Goal: Information Seeking & Learning: Check status

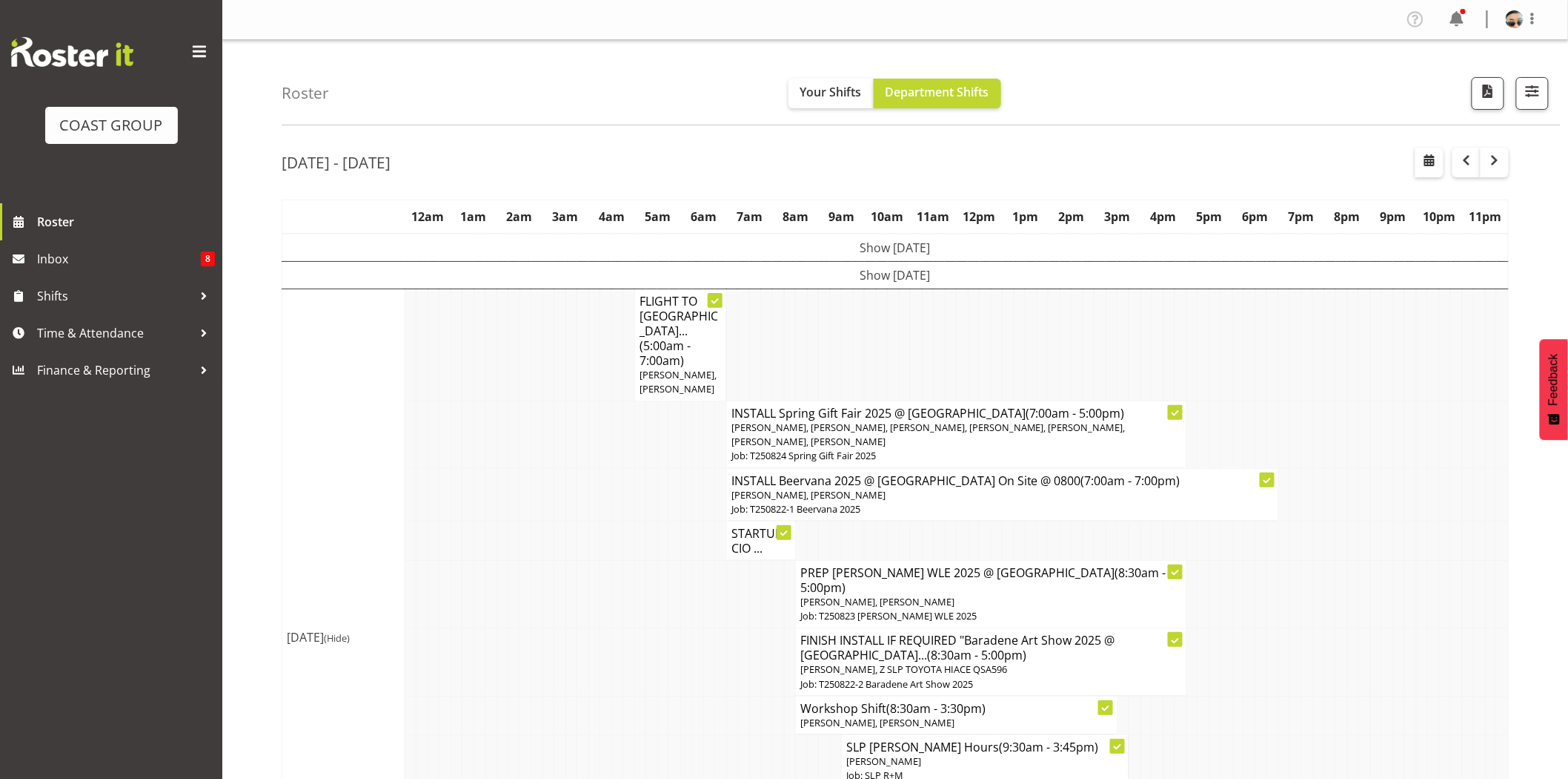
click at [975, 323] on td at bounding box center [973, 344] width 12 height 112
click at [759, 526] on h4 "STARTUP CIO ..." at bounding box center [760, 541] width 59 height 30
click at [763, 532] on h4 "STARTUP CIO ..." at bounding box center [760, 541] width 59 height 30
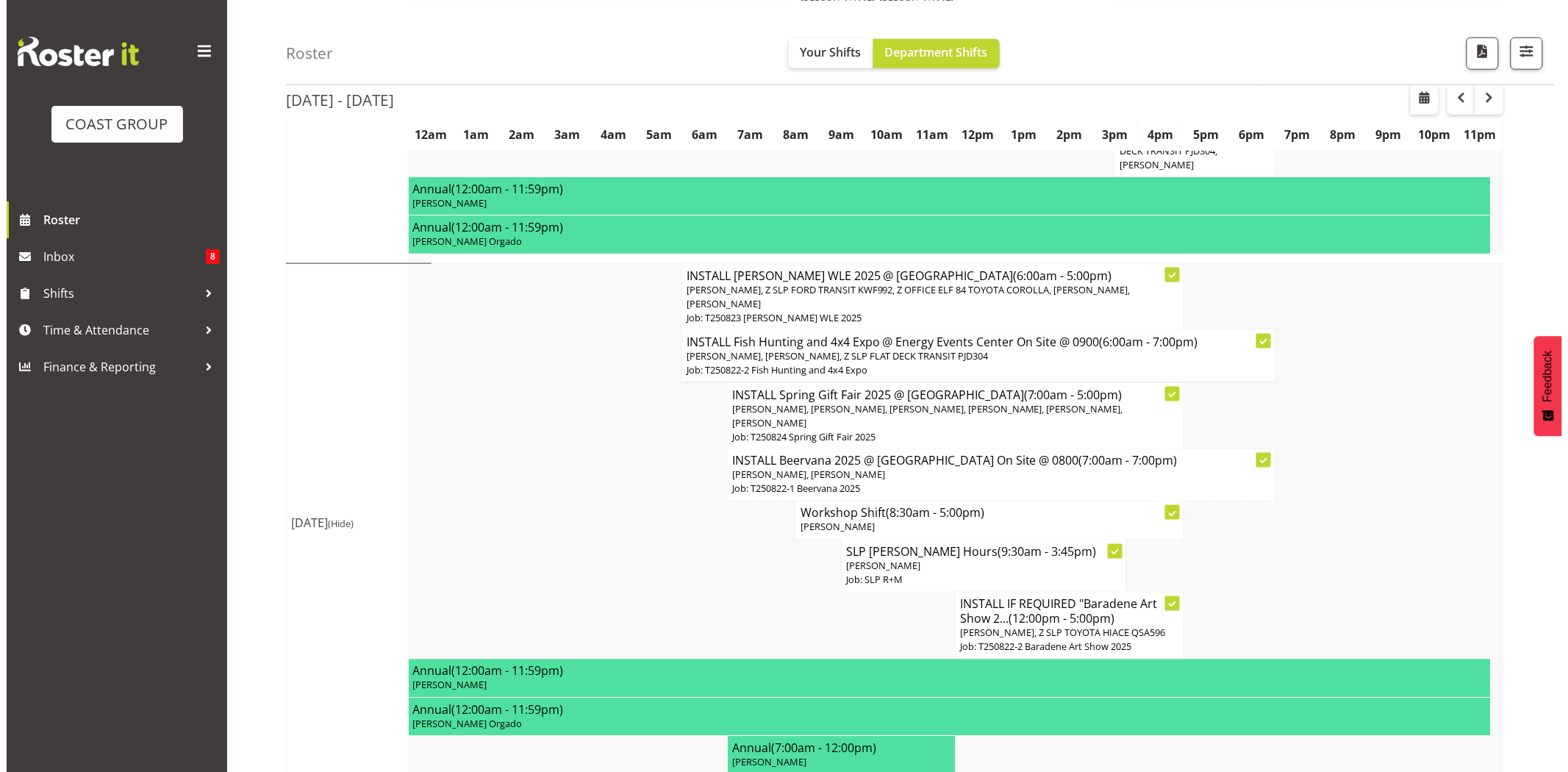
scroll to position [718, 0]
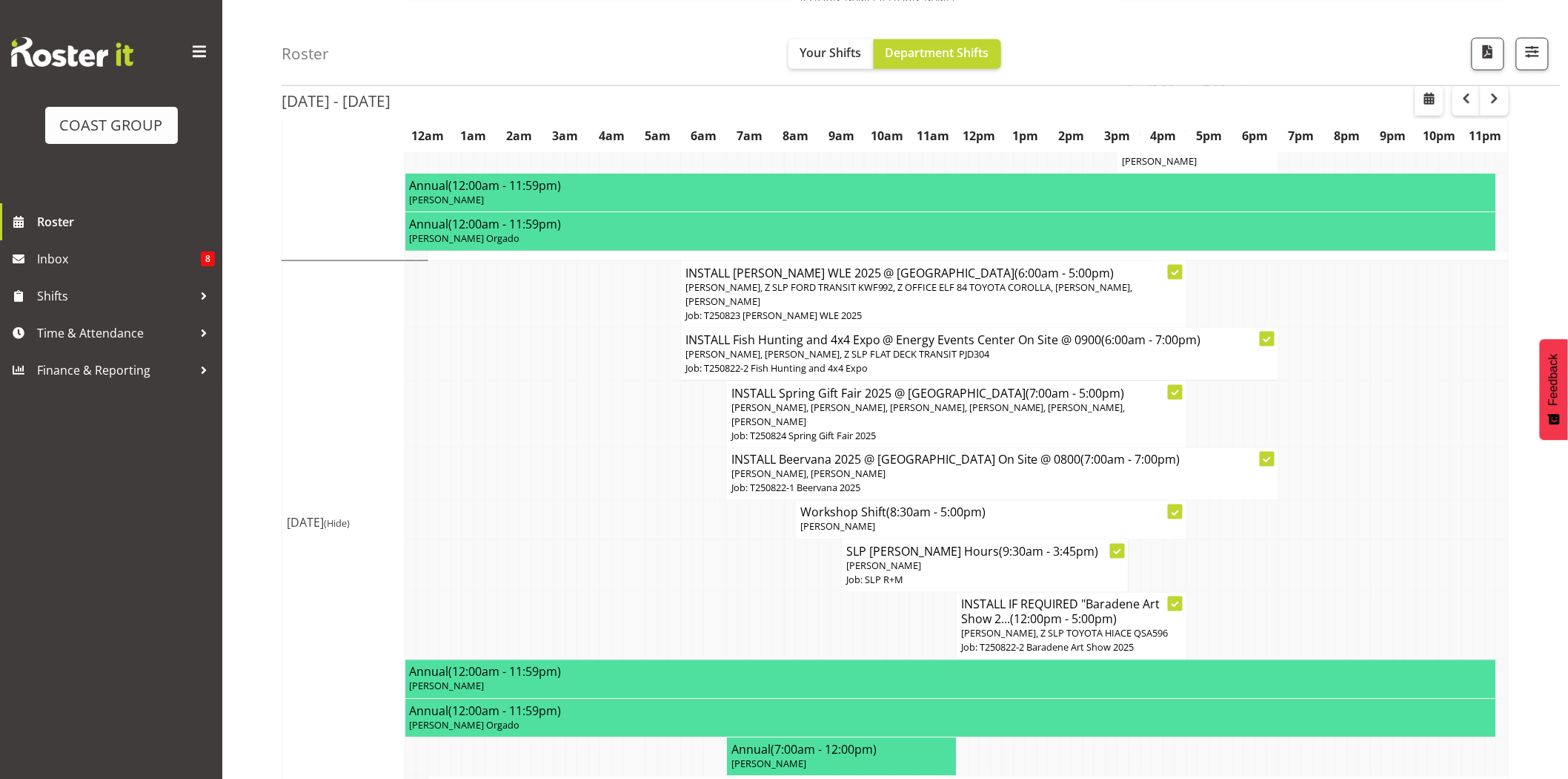
click at [734, 280] on span "Lance Ferguson, Z SLP FORD TRANSIT KWF992, Z OFFICE ELF 84 TOYOTA COROLLA, Jess…" at bounding box center [910, 294] width 447 height 27
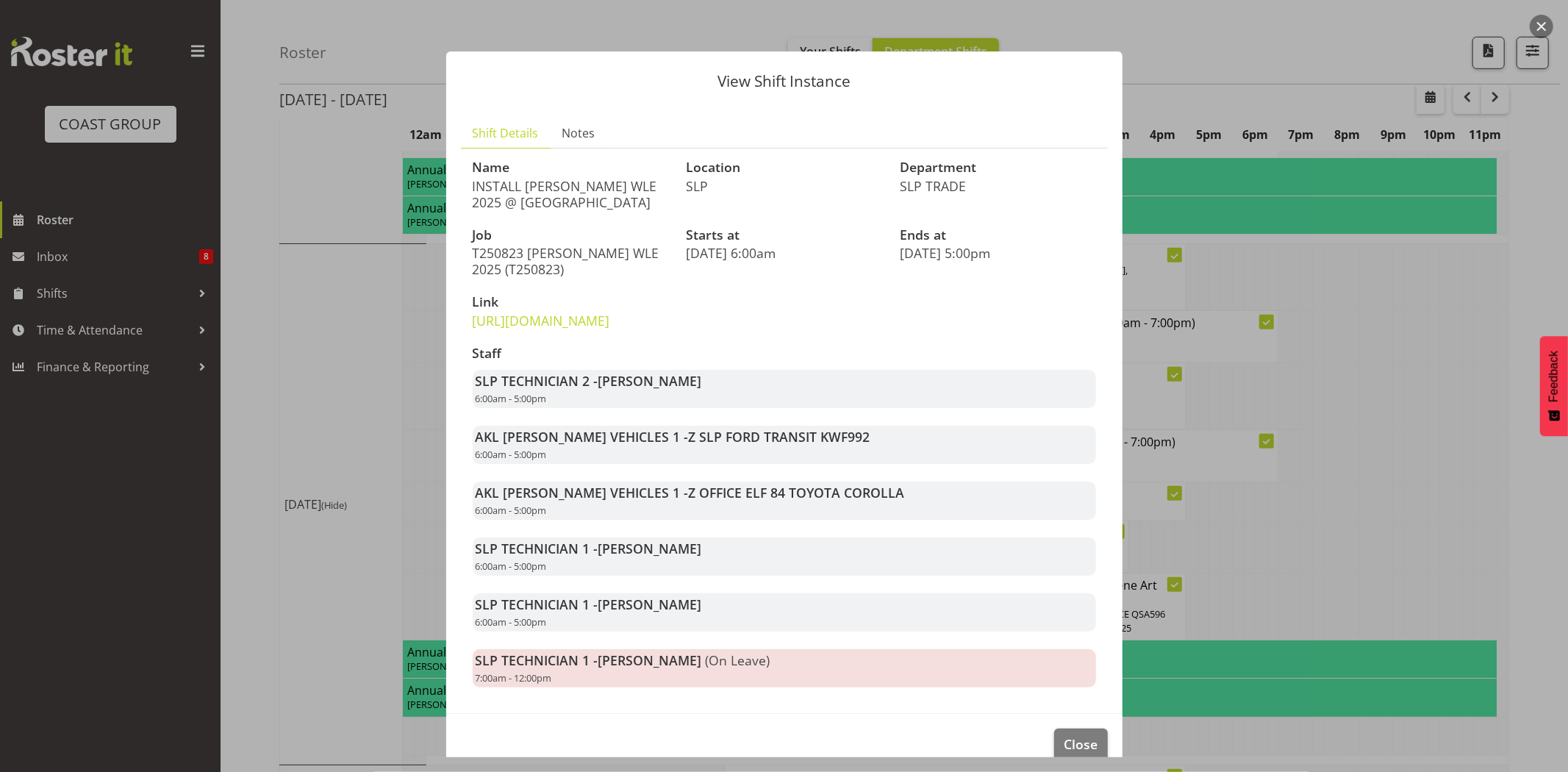
scroll to position [74, 0]
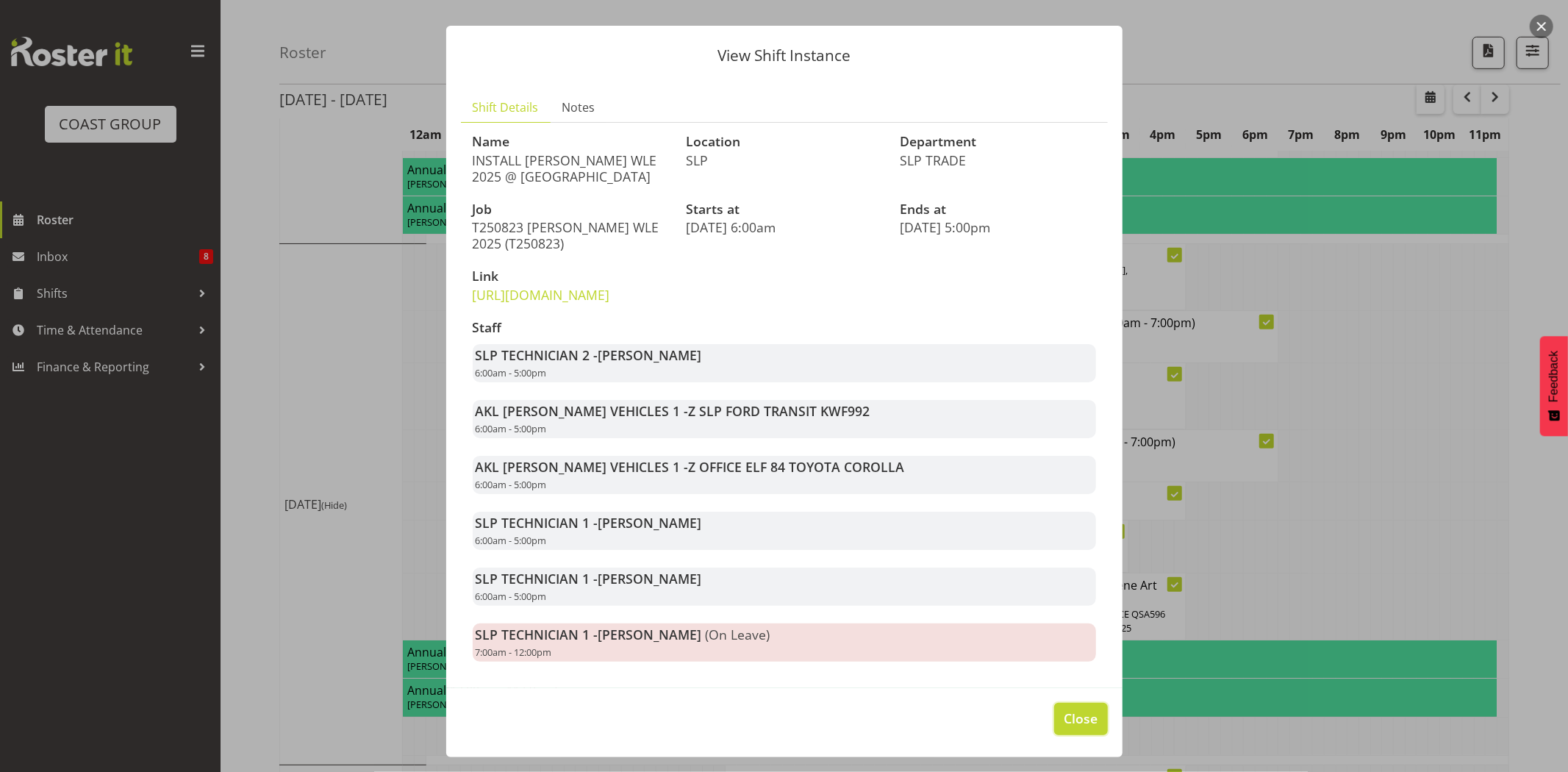
click at [1086, 712] on button "Close" at bounding box center [1080, 719] width 53 height 32
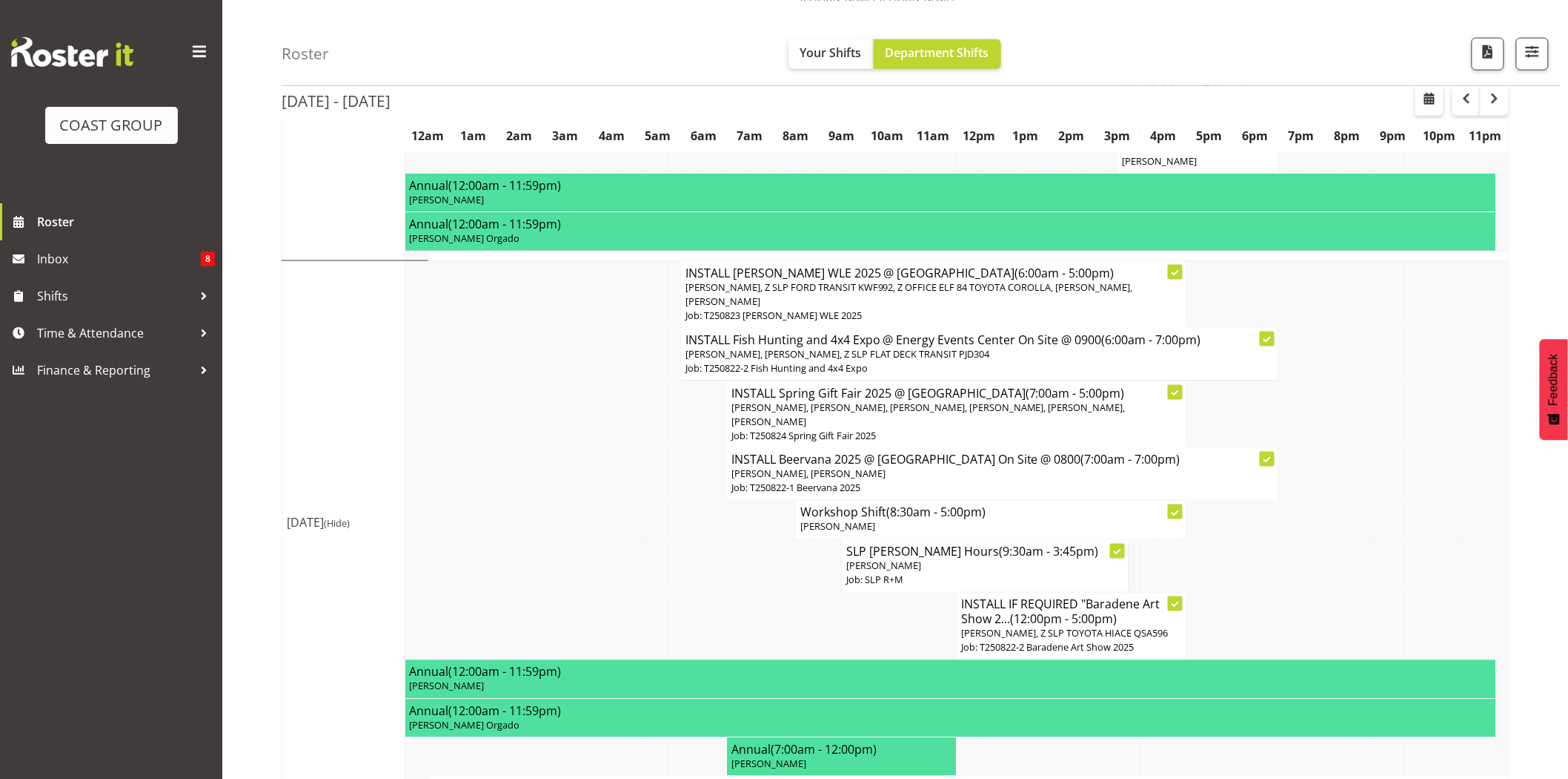
click at [670, 539] on td at bounding box center [675, 565] width 12 height 53
click at [777, 309] on p "Job: T250823 Hamilton WLE 2025" at bounding box center [934, 315] width 497 height 14
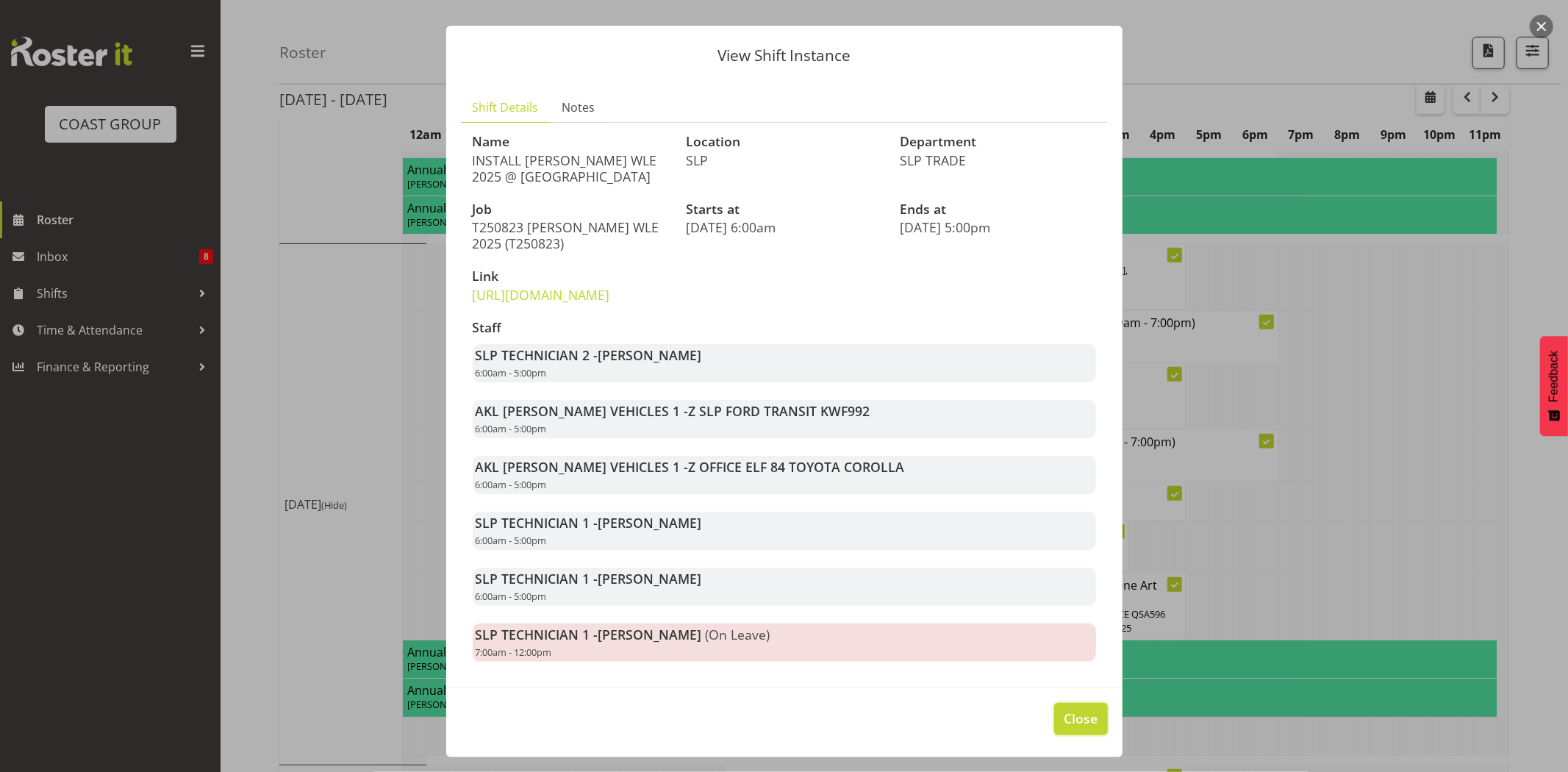
click at [1070, 724] on span "Close" at bounding box center [1080, 717] width 33 height 19
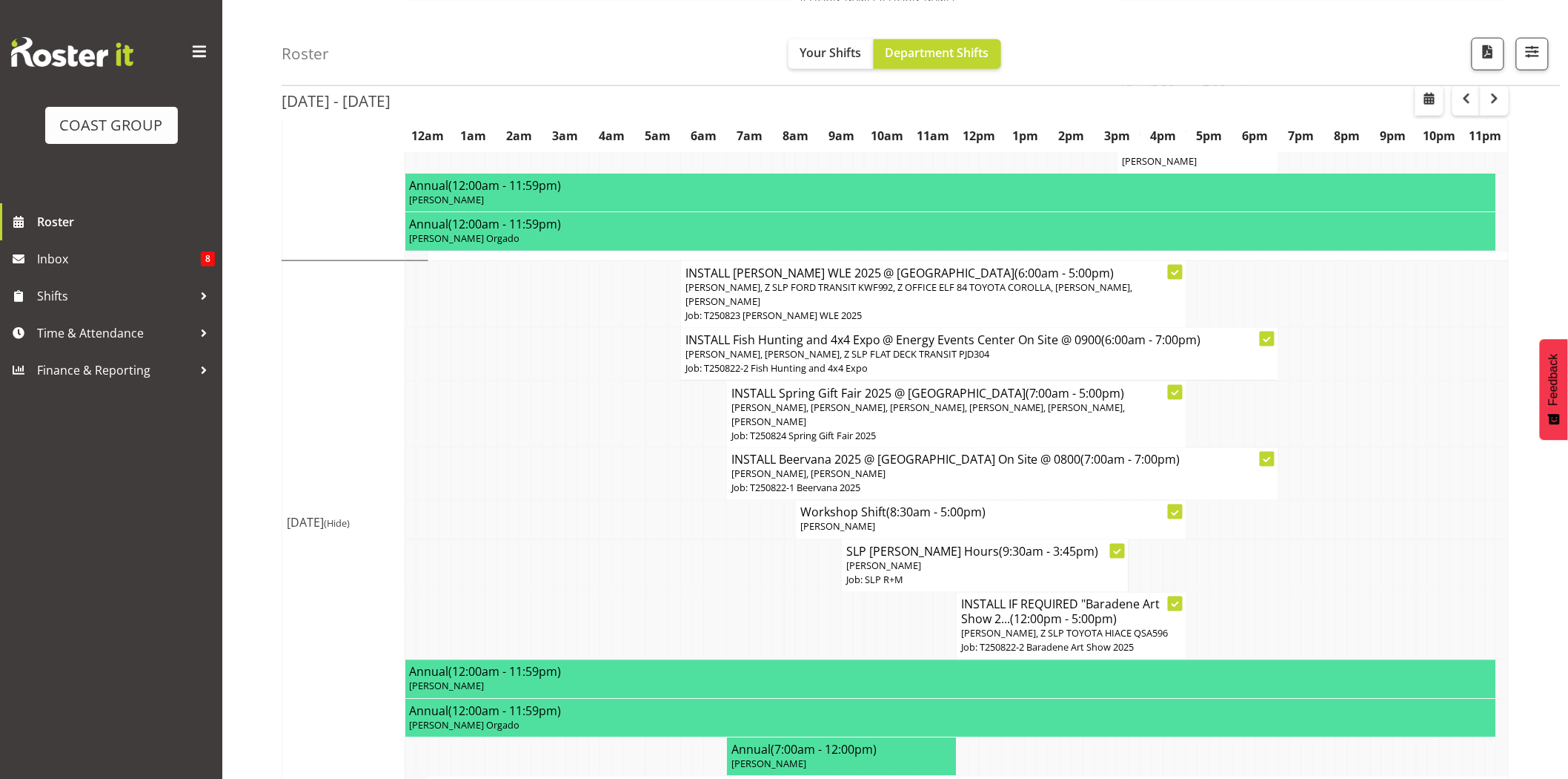
click at [690, 380] on td at bounding box center [686, 414] width 12 height 67
click at [633, 539] on td at bounding box center [628, 565] width 12 height 53
click at [692, 380] on td at bounding box center [698, 414] width 12 height 67
click at [830, 347] on span "Hayden Watts, Kent Stevens, Z SLP FLAT DECK TRANSIT PJD304" at bounding box center [838, 353] width 305 height 14
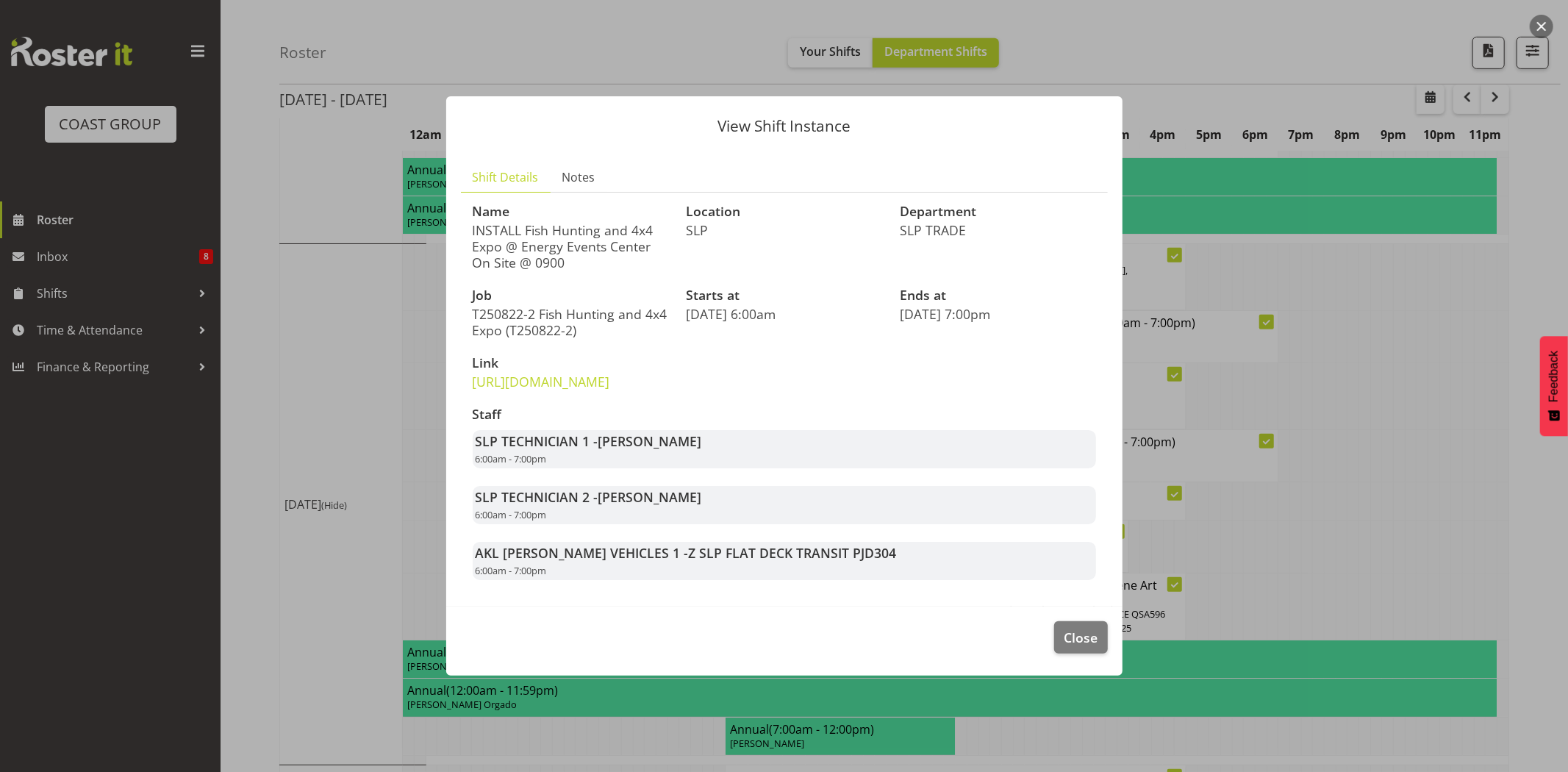
drag, startPoint x: 585, startPoint y: 232, endPoint x: 632, endPoint y: 232, distance: 47.0
click at [632, 232] on p "INSTALL Fish Hunting and 4x4 Expo @ Energy Events Center On Site @ 0900" at bounding box center [571, 246] width 197 height 49
click at [1089, 647] on span "Close" at bounding box center [1080, 637] width 33 height 19
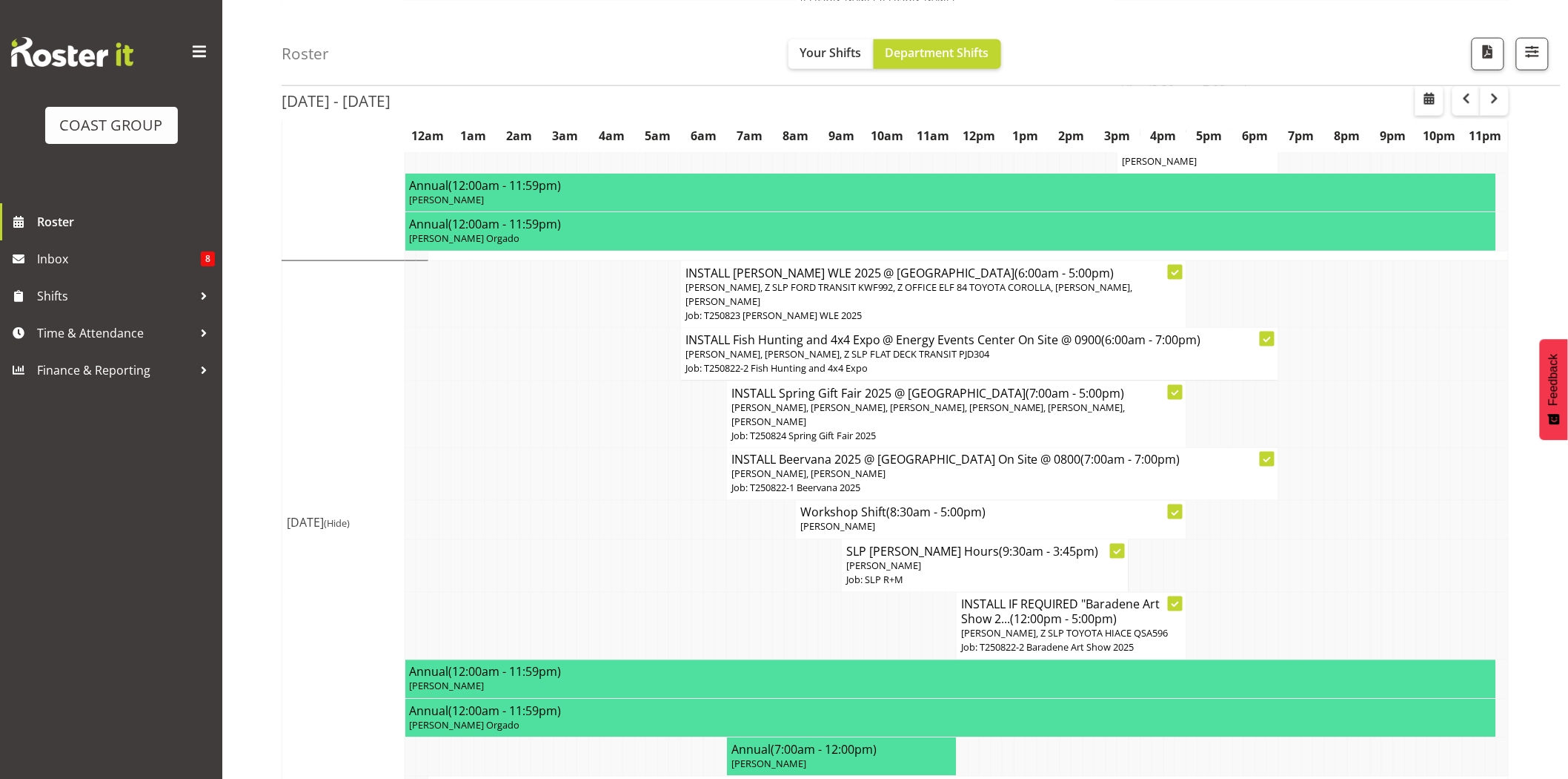
click at [682, 448] on td at bounding box center [686, 474] width 12 height 53
click at [882, 400] on span "Shaun Dalgetty, Aof Anujarawat, Michel Bonette, Raf Hannah, Stuart Korunic, Ros…" at bounding box center [928, 414] width 394 height 27
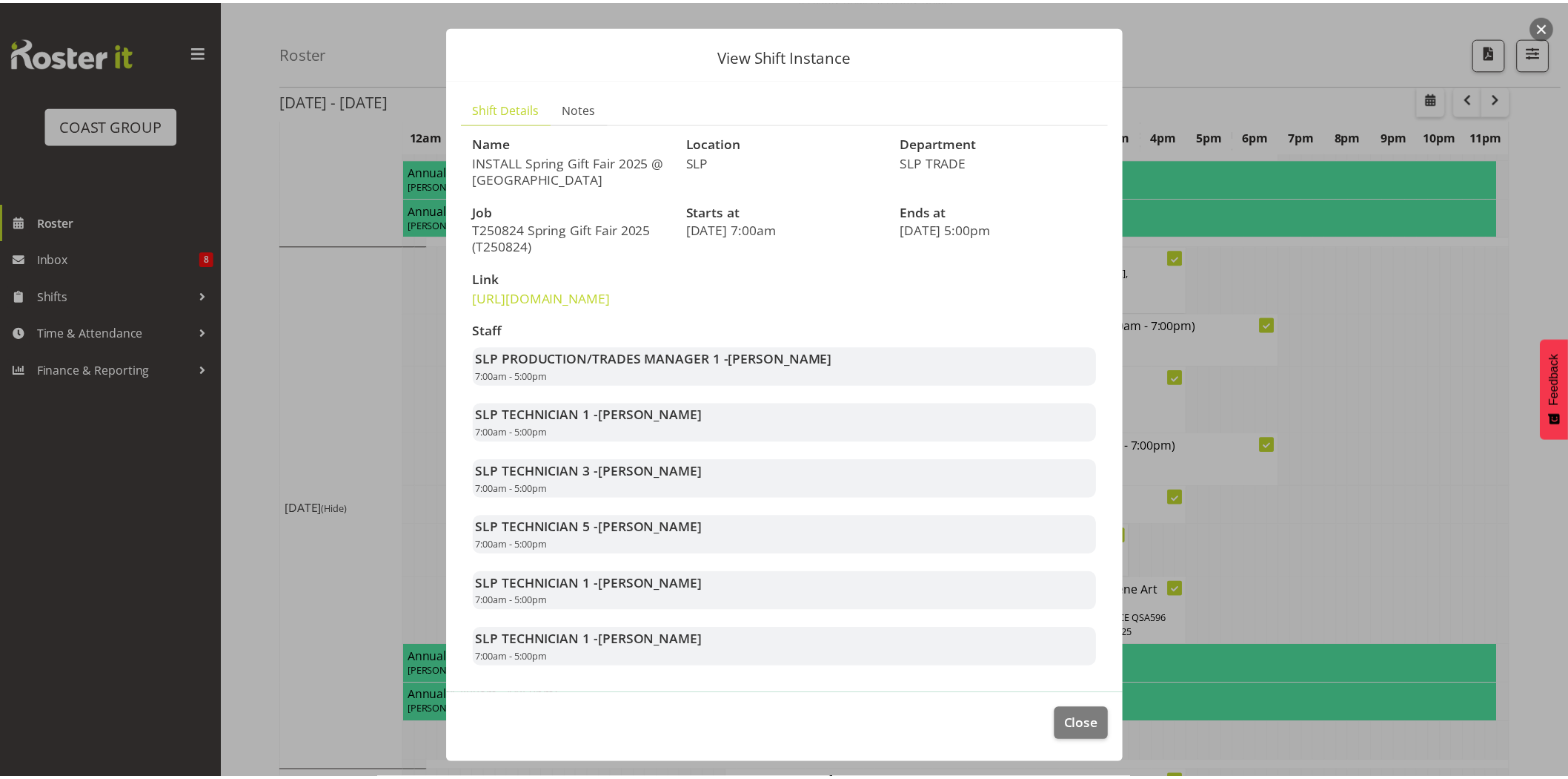
scroll to position [58, 0]
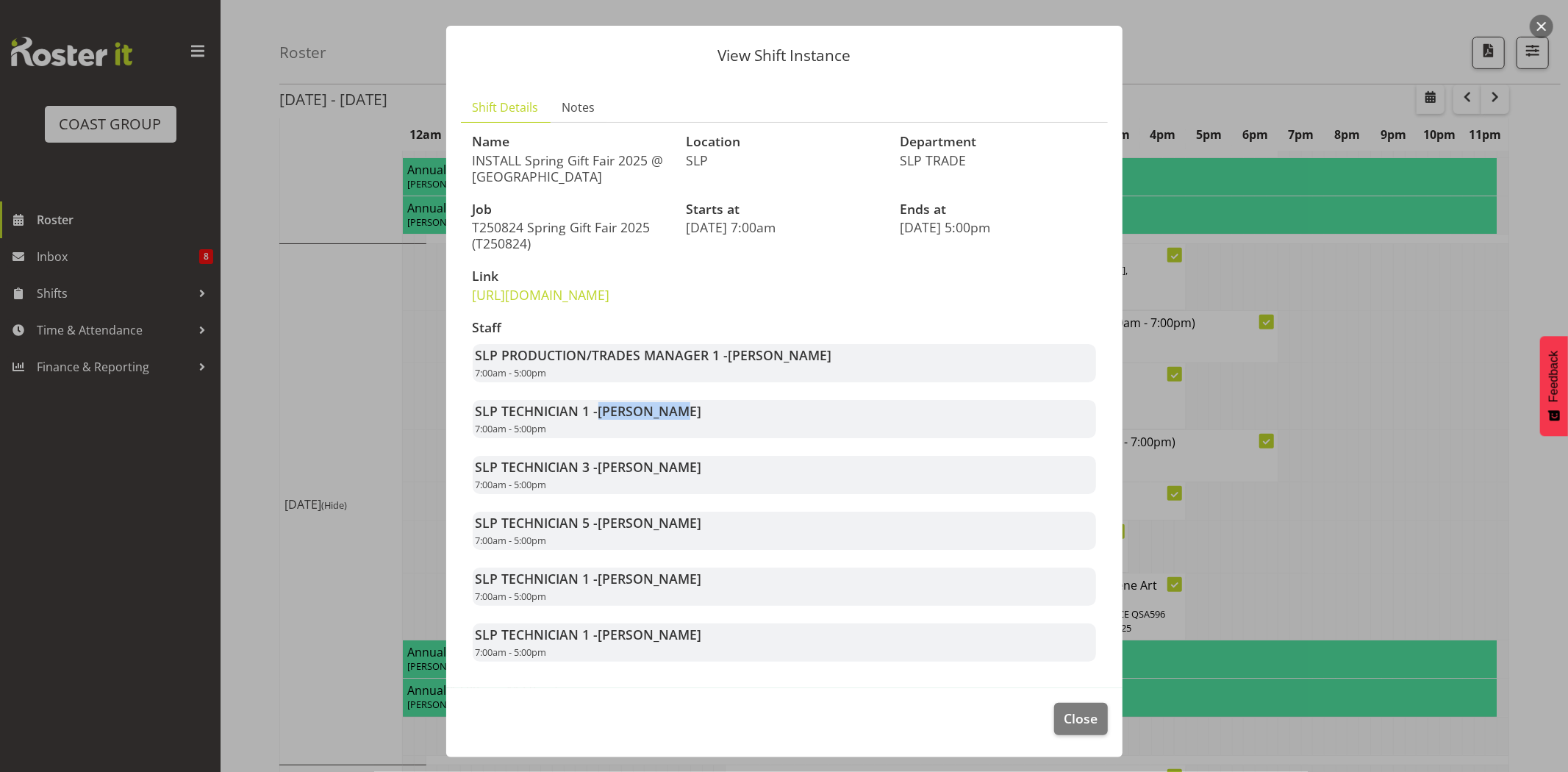
drag, startPoint x: 598, startPoint y: 412, endPoint x: 675, endPoint y: 412, distance: 77.0
click at [675, 412] on strong "SLP TECHNICIAN 1 - Aof Anujarawat" at bounding box center [588, 411] width 226 height 18
click at [675, 412] on span "Aof Anujarawat" at bounding box center [650, 411] width 104 height 18
drag, startPoint x: 601, startPoint y: 412, endPoint x: 680, endPoint y: 411, distance: 79.0
click at [677, 411] on span "Aof Anujarawat" at bounding box center [650, 411] width 104 height 18
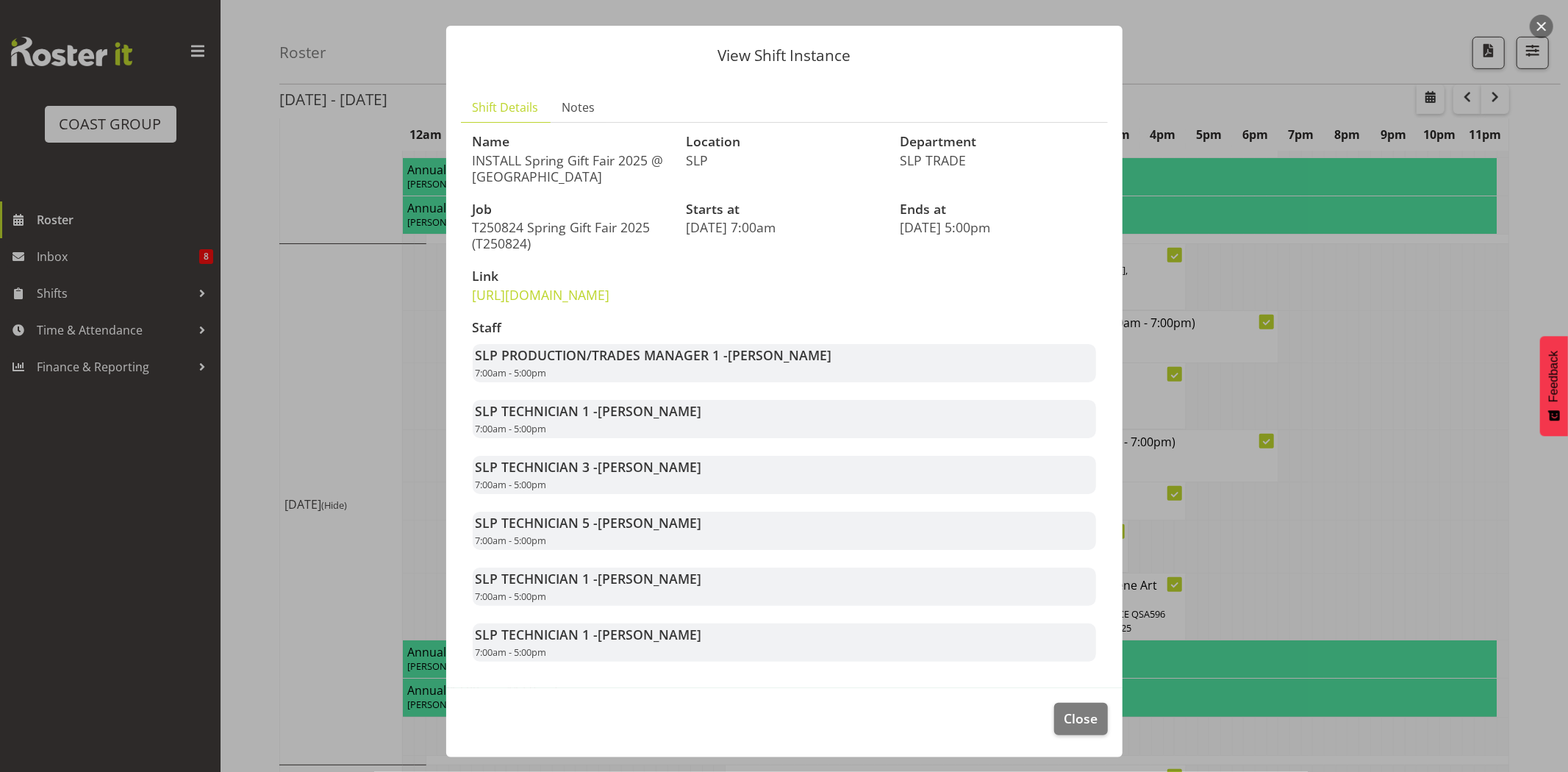
click at [696, 411] on div "SLP TECHNICIAN 1 - Aof Anujarawat 7:00am - 5:00pm" at bounding box center [784, 418] width 623 height 38
drag, startPoint x: 600, startPoint y: 415, endPoint x: 696, endPoint y: 415, distance: 96.0
click at [687, 415] on span "Aof Anujarawat" at bounding box center [650, 411] width 104 height 18
click at [696, 415] on div "SLP TECHNICIAN 1 - Aof Anujarawat 7:00am - 5:00pm" at bounding box center [784, 418] width 623 height 38
drag, startPoint x: 605, startPoint y: 469, endPoint x: 711, endPoint y: 469, distance: 106.0
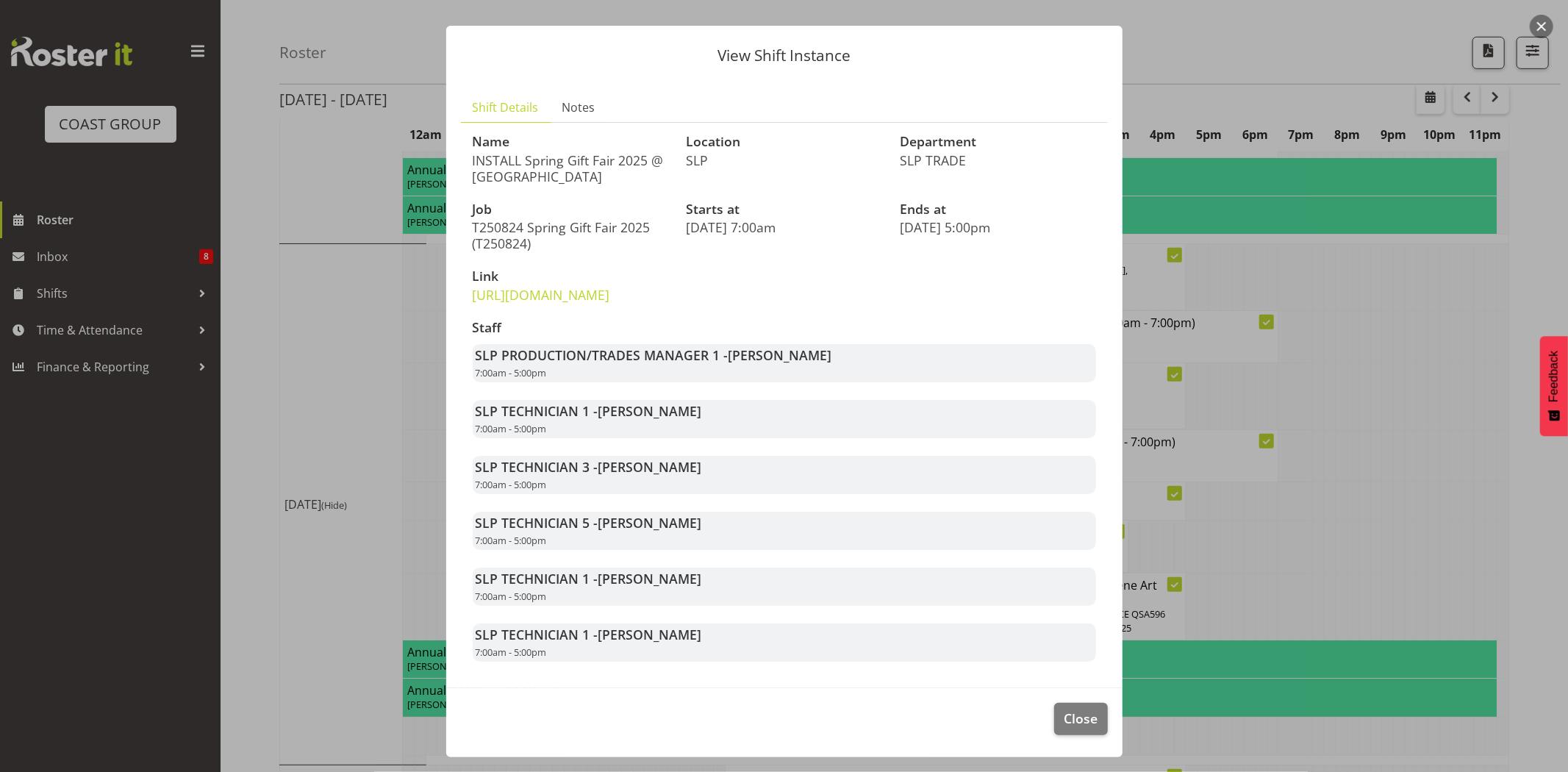
click at [711, 469] on div "SLP TECHNICIAN 3 - Michel Bonette 7:00am - 5:00pm" at bounding box center [784, 474] width 623 height 38
drag, startPoint x: 601, startPoint y: 519, endPoint x: 686, endPoint y: 520, distance: 85.0
click at [686, 520] on div "SLP TECHNICIAN 5 - Raf Hannah 7:00am - 5:00pm" at bounding box center [784, 530] width 623 height 38
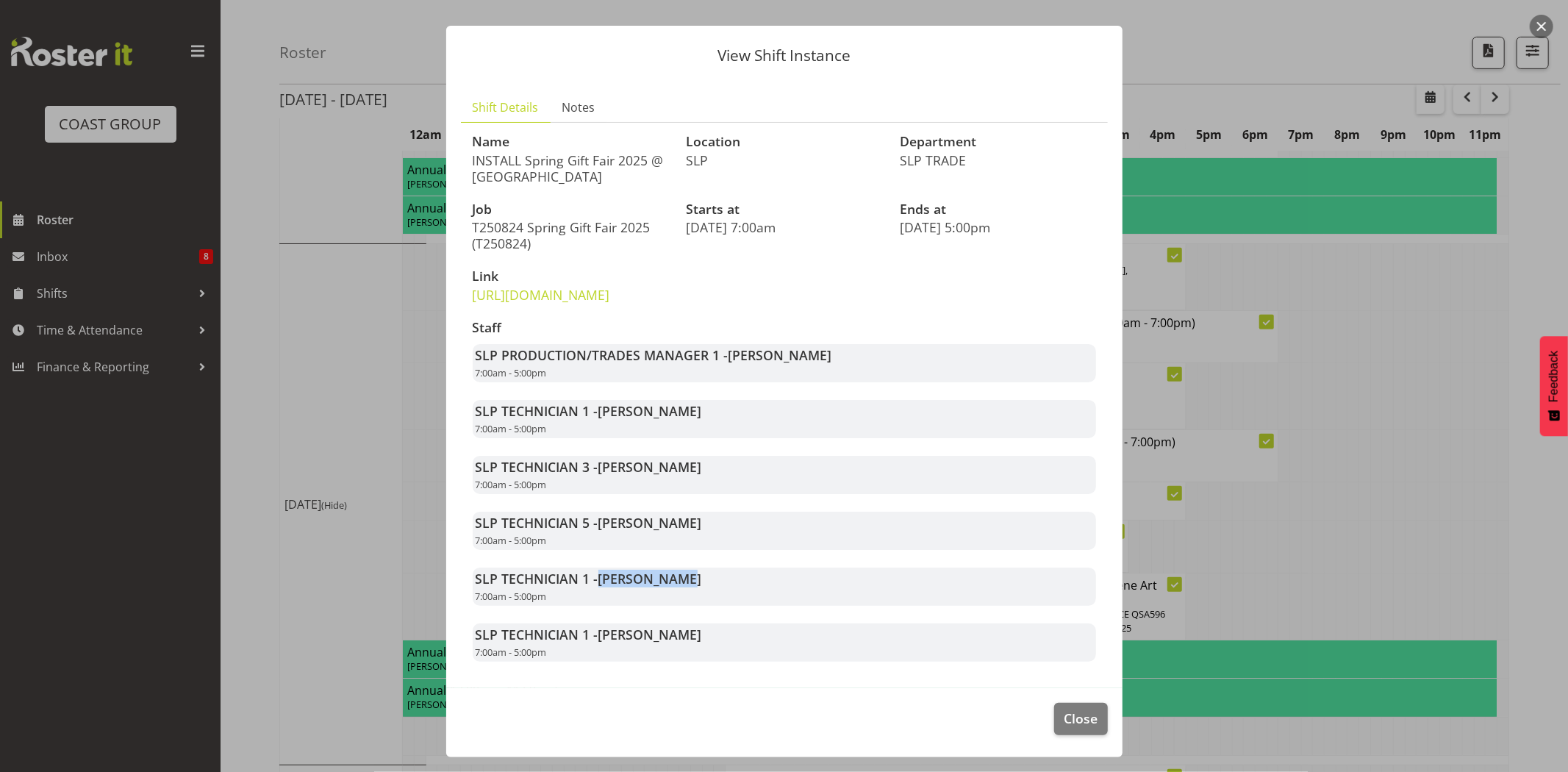
drag, startPoint x: 598, startPoint y: 576, endPoint x: 691, endPoint y: 572, distance: 93.1
click at [691, 572] on div "SLP TECHNICIAN 1 - Stuart Korunic 7:00am - 5:00pm" at bounding box center [784, 586] width 623 height 38
click at [1069, 714] on span "Close" at bounding box center [1080, 717] width 33 height 19
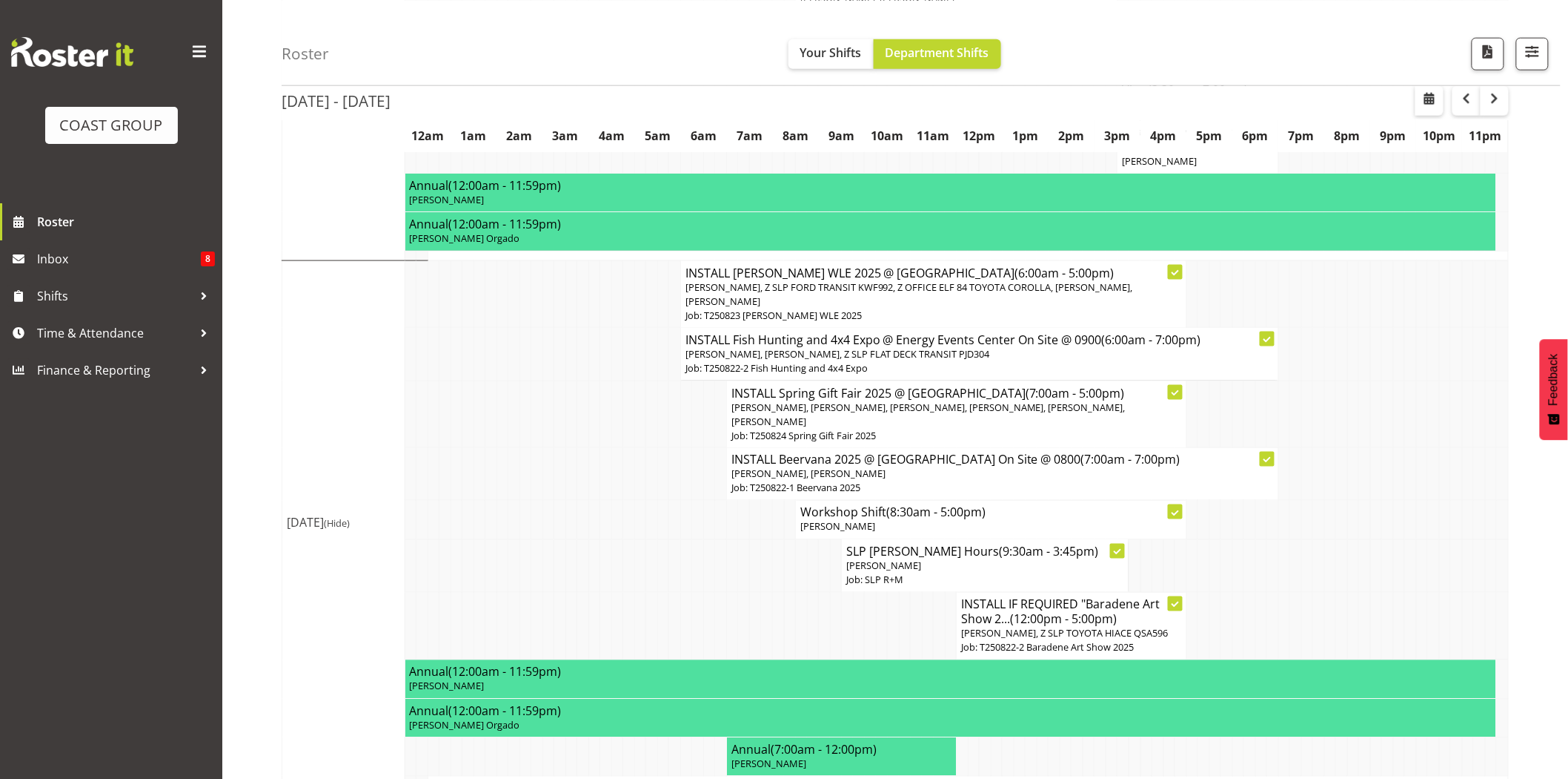
click at [699, 539] on td at bounding box center [698, 565] width 12 height 53
click at [786, 539] on td at bounding box center [789, 565] width 12 height 53
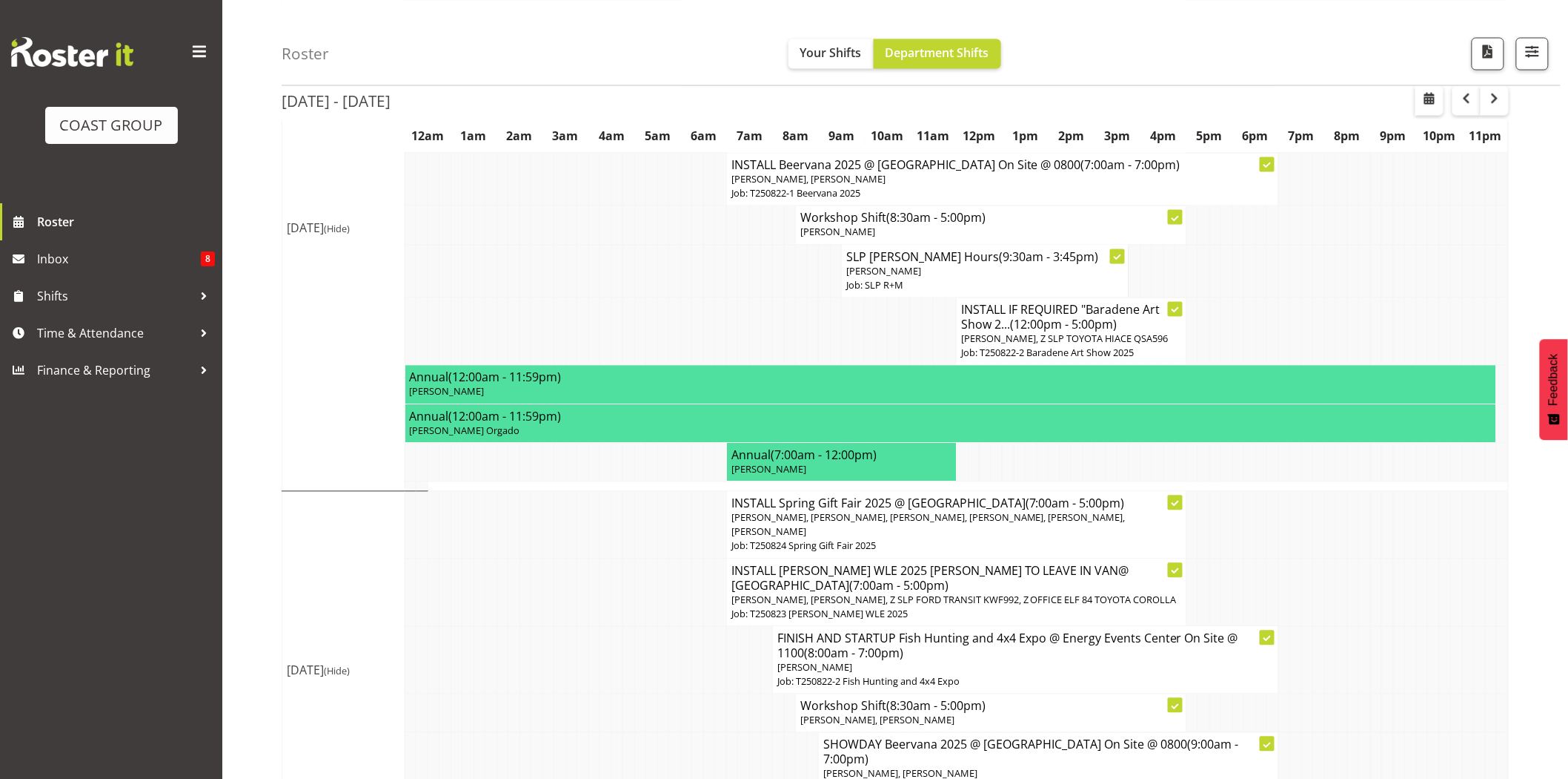
scroll to position [1022, 0]
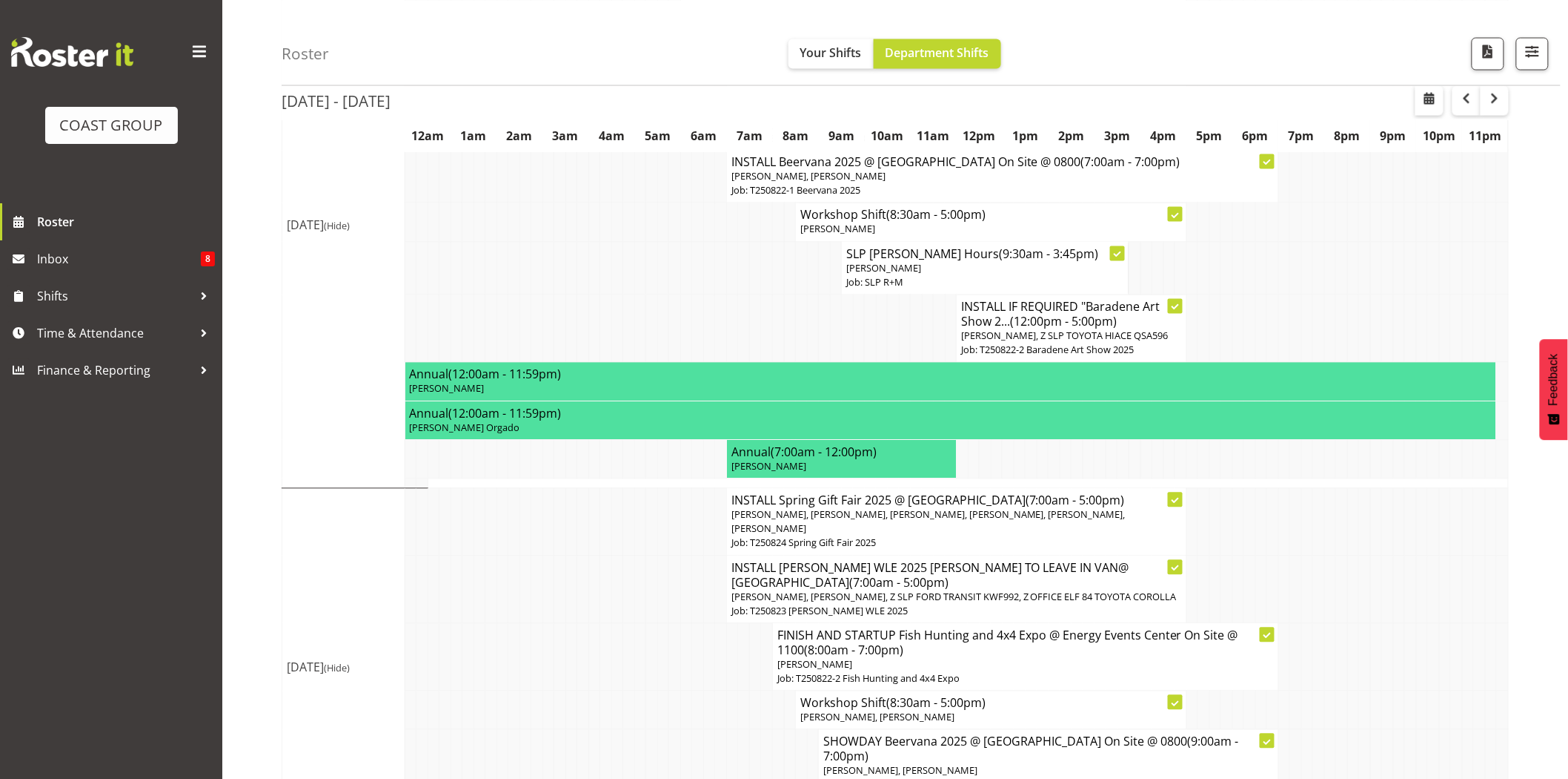
click at [775, 295] on td at bounding box center [779, 329] width 12 height 67
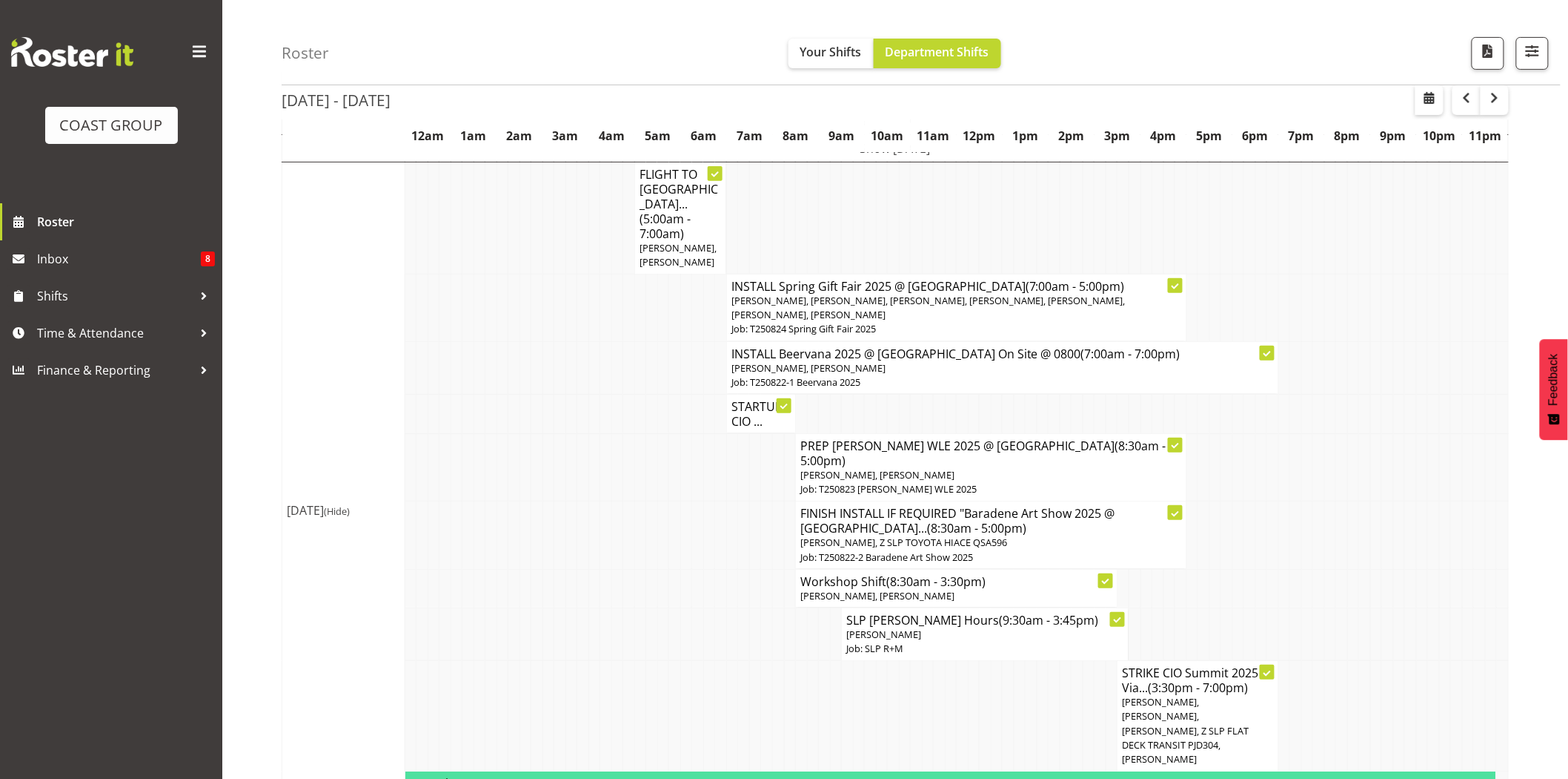
scroll to position [222, 0]
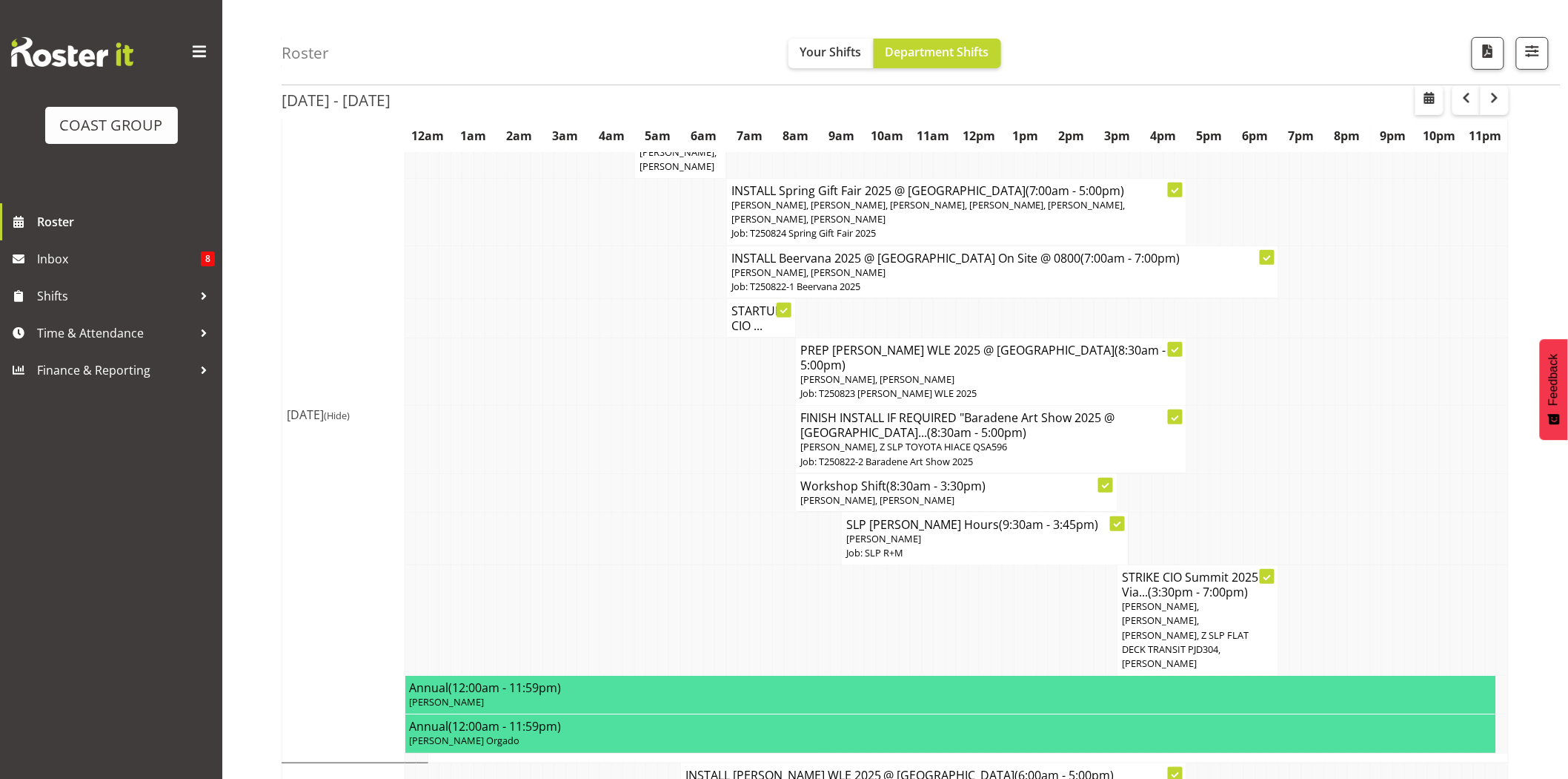
click at [1029, 342] on span "(8:30am - 5:00pm)" at bounding box center [983, 358] width 366 height 31
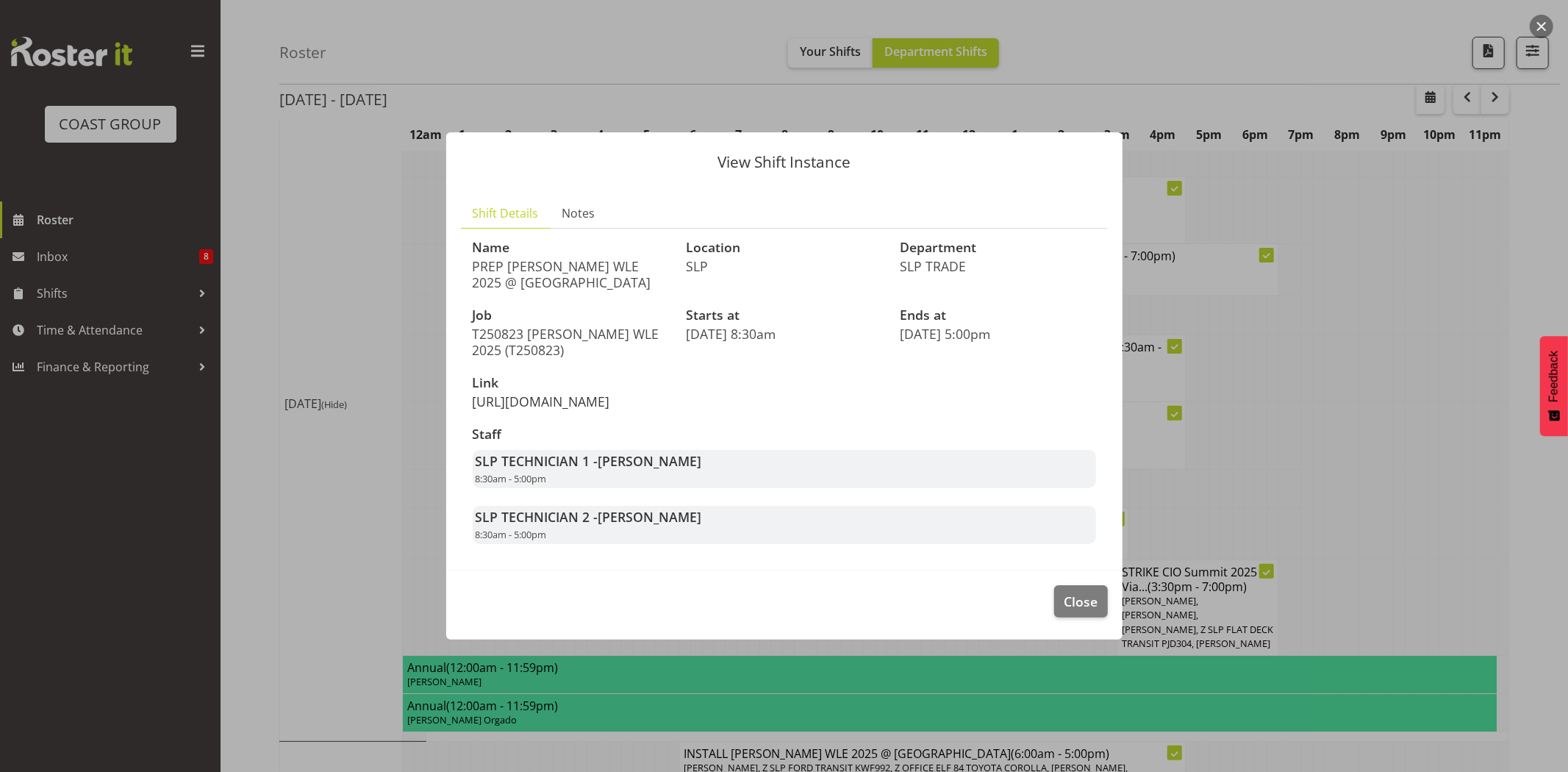
click at [571, 392] on link "https://drive.google.com/drive/folders/1XPS-XfdlU8mqGtemFOggTvFtwT1omEK1" at bounding box center [541, 401] width 137 height 18
click at [1057, 617] on button "Close" at bounding box center [1080, 602] width 53 height 32
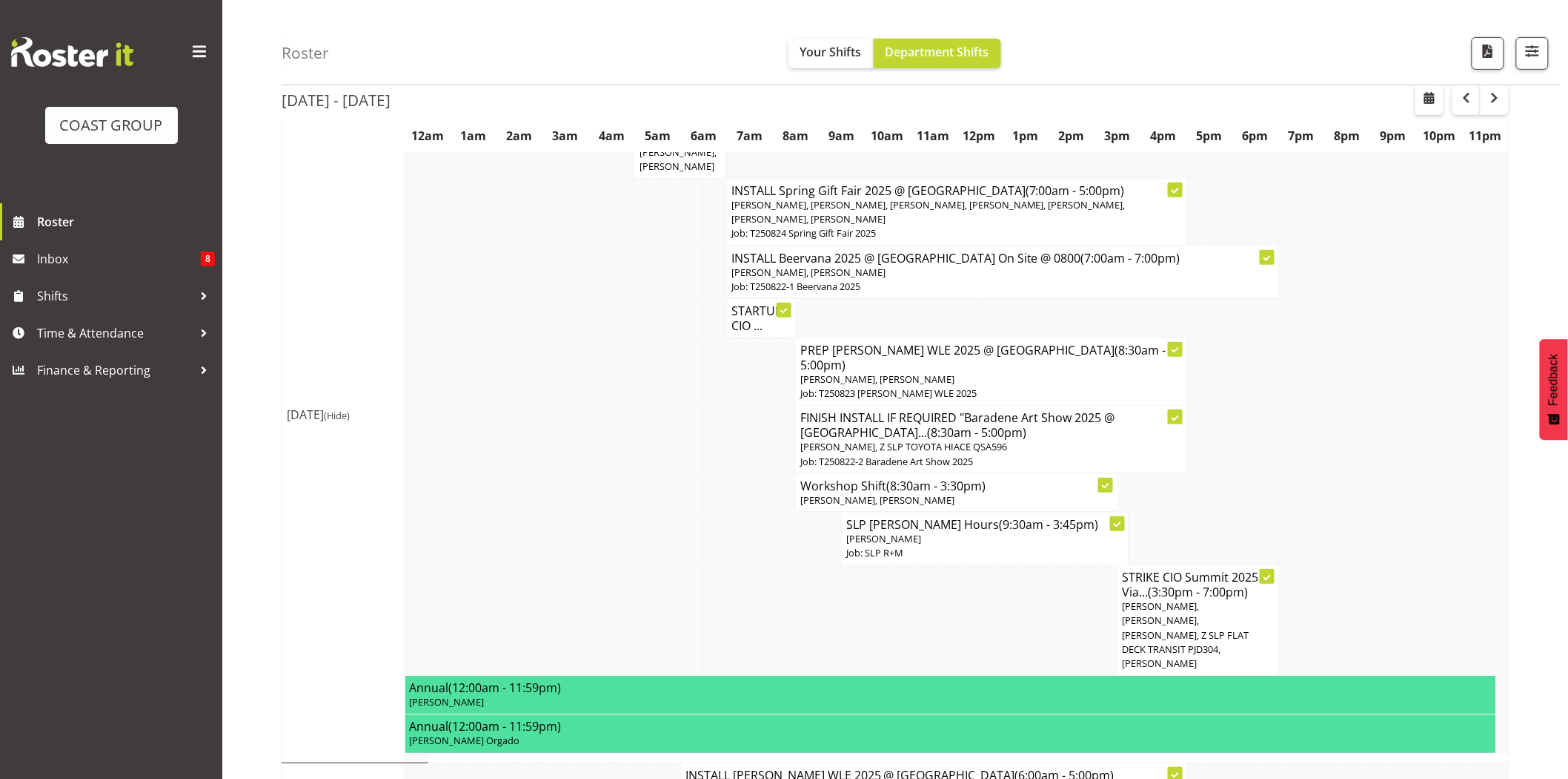
click at [745, 418] on td at bounding box center [744, 440] width 12 height 67
click at [977, 440] on span "Coel Phillips, Z SLP TOYOTA HIACE QSA596" at bounding box center [903, 446] width 206 height 14
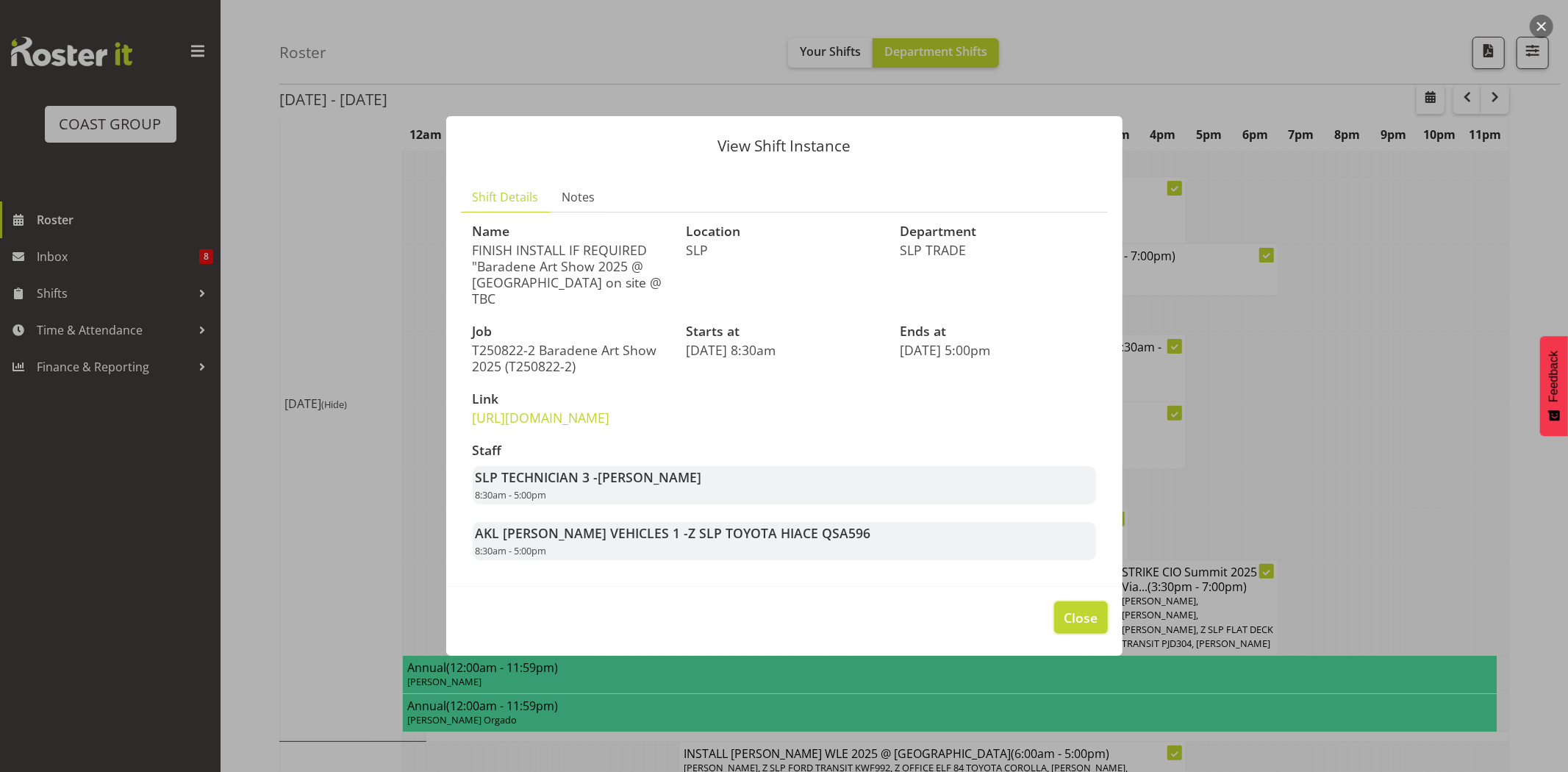
click at [1089, 618] on button "Close" at bounding box center [1080, 617] width 53 height 32
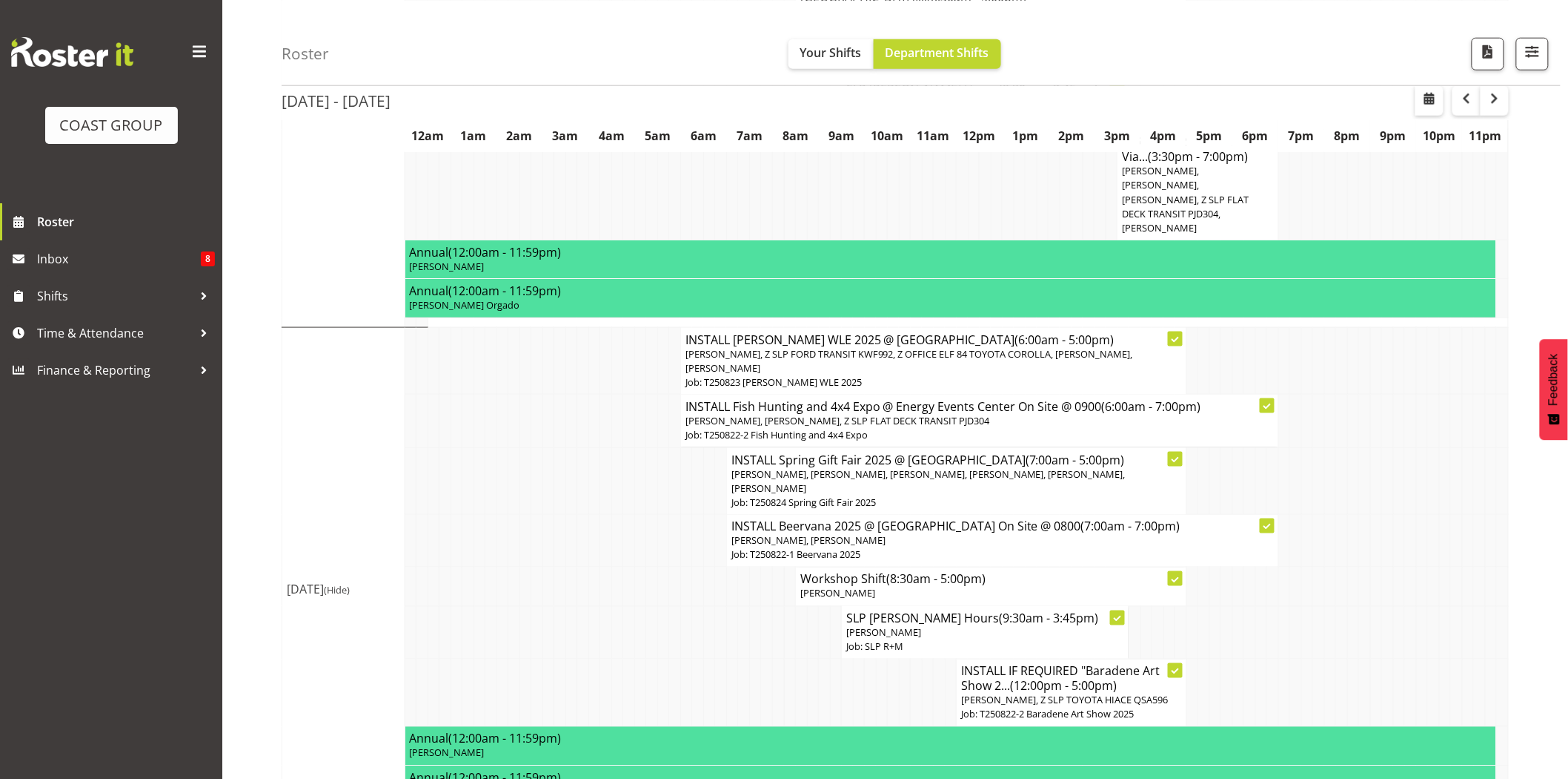
scroll to position [727, 0]
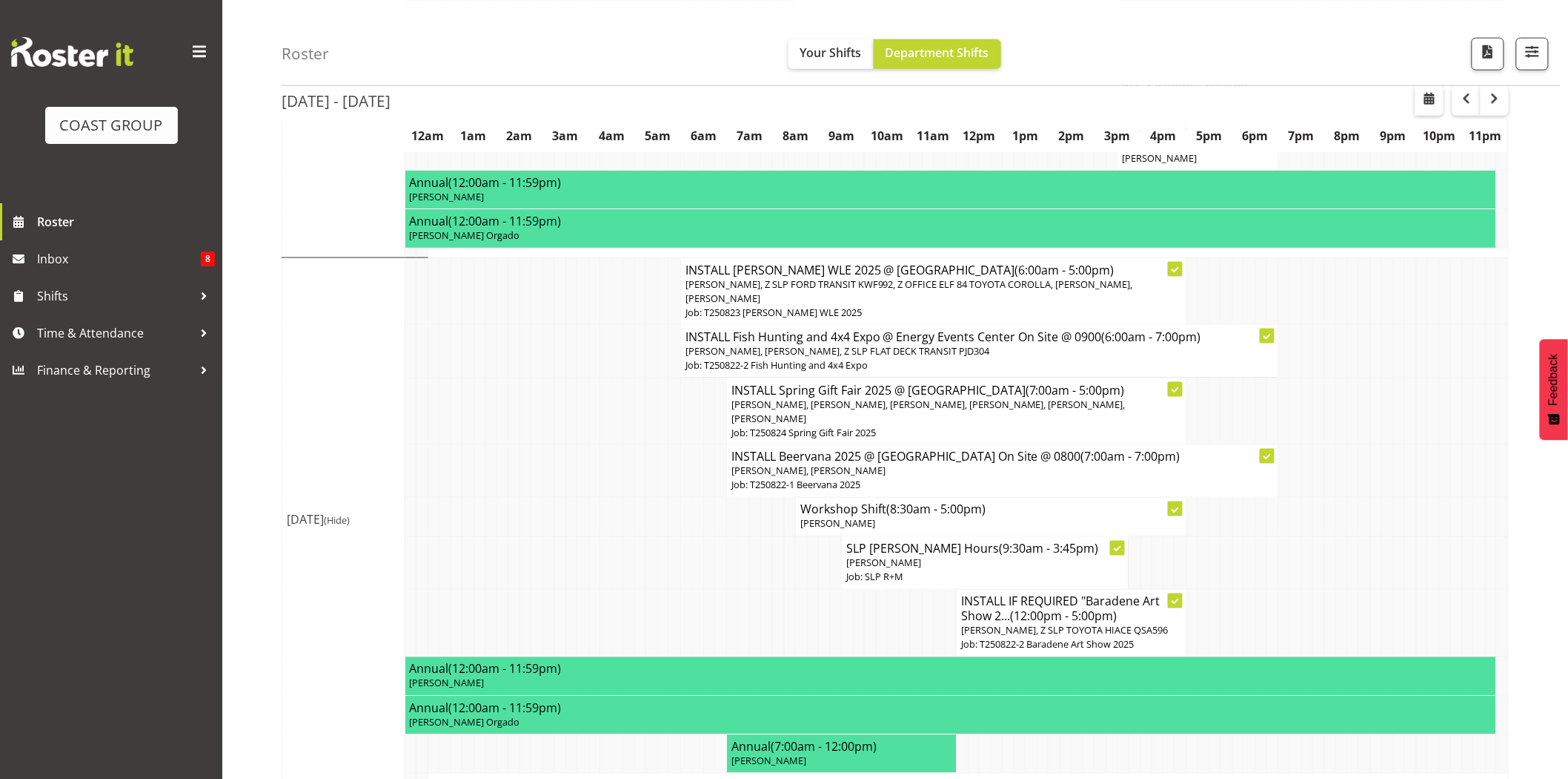
click at [1269, 590] on td at bounding box center [1272, 623] width 12 height 67
click at [1231, 590] on td at bounding box center [1227, 623] width 12 height 67
click at [1078, 623] on span "Luke Van Eyssen, Z SLP TOYOTA HIACE QSA596" at bounding box center [1064, 630] width 206 height 14
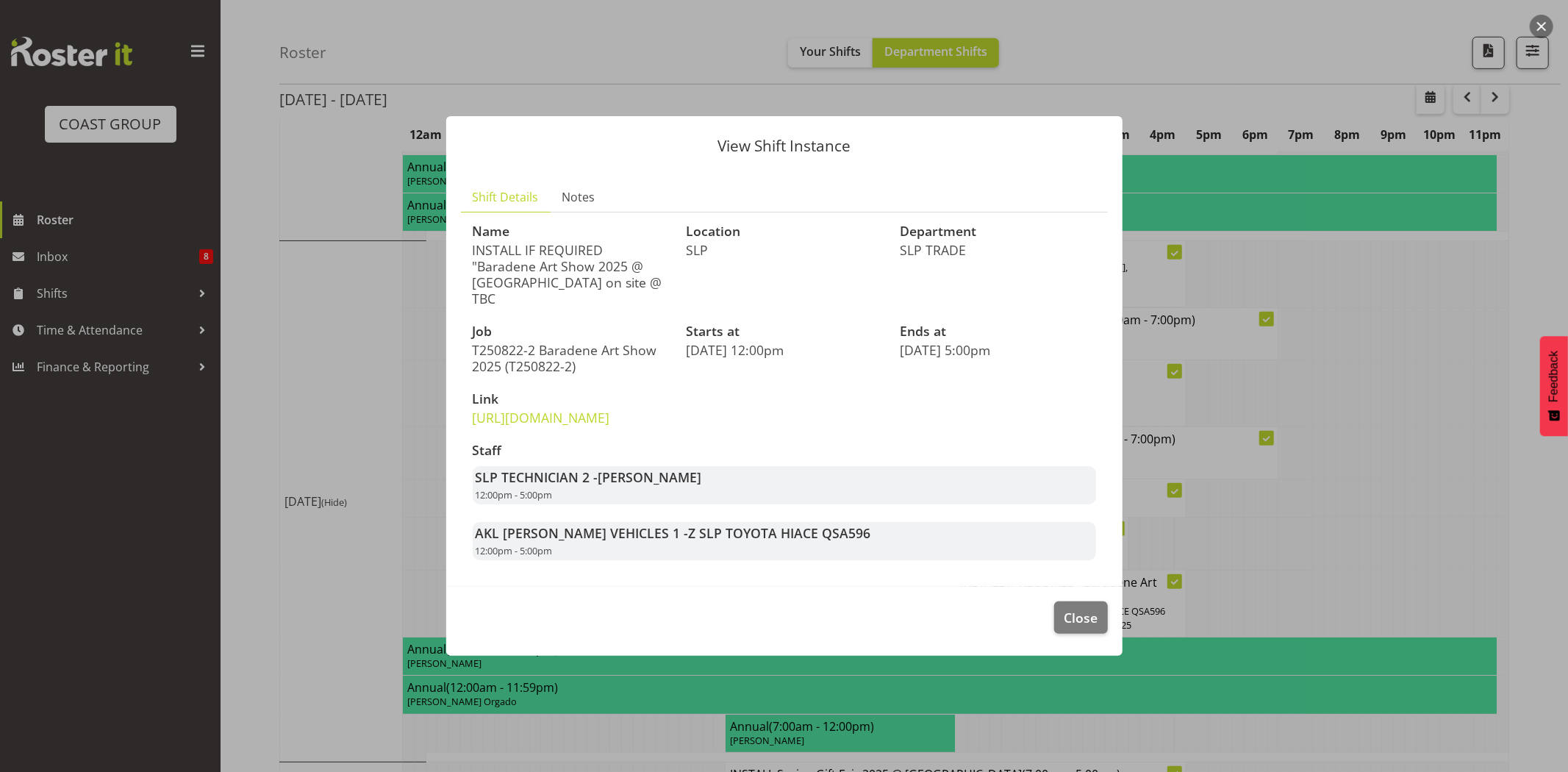
drag, startPoint x: 486, startPoint y: 267, endPoint x: 563, endPoint y: 269, distance: 77.0
click at [560, 269] on p "INSTALL IF REQUIRED "Baradene Art Show 2025 @ Baradene School on site @ TBC" at bounding box center [571, 274] width 197 height 65
click at [563, 269] on p "INSTALL IF REQUIRED "Baradene Art Show 2025 @ Baradene School on site @ TBC" at bounding box center [571, 274] width 197 height 65
click at [1090, 623] on span "Close" at bounding box center [1080, 617] width 33 height 19
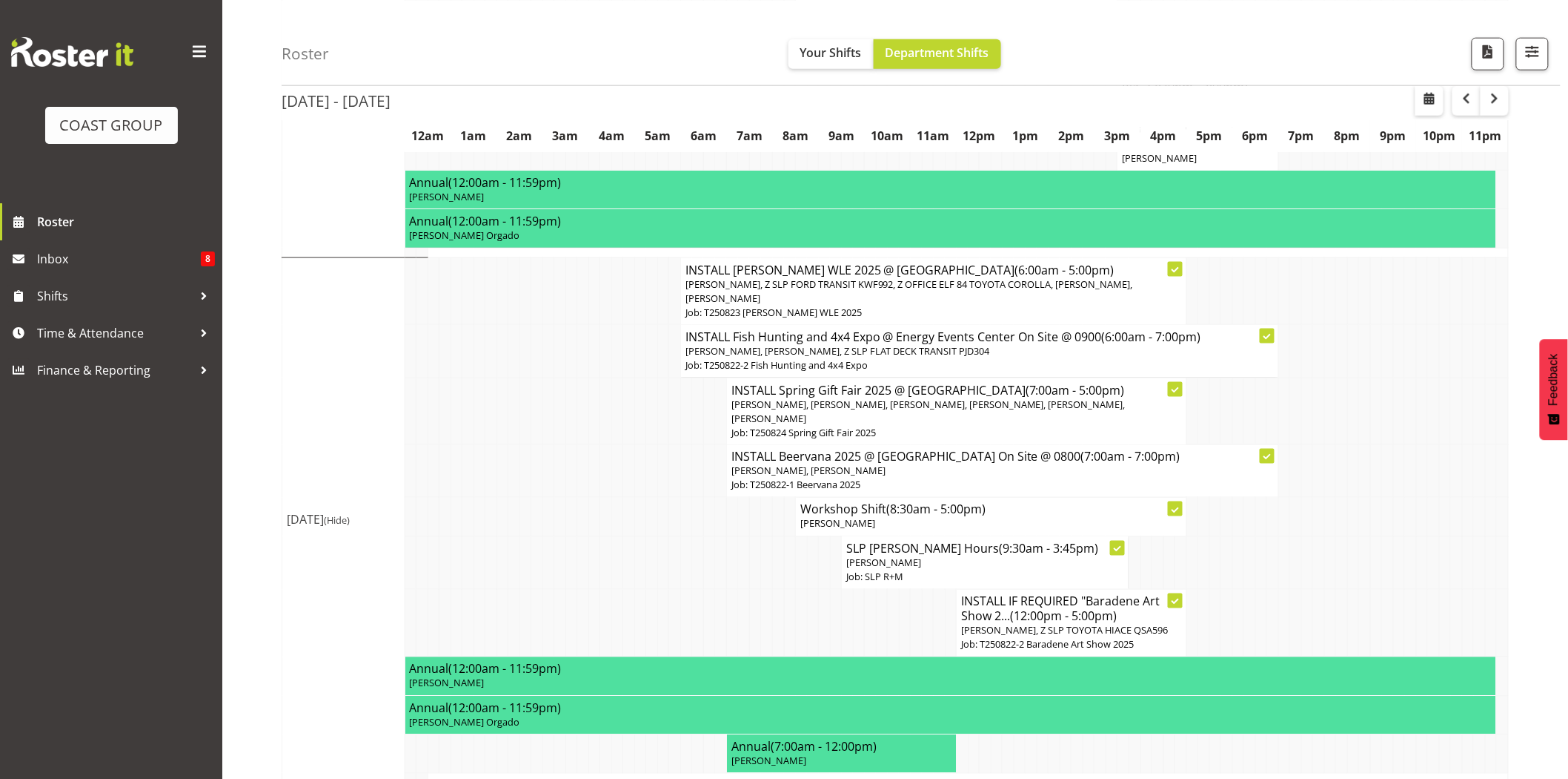
click at [882, 590] on td at bounding box center [881, 623] width 12 height 67
drag, startPoint x: 1566, startPoint y: 398, endPoint x: 1563, endPoint y: 450, distance: 52.1
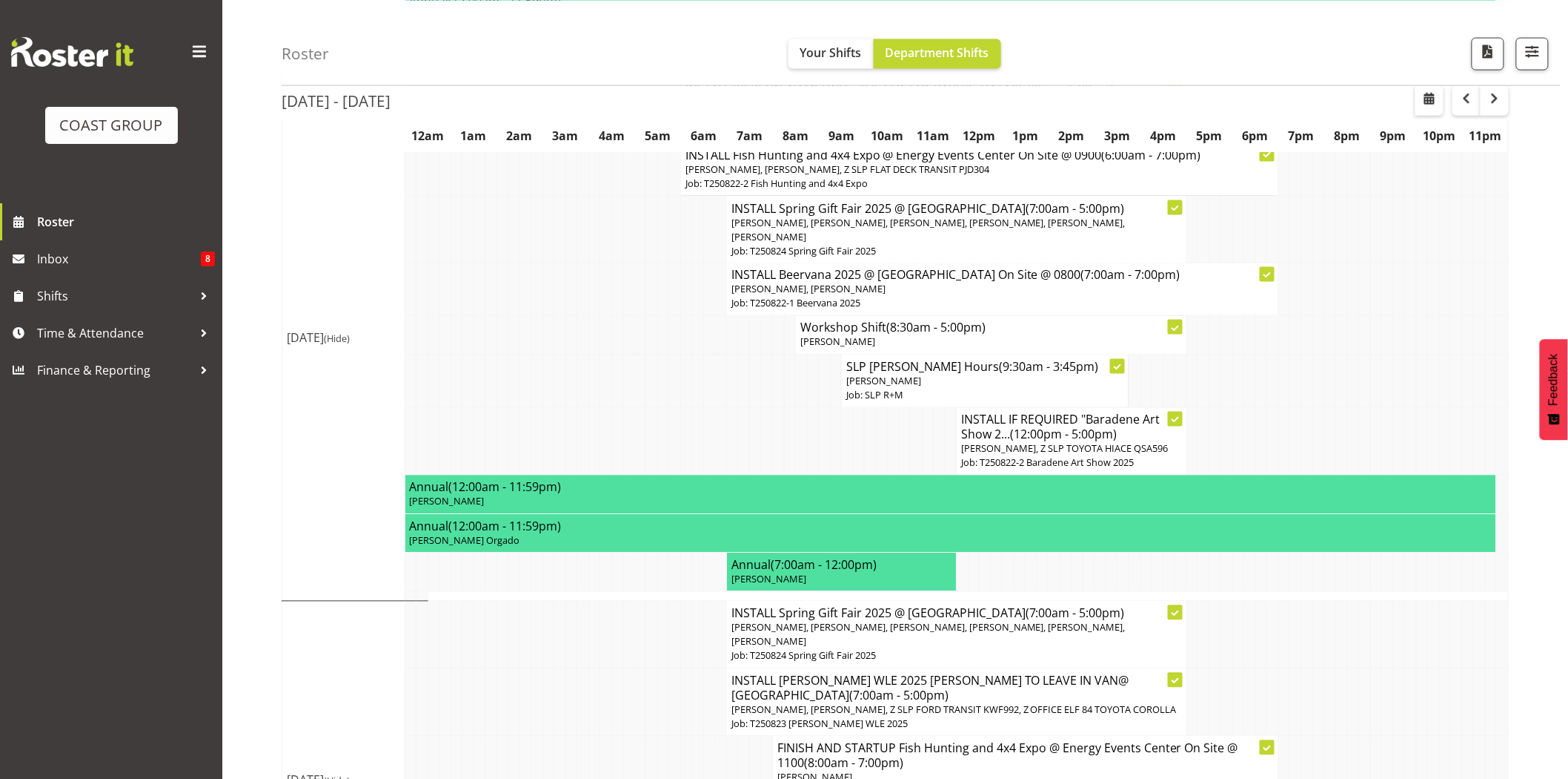
scroll to position [1013, 0]
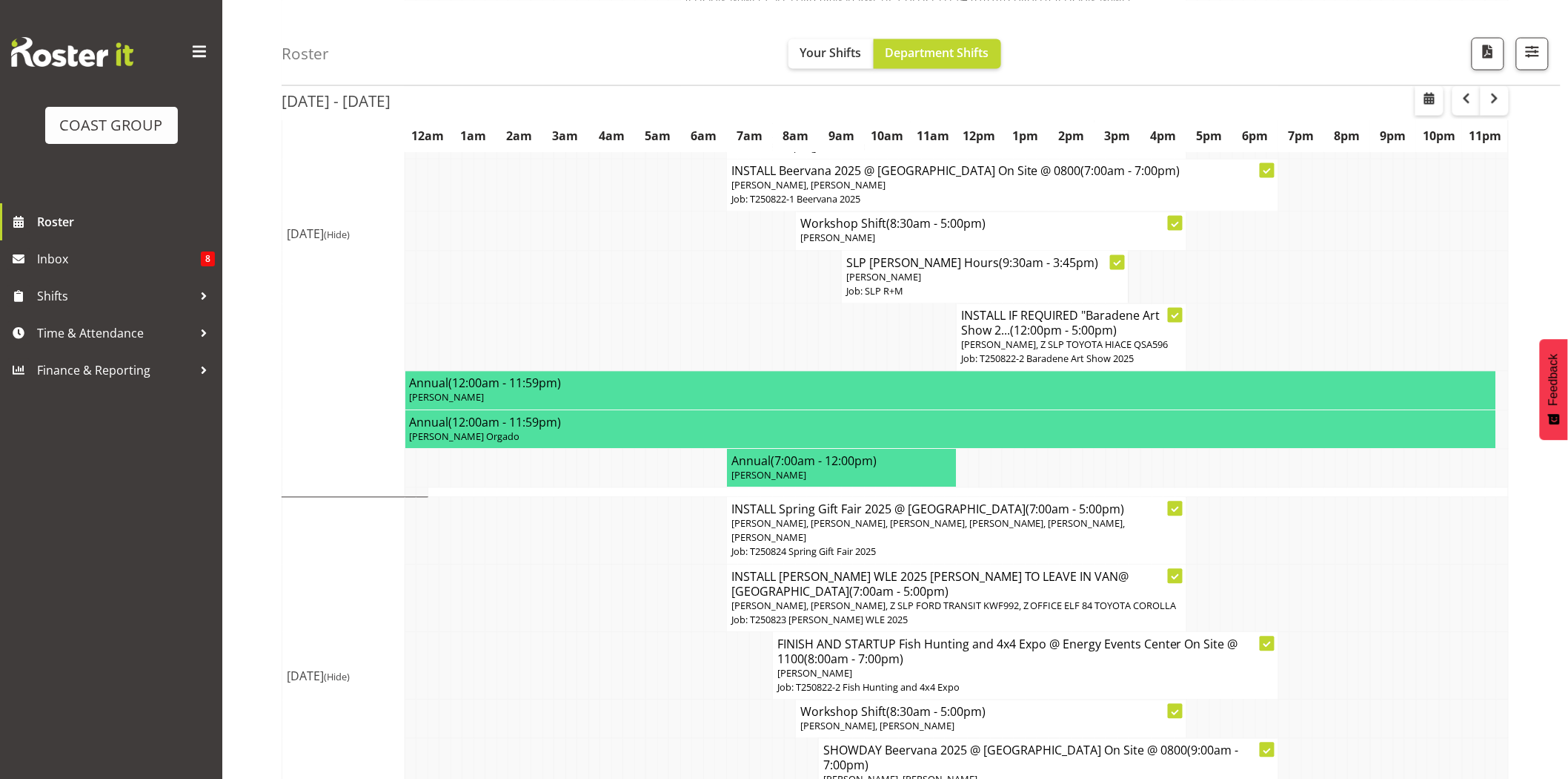
click at [918, 304] on td at bounding box center [916, 338] width 12 height 67
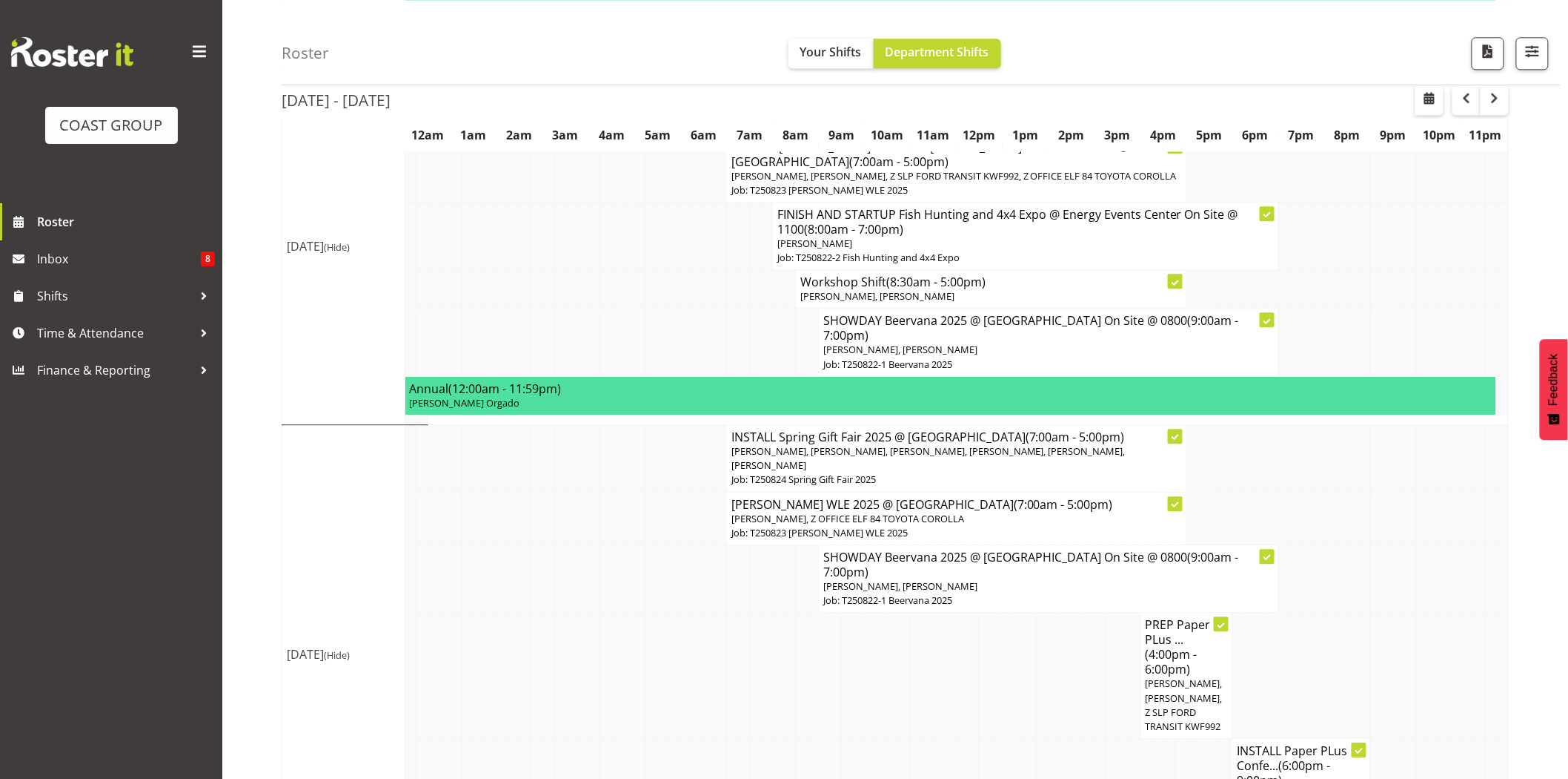
scroll to position [1441, 0]
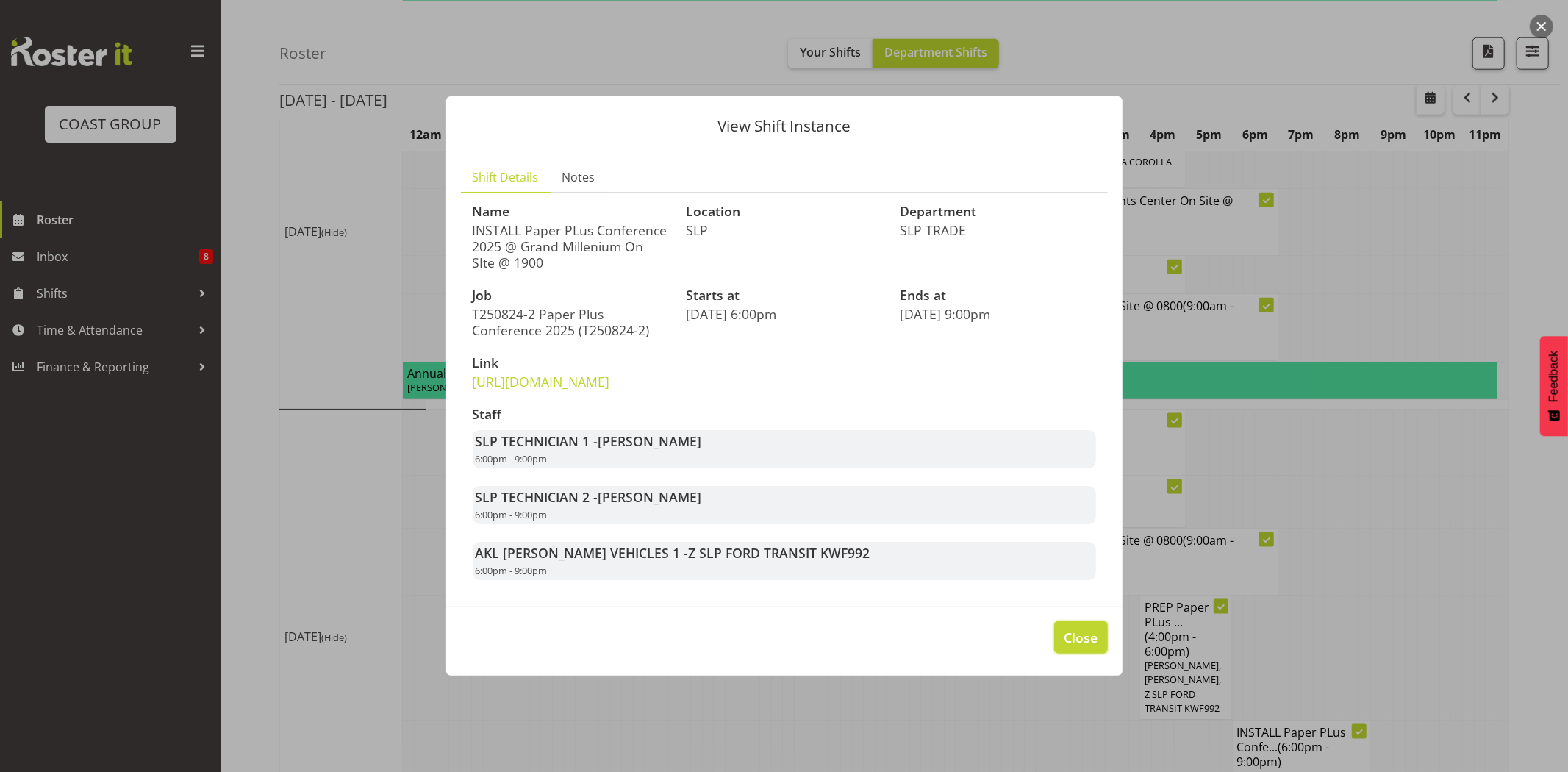
click at [1083, 643] on span "Close" at bounding box center [1080, 637] width 33 height 19
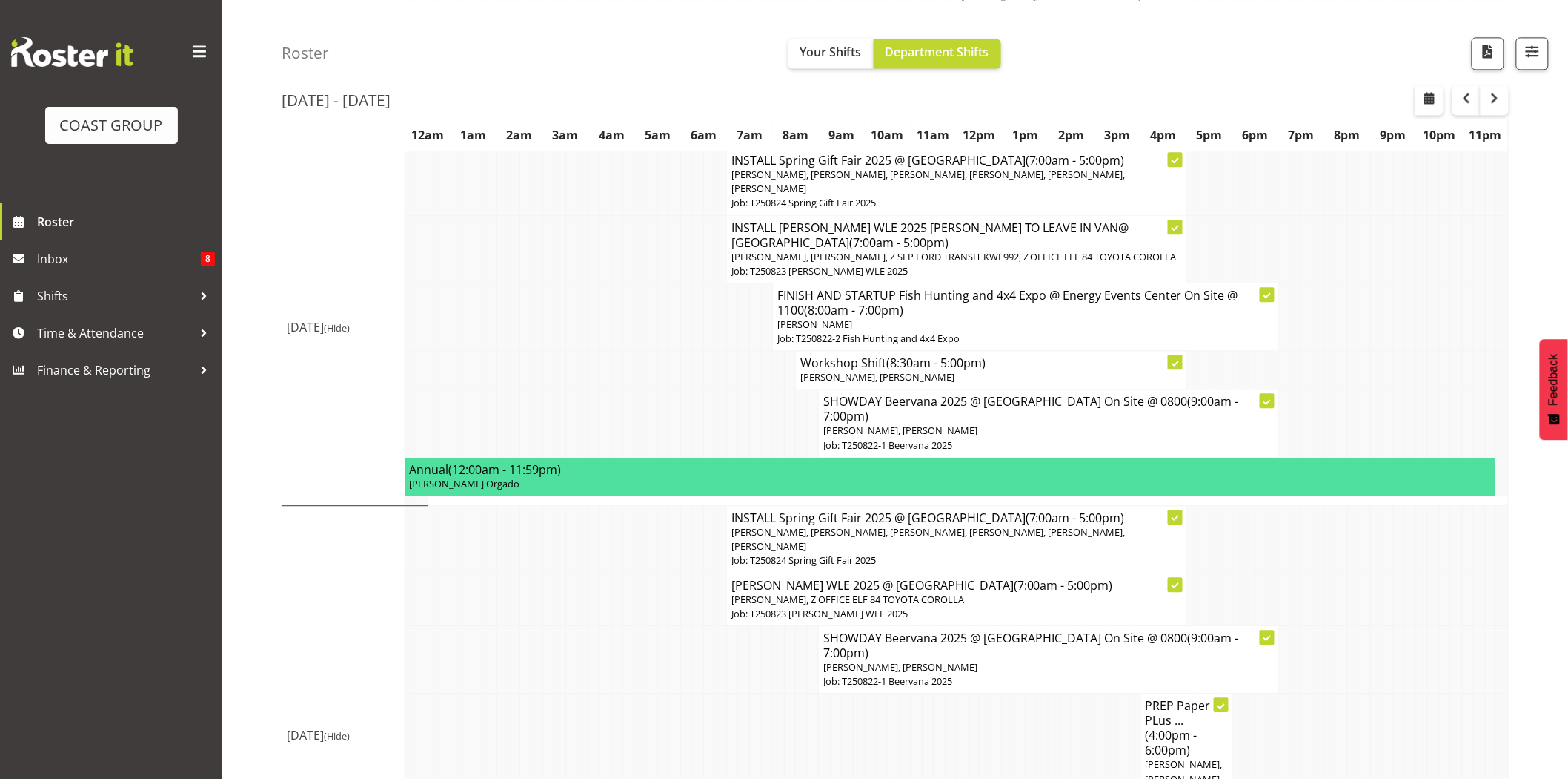
scroll to position [1443, 0]
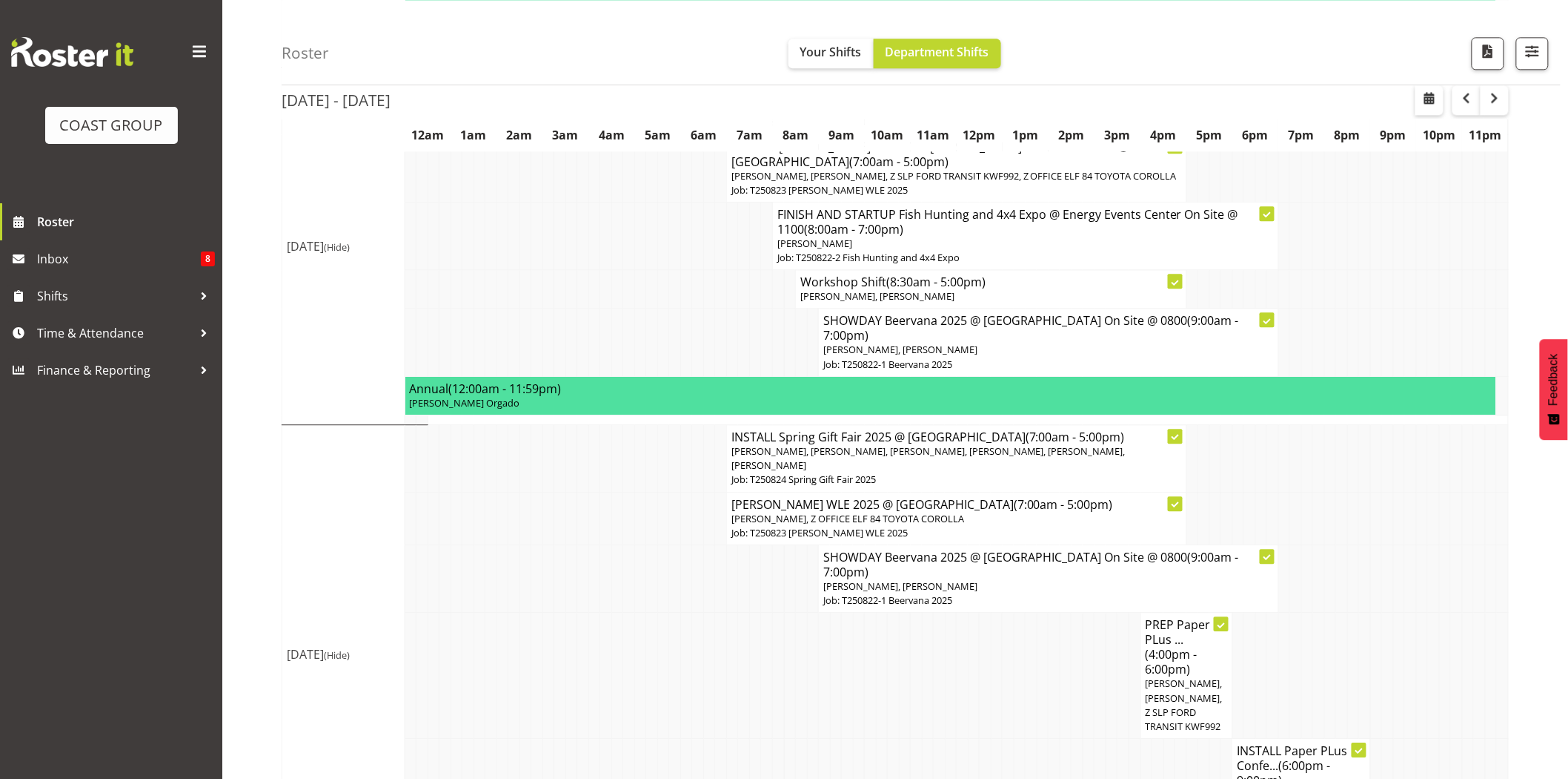
click at [1188, 676] on span "Coel Phillips, Luke Van Eyssen, Z SLP FORD TRANSIT KWF992" at bounding box center [1184, 704] width 77 height 56
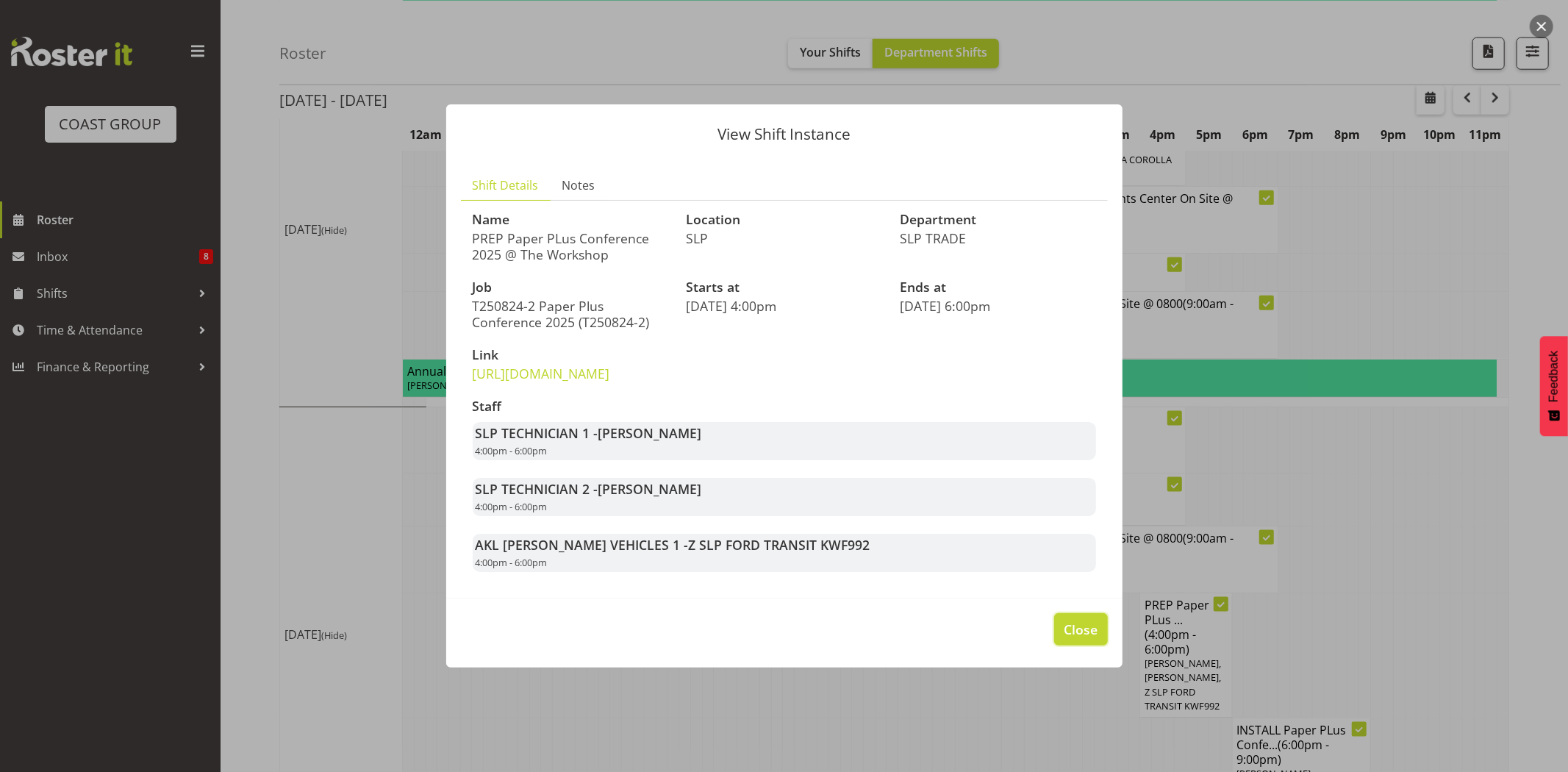
click at [1077, 639] on span "Close" at bounding box center [1080, 629] width 33 height 19
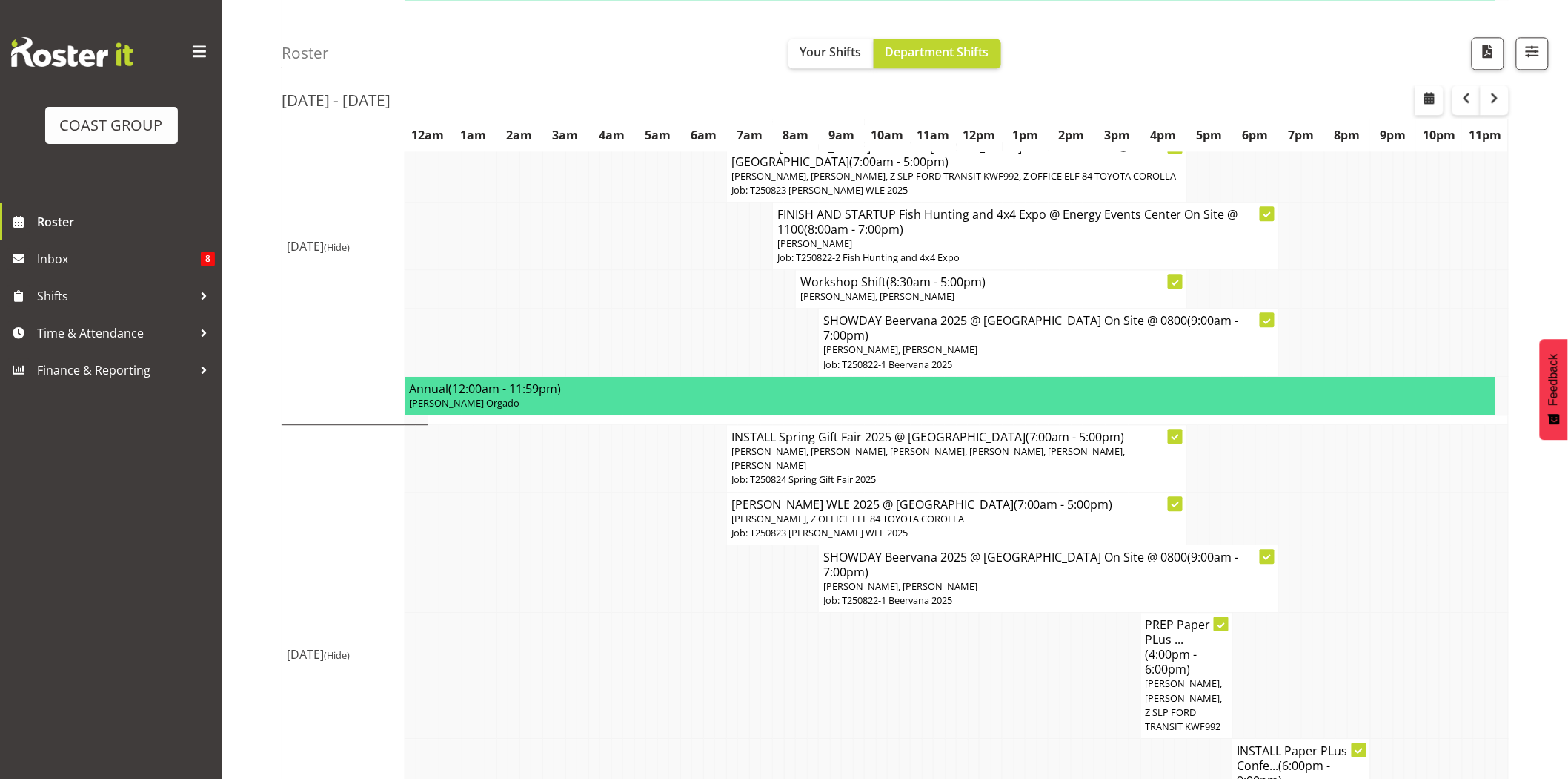
click at [788, 544] on td at bounding box center [789, 578] width 12 height 67
click at [924, 550] on h4 "SHOWDAY Beervana 2025 @ Sky Stadium On Site @ 0800 (9:00am - 7:00pm)" at bounding box center [1048, 564] width 450 height 30
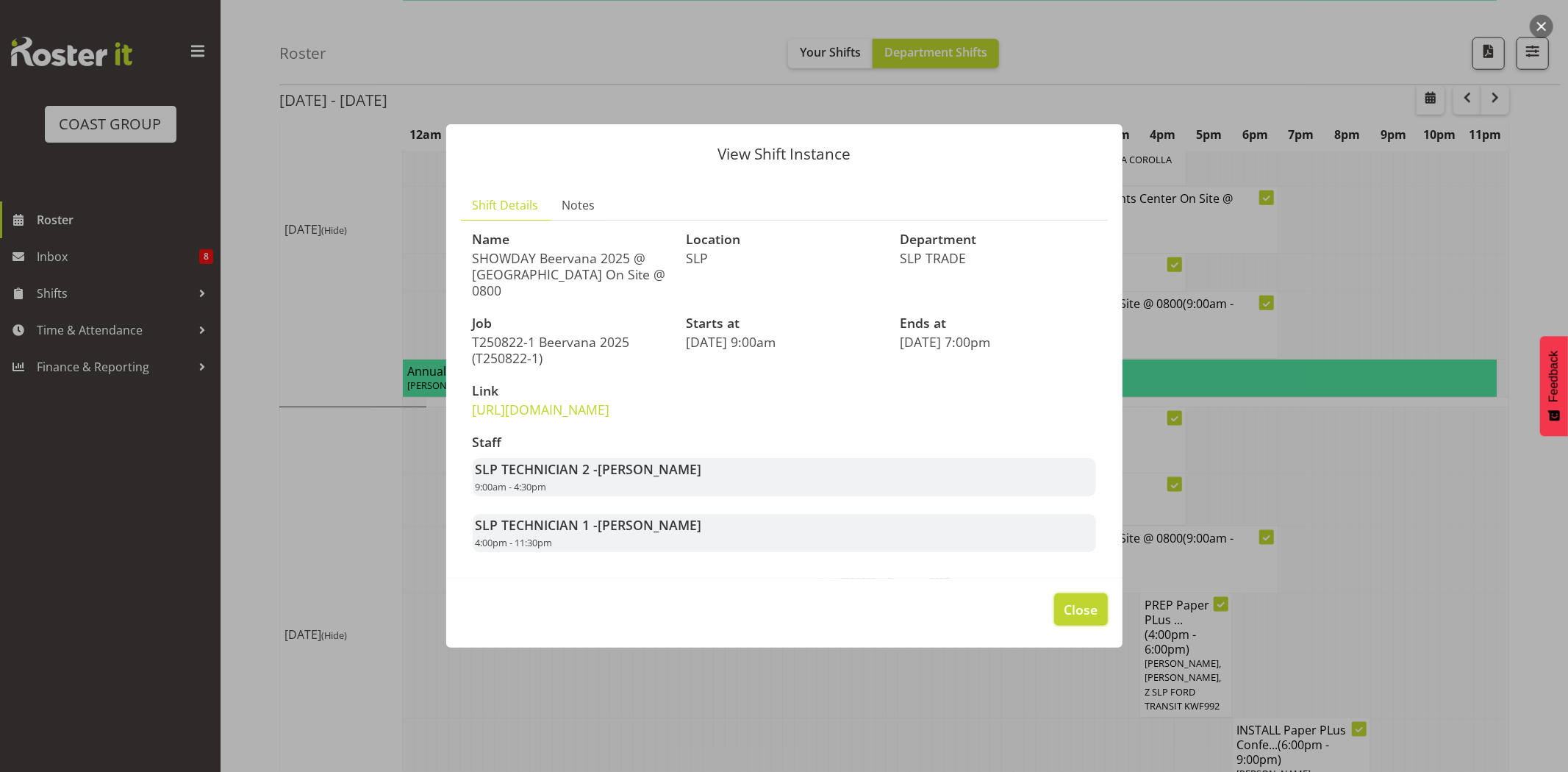
click at [1082, 619] on span "Close" at bounding box center [1080, 609] width 33 height 19
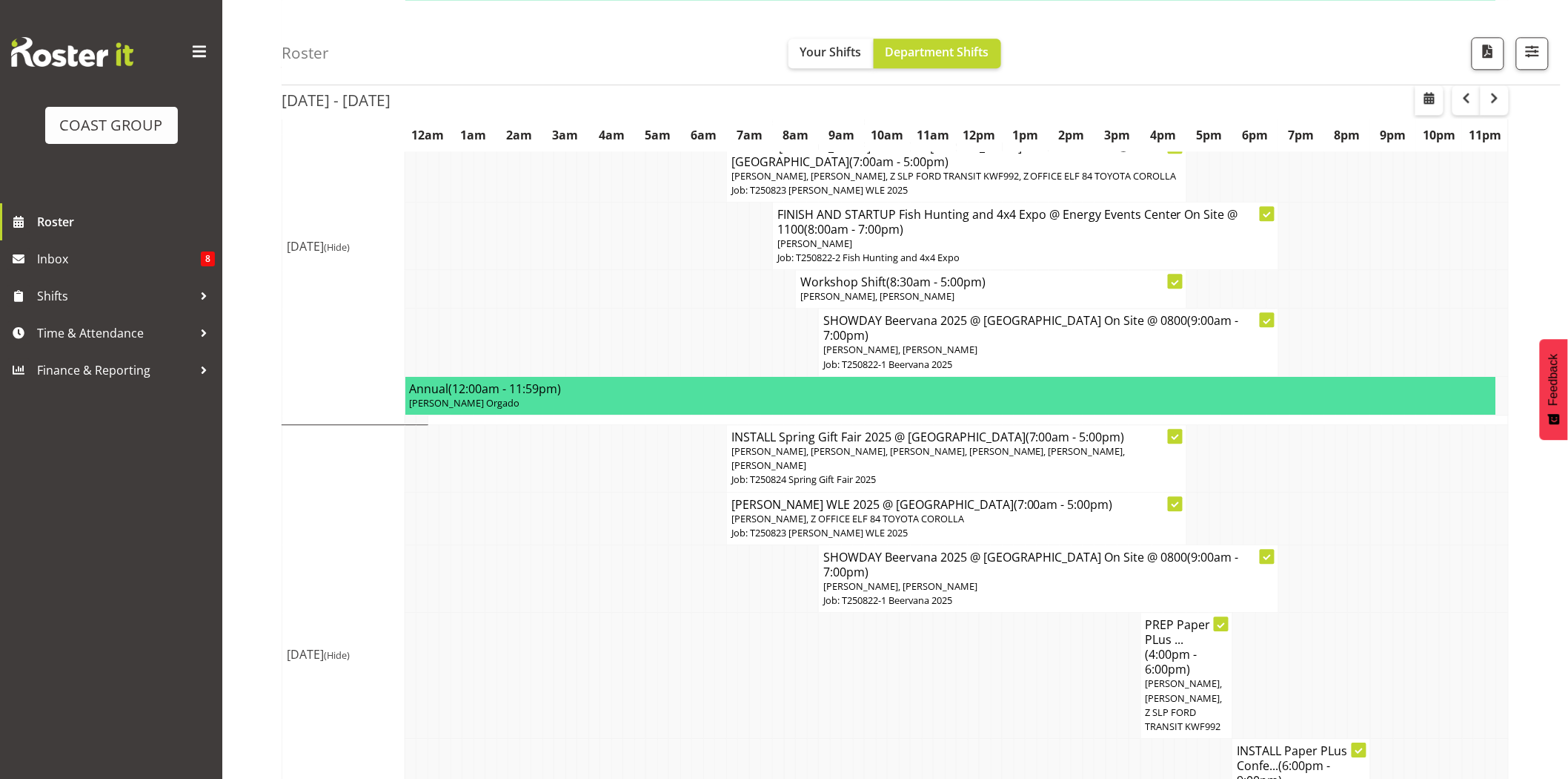
click at [1004, 612] on td at bounding box center [1008, 675] width 12 height 126
click at [674, 544] on td at bounding box center [675, 578] width 12 height 67
click at [630, 491] on td at bounding box center [628, 518] width 12 height 53
click at [794, 309] on td at bounding box center [789, 342] width 12 height 67
click at [694, 491] on td at bounding box center [698, 518] width 12 height 53
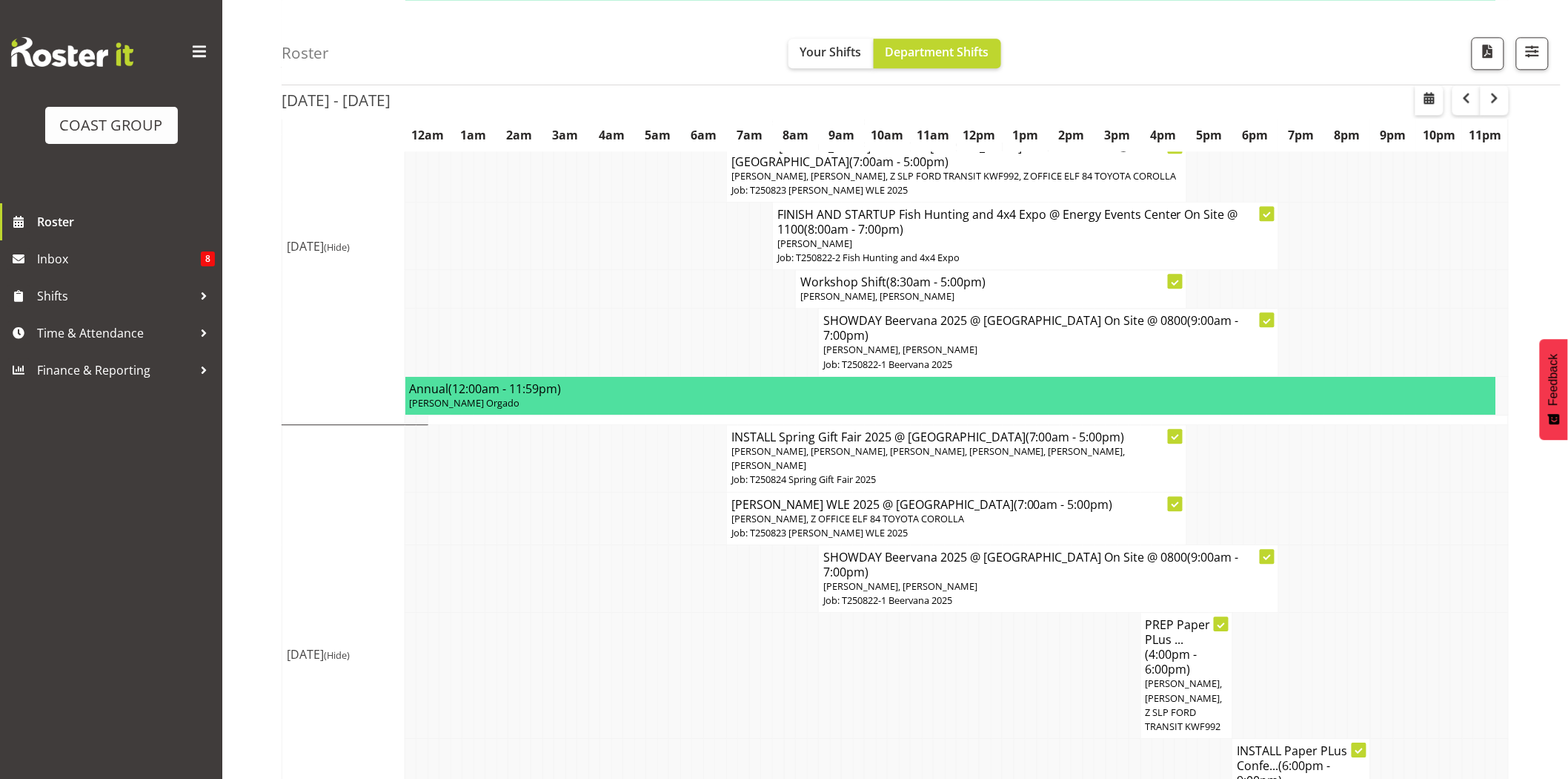
click at [1374, 491] on td at bounding box center [1376, 518] width 12 height 53
click at [1218, 425] on td at bounding box center [1215, 459] width 12 height 67
click at [1228, 425] on td at bounding box center [1227, 459] width 12 height 67
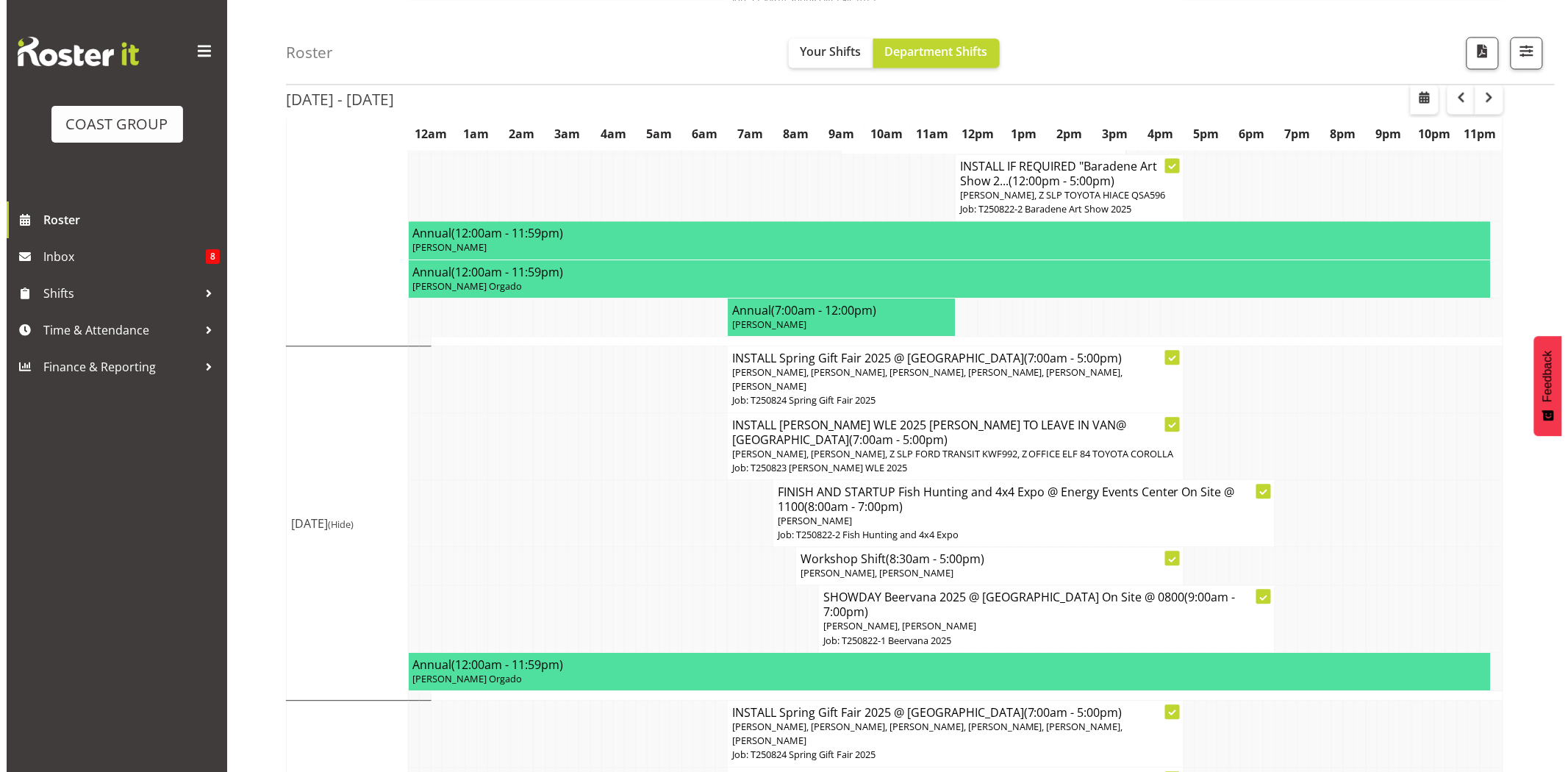
scroll to position [1141, 0]
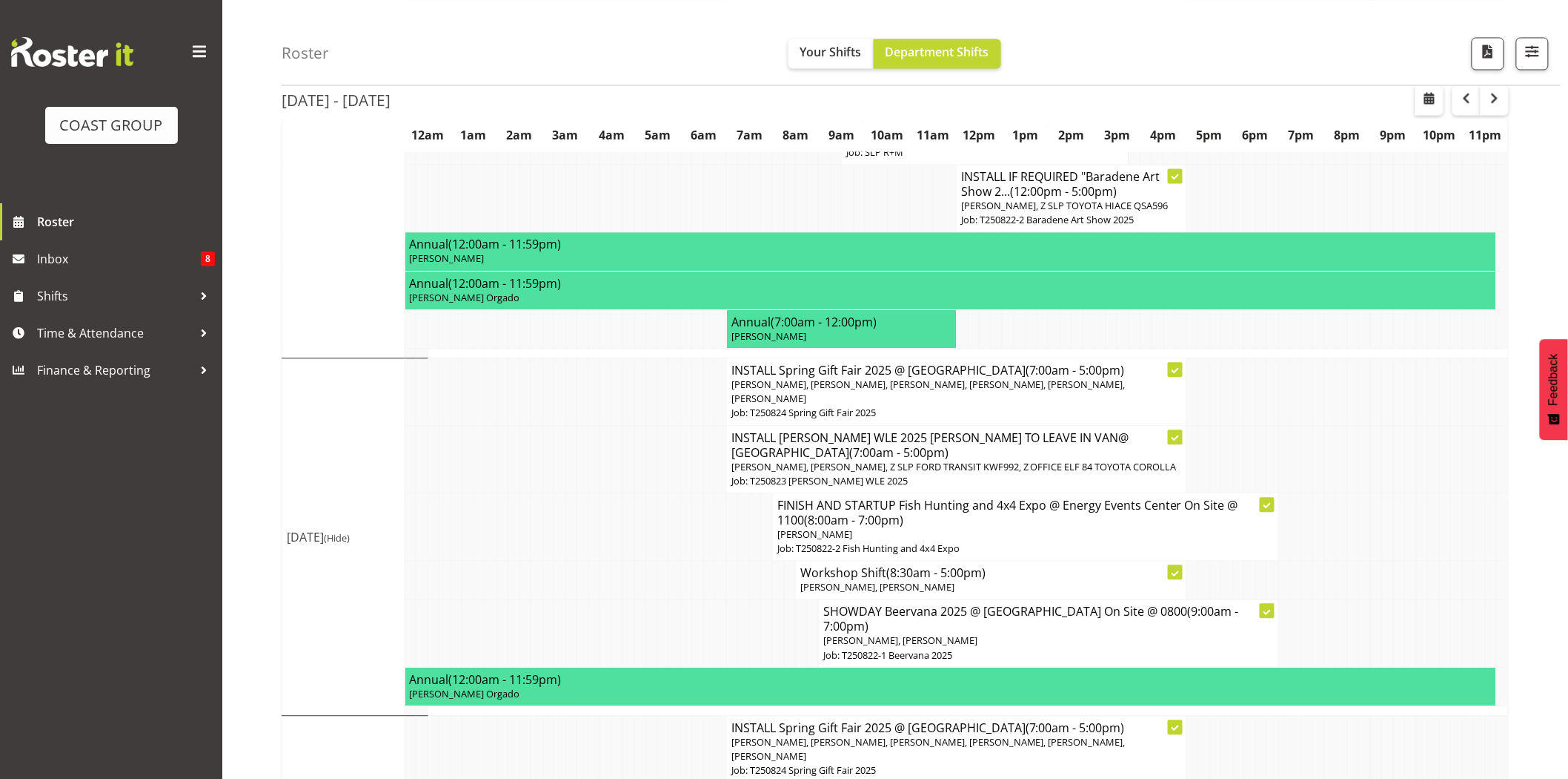
click at [659, 426] on td at bounding box center [663, 460] width 12 height 67
click at [670, 426] on td at bounding box center [675, 460] width 12 height 67
click at [891, 379] on span "Shaun Dalgetty, Aof Anujarawat, Michel Bonette, Coel Phillips, Stuart Korunic, …" at bounding box center [928, 392] width 394 height 27
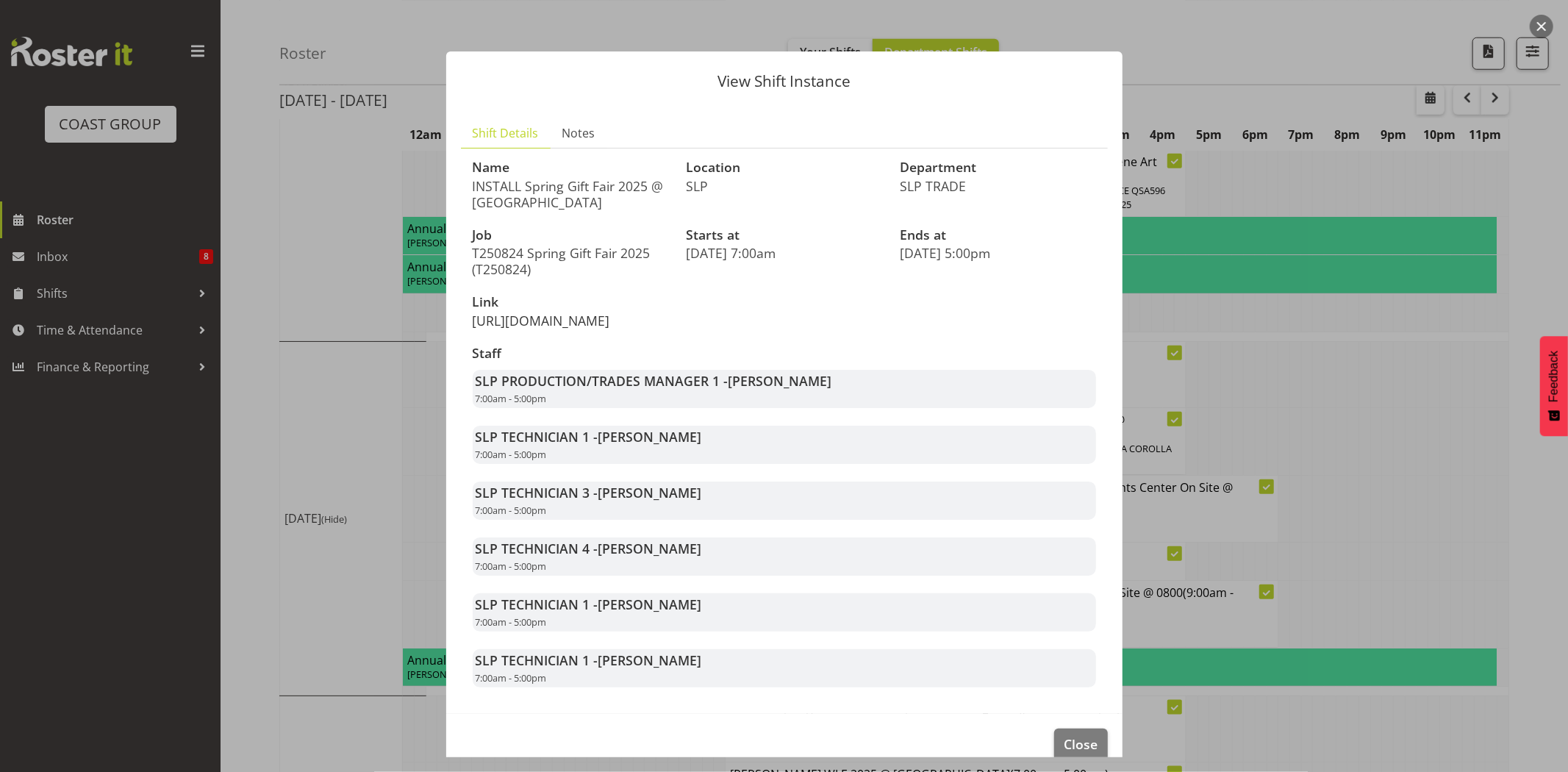
click at [610, 324] on link "https://drive.google.com/drive/folders/15RASuIGNRkNRA6QeOp-QFggX3PARhj8R" at bounding box center [541, 320] width 137 height 18
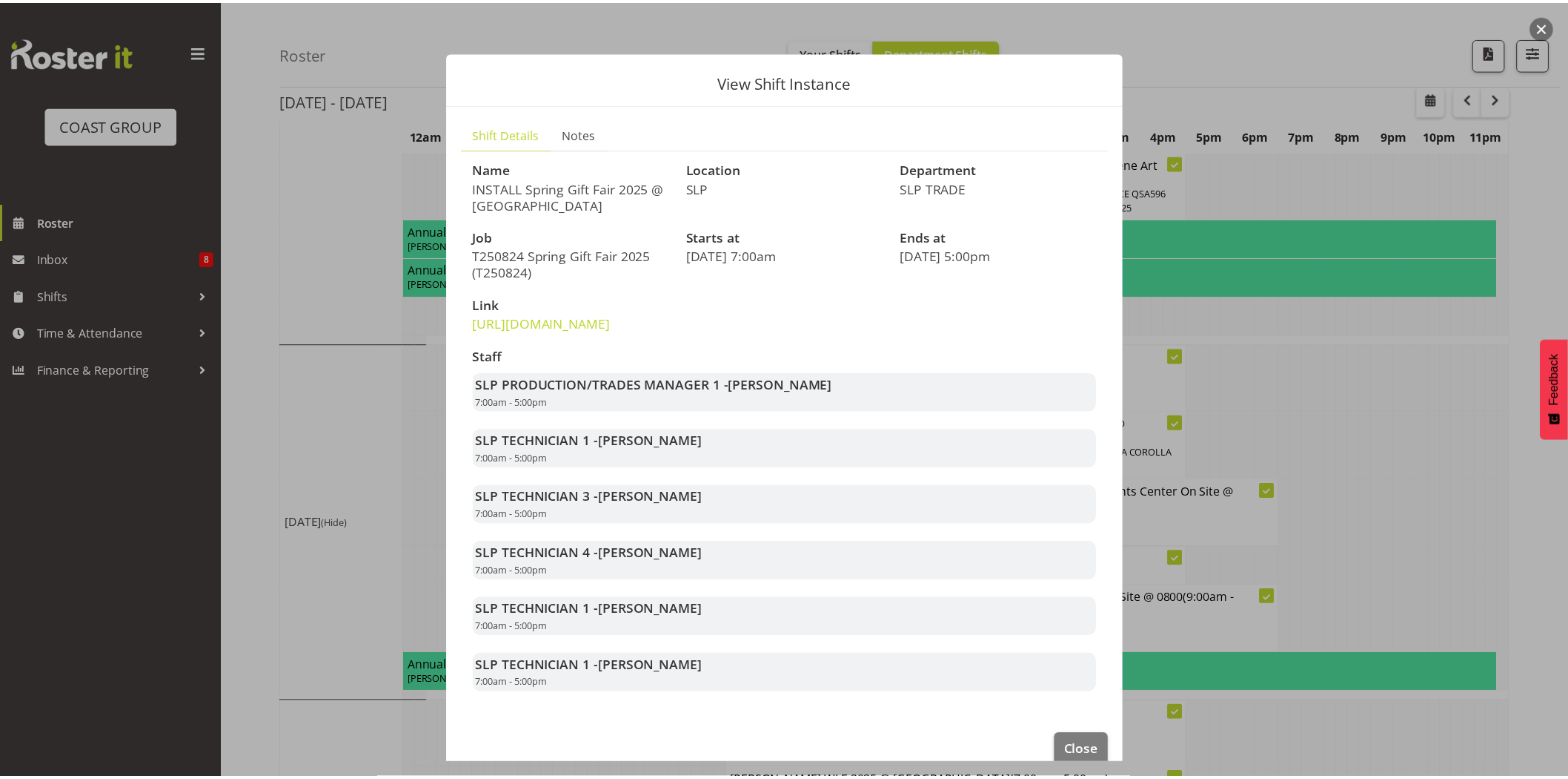
scroll to position [58, 0]
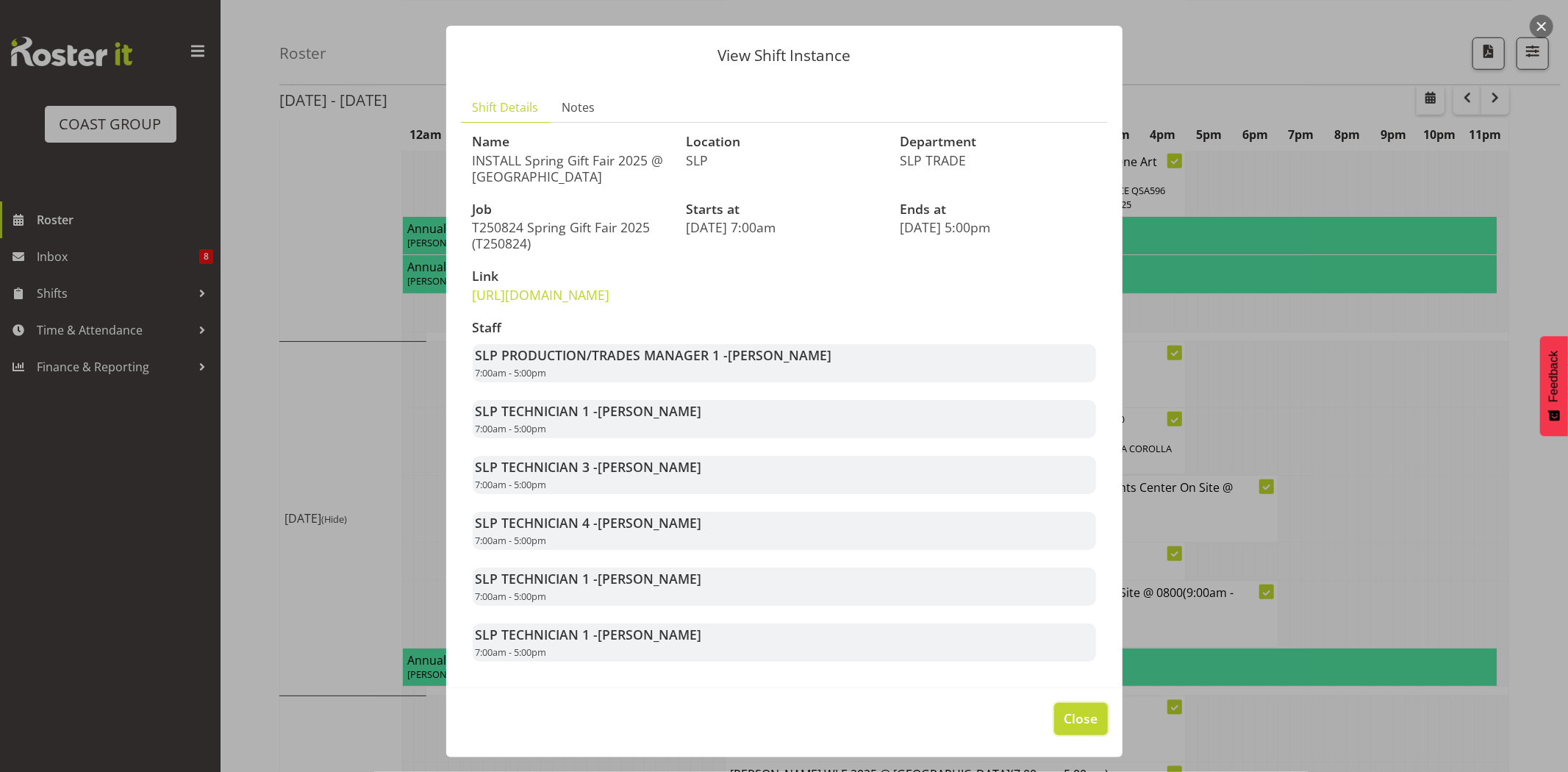
click at [1077, 731] on button "Close" at bounding box center [1080, 719] width 53 height 32
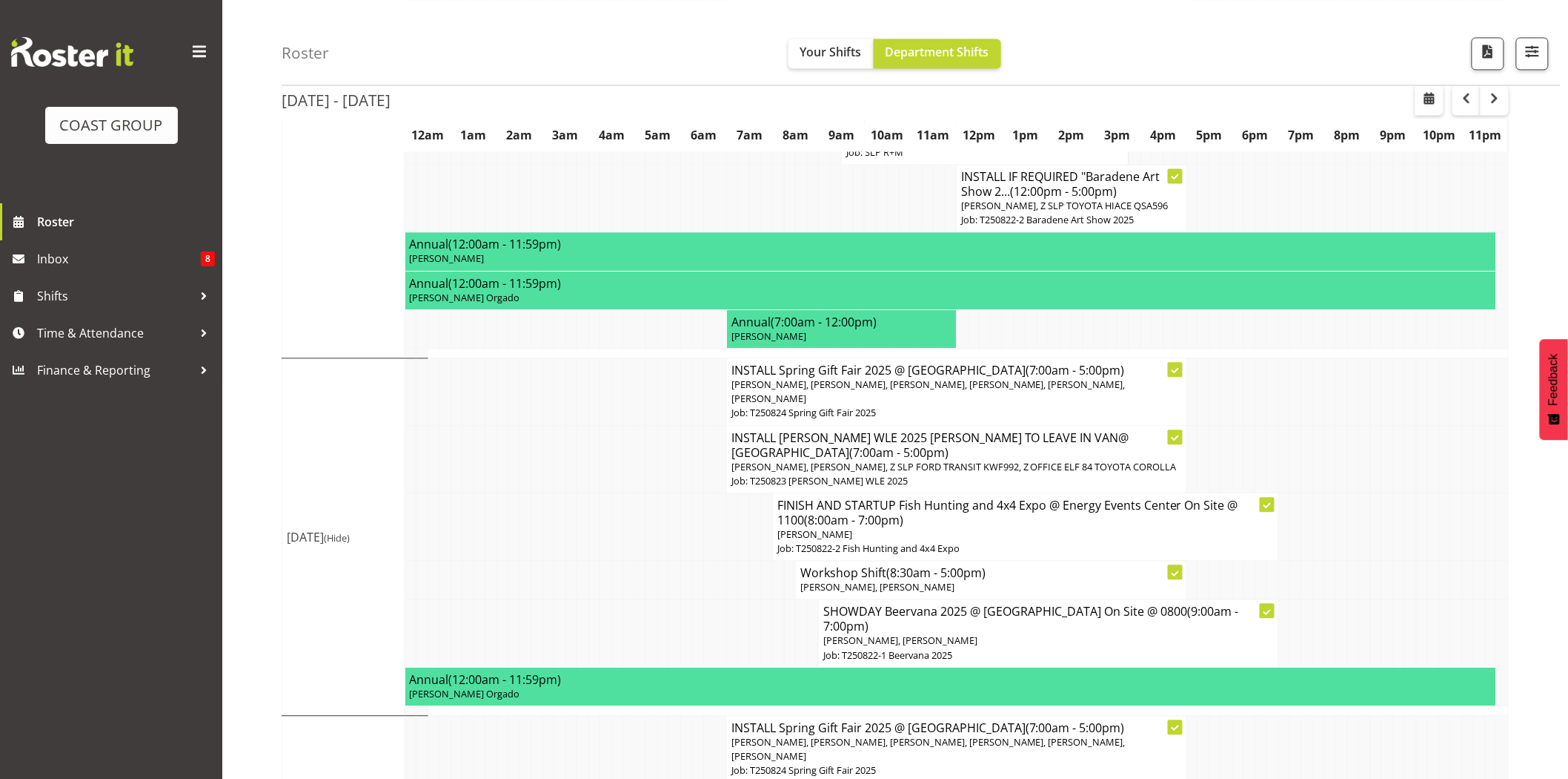
click at [699, 493] on td at bounding box center [698, 527] width 12 height 67
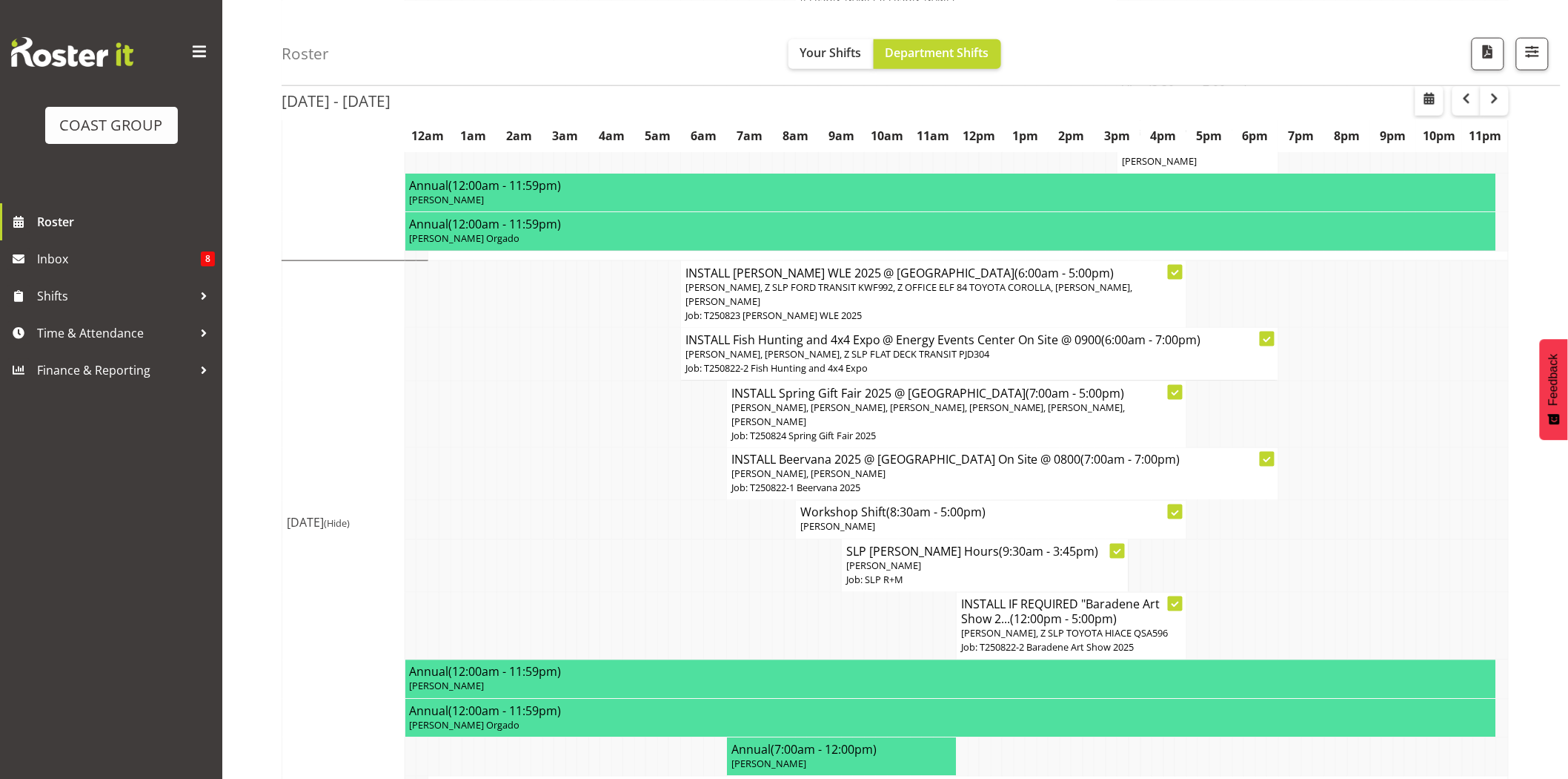
scroll to position [719, 0]
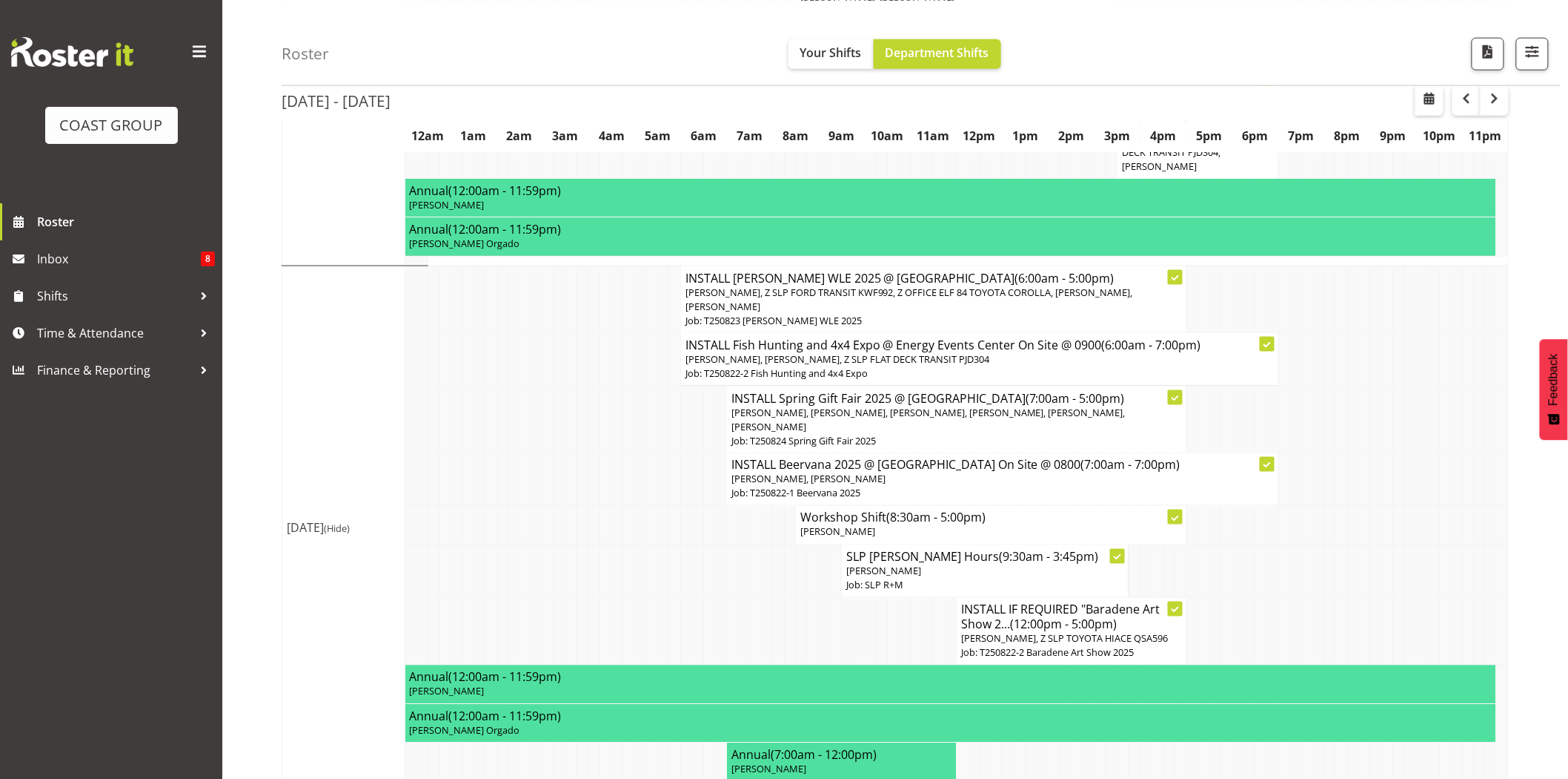
click at [663, 333] on td at bounding box center [663, 359] width 12 height 53
click at [619, 453] on td at bounding box center [617, 480] width 12 height 53
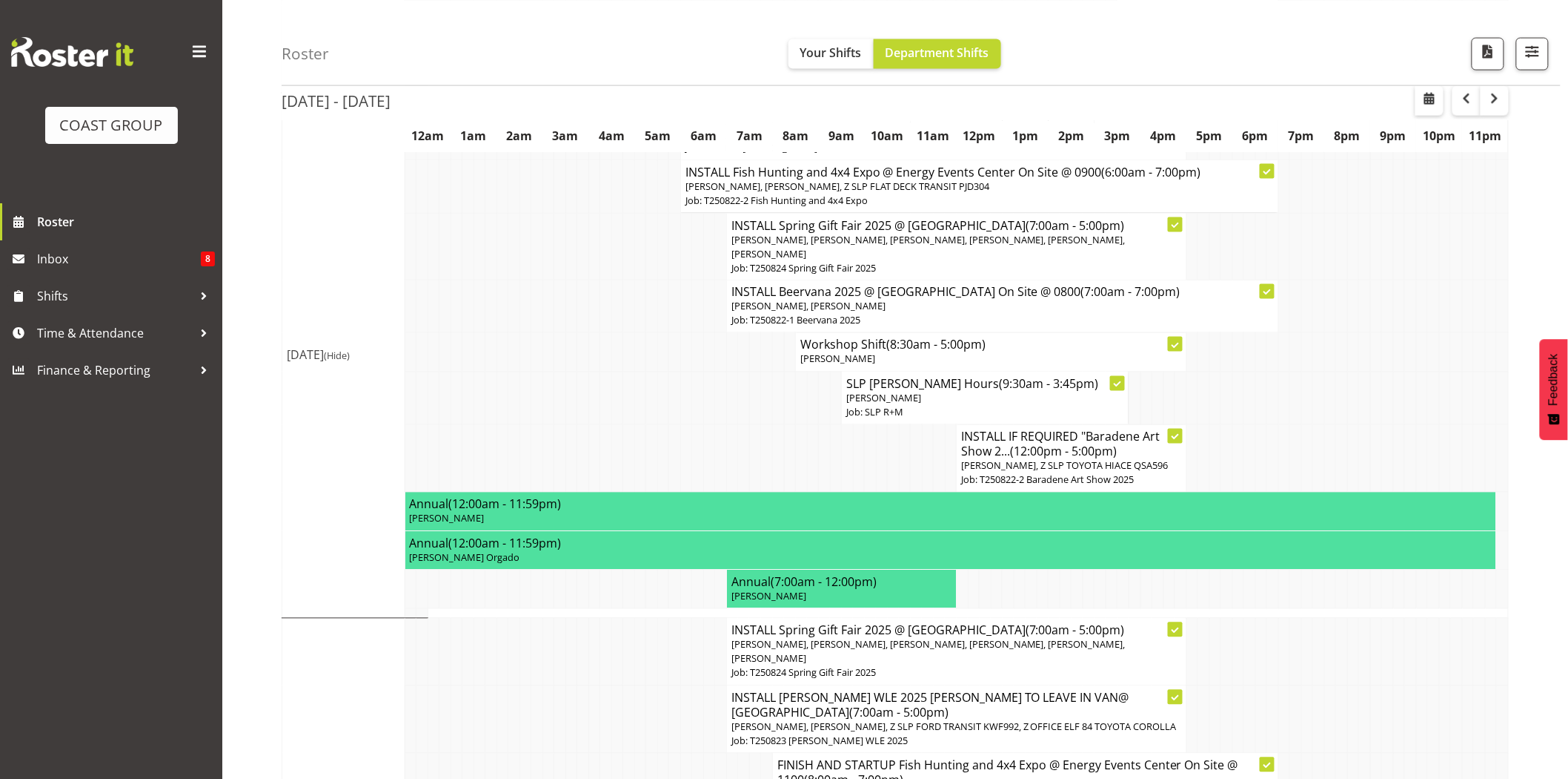
scroll to position [900, 0]
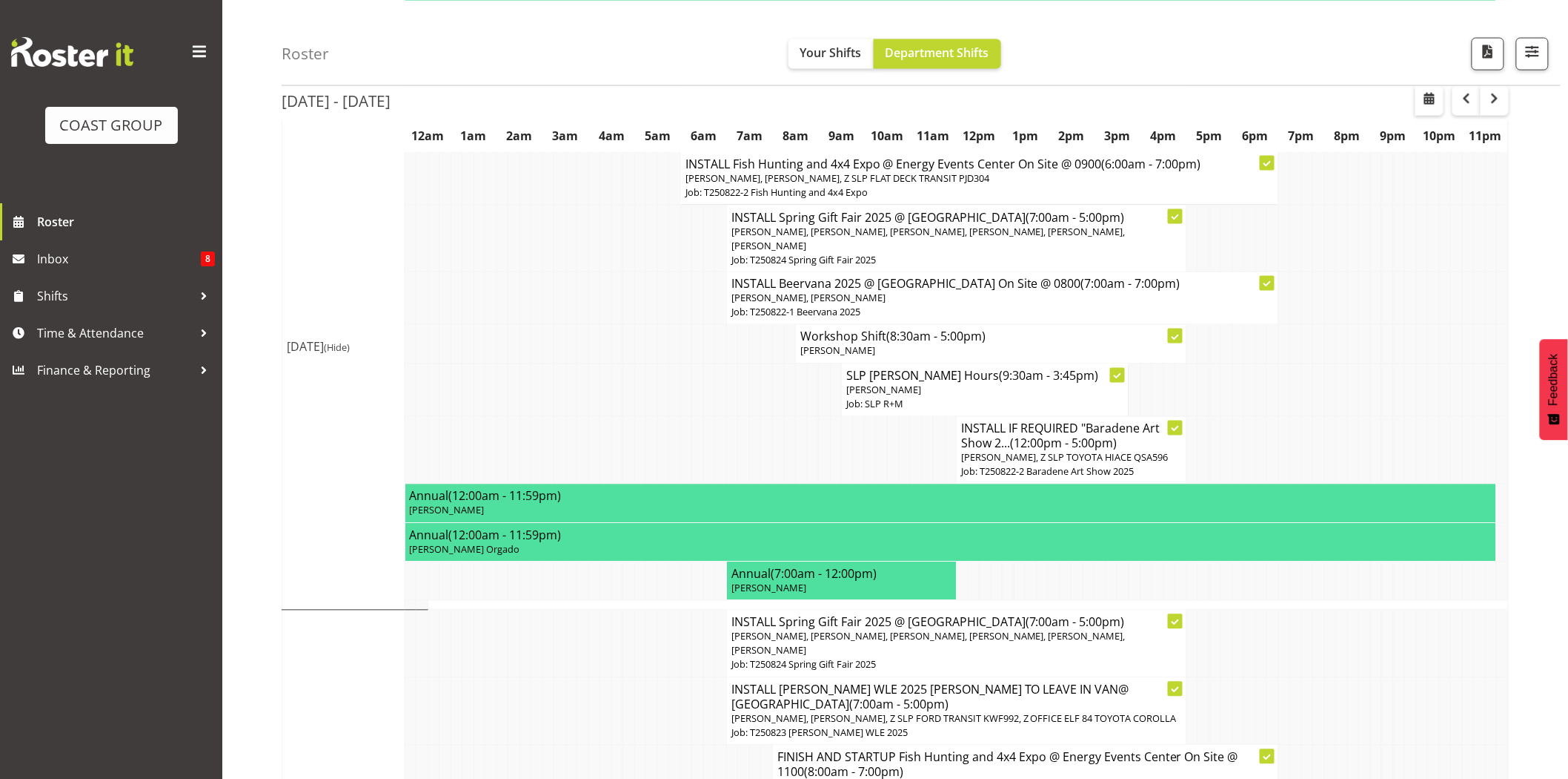
click at [906, 417] on td at bounding box center [904, 450] width 12 height 67
click at [1022, 465] on p "Job: T250822-2 Baradene Art Show 2025" at bounding box center [1071, 471] width 220 height 14
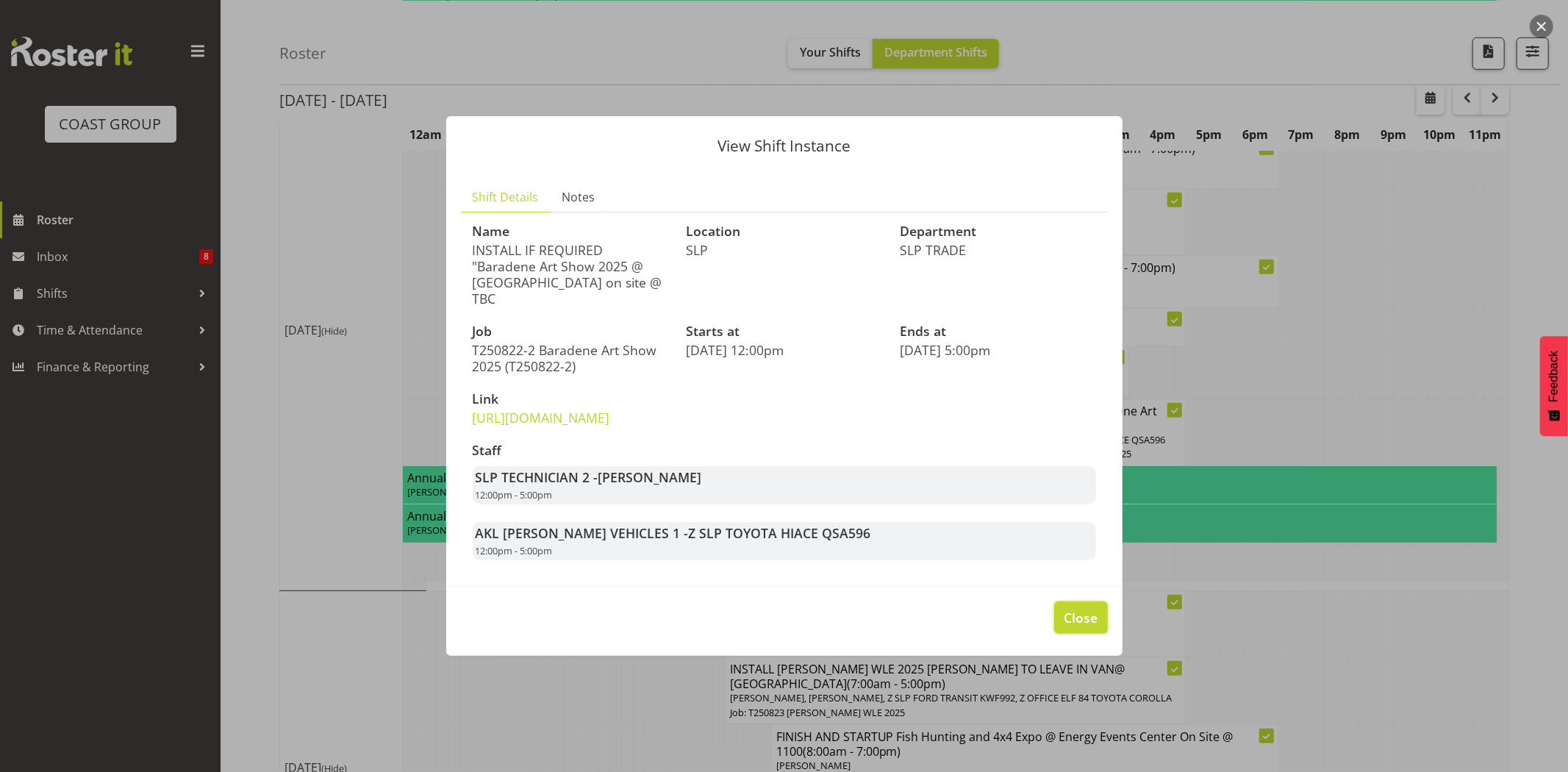
click at [1075, 627] on span "Close" at bounding box center [1080, 617] width 33 height 19
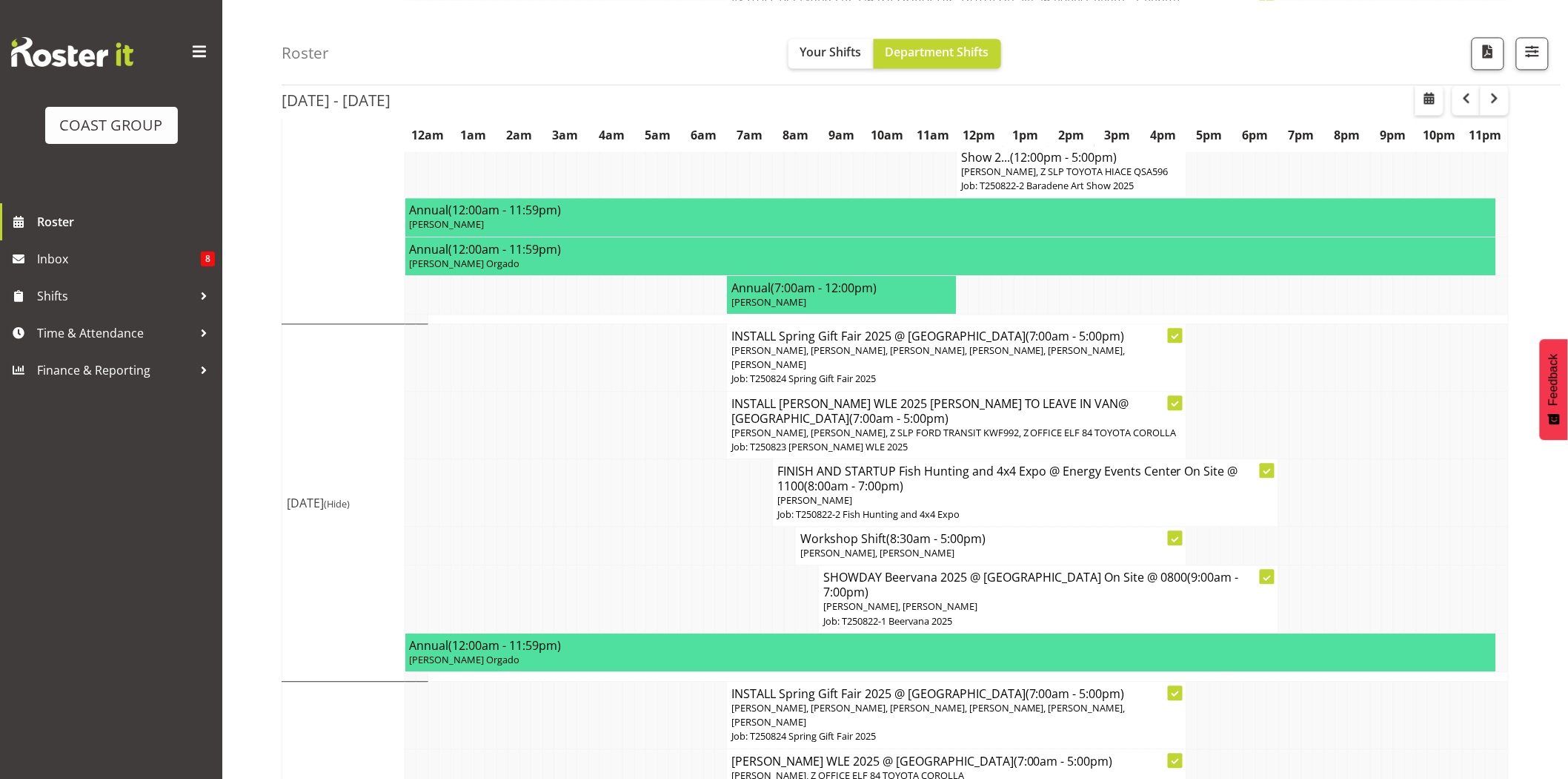
scroll to position [1201, 0]
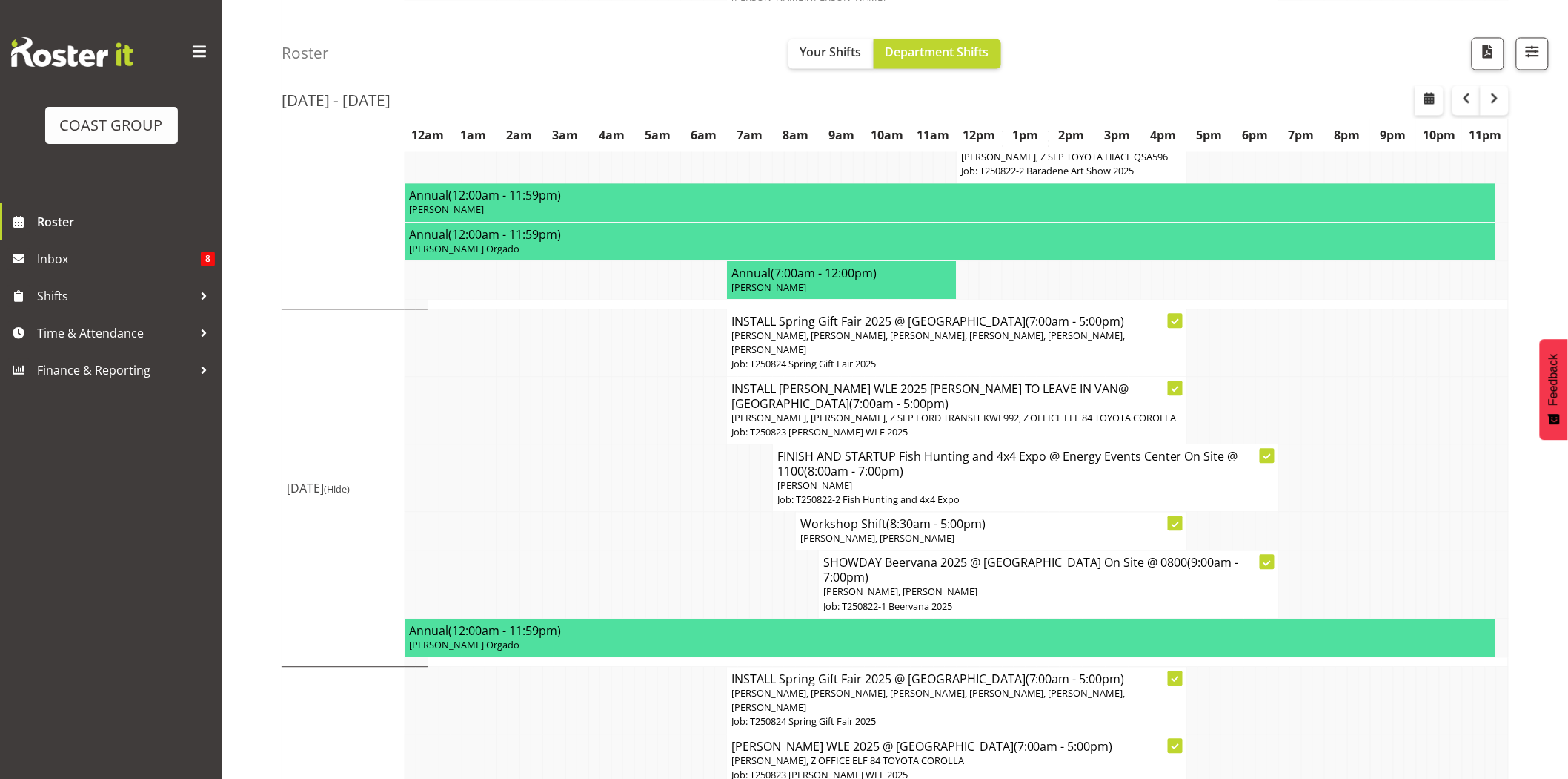
click at [1458, 376] on td at bounding box center [1456, 410] width 12 height 67
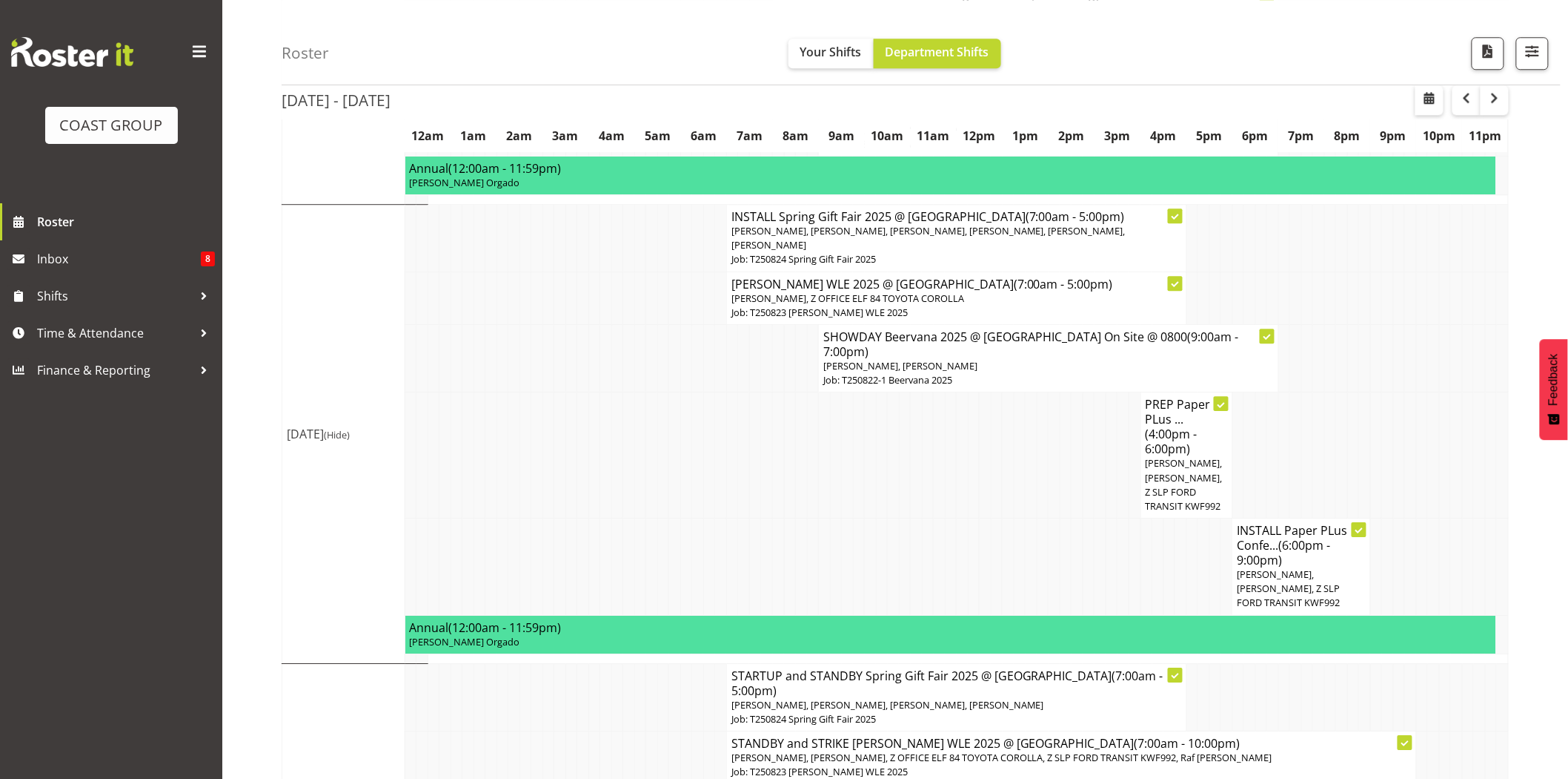
scroll to position [1680, 0]
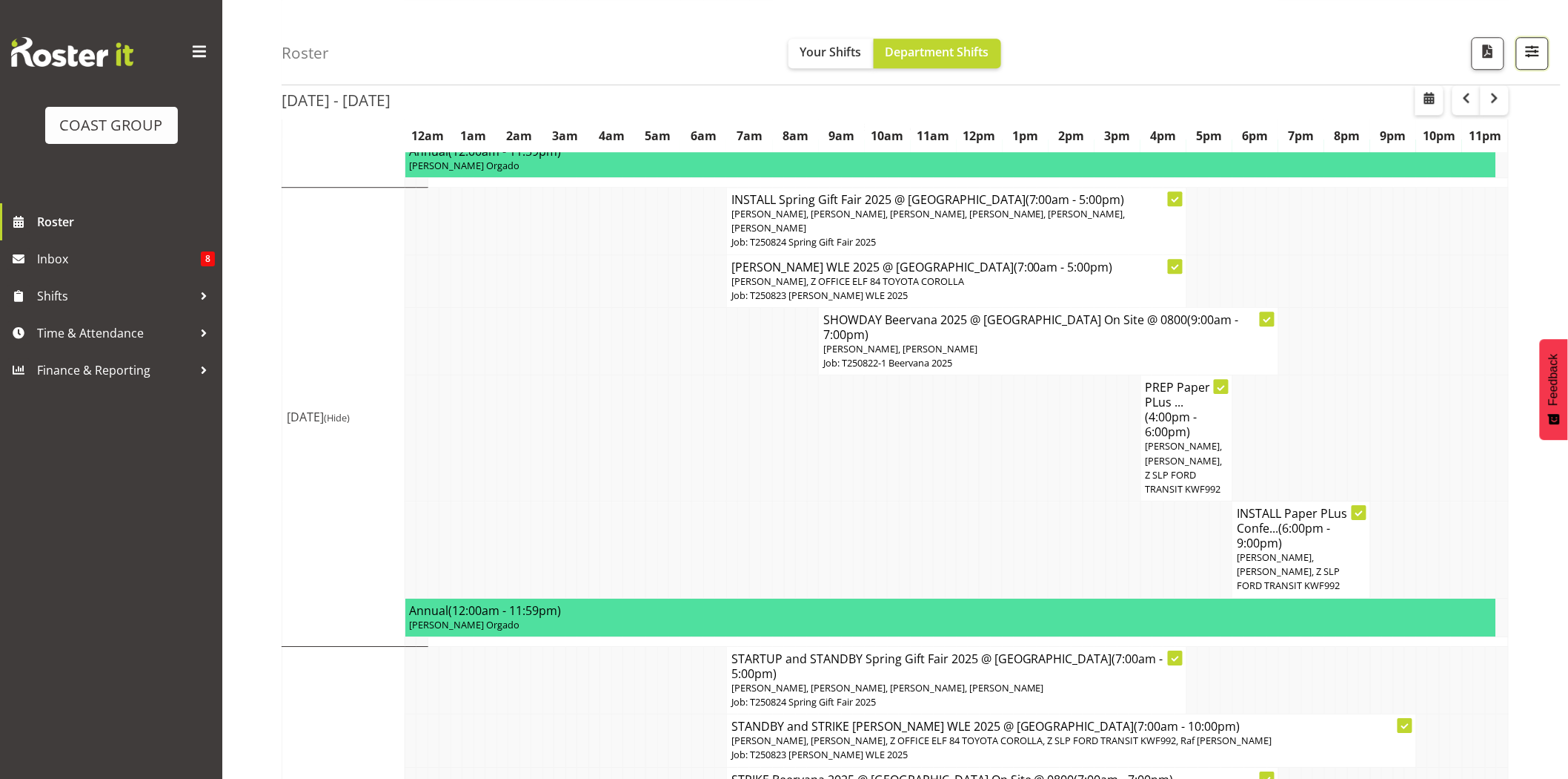
click at [1523, 53] on span "button" at bounding box center [1532, 51] width 19 height 19
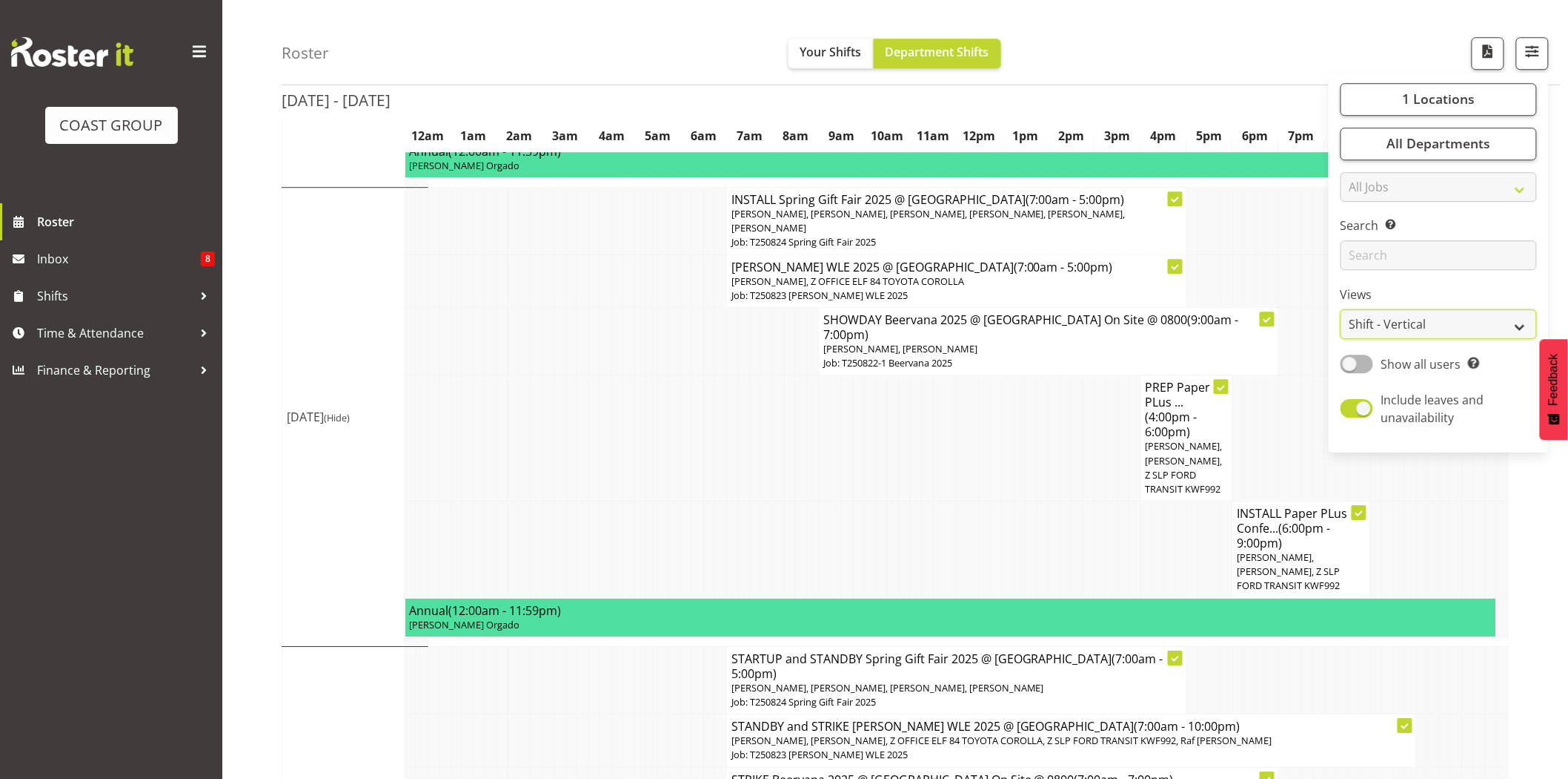
click at [1452, 319] on select "Staff Role Shift - Horizontal Shift - Vertical Staff - Location" at bounding box center [1439, 325] width 196 height 30
select select "staff"
click at [1342, 339] on select "Staff Role Shift - Horizontal Shift - Vertical Staff - Location" at bounding box center [1439, 325] width 196 height 30
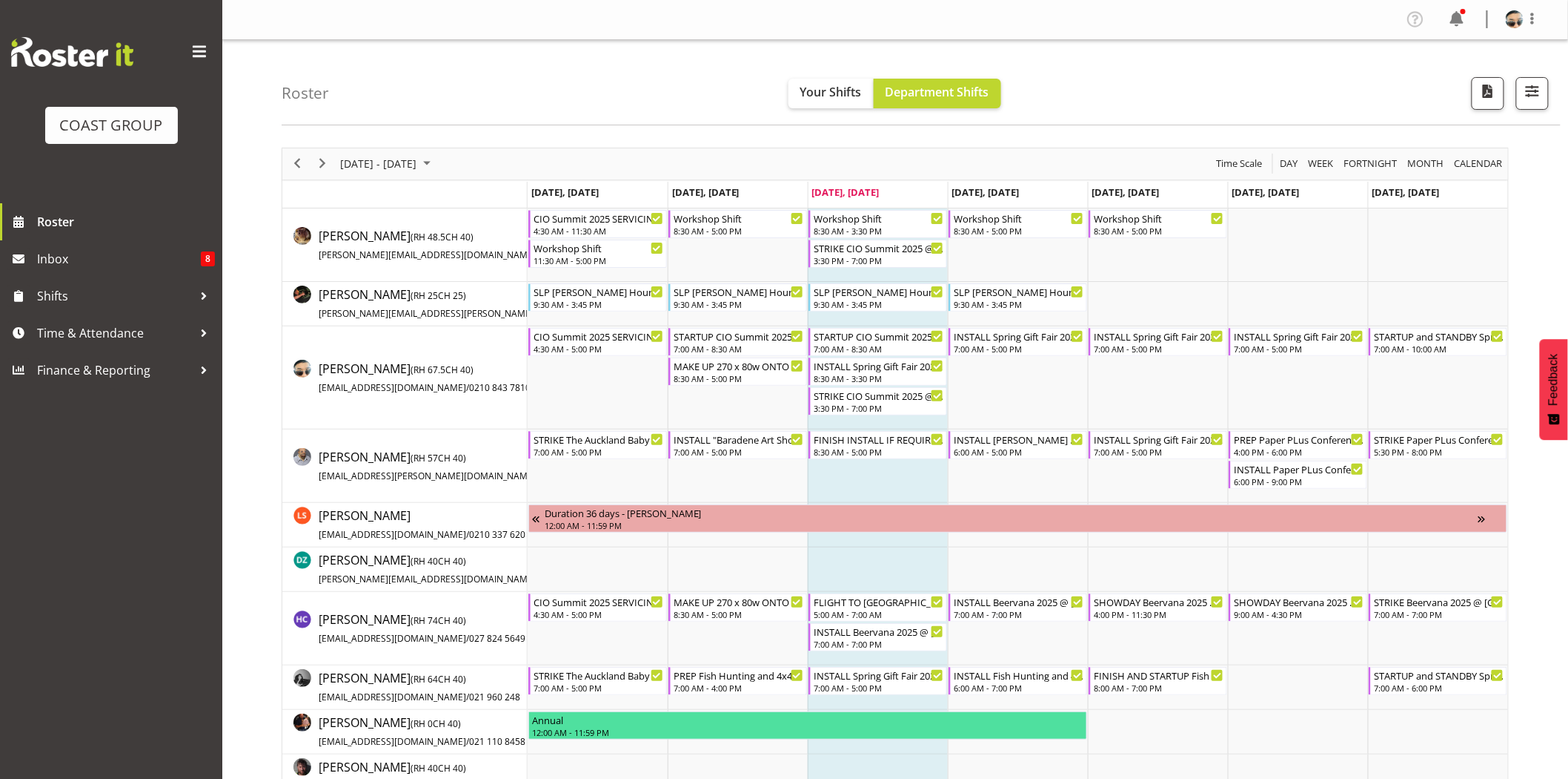
click at [688, 152] on div "August 18 - 24, 2025 Today Day Week Fortnight Month calendar Month Agenda Time …" at bounding box center [895, 164] width 1226 height 31
click at [1033, 377] on td "Timeline Week of August 20, 2025" at bounding box center [1018, 378] width 140 height 103
click at [1017, 334] on div "INSTALL Spring Gift Fair 2025 @ Auckland Showgrounds" at bounding box center [1019, 335] width 130 height 15
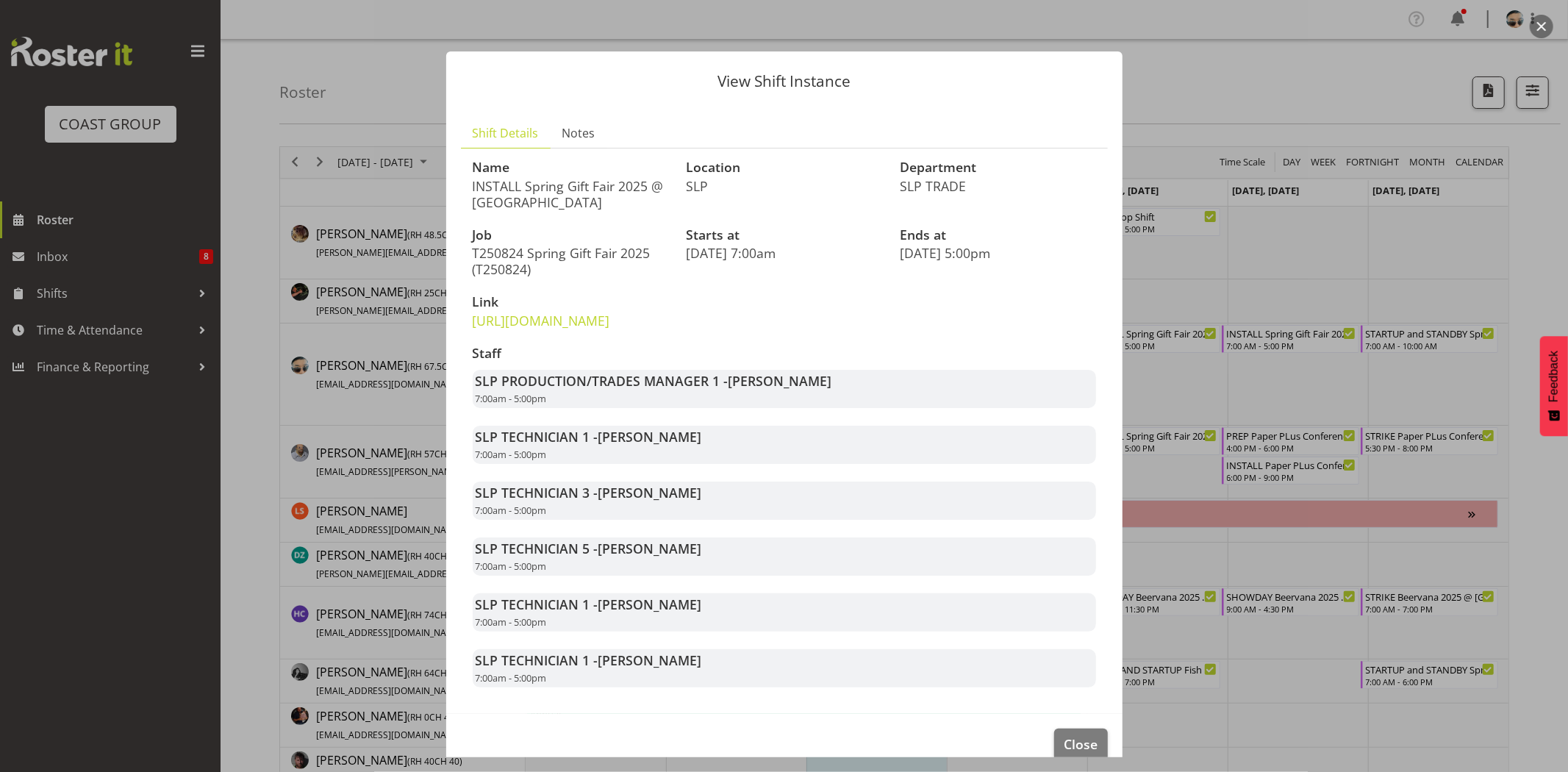
scroll to position [58, 0]
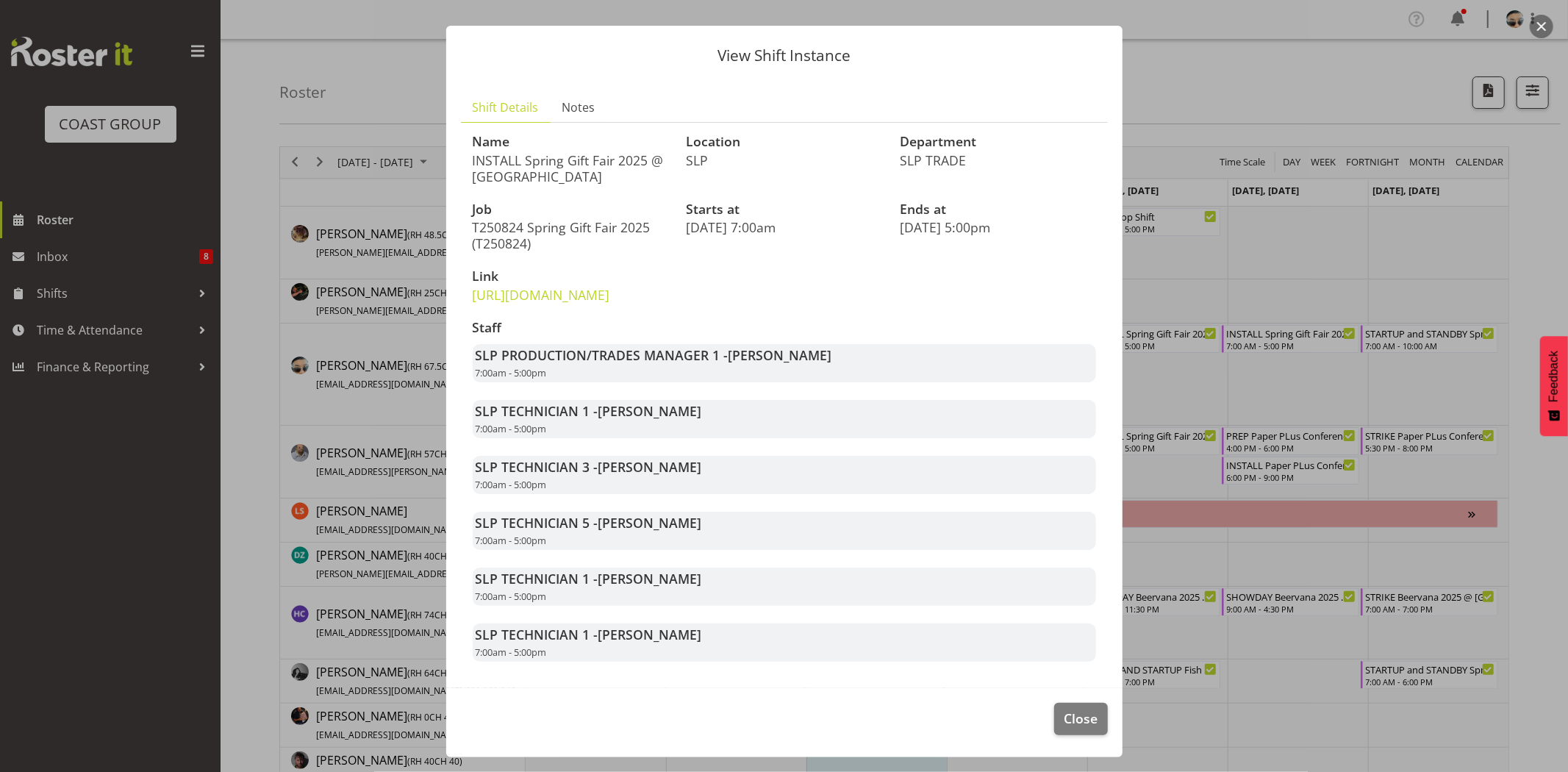
drag, startPoint x: 596, startPoint y: 408, endPoint x: 717, endPoint y: 418, distance: 121.4
click at [717, 418] on div "SLP TECHNICIAN 1 - Aof Anujarawat 7:00am - 5:00pm" at bounding box center [784, 418] width 623 height 38
drag, startPoint x: 588, startPoint y: 465, endPoint x: 752, endPoint y: 471, distance: 164.1
click at [750, 471] on div "SLP TECHNICIAN 3 - Michel Bonette 7:00am - 5:00pm" at bounding box center [784, 474] width 623 height 38
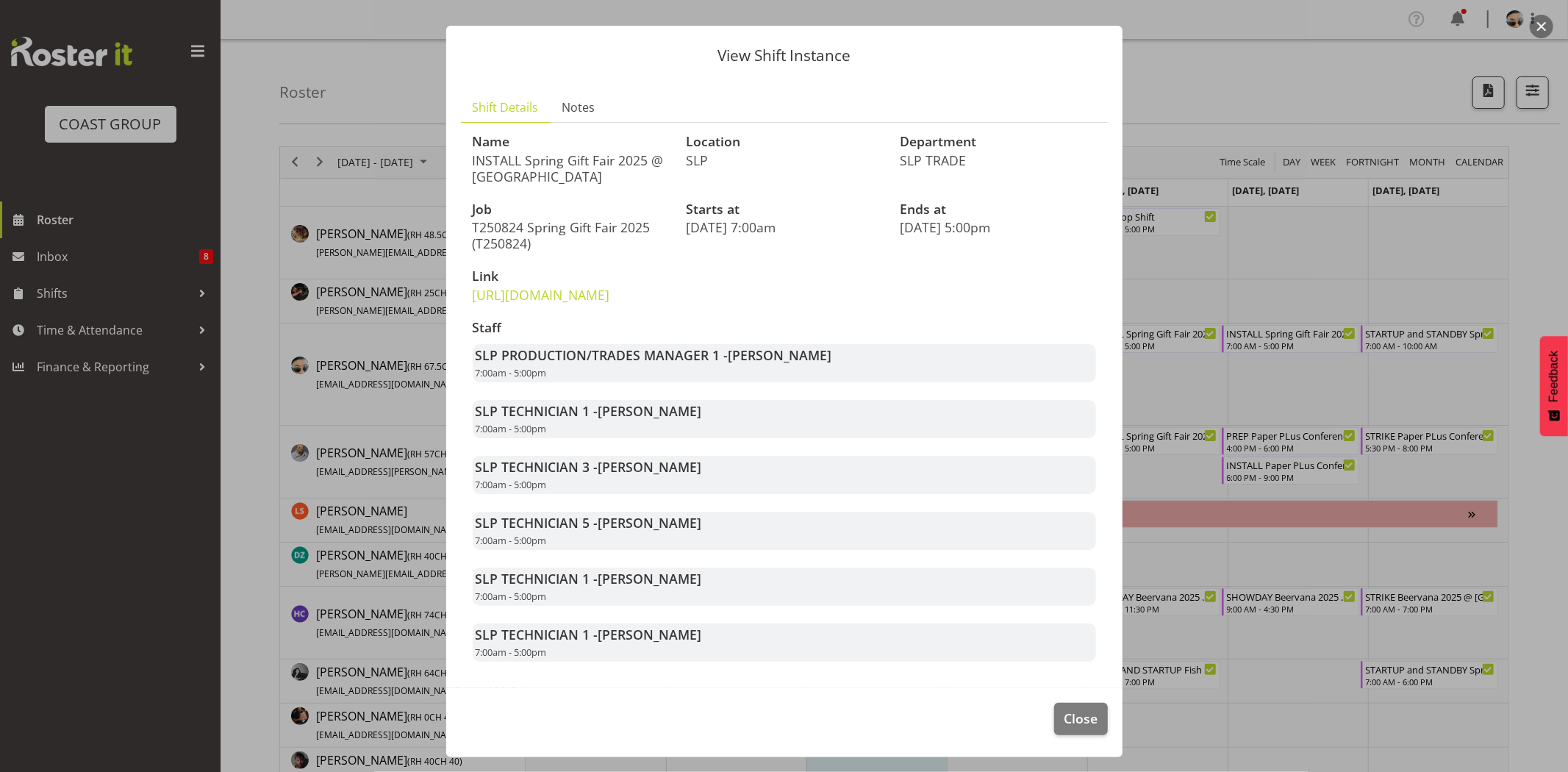
click at [753, 471] on div "SLP TECHNICIAN 3 - Michel Bonette 7:00am - 5:00pm" at bounding box center [784, 474] width 623 height 38
click at [1064, 710] on span "Close" at bounding box center [1080, 717] width 33 height 19
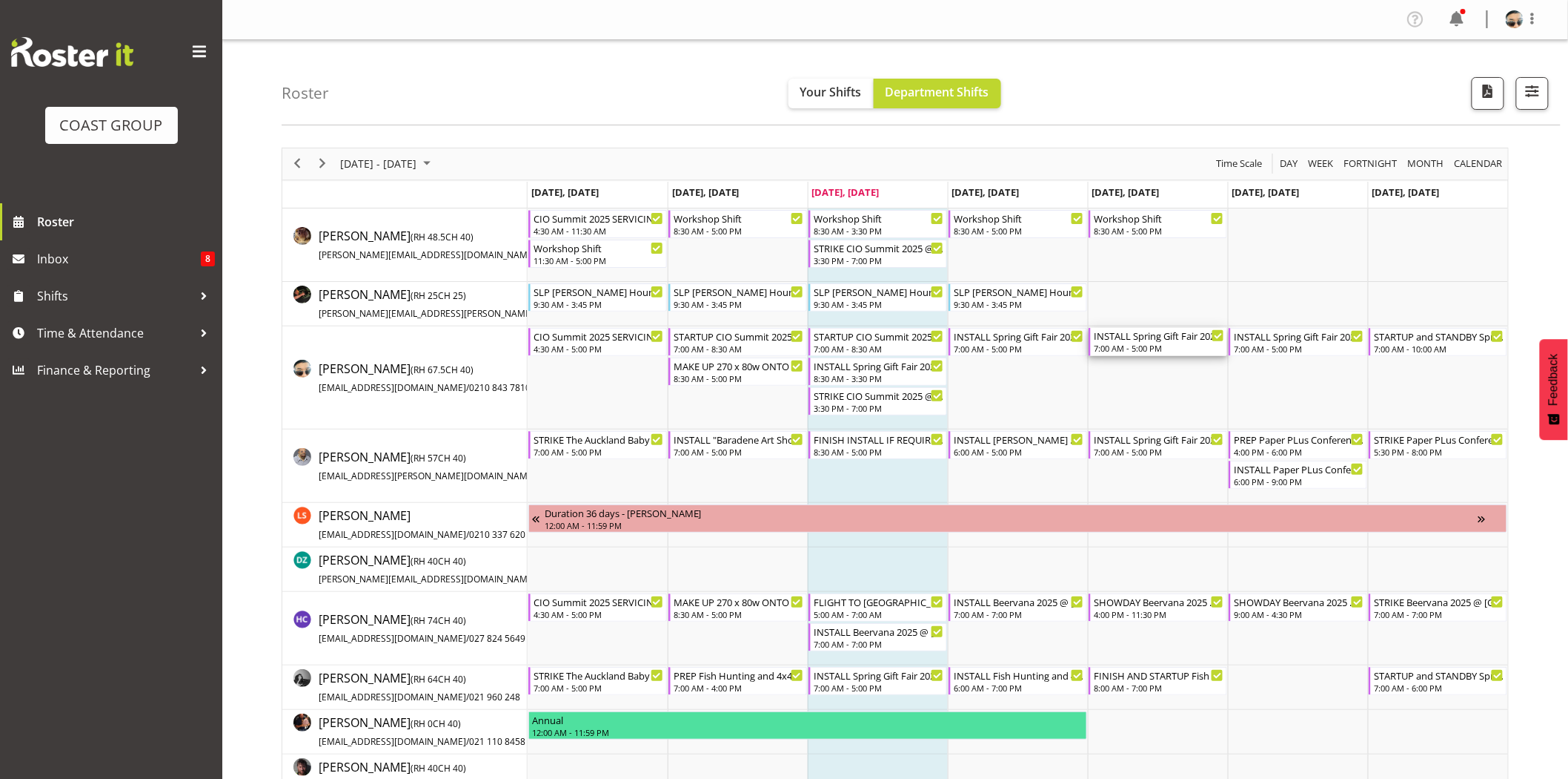
click at [1157, 350] on div "7:00 AM - 5:00 PM" at bounding box center [1159, 348] width 130 height 12
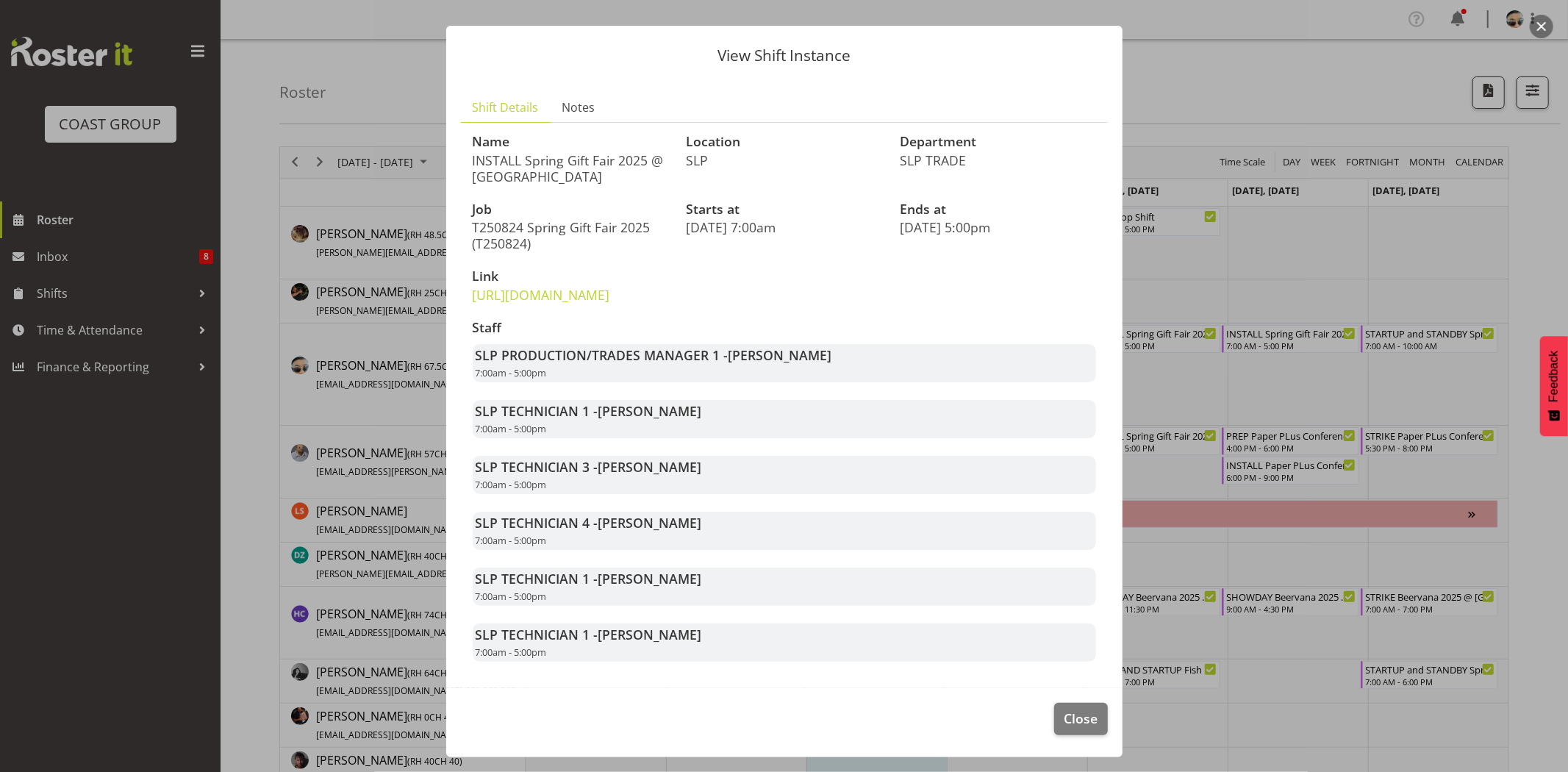
drag, startPoint x: 633, startPoint y: 422, endPoint x: 715, endPoint y: 424, distance: 82.0
click at [715, 424] on div "SLP TECHNICIAN 1 - Aof Anujarawat 7:00am - 5:00pm" at bounding box center [784, 418] width 623 height 38
drag, startPoint x: 605, startPoint y: 464, endPoint x: 708, endPoint y: 467, distance: 103.0
click at [708, 467] on div "SLP TECHNICIAN 3 - Michel Bonette 7:00am - 5:00pm" at bounding box center [784, 474] width 623 height 38
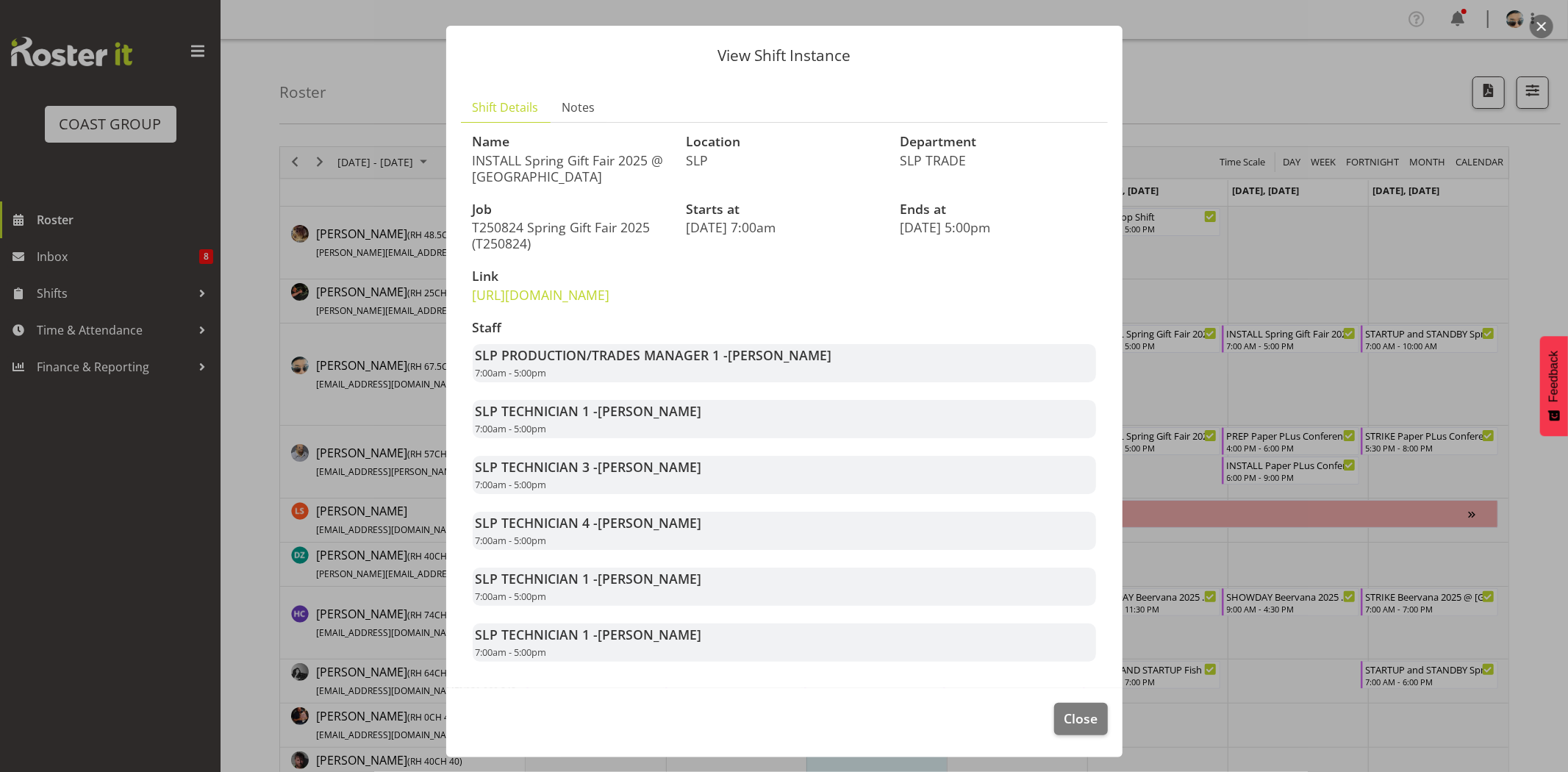
click at [708, 467] on div "SLP TECHNICIAN 3 - Michel Bonette 7:00am - 5:00pm" at bounding box center [784, 474] width 623 height 38
drag, startPoint x: 604, startPoint y: 529, endPoint x: 723, endPoint y: 521, distance: 119.3
click at [723, 521] on div "SLP TECHNICIAN 4 - Coel Phillips 7:00am - 5:00pm" at bounding box center [784, 530] width 623 height 38
drag, startPoint x: 597, startPoint y: 412, endPoint x: 699, endPoint y: 583, distance: 199.1
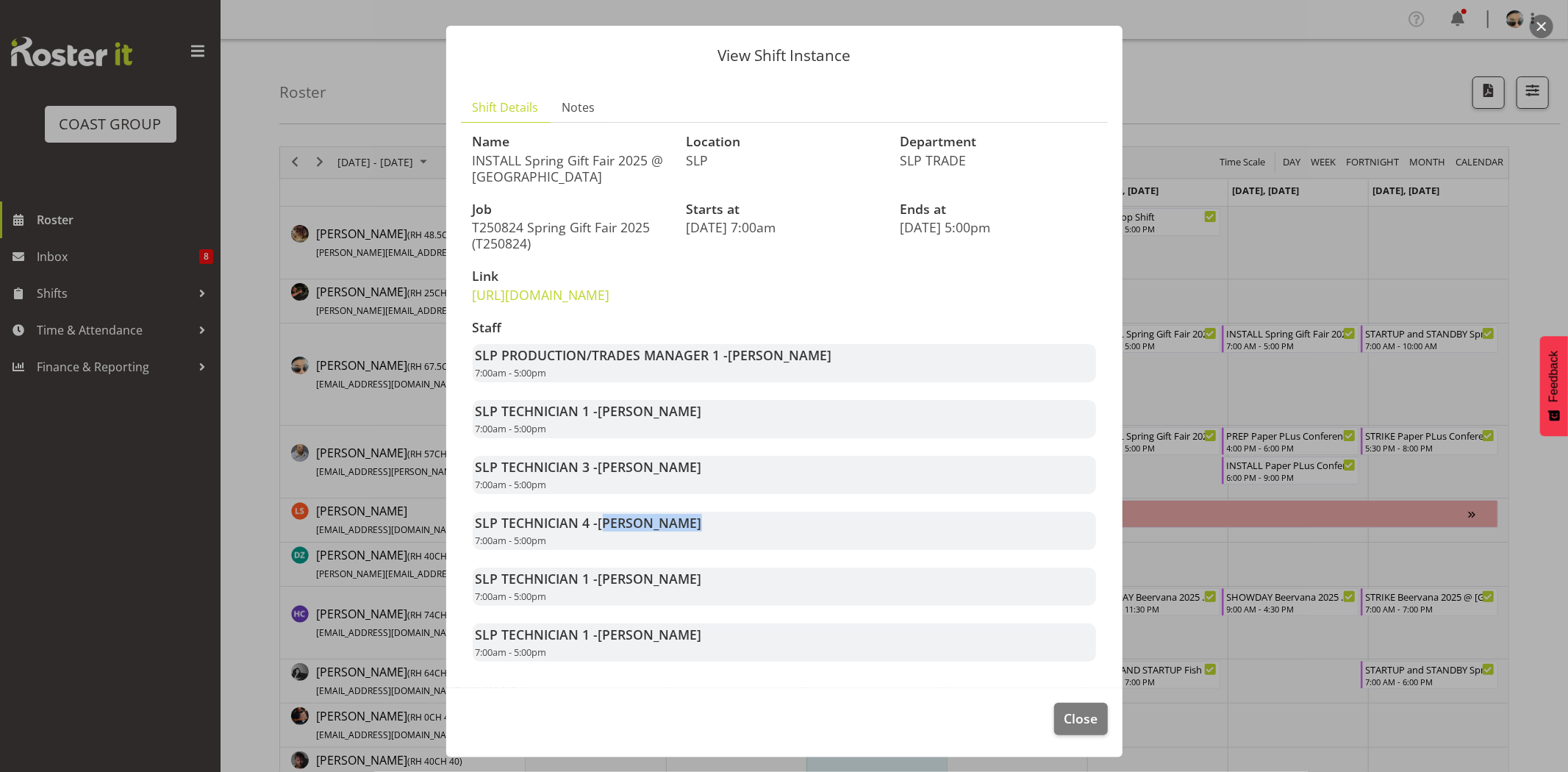
click at [699, 583] on div "Staff SLP PRODUCTION/TRADES MANAGER 1 - Shaun Dalgetty 7:00am - 5:00pm SLP TECH…" at bounding box center [784, 491] width 641 height 359
click at [699, 583] on div "SLP TECHNICIAN 1 - Stuart Korunic 7:00am - 5:00pm" at bounding box center [784, 586] width 623 height 38
click at [1066, 711] on span "Close" at bounding box center [1080, 717] width 33 height 19
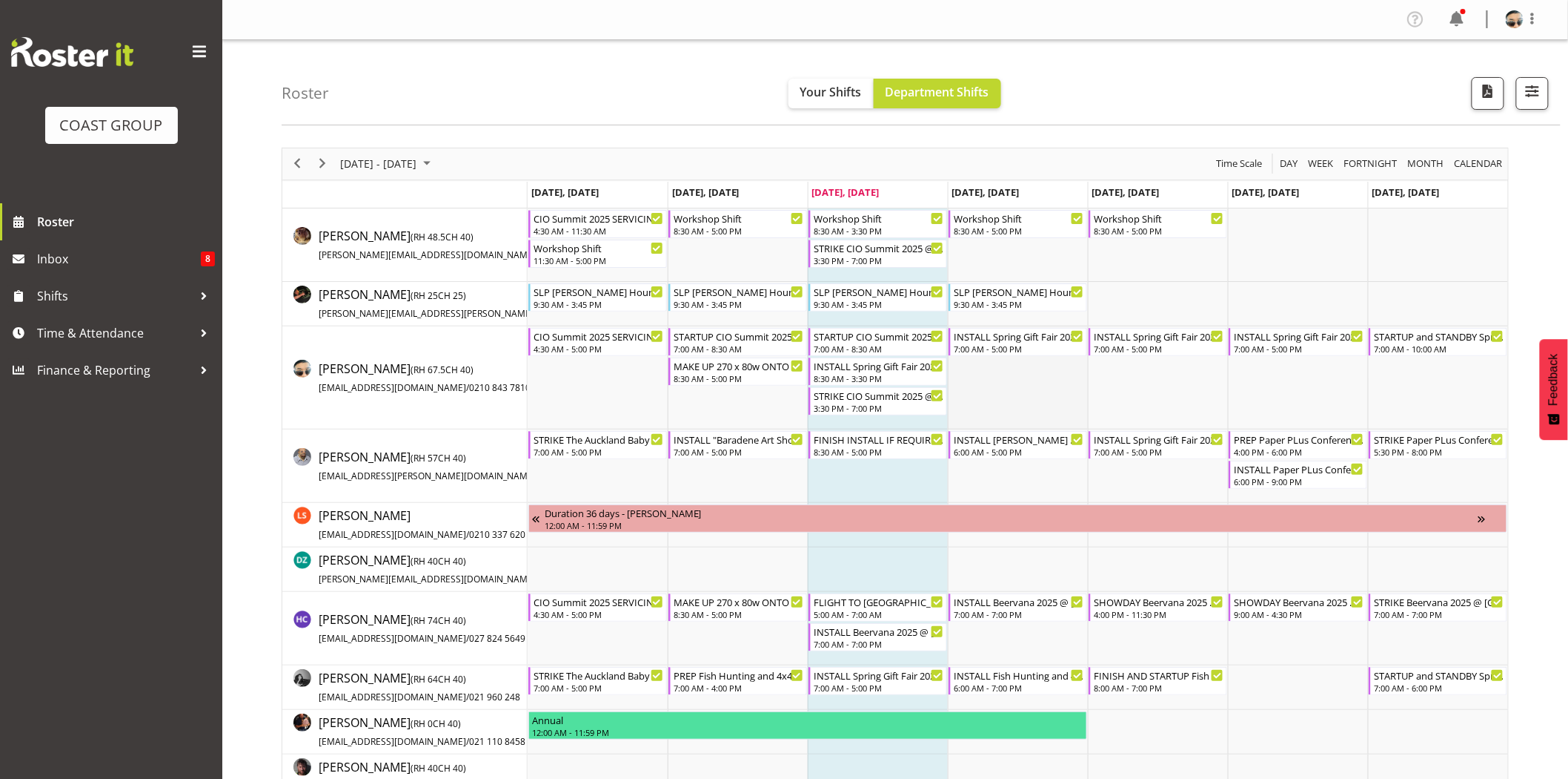
click at [1078, 401] on td "Timeline Week of August 20, 2025" at bounding box center [1018, 378] width 140 height 103
click at [1275, 349] on div "7:00 AM - 5:00 PM" at bounding box center [1299, 348] width 130 height 12
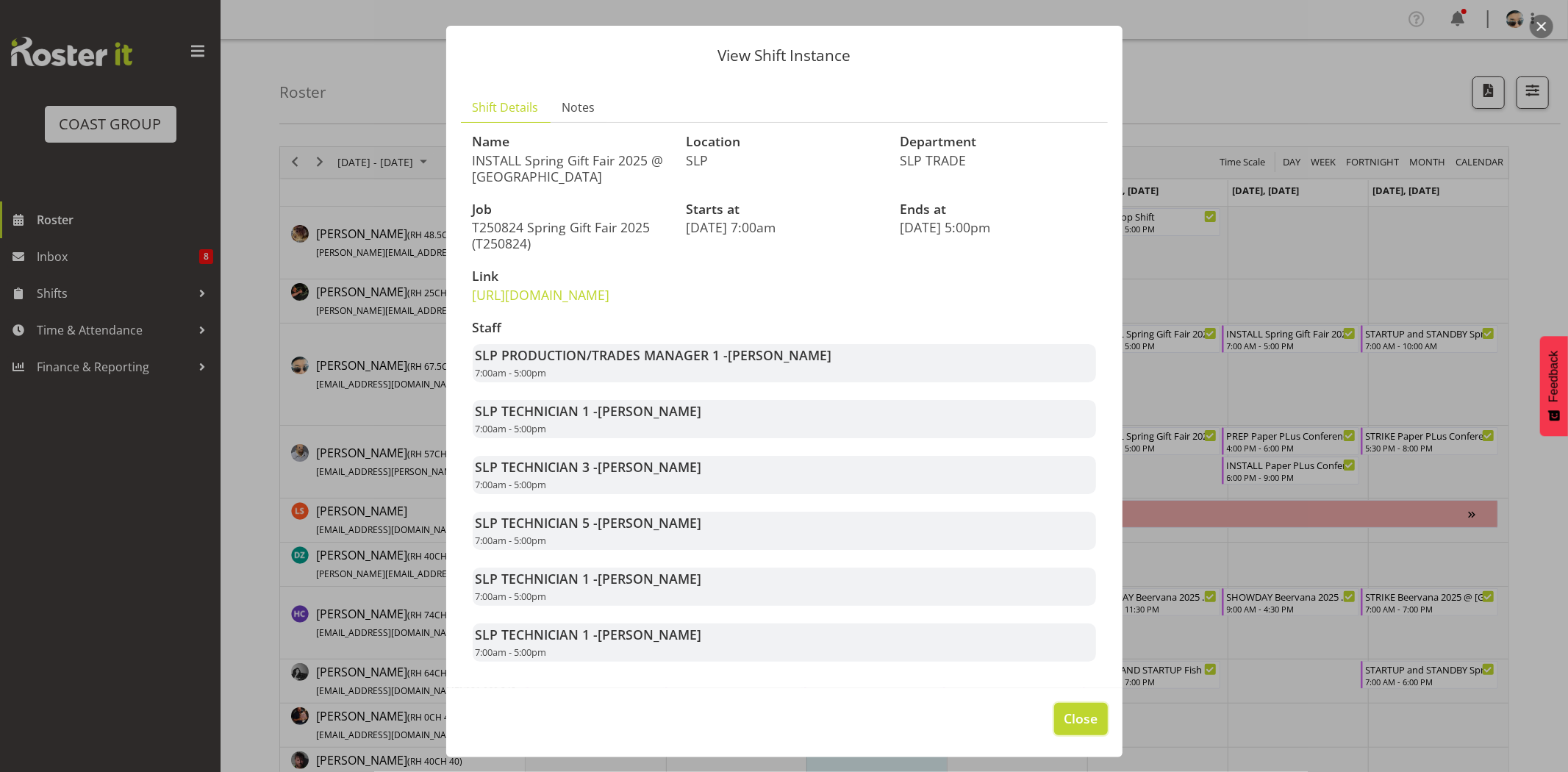
click at [1077, 712] on span "Close" at bounding box center [1080, 717] width 33 height 19
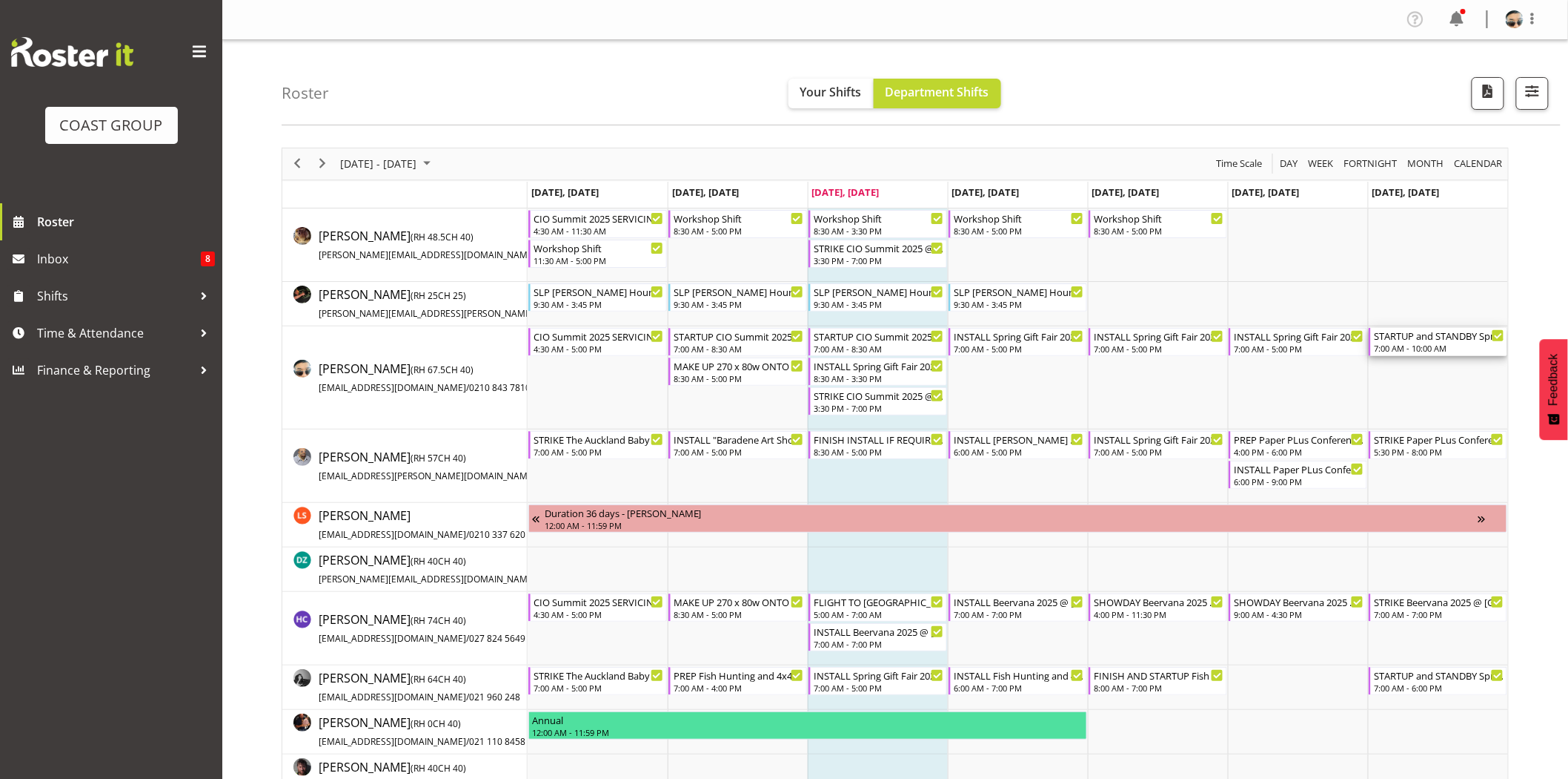
click at [1433, 341] on div "STARTUP and STANDBY Spring Gift Fair 2025 @ Auckland Showgrounds" at bounding box center [1439, 335] width 130 height 15
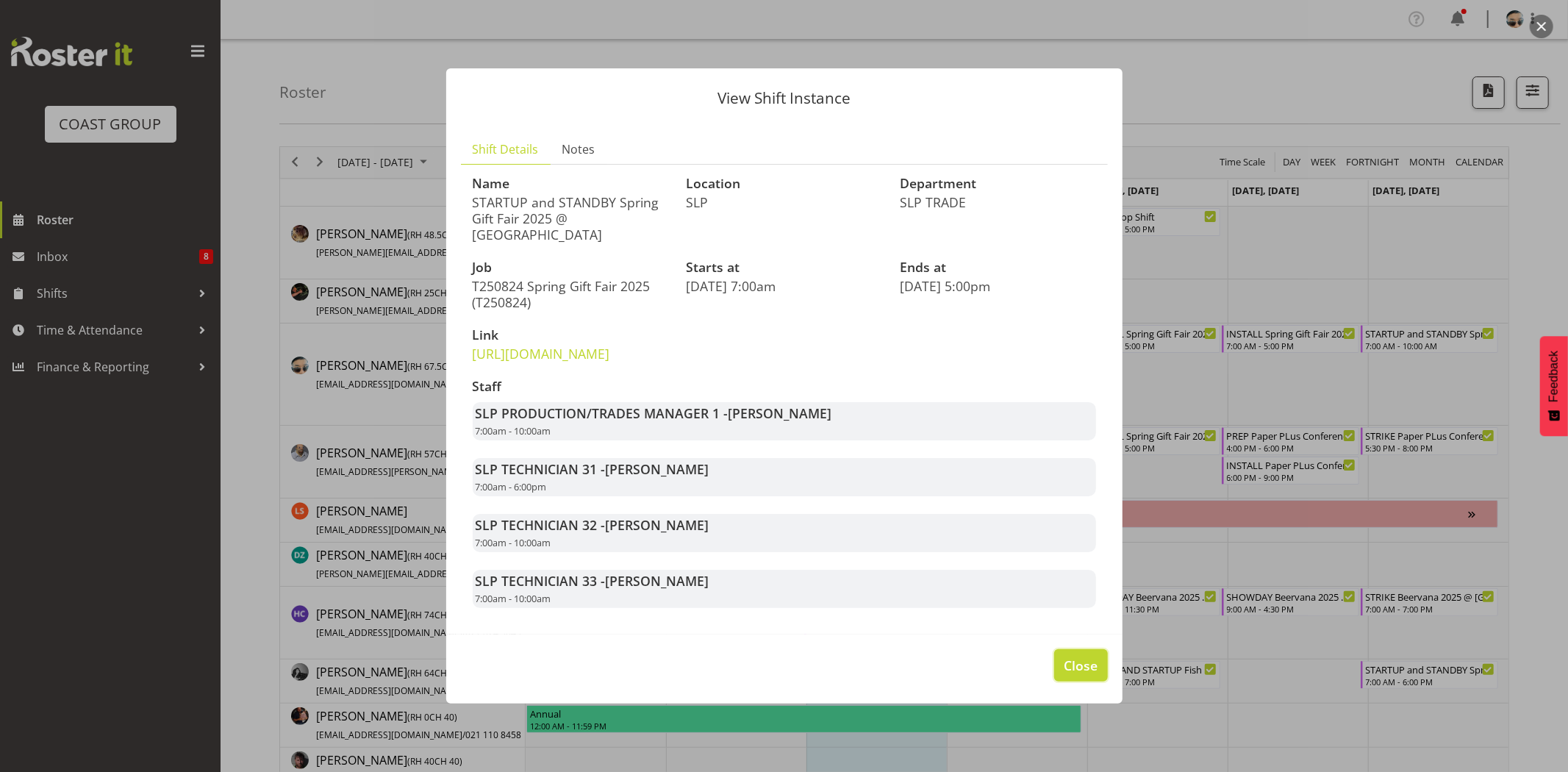
click at [1093, 669] on button "Close" at bounding box center [1080, 665] width 53 height 32
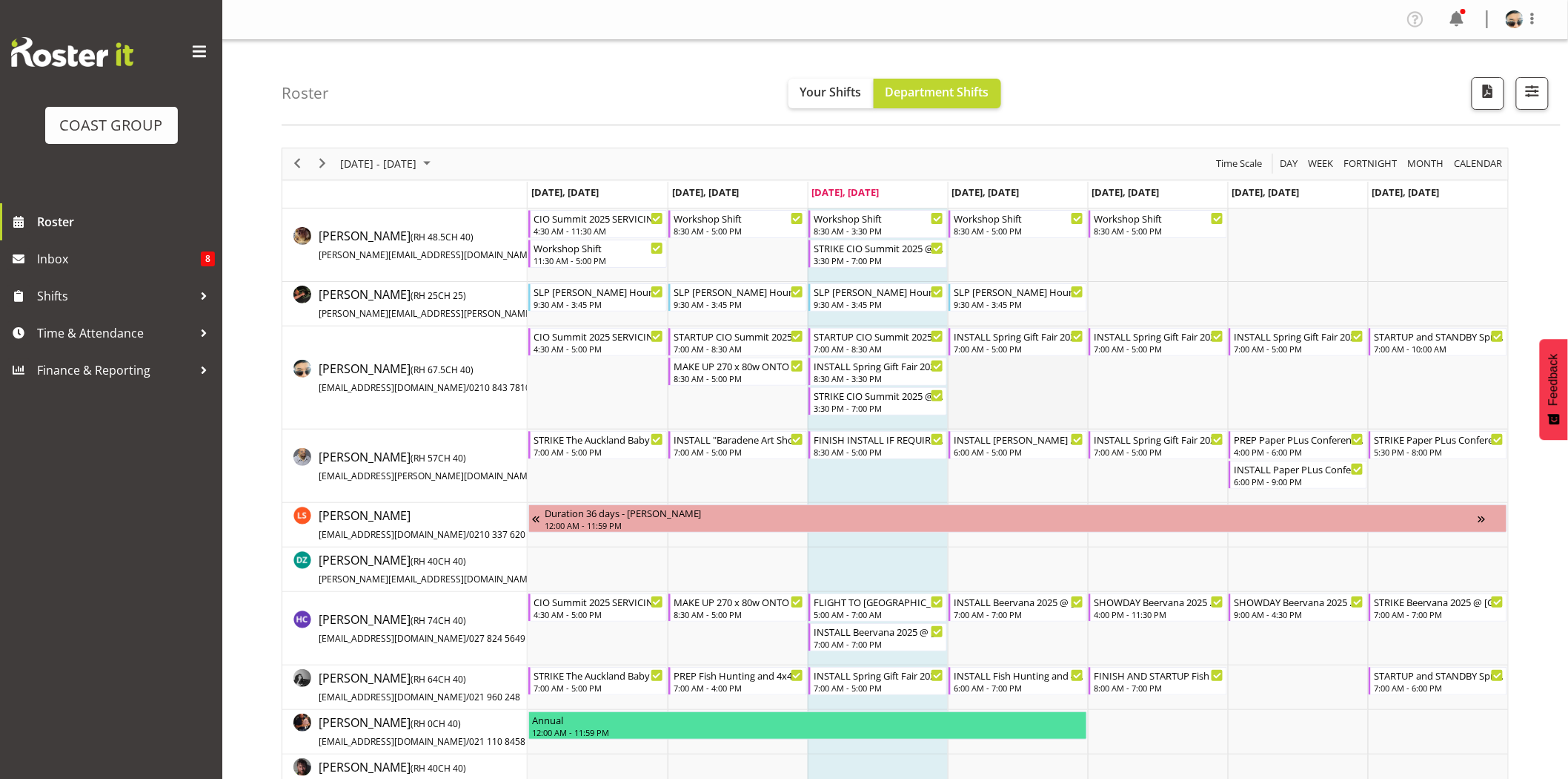
click at [1010, 390] on td "Timeline Week of August 20, 2025" at bounding box center [1018, 378] width 140 height 103
click at [1446, 339] on div "STARTUP and STANDBY Spring Gift Fair 2025 @ Auckland Showgrounds" at bounding box center [1439, 335] width 130 height 15
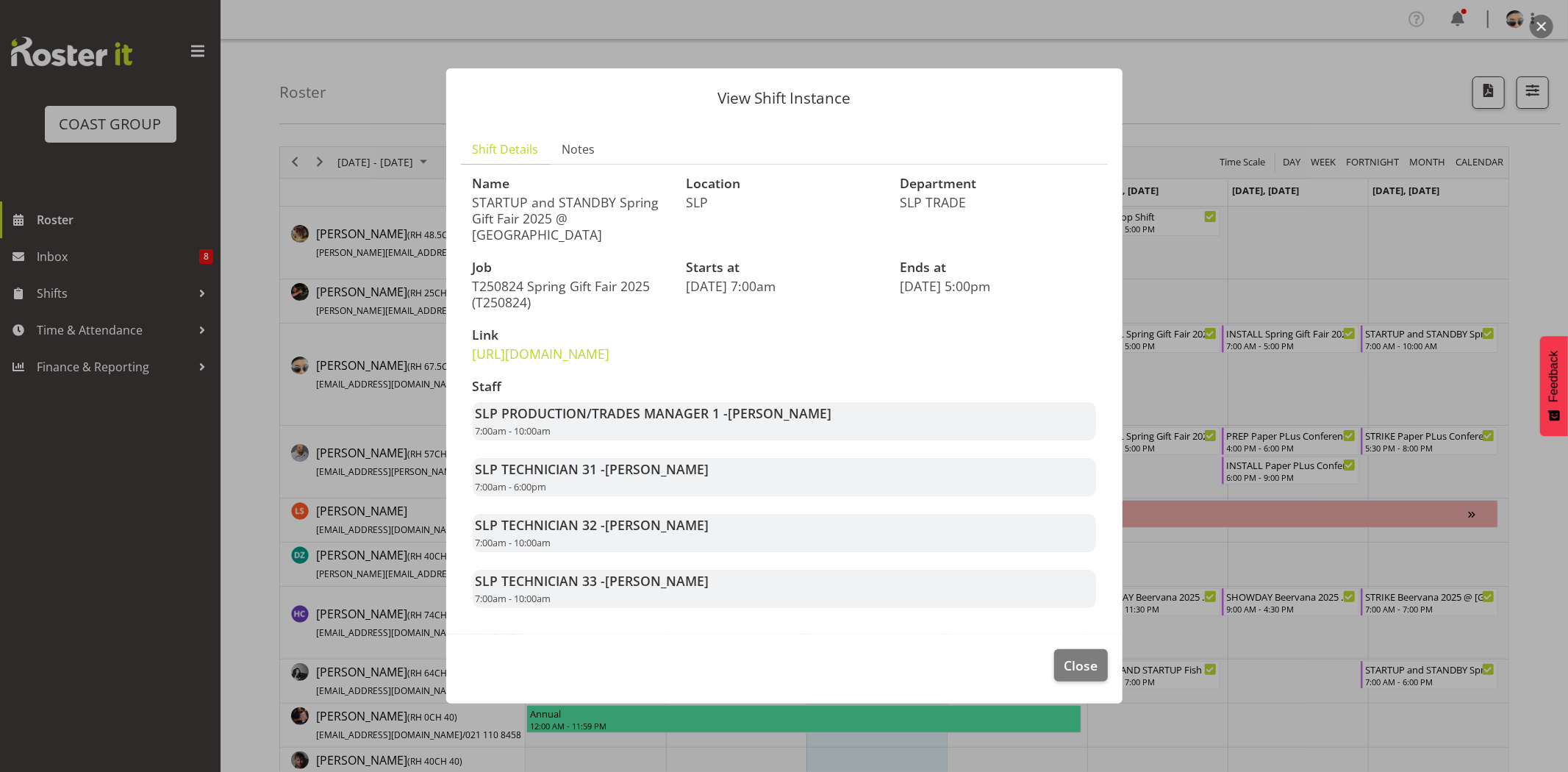
drag, startPoint x: 512, startPoint y: 431, endPoint x: 617, endPoint y: 449, distance: 106.5
click at [617, 440] on div "SLP PRODUCTION/TRADES MANAGER 1 - Shaun Dalgetty 7:00am - 10:00am" at bounding box center [784, 421] width 623 height 38
drag, startPoint x: 476, startPoint y: 485, endPoint x: 645, endPoint y: 492, distance: 169.1
click at [645, 478] on strong "SLP TECHNICIAN 31 - Hayden Watts" at bounding box center [592, 469] width 234 height 18
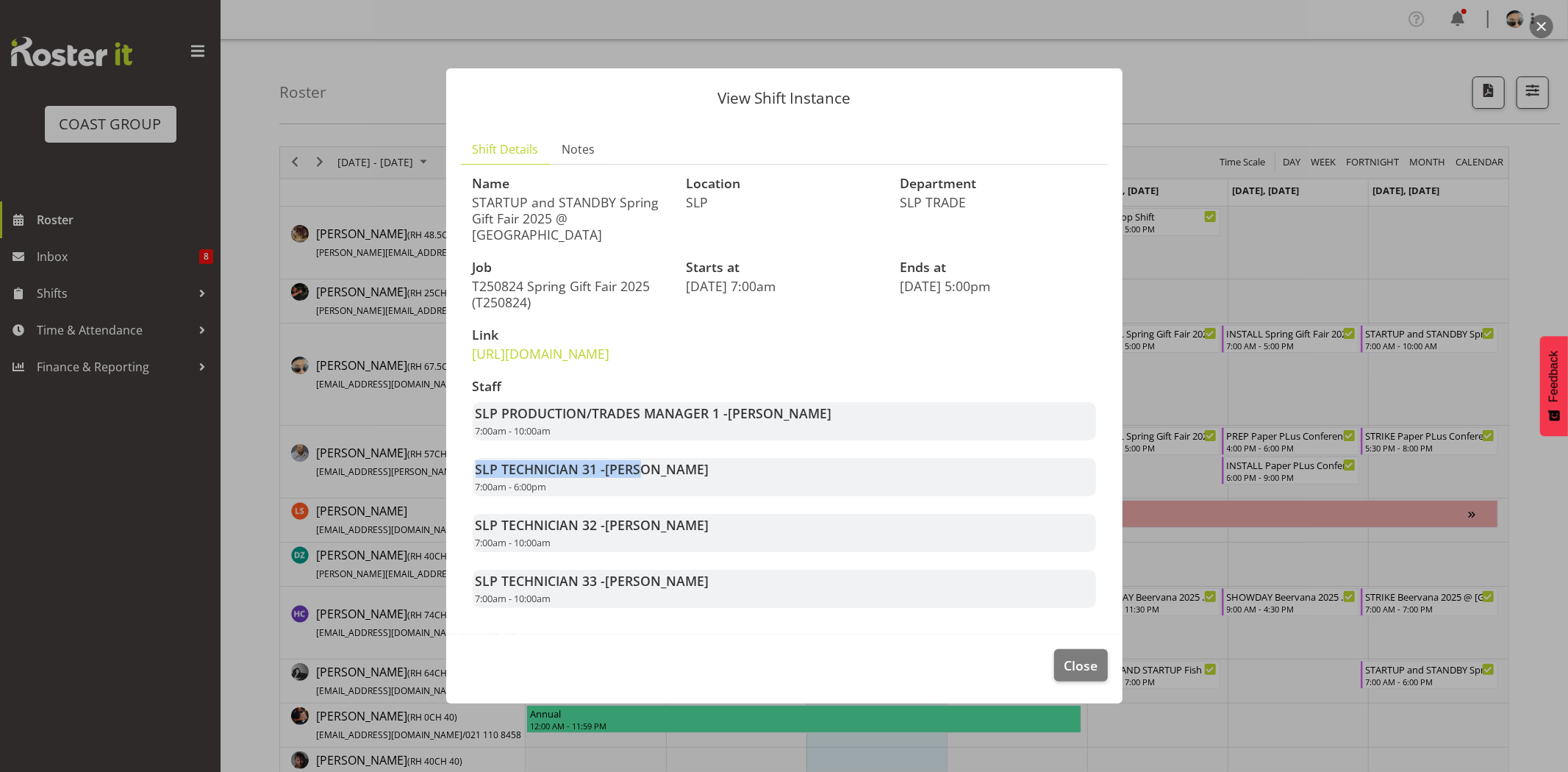
click at [645, 478] on span "Hayden Watts" at bounding box center [657, 469] width 104 height 18
drag, startPoint x: 541, startPoint y: 492, endPoint x: 660, endPoint y: 503, distance: 119.5
click at [660, 496] on div "SLP TECHNICIAN 31 - Hayden Watts 7:00am - 6:00pm" at bounding box center [784, 477] width 623 height 38
drag, startPoint x: 920, startPoint y: 583, endPoint x: 923, endPoint y: 591, distance: 8.5
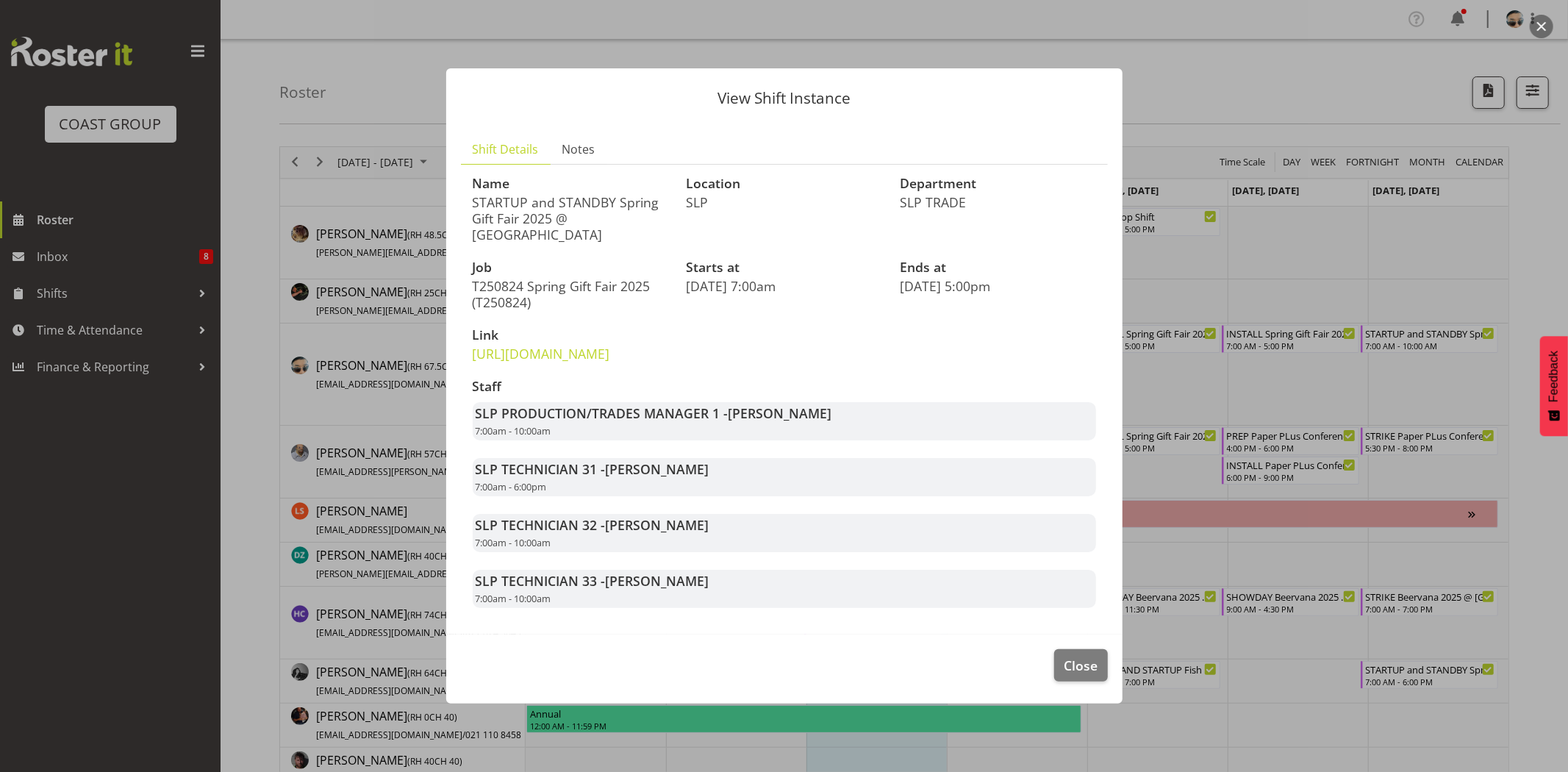
click at [919, 584] on div "Staff SLP PRODUCTION/TRADES MANAGER 1 - Shaun Dalgetty 7:00am - 10:00am SLP TEC…" at bounding box center [784, 494] width 641 height 247
click at [1083, 675] on span "Close" at bounding box center [1080, 665] width 33 height 19
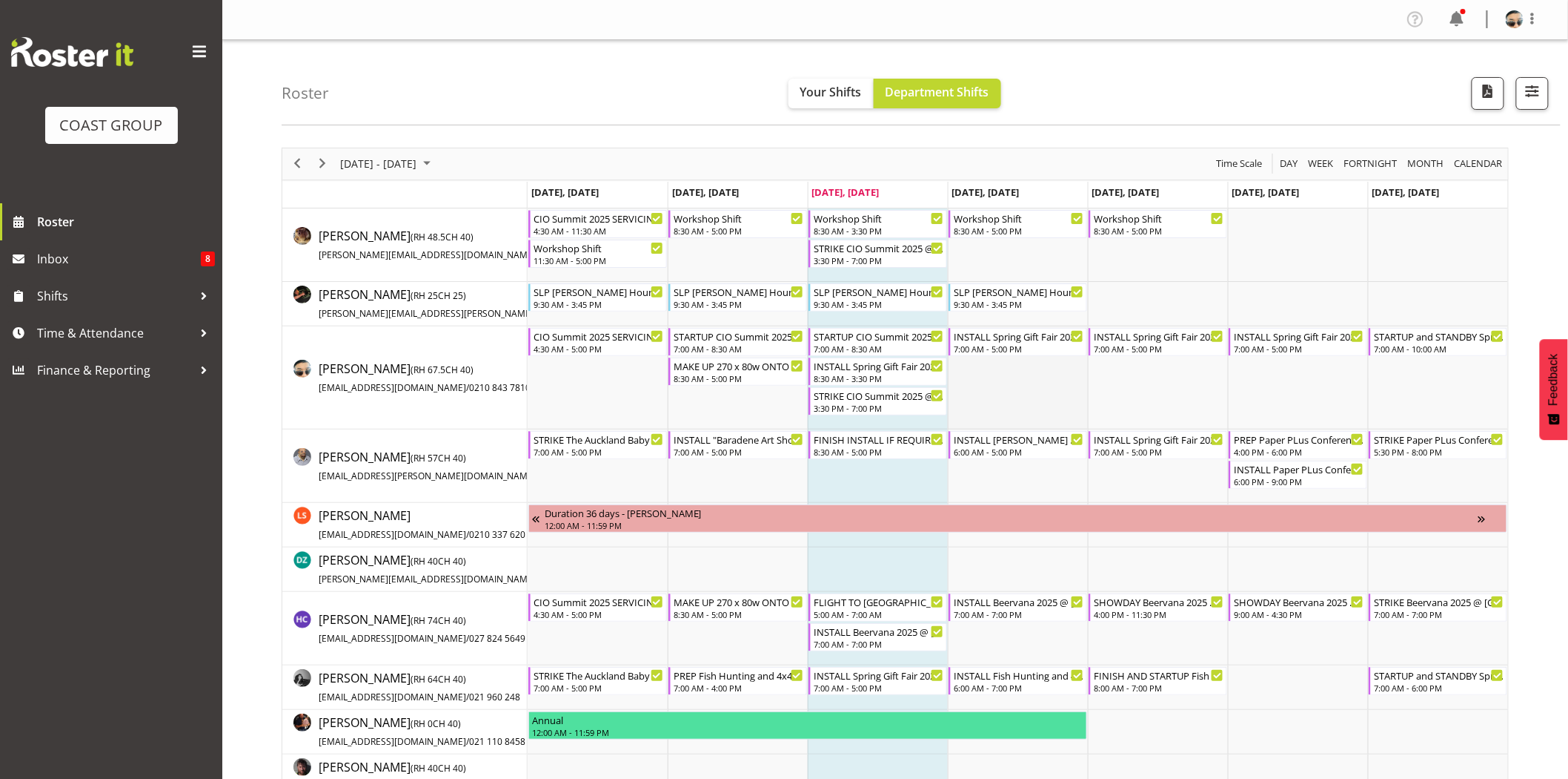
click at [1010, 390] on td "Timeline Week of August 20, 2025" at bounding box center [1018, 378] width 140 height 103
drag, startPoint x: 322, startPoint y: 167, endPoint x: 432, endPoint y: 2, distance: 198.3
click at [322, 167] on span "Next" at bounding box center [323, 163] width 18 height 18
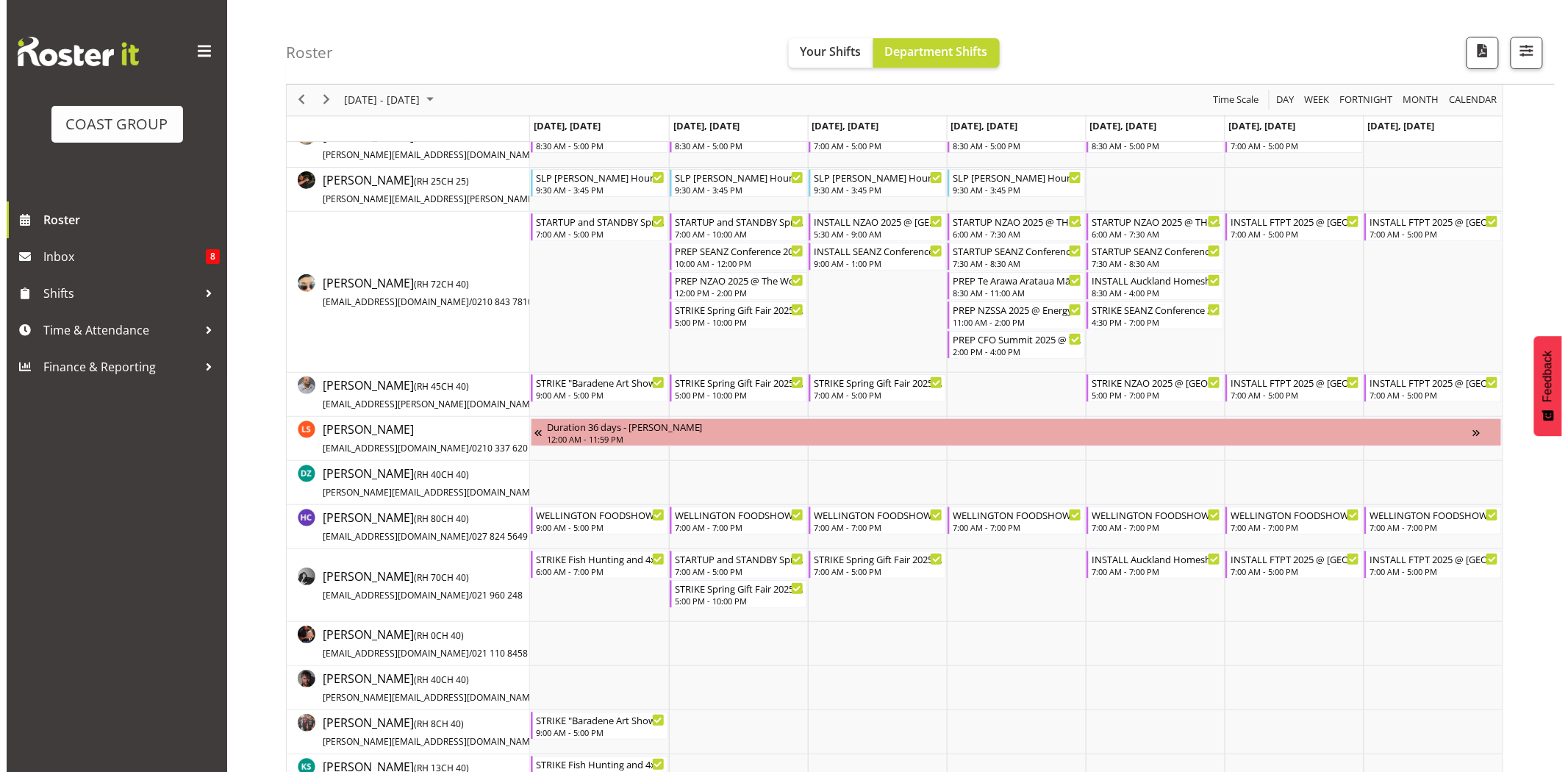
scroll to position [78, 0]
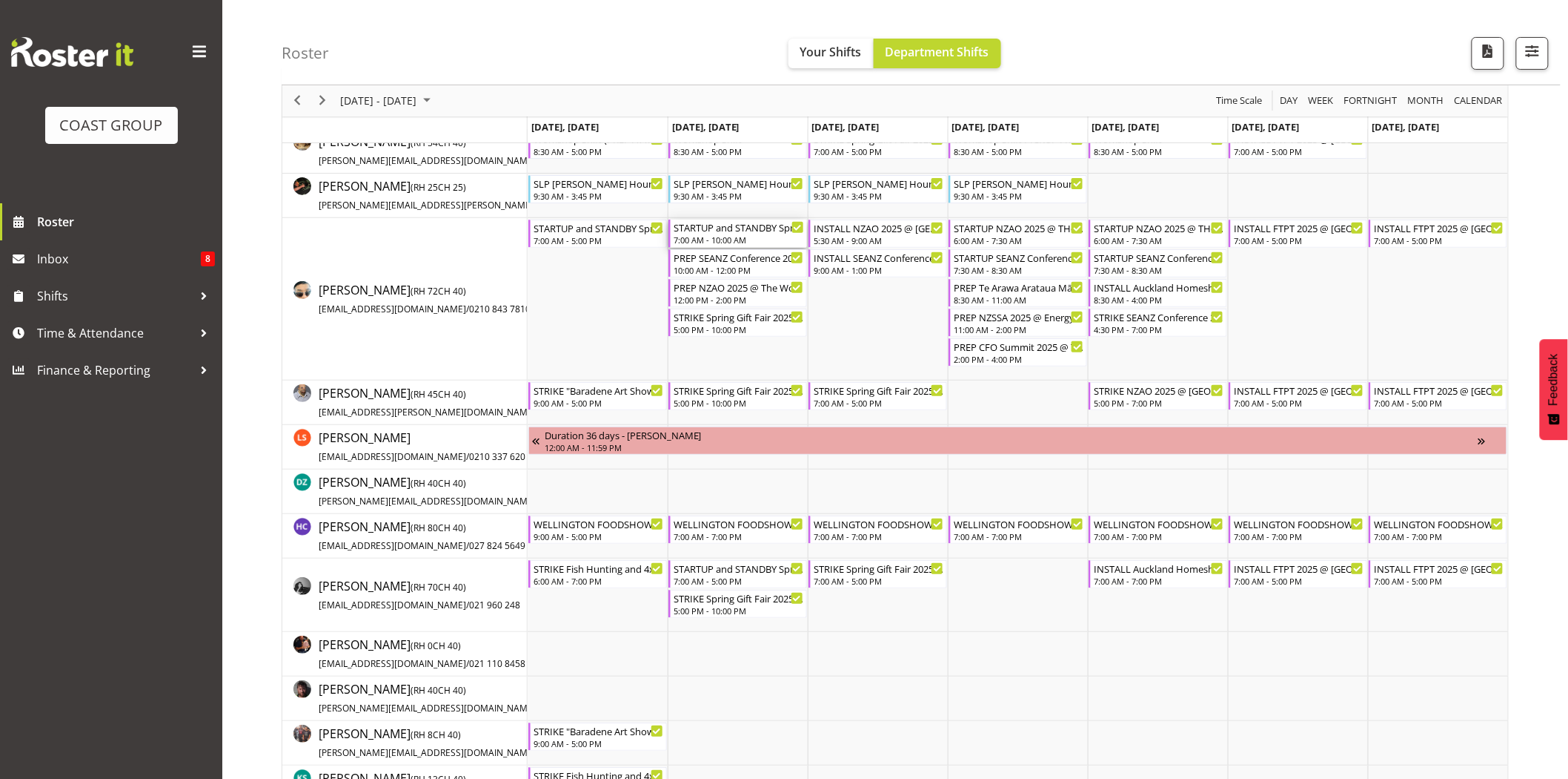
click at [754, 225] on div "STARTUP and STANDBY Spring Gift Fair 2025 @ Auckland Showgrounds" at bounding box center [739, 227] width 130 height 15
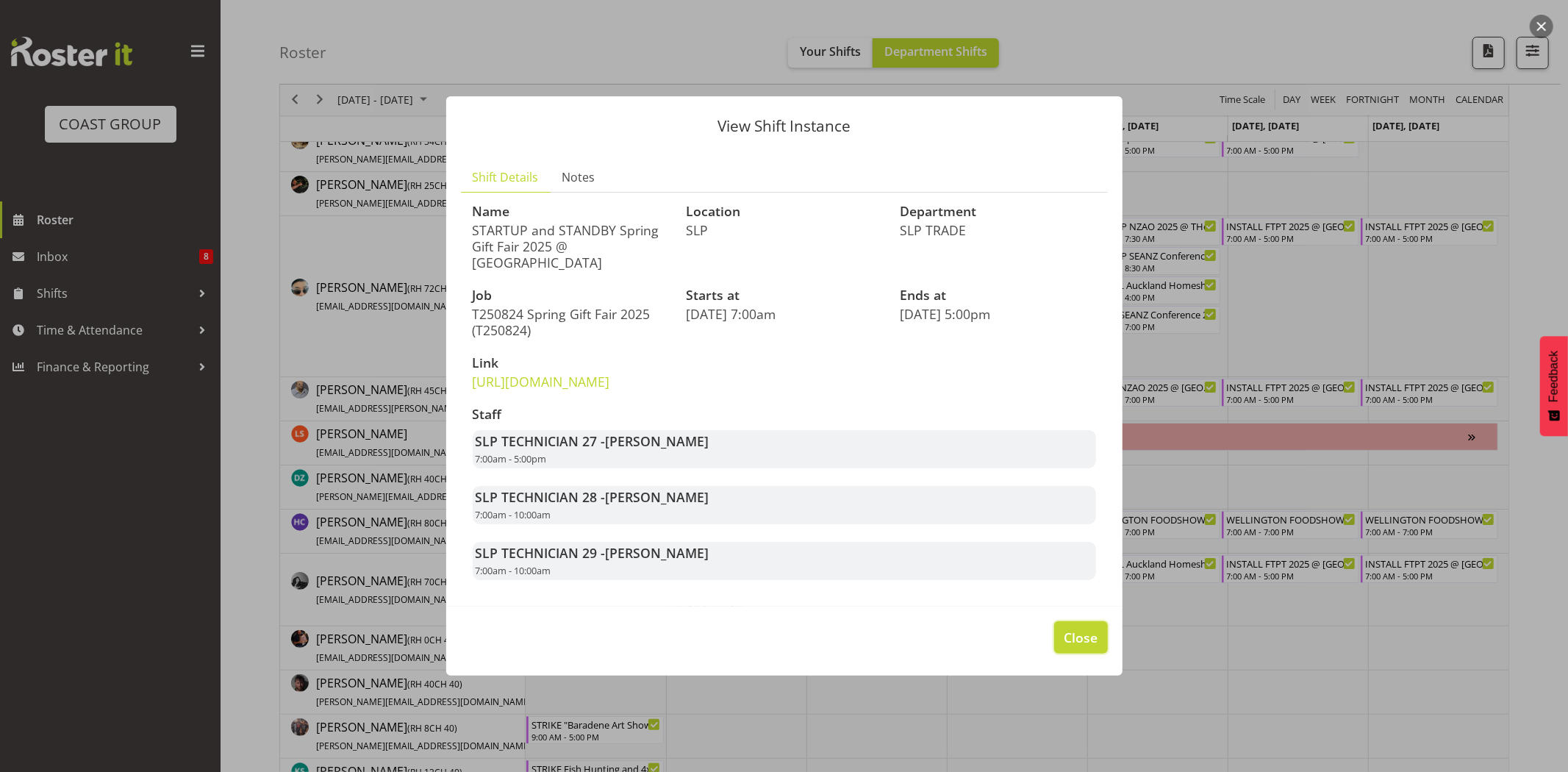
click at [1085, 645] on span "Close" at bounding box center [1080, 637] width 33 height 19
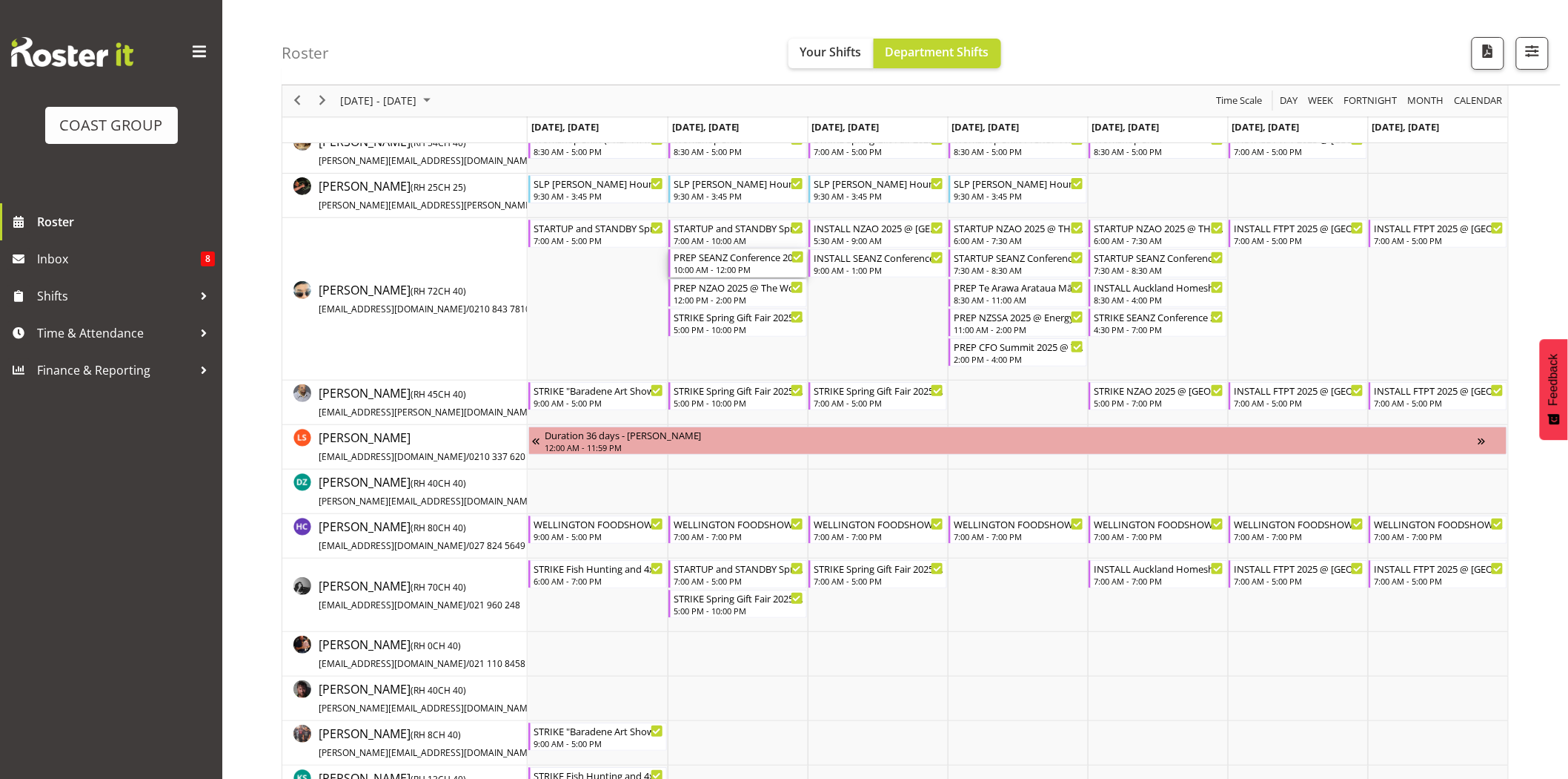
click at [734, 269] on div "10:00 AM - 12:00 PM" at bounding box center [739, 268] width 130 height 12
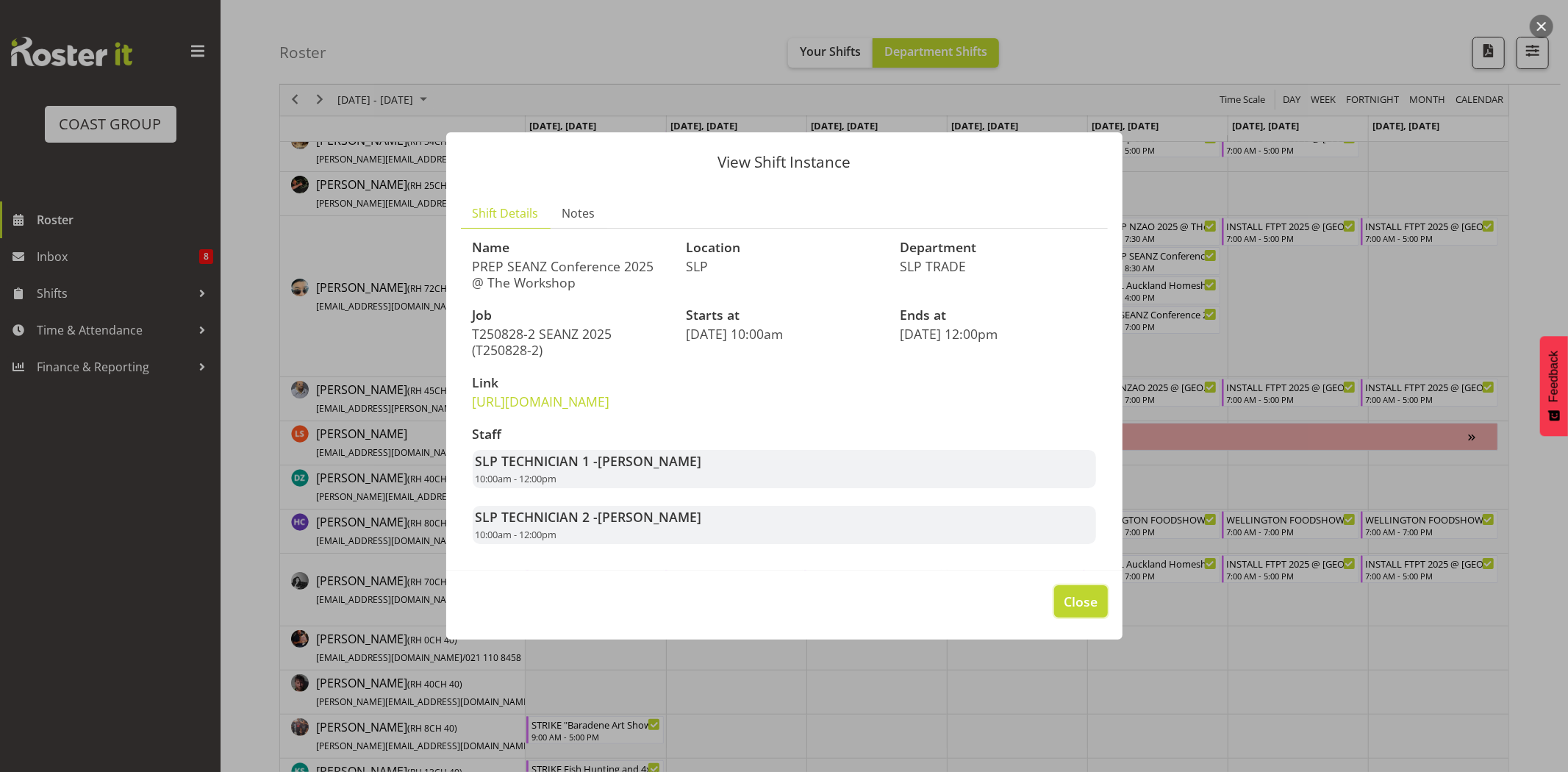
click at [1091, 608] on span "Close" at bounding box center [1080, 601] width 33 height 19
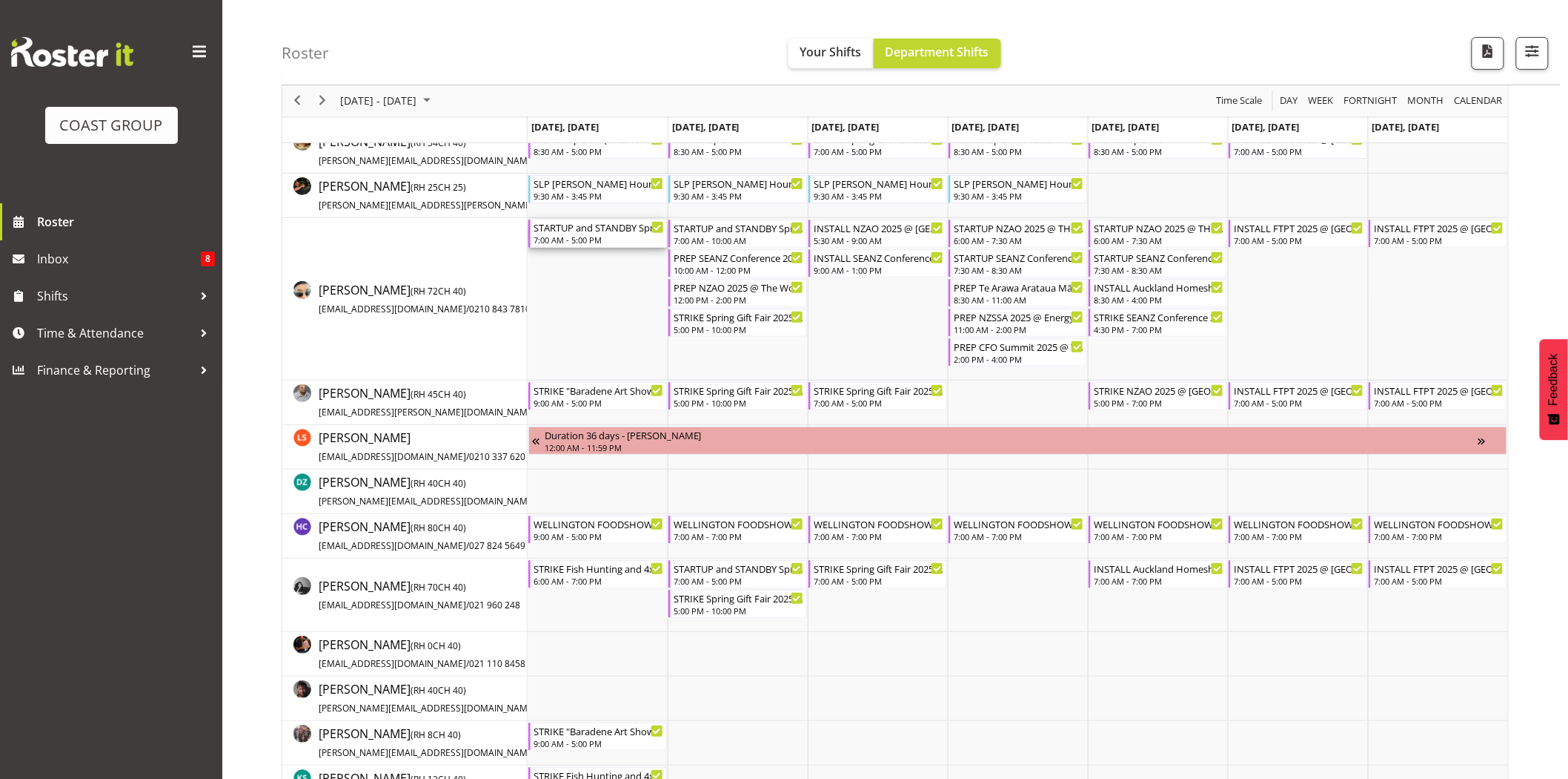
click at [595, 238] on div "7:00 AM - 5:00 PM" at bounding box center [598, 239] width 130 height 12
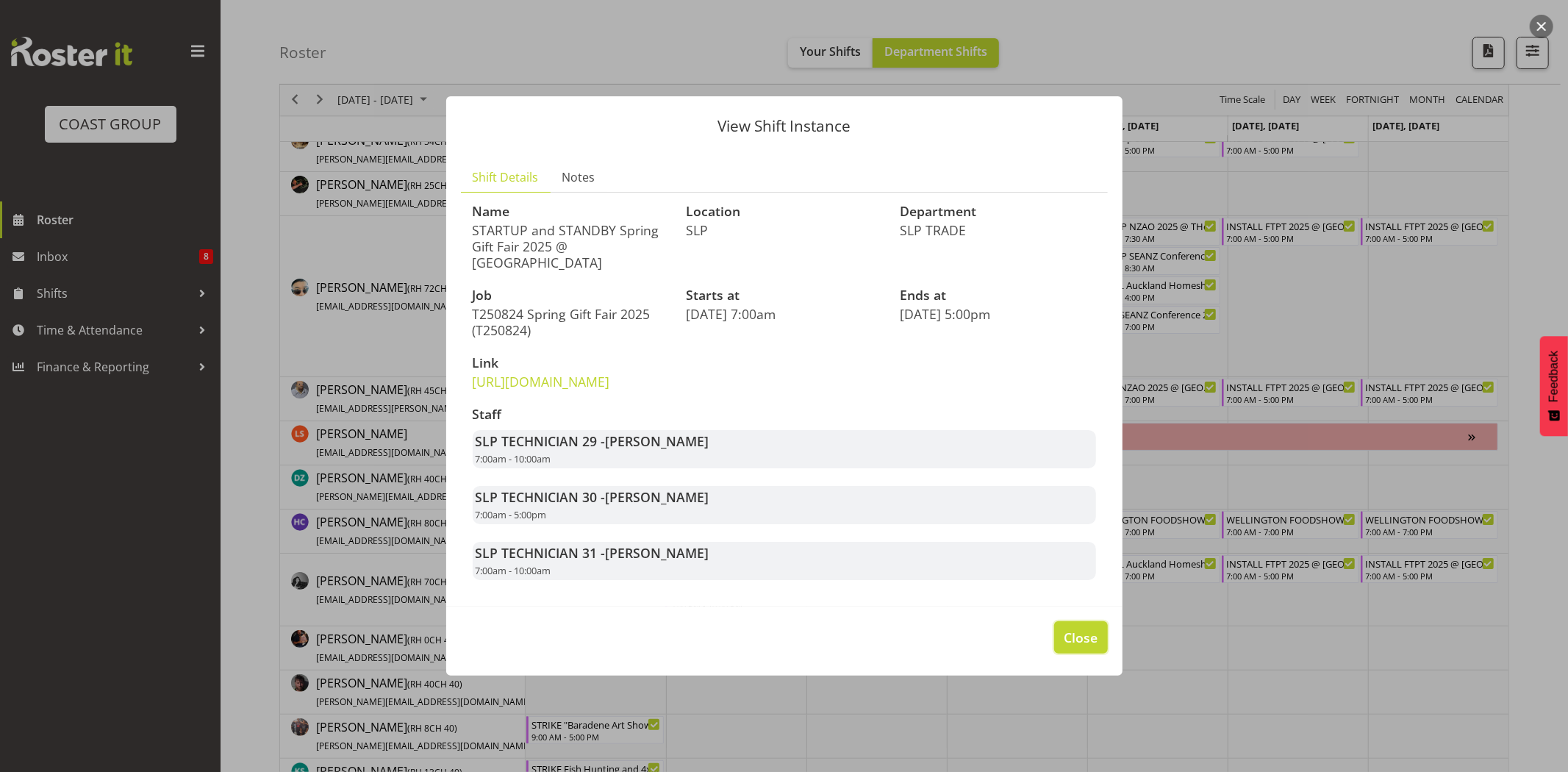
click at [1065, 647] on span "Close" at bounding box center [1080, 637] width 33 height 19
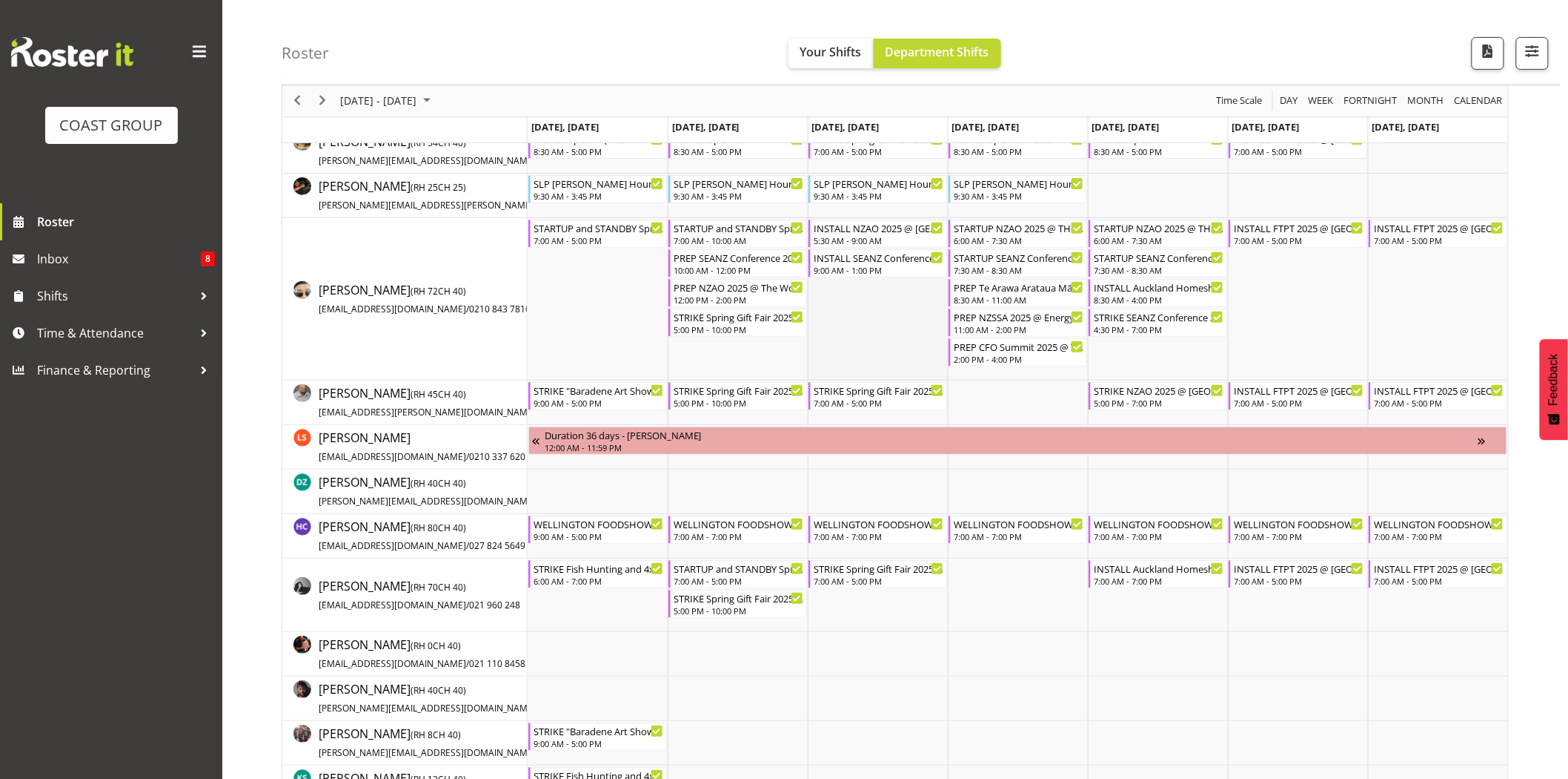
click at [887, 349] on td "Timeline Week of August 27, 2025" at bounding box center [878, 299] width 140 height 162
click at [759, 239] on div "7:00 AM - 10:00 AM" at bounding box center [739, 239] width 130 height 12
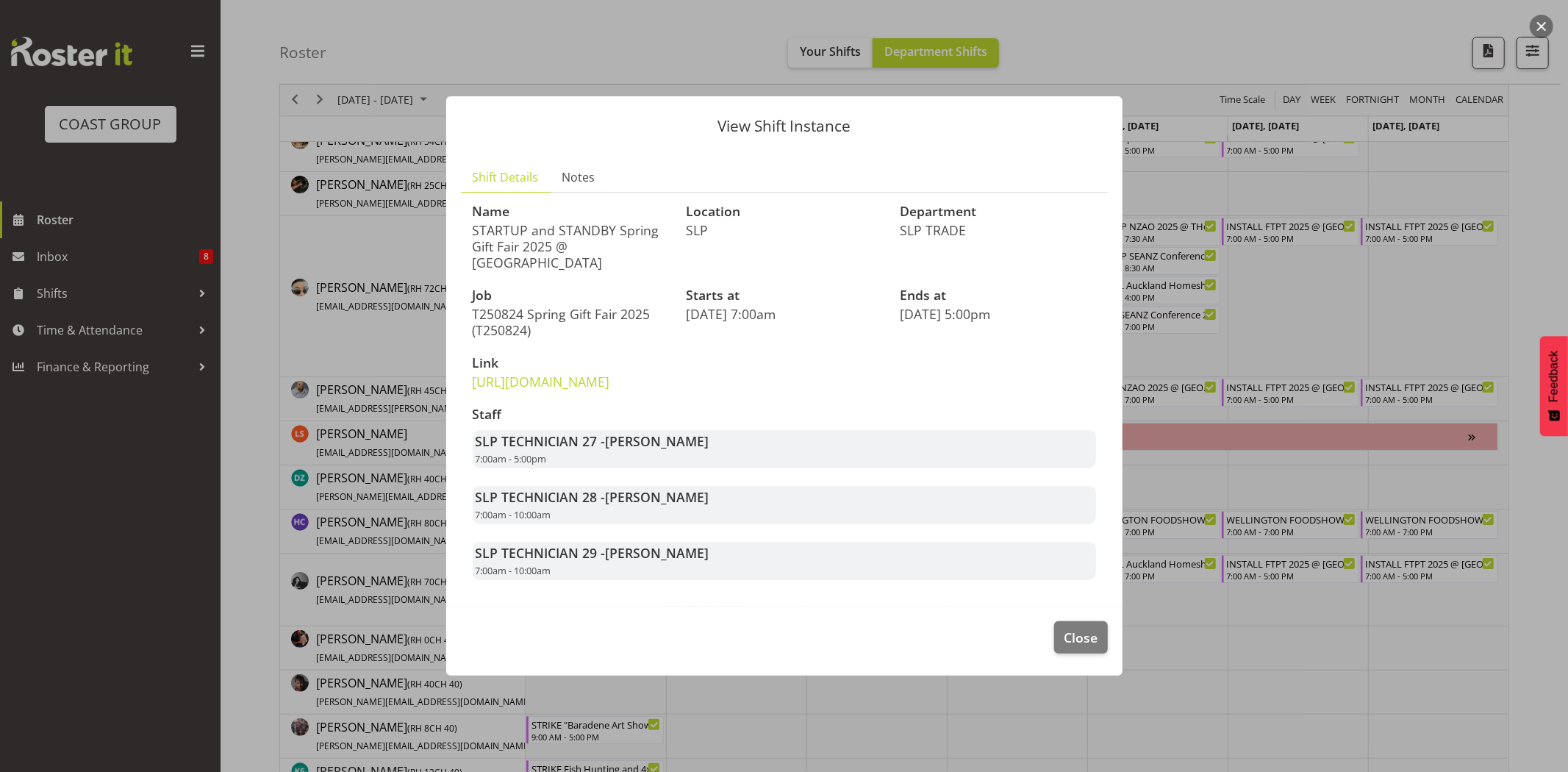
drag, startPoint x: 517, startPoint y: 239, endPoint x: 604, endPoint y: 261, distance: 89.7
click at [604, 261] on div "Name STARTUP and STANDBY Spring Gift Fair 2025 @ Auckland Showgrounds" at bounding box center [570, 237] width 214 height 84
drag, startPoint x: 561, startPoint y: 231, endPoint x: 652, endPoint y: 233, distance: 91.0
click at [652, 233] on p "STARTUP and STANDBY Spring Gift Fair 2025 @ Auckland Showgrounds" at bounding box center [571, 246] width 197 height 49
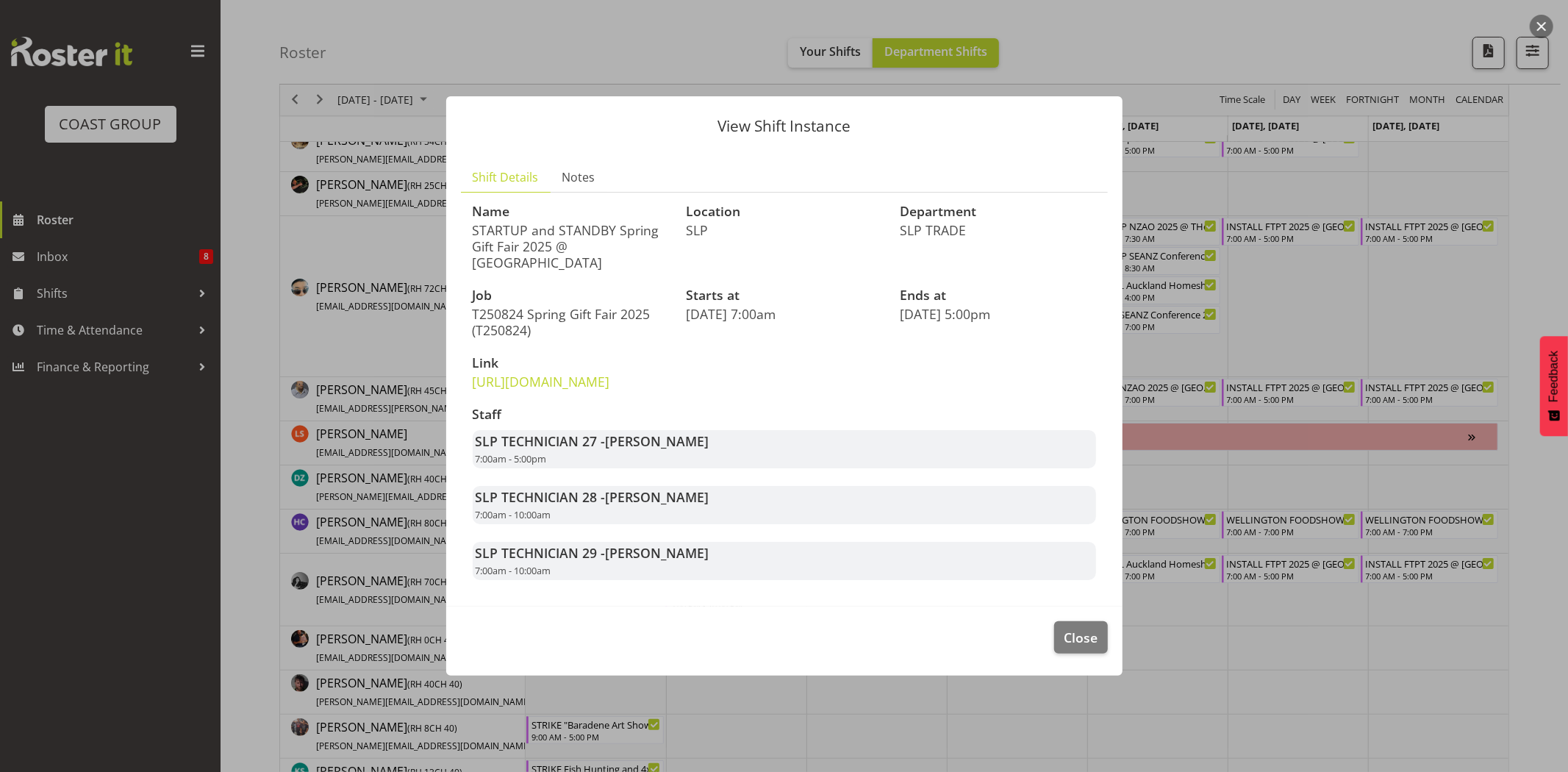
click at [652, 233] on p "STARTUP and STANDBY Spring Gift Fair 2025 @ Auckland Showgrounds" at bounding box center [571, 246] width 197 height 49
click at [1065, 647] on span "Close" at bounding box center [1080, 637] width 33 height 19
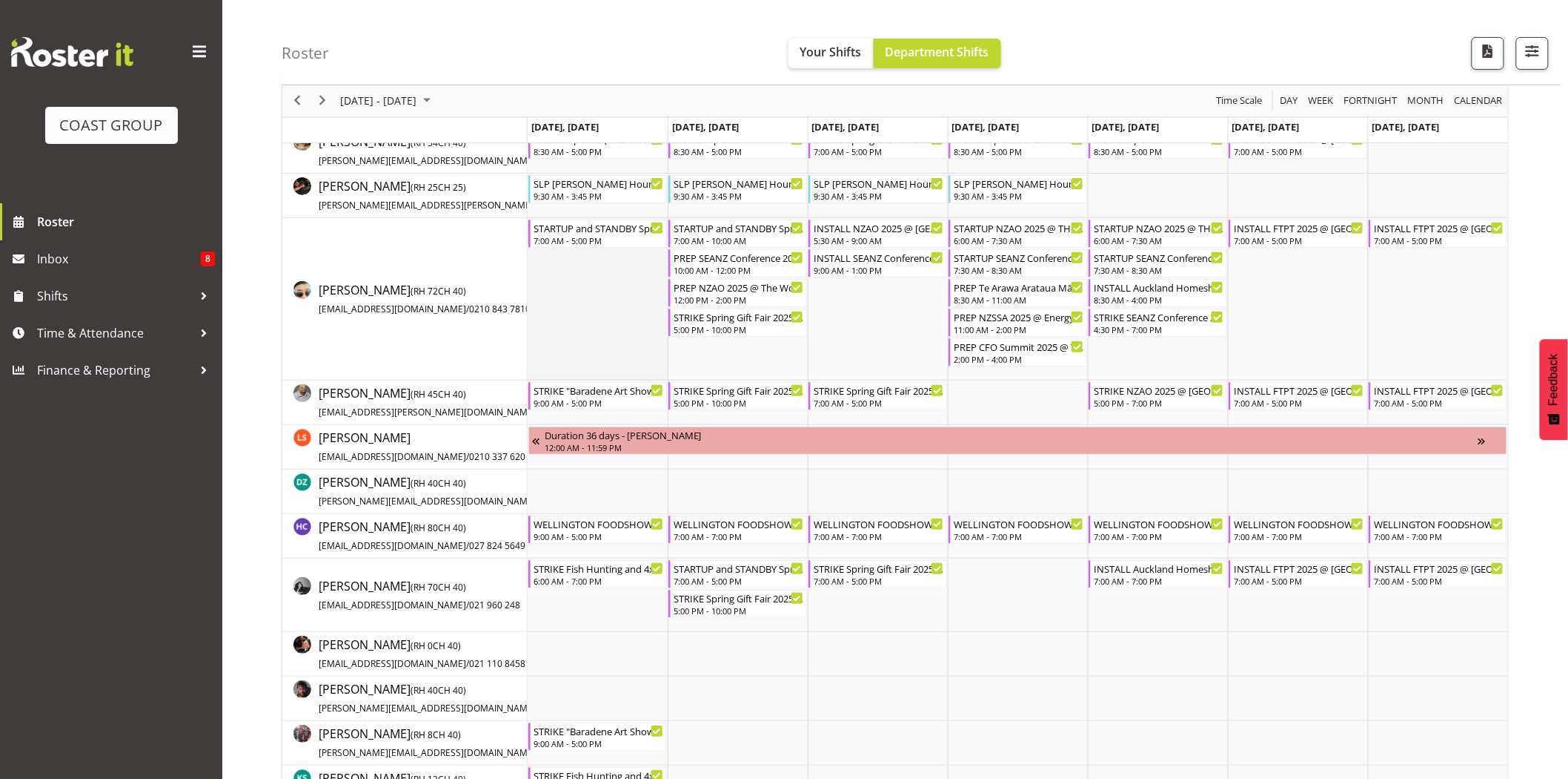
click at [572, 305] on td "Timeline Week of August 27, 2025" at bounding box center [598, 299] width 140 height 162
click at [760, 260] on div "PREP SEANZ Conference 2025 @ The Workshop" at bounding box center [739, 257] width 130 height 15
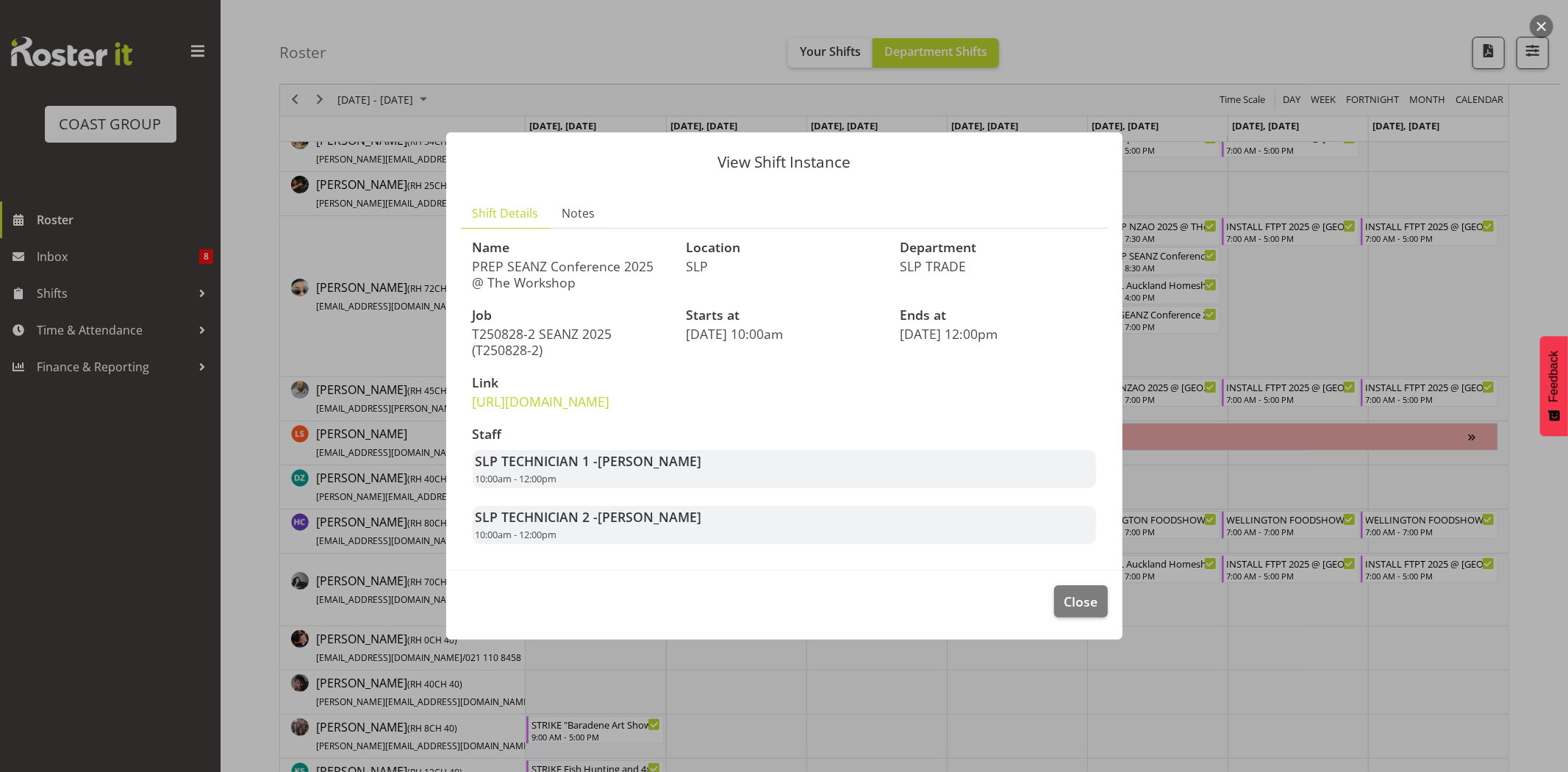
drag, startPoint x: 534, startPoint y: 247, endPoint x: 666, endPoint y: 254, distance: 132.2
click at [666, 258] on p "PREP SEANZ Conference 2025 @ The Workshop" at bounding box center [571, 274] width 197 height 32
click at [1065, 611] on span "Close" at bounding box center [1080, 601] width 33 height 19
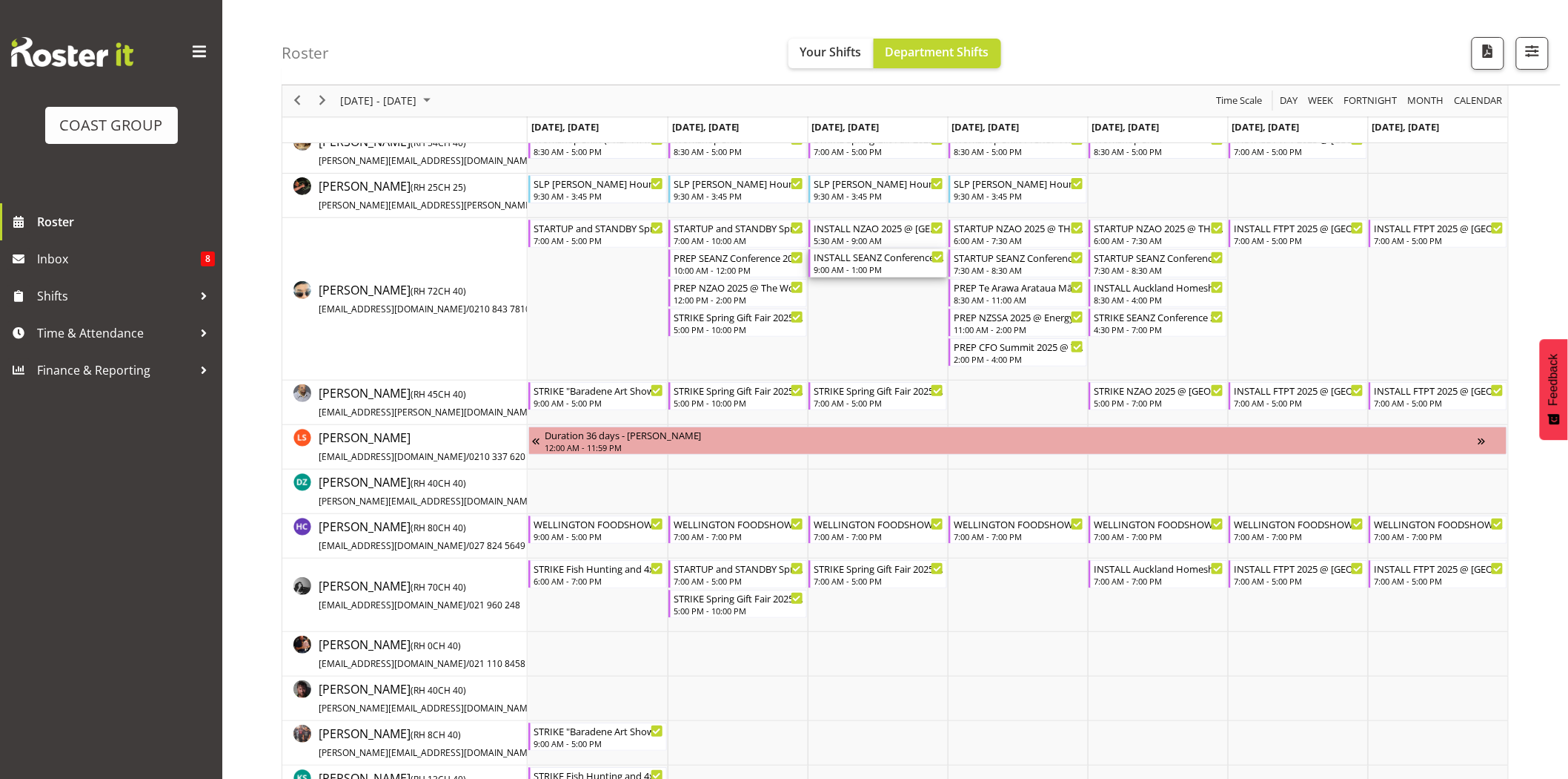
click at [826, 268] on div "9:00 AM - 1:00 PM" at bounding box center [879, 268] width 130 height 12
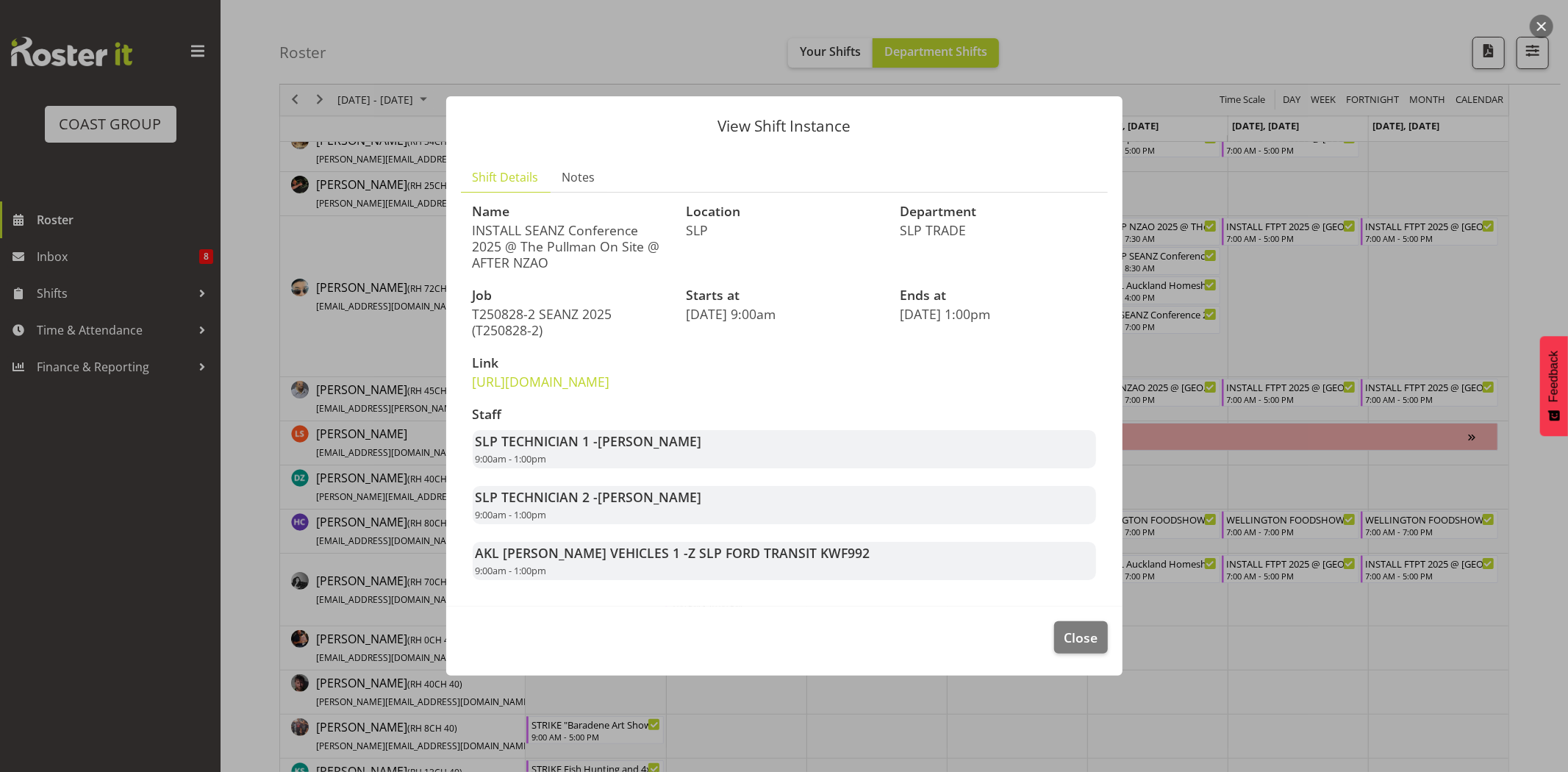
drag, startPoint x: 537, startPoint y: 225, endPoint x: 649, endPoint y: 229, distance: 112.1
click at [649, 229] on p "INSTALL SEANZ Conference 2025 @ The Pullman On Site @ AFTER NZAO" at bounding box center [571, 246] width 197 height 49
click at [1076, 647] on span "Close" at bounding box center [1080, 637] width 33 height 19
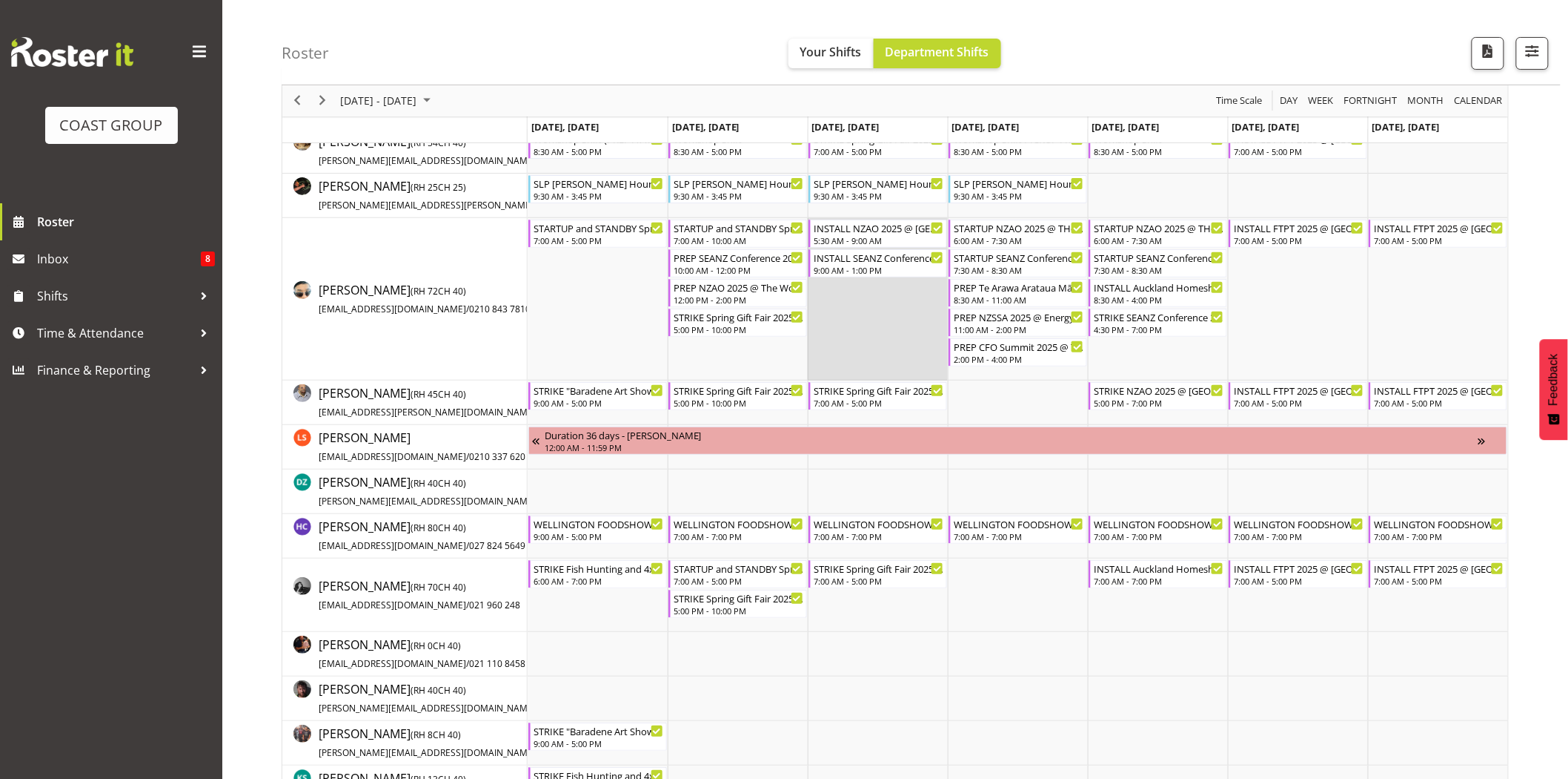
click at [862, 304] on td "Timeline Week of August 27, 2025" at bounding box center [878, 299] width 140 height 162
click at [993, 291] on div "PREP Te Arawa Arataua Māori Agribusiness Summit @ The Workshop" at bounding box center [1019, 286] width 130 height 15
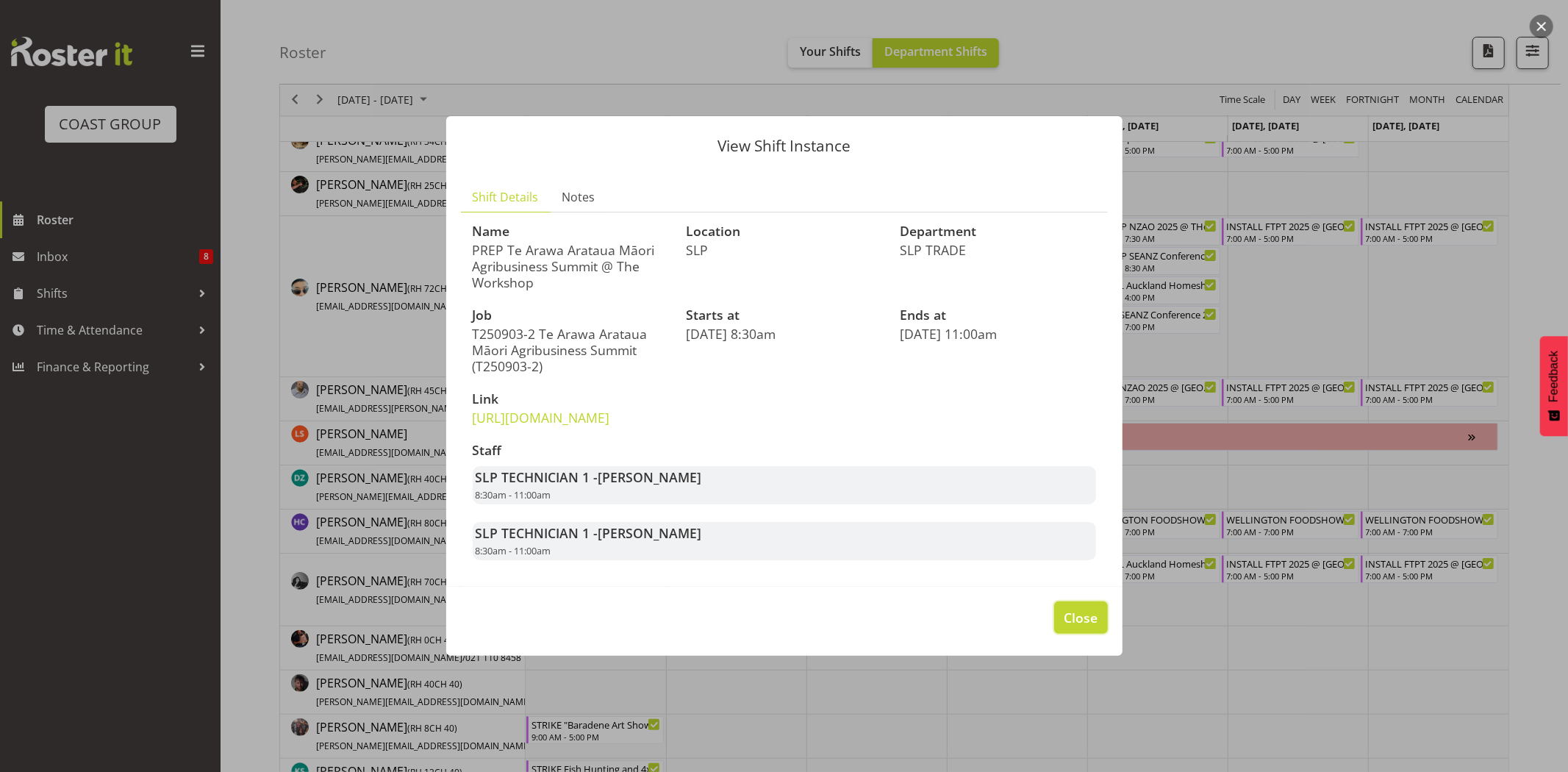
click at [1089, 627] on span "Close" at bounding box center [1080, 617] width 33 height 19
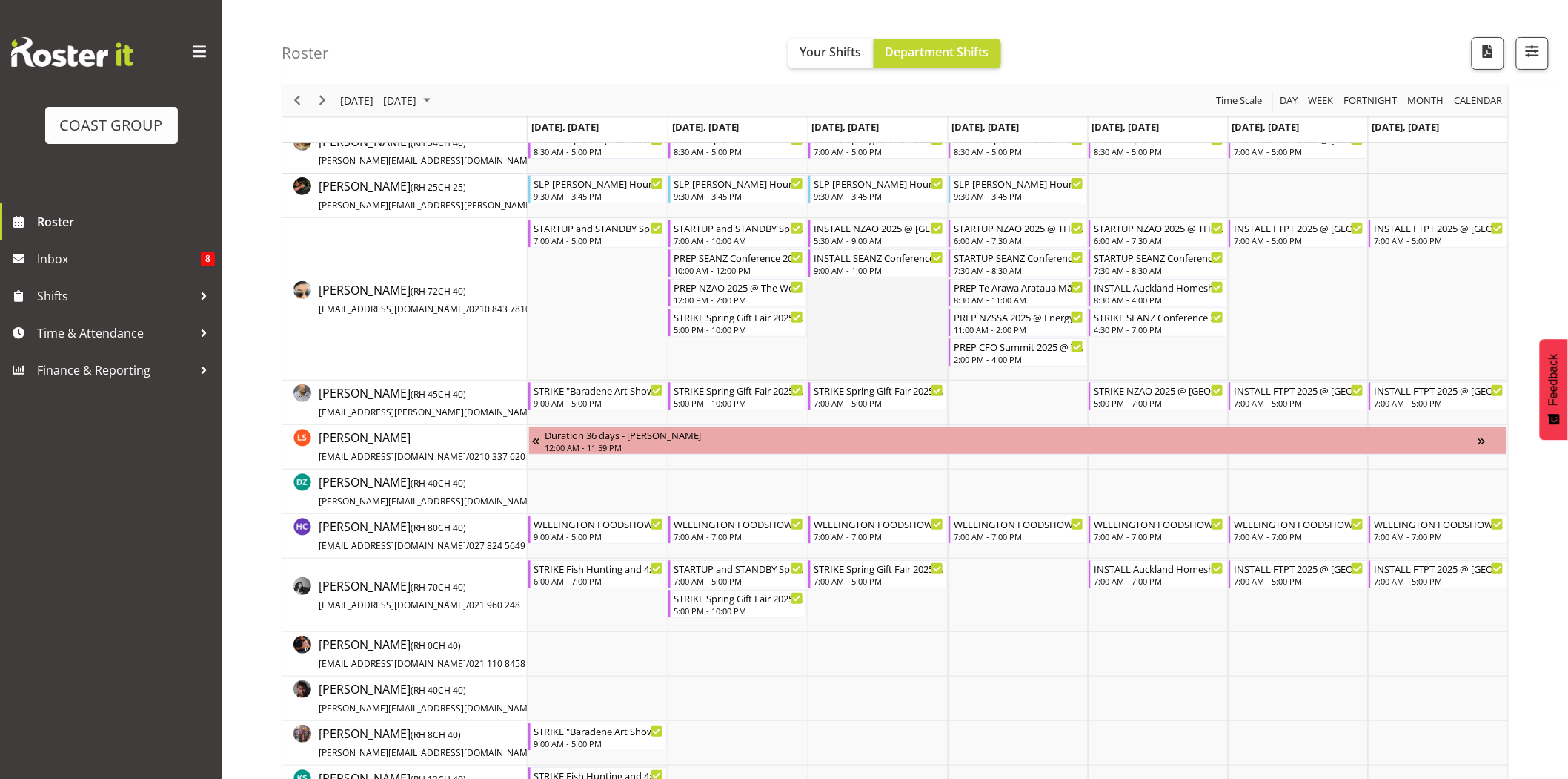
click at [914, 327] on td "Timeline Week of August 27, 2025" at bounding box center [878, 299] width 140 height 162
click at [973, 331] on div "11:00 AM - 2:00 PM" at bounding box center [1019, 328] width 130 height 12
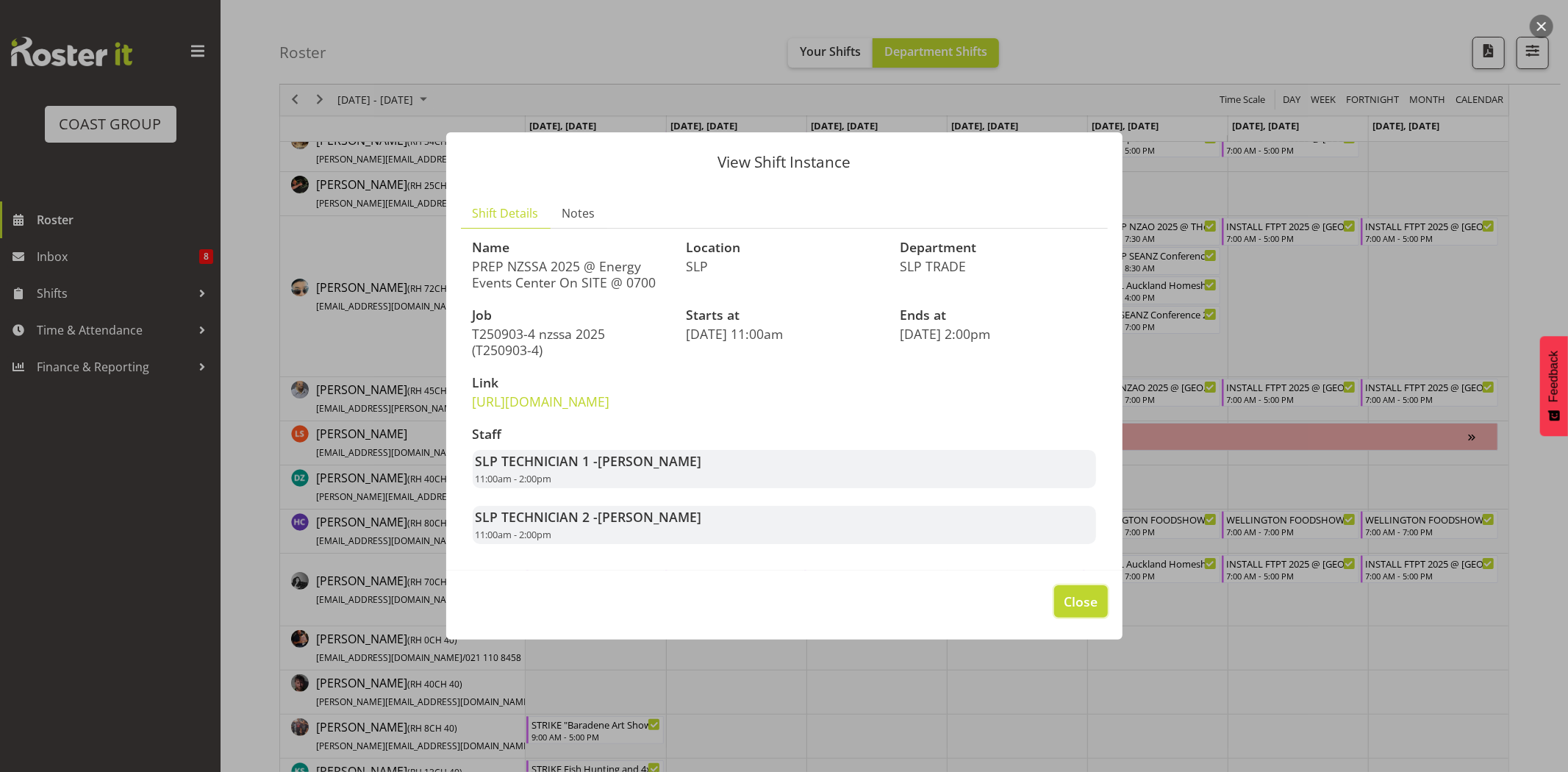
click at [1082, 611] on span "Close" at bounding box center [1080, 601] width 33 height 19
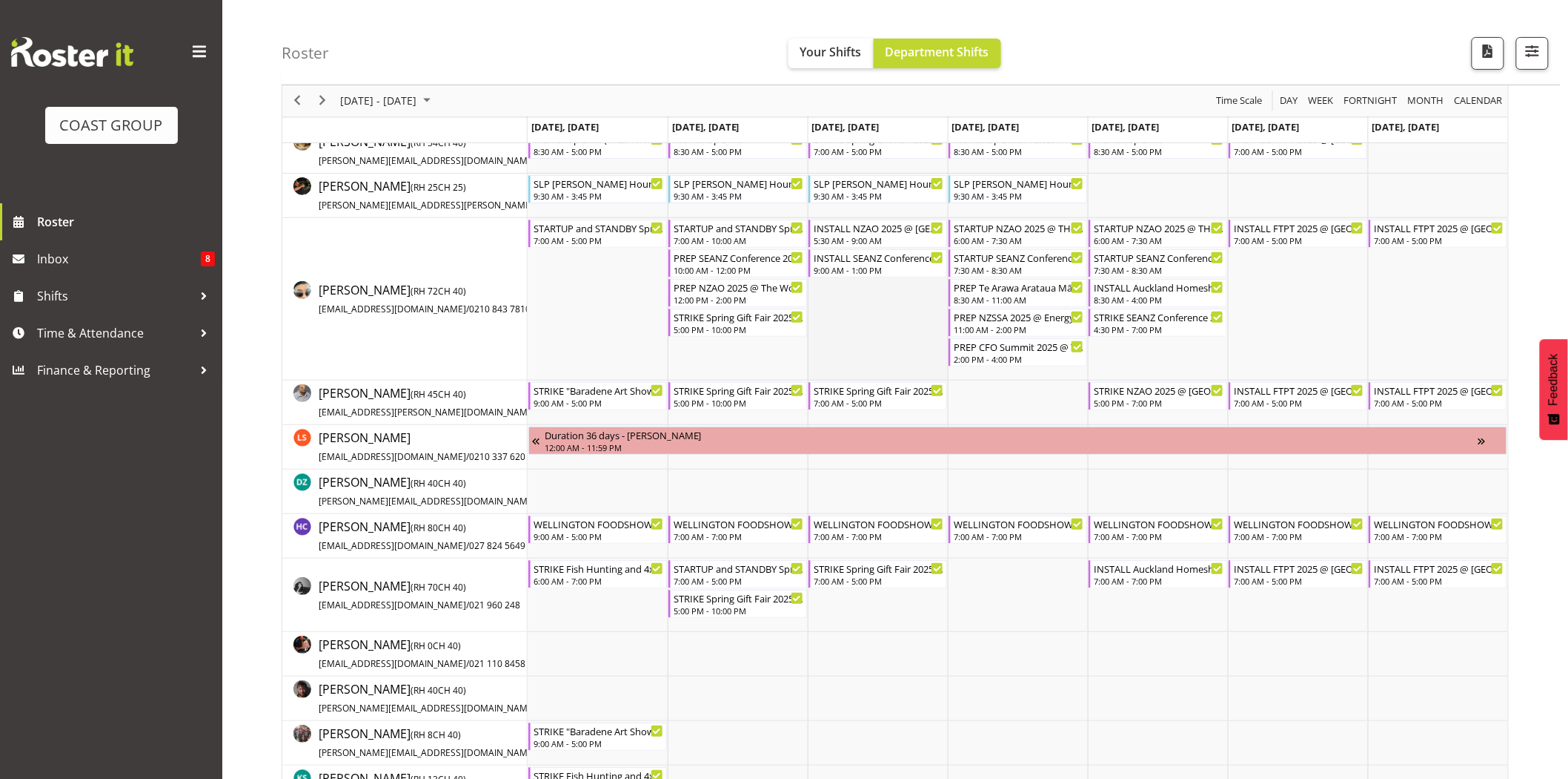
click at [906, 343] on td "Timeline Week of August 27, 2025" at bounding box center [878, 299] width 140 height 162
click at [976, 358] on div "2:00 PM - 4:00 PM" at bounding box center [1019, 358] width 130 height 12
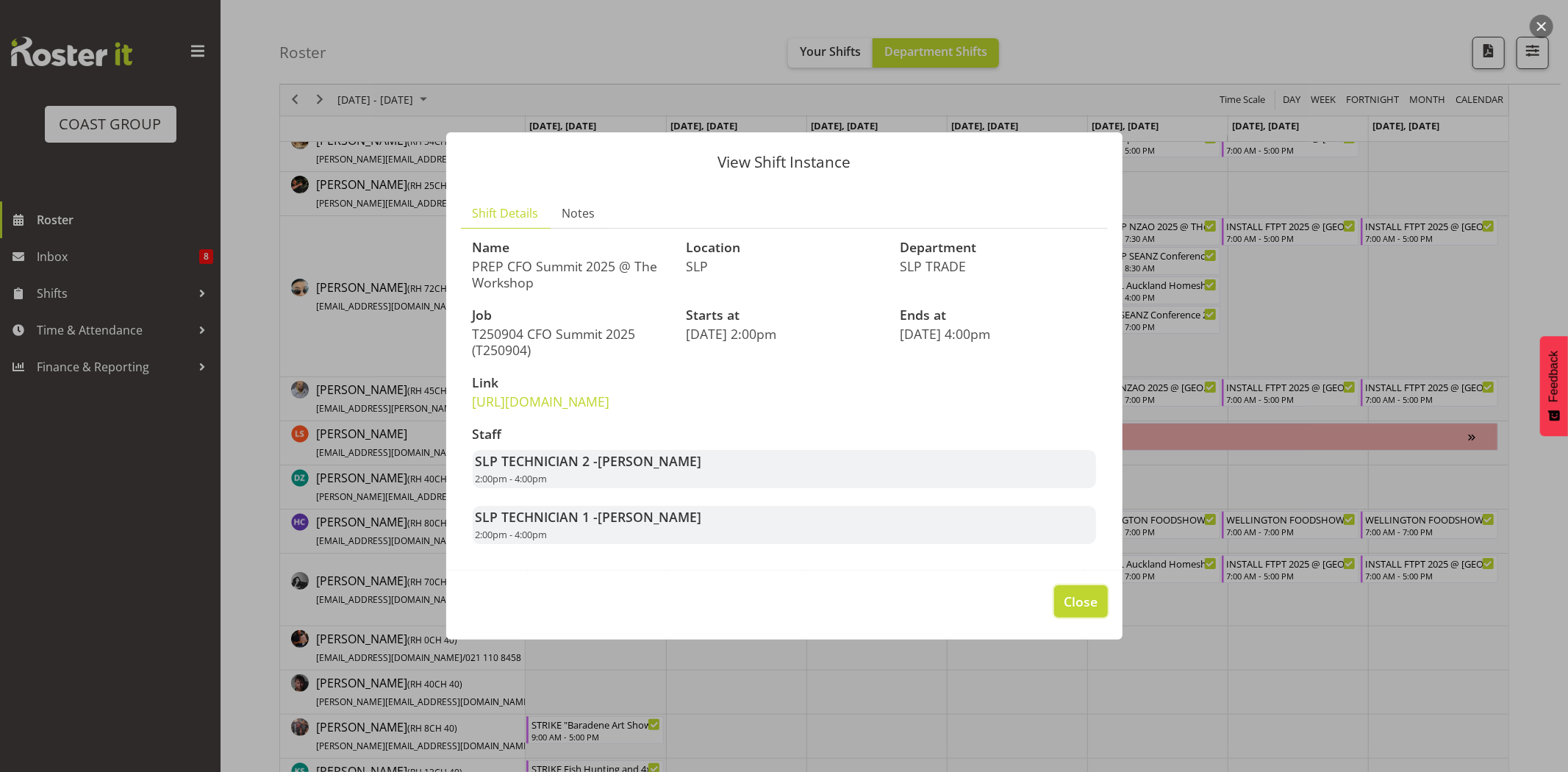
click at [1091, 610] on span "Close" at bounding box center [1080, 601] width 33 height 19
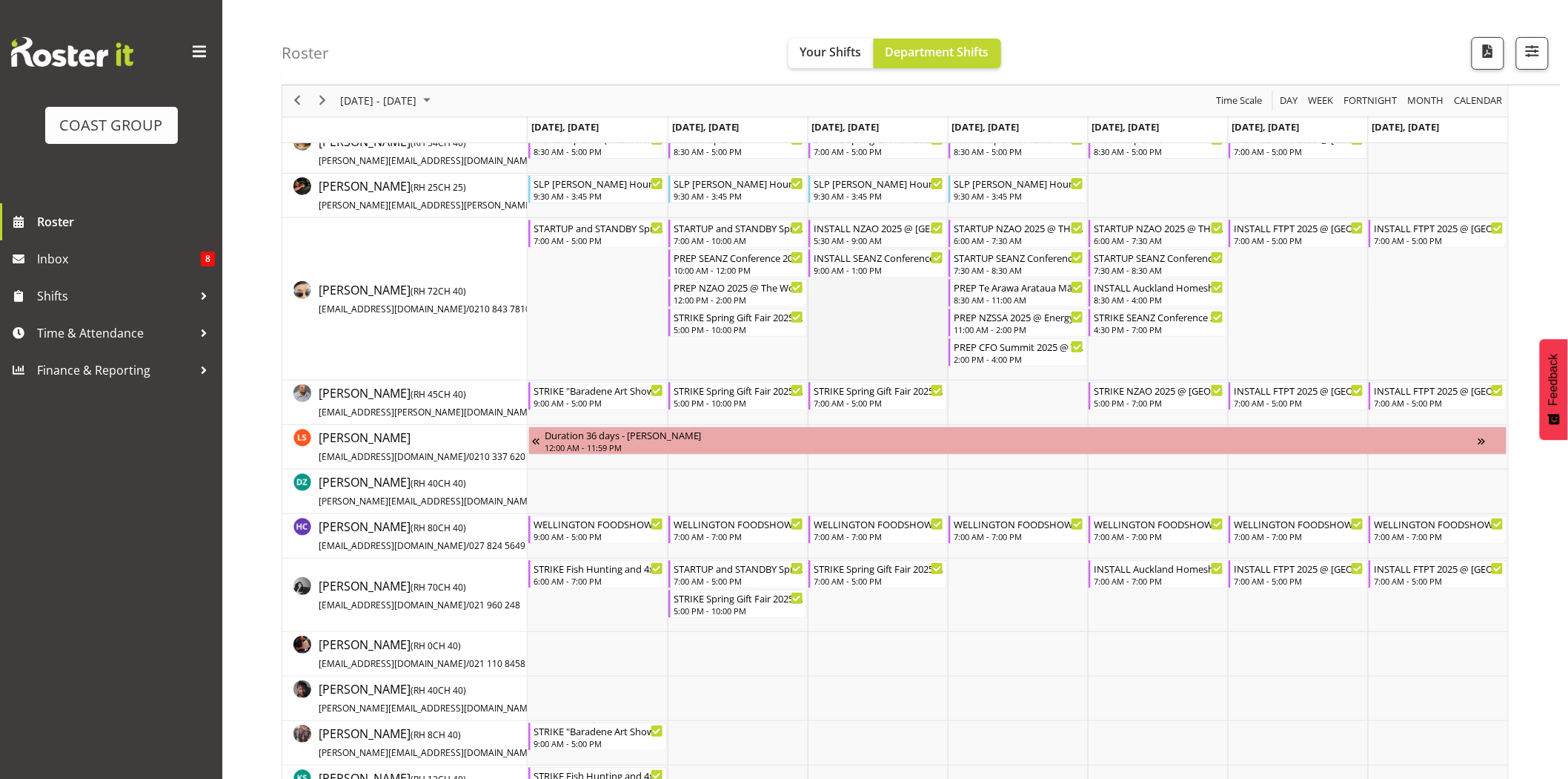
click at [922, 320] on td "Timeline Week of August 27, 2025" at bounding box center [878, 299] width 140 height 162
click at [1291, 234] on div "7:00 AM - 5:00 PM" at bounding box center [1299, 239] width 130 height 12
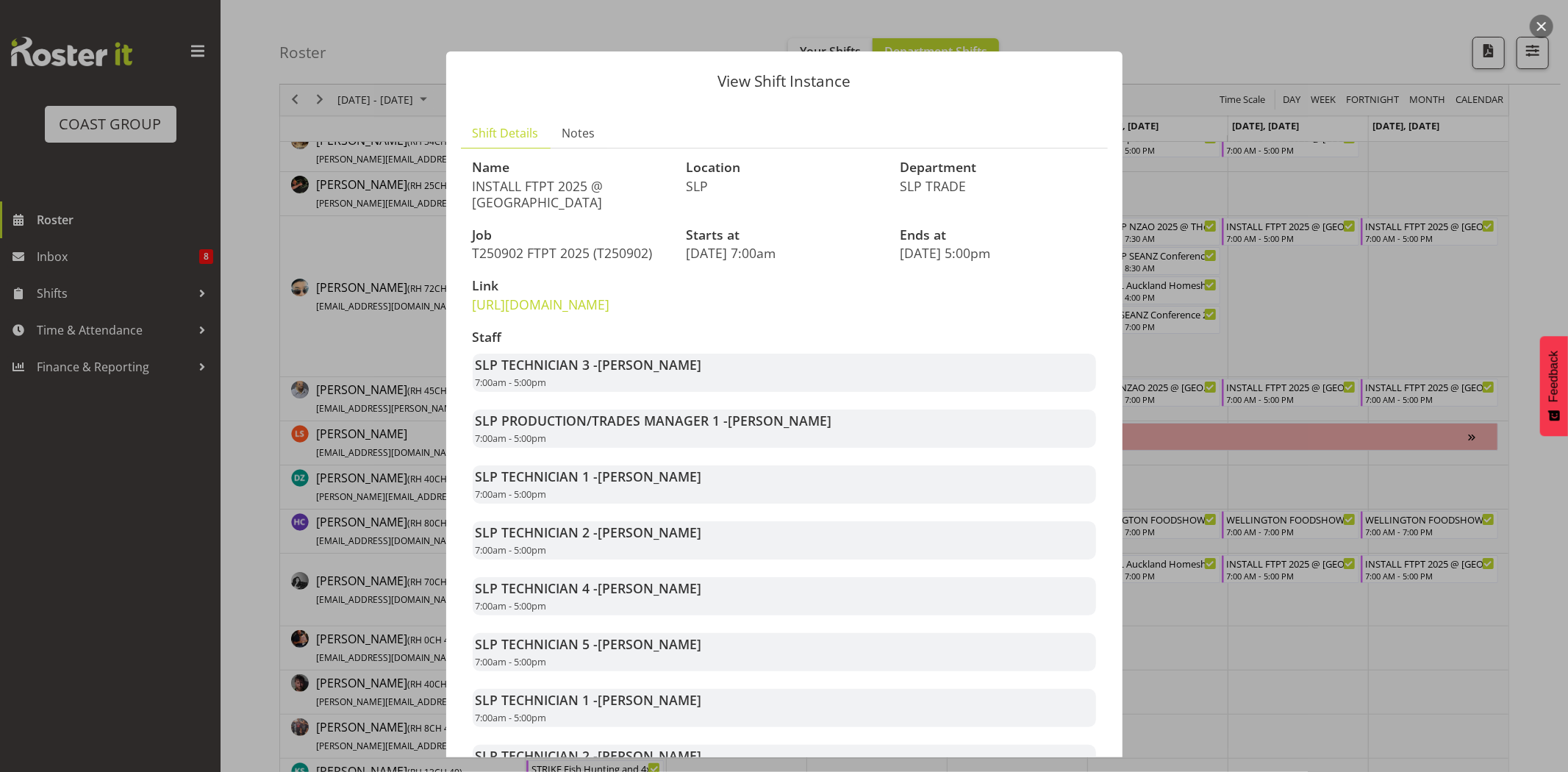
drag, startPoint x: 518, startPoint y: 185, endPoint x: 597, endPoint y: 182, distance: 79.1
click at [597, 182] on p "INSTALL FTPT 2025 @ Auckland Showgrounds" at bounding box center [571, 194] width 197 height 32
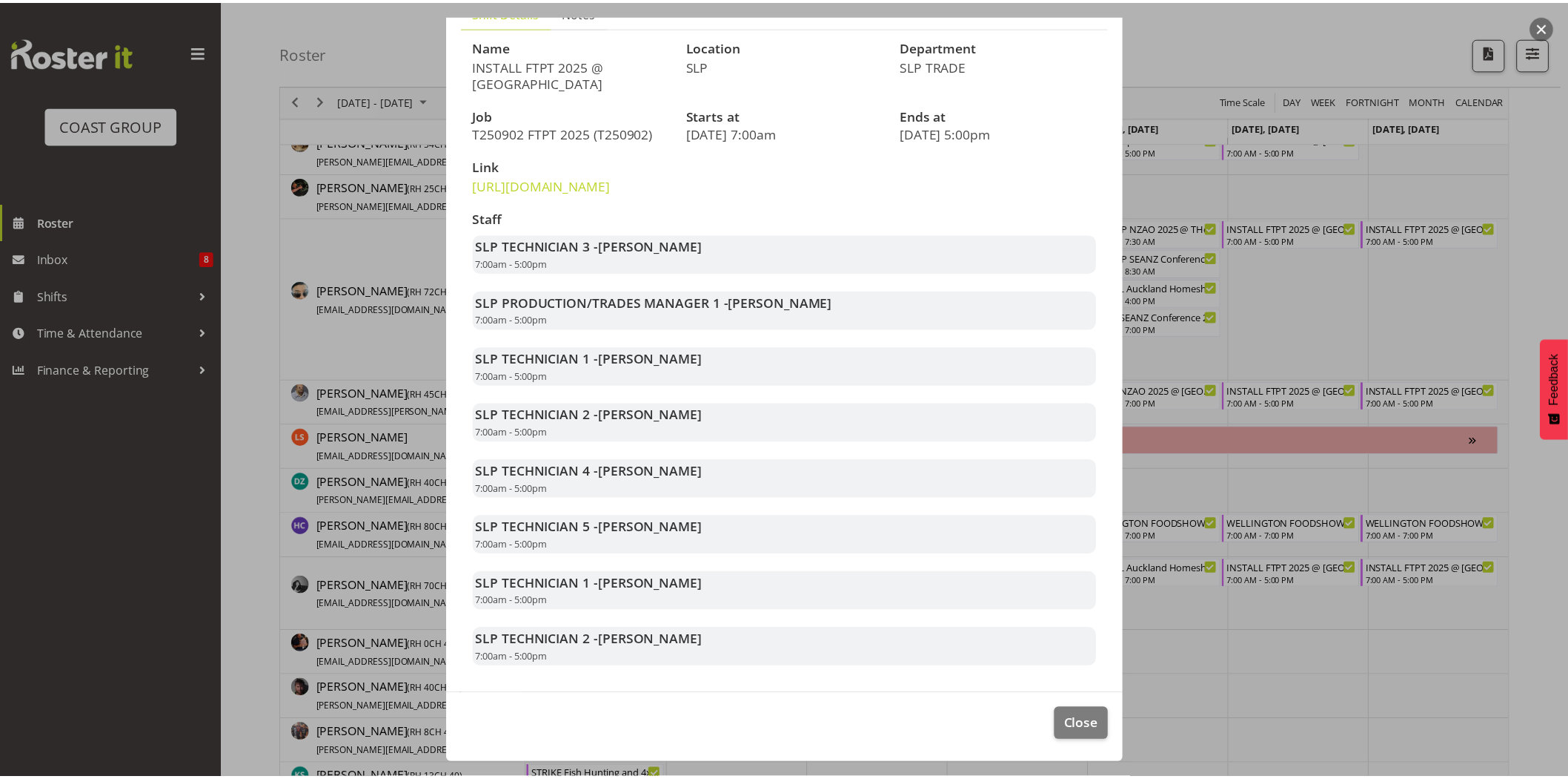
scroll to position [154, 0]
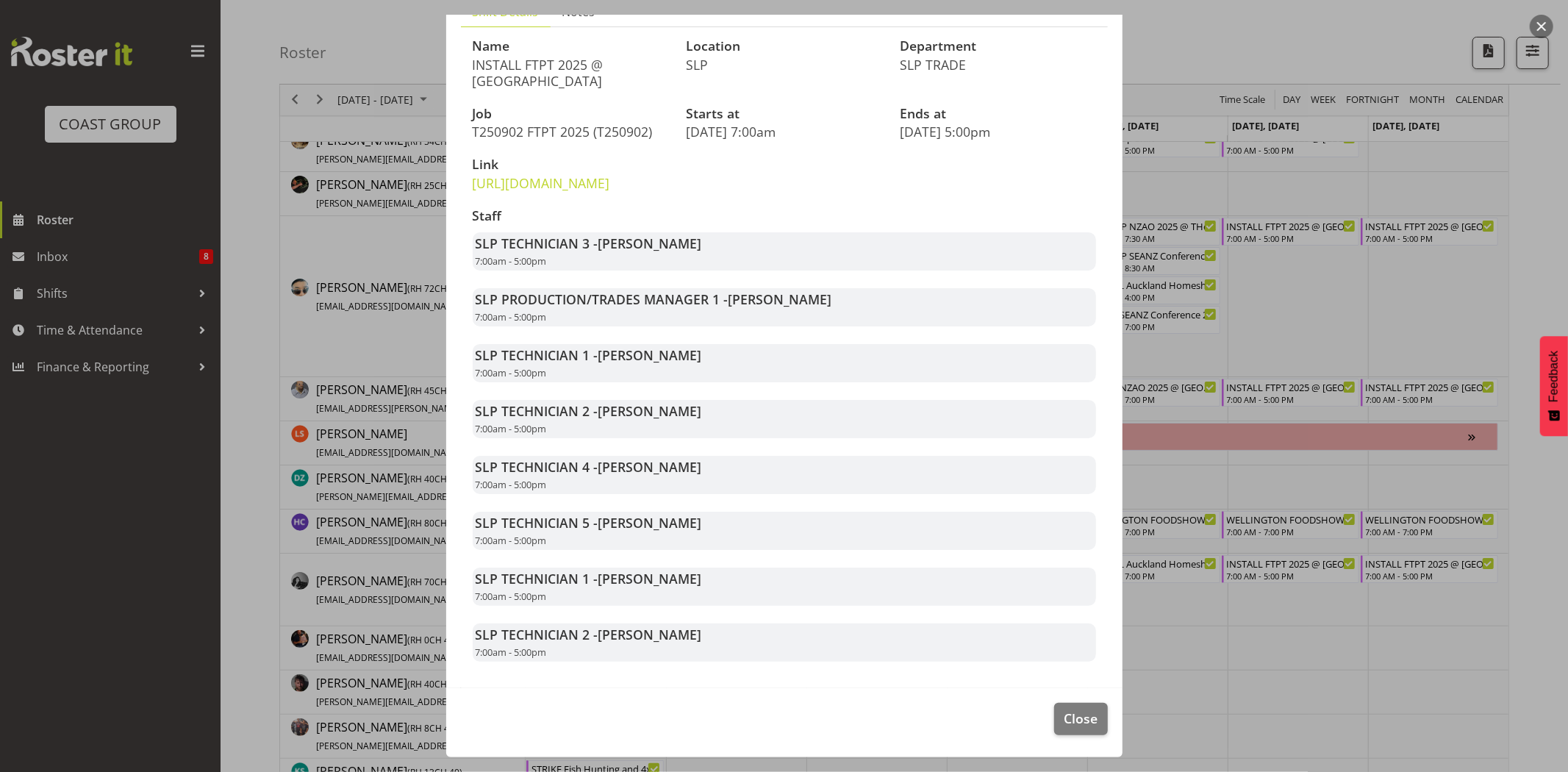
drag, startPoint x: 604, startPoint y: 353, endPoint x: 686, endPoint y: 368, distance: 83.4
click at [686, 368] on div "SLP TECHNICIAN 1 - Aof Anujarawat 7:00am - 5:00pm" at bounding box center [784, 363] width 623 height 38
drag, startPoint x: 605, startPoint y: 348, endPoint x: 715, endPoint y: 367, distance: 111.6
click at [715, 367] on div "SLP TECHNICIAN 1 - Aof Anujarawat 7:00am - 5:00pm" at bounding box center [784, 363] width 623 height 38
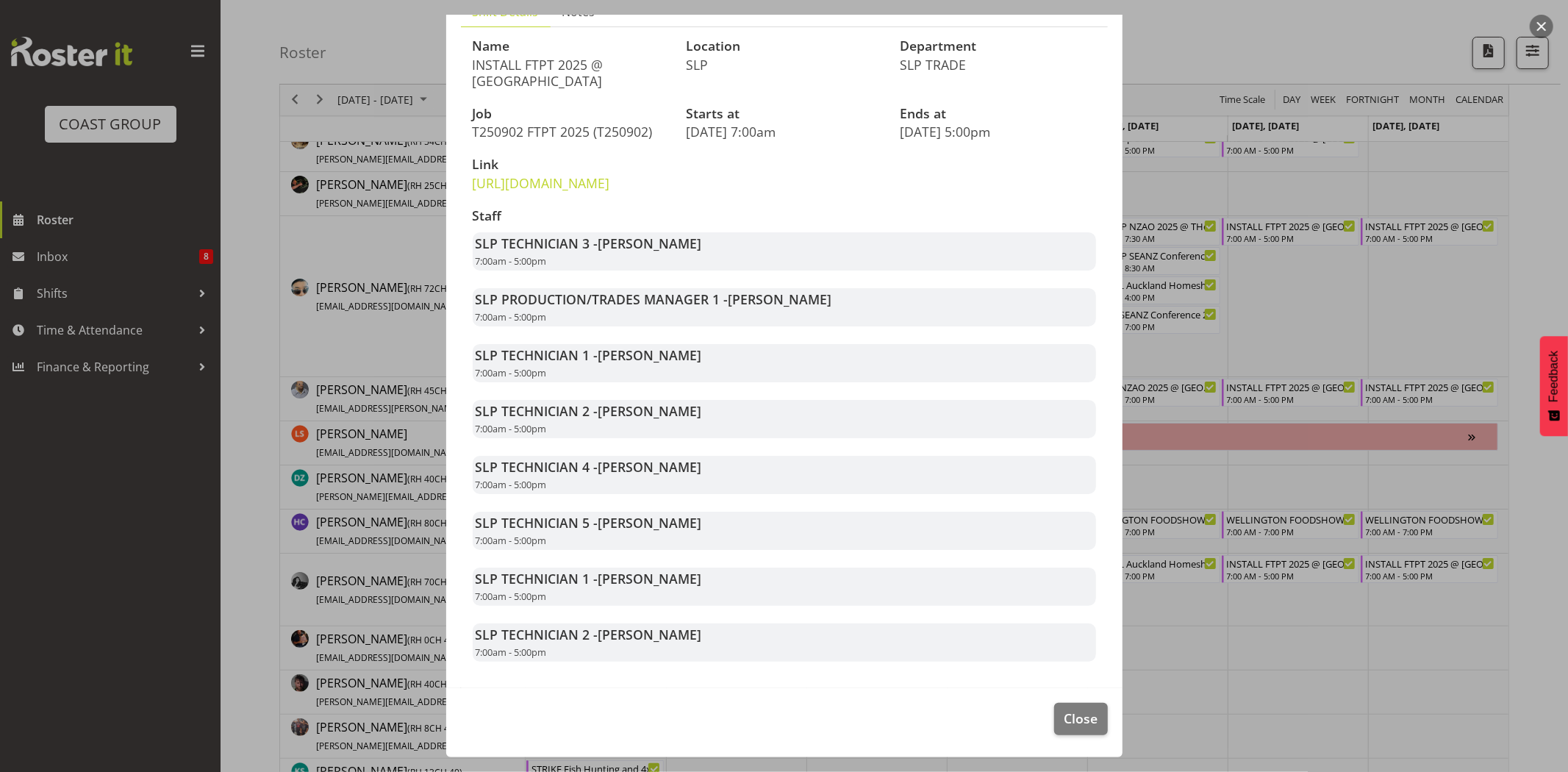
click at [715, 368] on div "SLP TECHNICIAN 1 - Aof Anujarawat 7:00am - 5:00pm" at bounding box center [784, 363] width 623 height 38
drag, startPoint x: 609, startPoint y: 358, endPoint x: 706, endPoint y: 372, distance: 98.0
click at [706, 372] on div "SLP TECHNICIAN 1 - Aof Anujarawat 7:00am - 5:00pm" at bounding box center [784, 363] width 623 height 38
drag, startPoint x: 598, startPoint y: 407, endPoint x: 722, endPoint y: 409, distance: 124.0
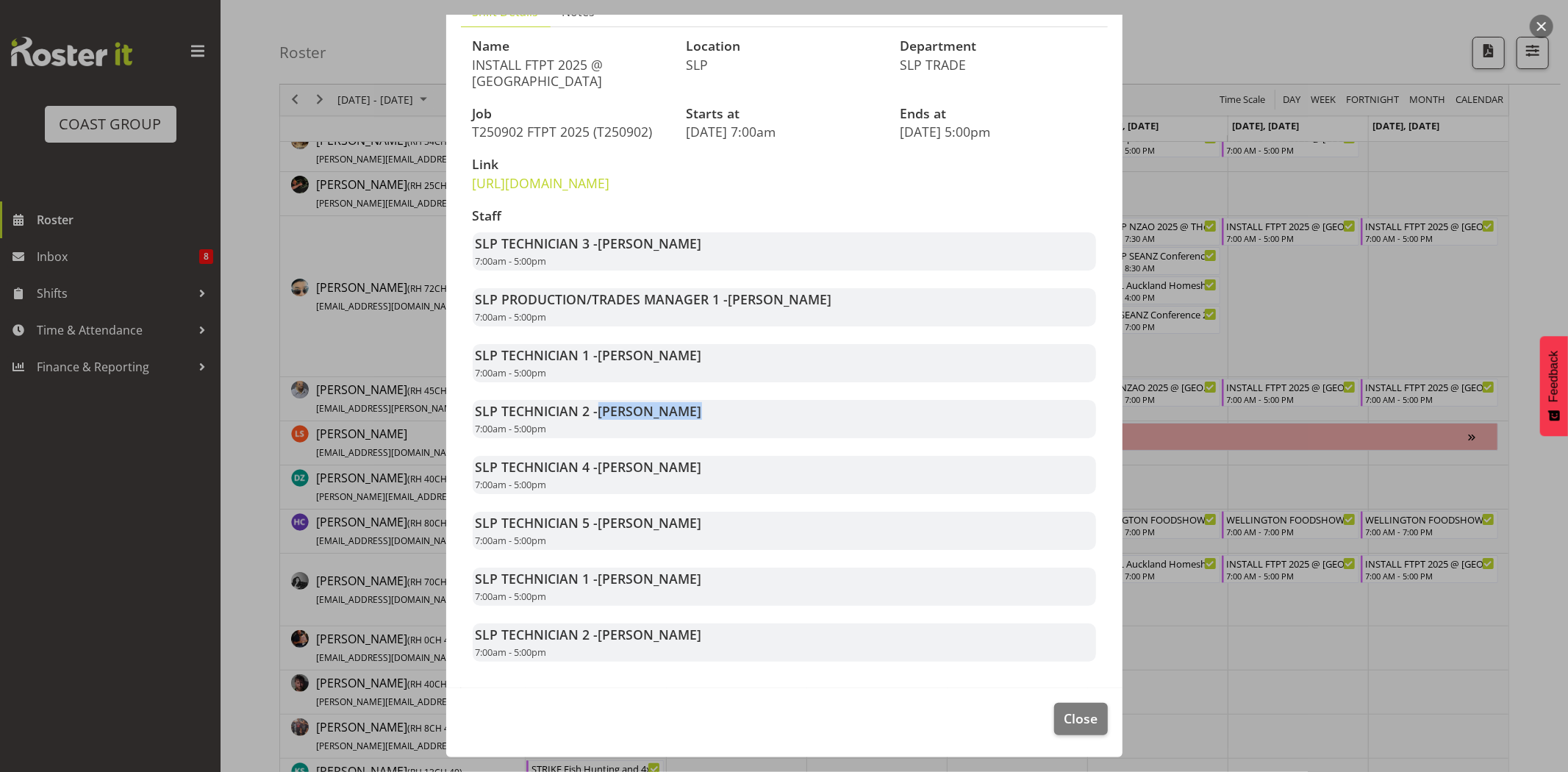
click at [721, 409] on div "SLP TECHNICIAN 2 - Coel Phillips 7:00am - 5:00pm" at bounding box center [784, 418] width 623 height 38
click at [722, 409] on div "SLP TECHNICIAN 2 - Coel Phillips 7:00am - 5:00pm" at bounding box center [784, 418] width 623 height 38
drag, startPoint x: 665, startPoint y: 472, endPoint x: 715, endPoint y: 472, distance: 50.0
click at [706, 472] on div "SLP TECHNICIAN 4 - Hayden Watts 7:00am - 5:00pm" at bounding box center [784, 474] width 623 height 38
click at [715, 472] on div "SLP TECHNICIAN 4 - Hayden Watts 7:00am - 5:00pm" at bounding box center [784, 474] width 623 height 38
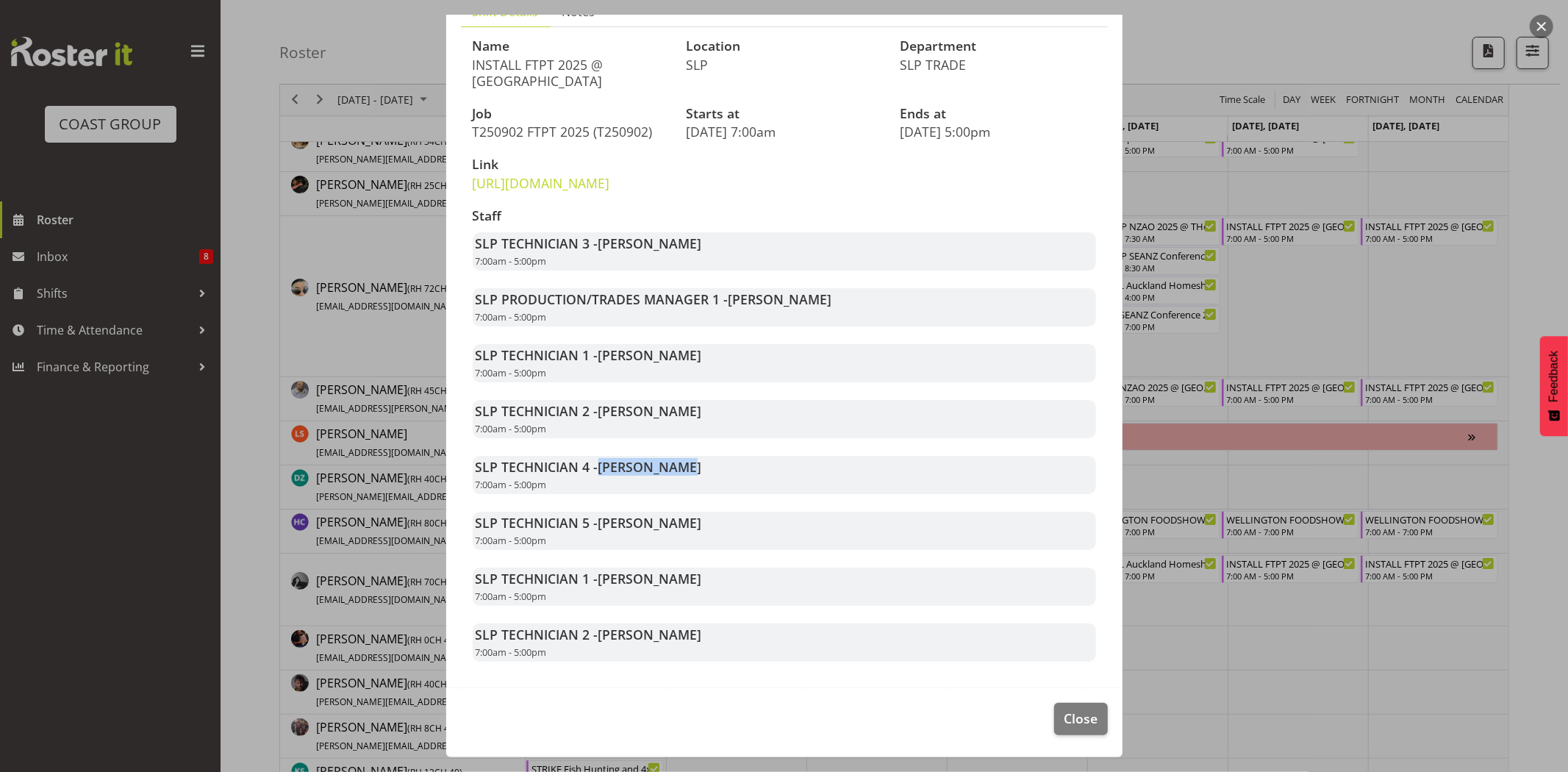
drag, startPoint x: 606, startPoint y: 523, endPoint x: 745, endPoint y: 517, distance: 139.1
click at [745, 517] on div "SLP TECHNICIAN 5 - Luke Van Eyssen 7:00am - 5:00pm" at bounding box center [784, 530] width 623 height 38
drag, startPoint x: 596, startPoint y: 579, endPoint x: 707, endPoint y: 584, distance: 111.1
click at [707, 584] on div "SLP TECHNICIAN 1 - Michel Bonette 7:00am - 5:00pm" at bounding box center [784, 586] width 623 height 38
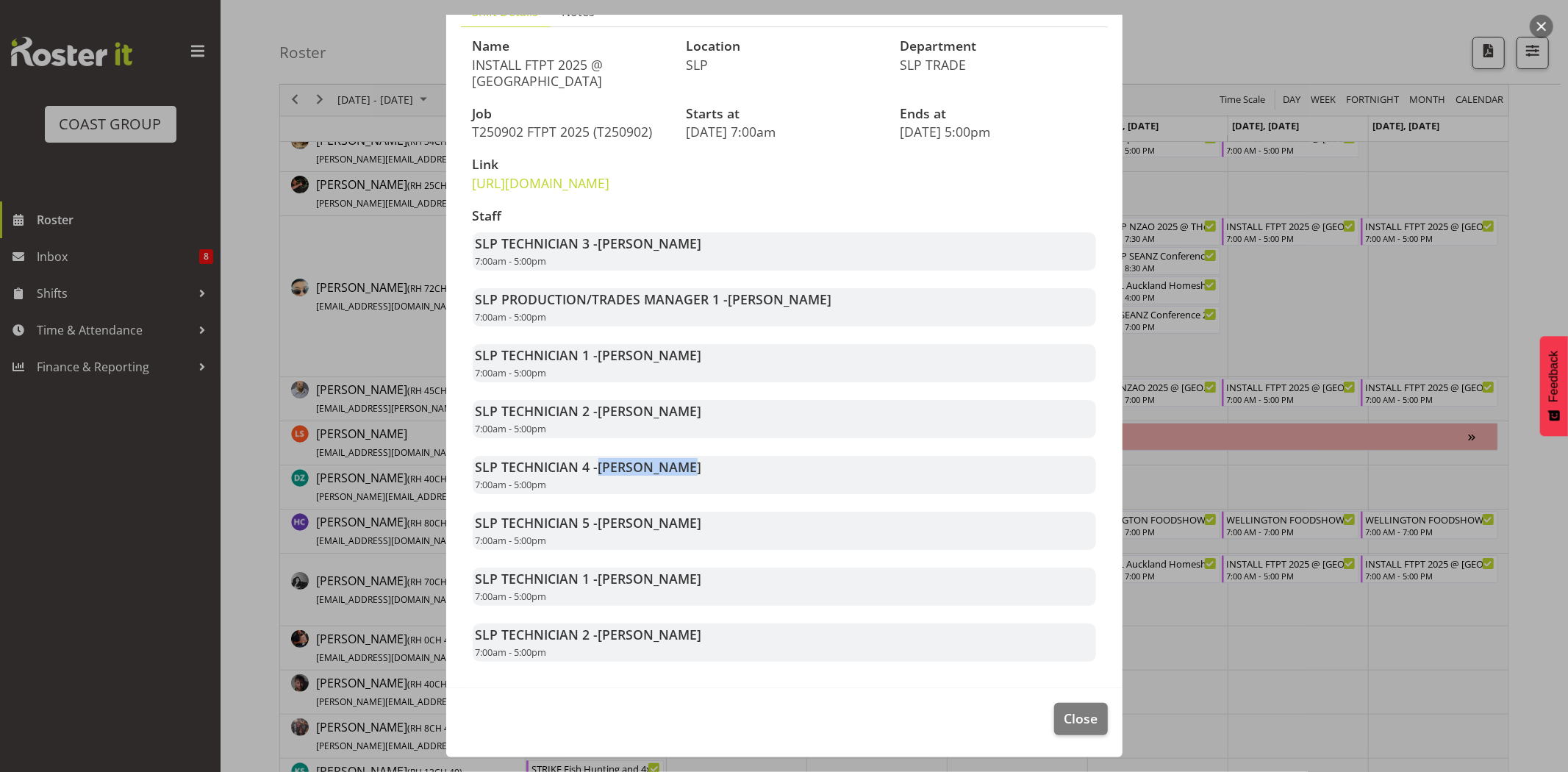
click at [707, 584] on div "SLP TECHNICIAN 1 - Michel Bonette 7:00am - 5:00pm" at bounding box center [784, 586] width 623 height 38
drag, startPoint x: 597, startPoint y: 633, endPoint x: 722, endPoint y: 637, distance: 125.1
click at [715, 637] on div "SLP TECHNICIAN 2 - Sammie Grace 7:00am - 5:00pm" at bounding box center [784, 642] width 623 height 38
drag, startPoint x: 725, startPoint y: 637, endPoint x: 751, endPoint y: 653, distance: 30.5
click at [726, 639] on div "SLP TECHNICIAN 2 - Sammie Grace 7:00am - 5:00pm" at bounding box center [784, 642] width 623 height 38
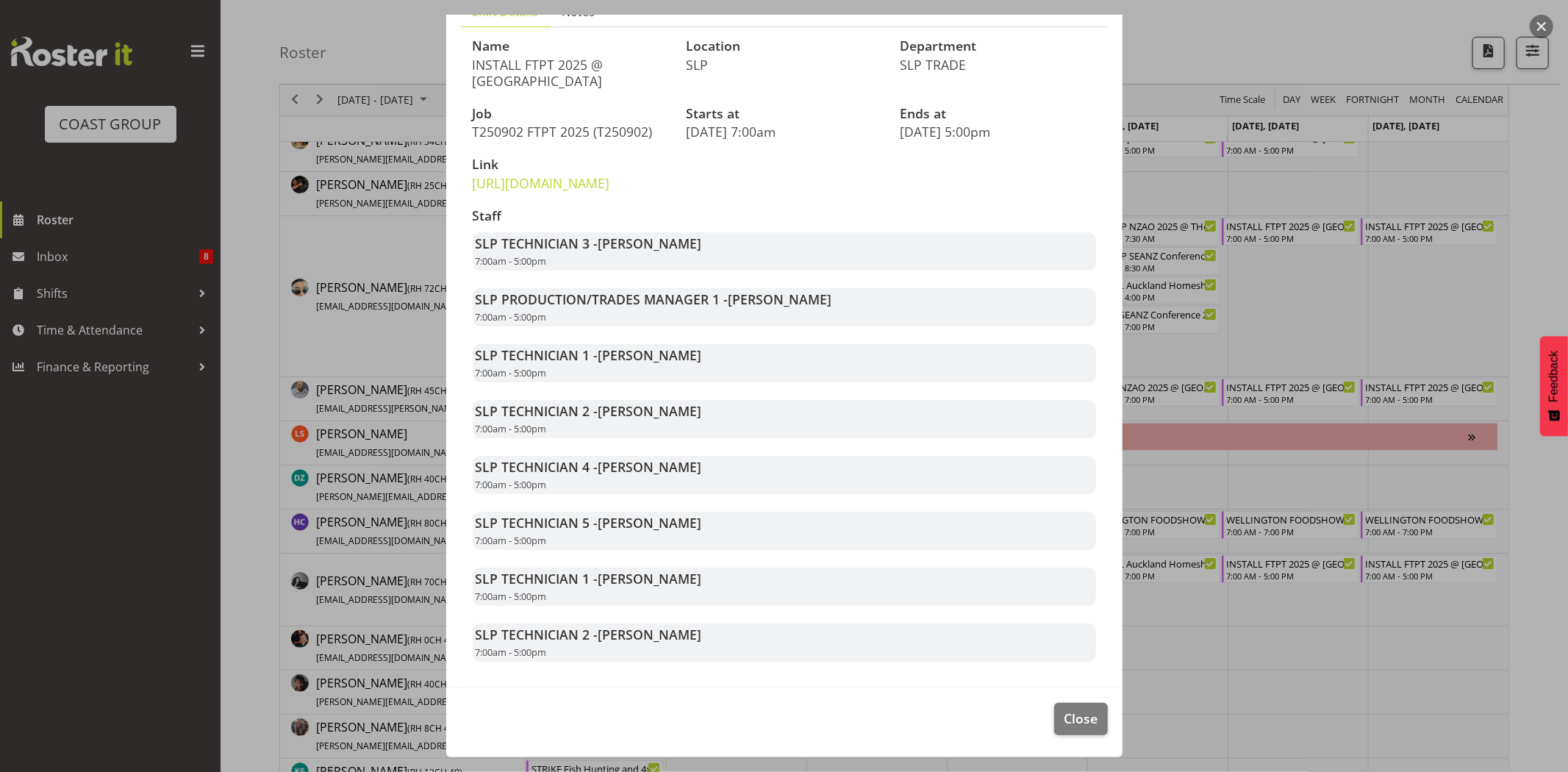
click at [943, 685] on section "Shift Details Notes Name INSTALL FTPT 2025 @ Auckland Showgrounds Location SLP …" at bounding box center [785, 335] width 677 height 705
click at [1082, 718] on span "Close" at bounding box center [1080, 717] width 33 height 19
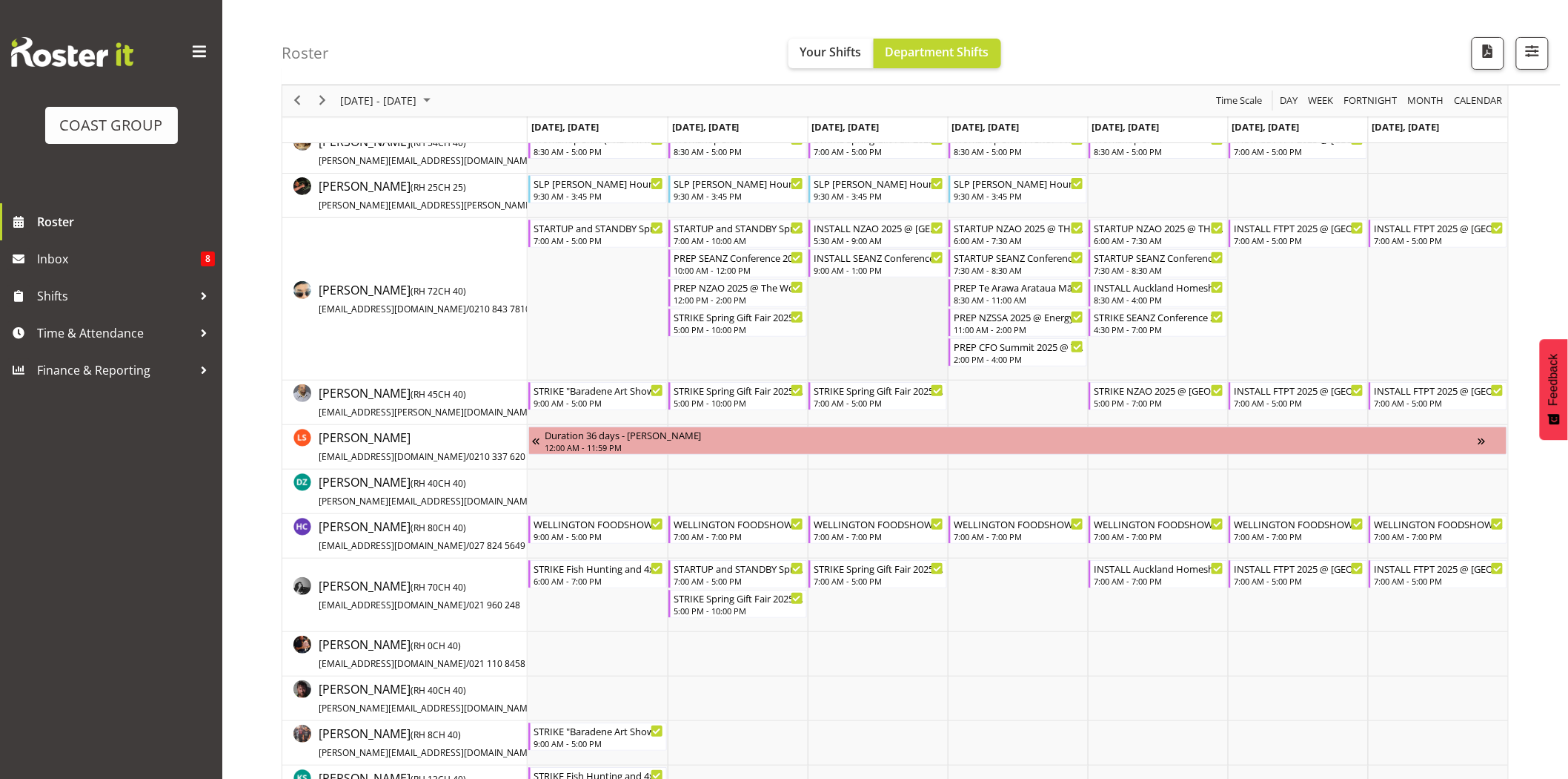
click at [906, 341] on td "Timeline Week of August 27, 2025" at bounding box center [878, 299] width 140 height 162
click at [324, 101] on span "Next" at bounding box center [323, 101] width 18 height 18
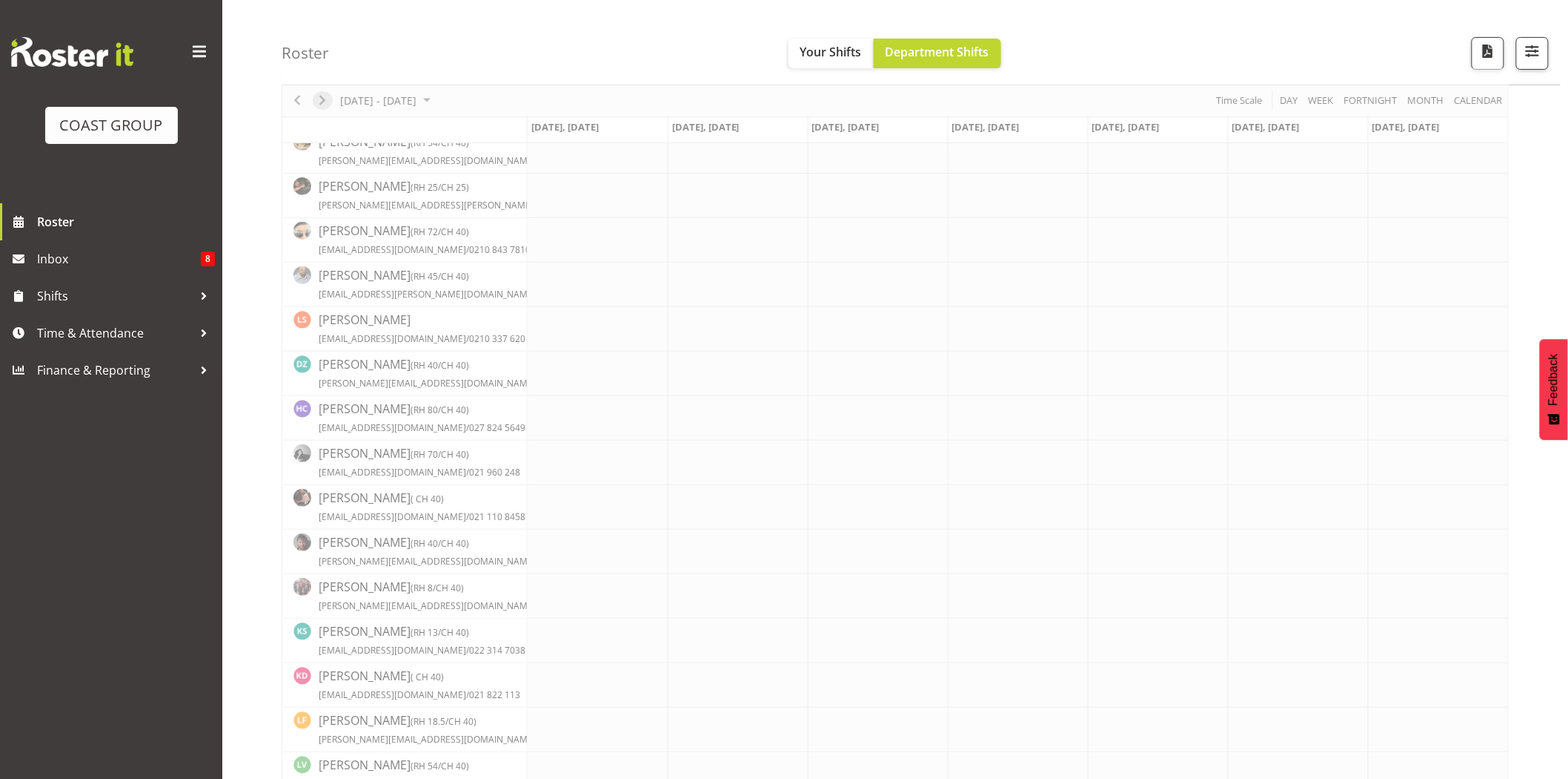
scroll to position [0, 0]
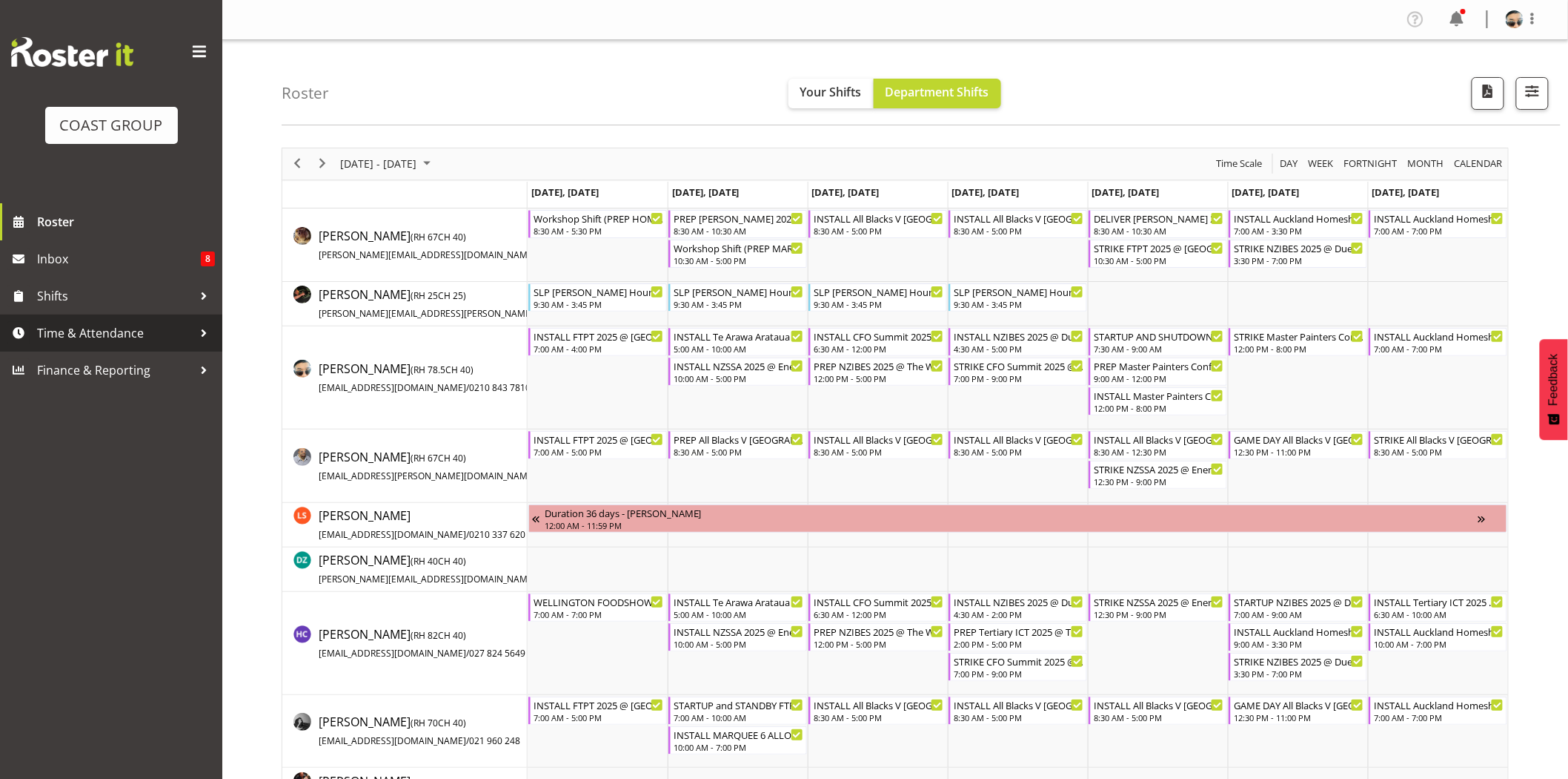
click at [118, 330] on span "Time & Attendance" at bounding box center [115, 333] width 156 height 22
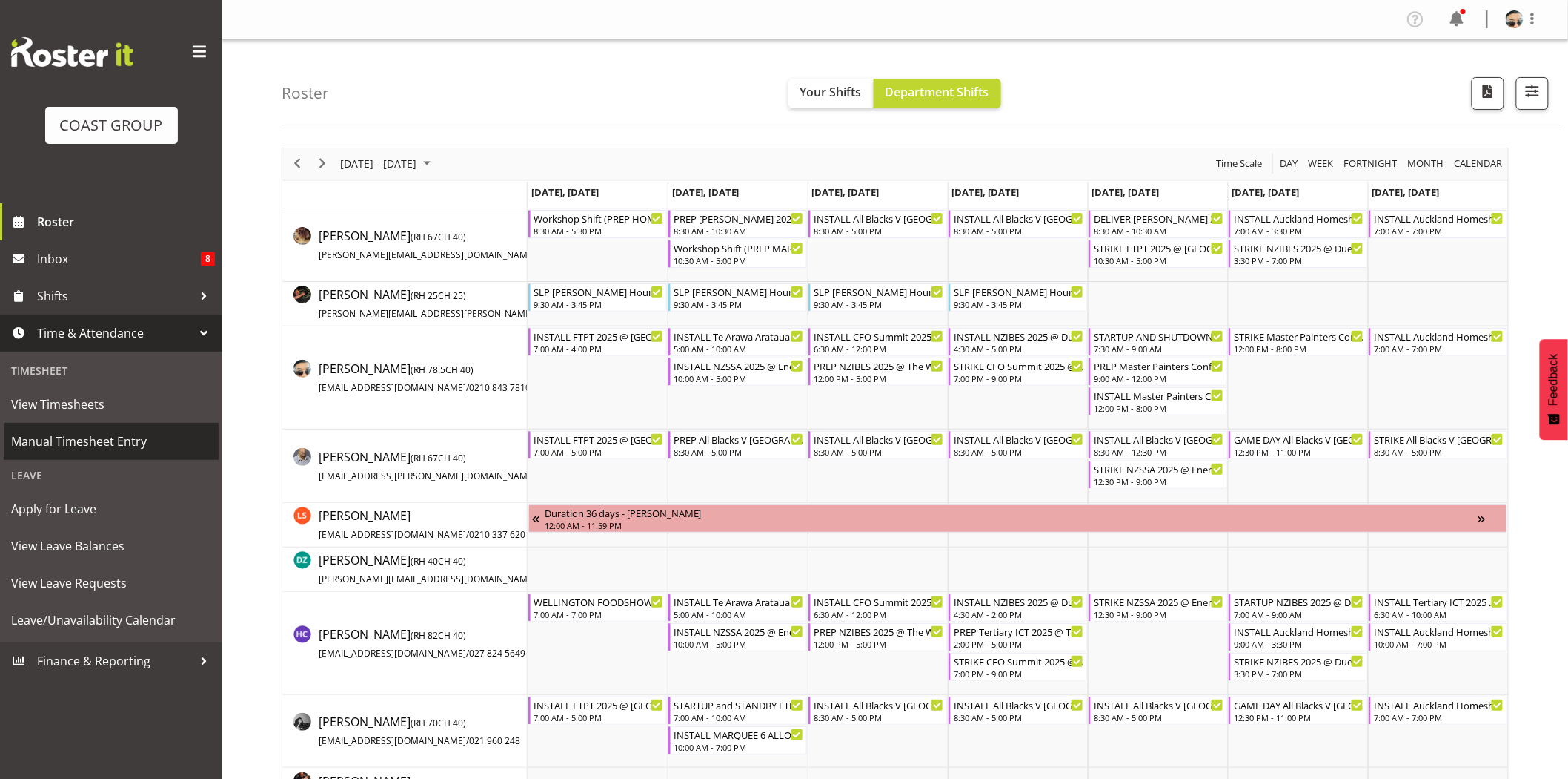
click at [122, 442] on span "Manual Timesheet Entry" at bounding box center [111, 441] width 200 height 22
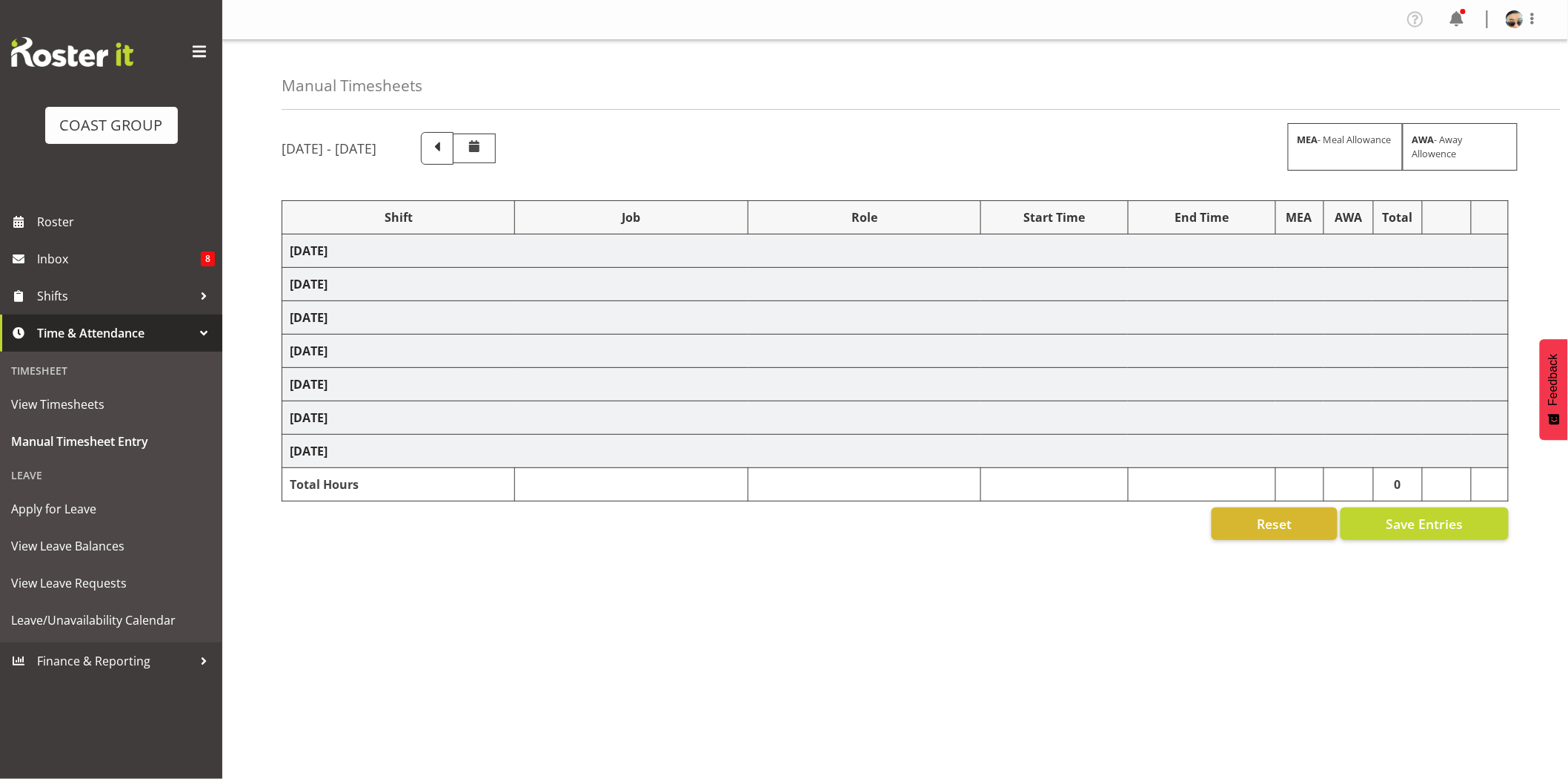
select select "77855"
select select "10210"
select select "66158"
select select "9150"
select select "77855"
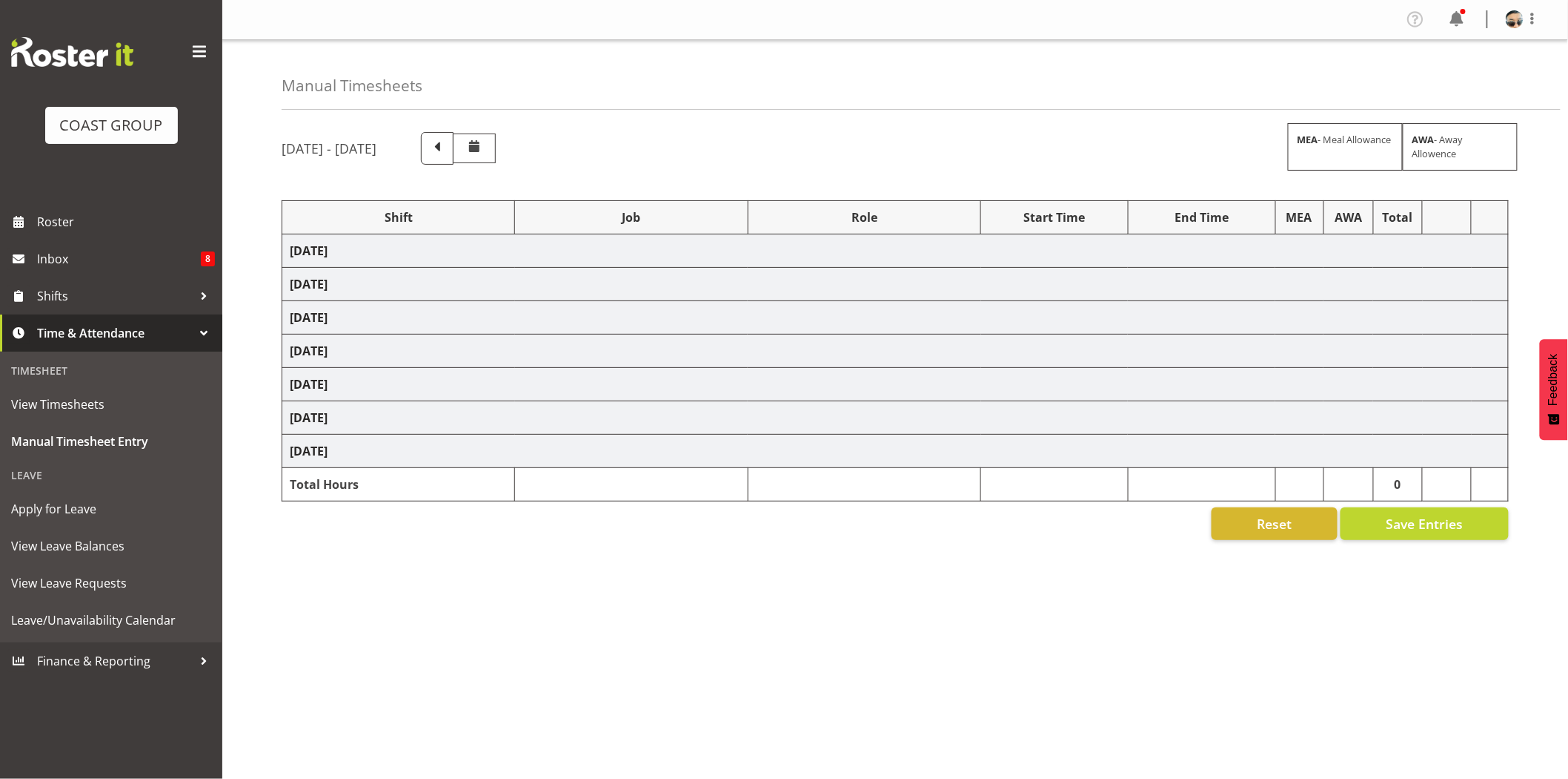
select select "10210"
select select "66158"
select select "9150"
select select "66158"
select select "9150"
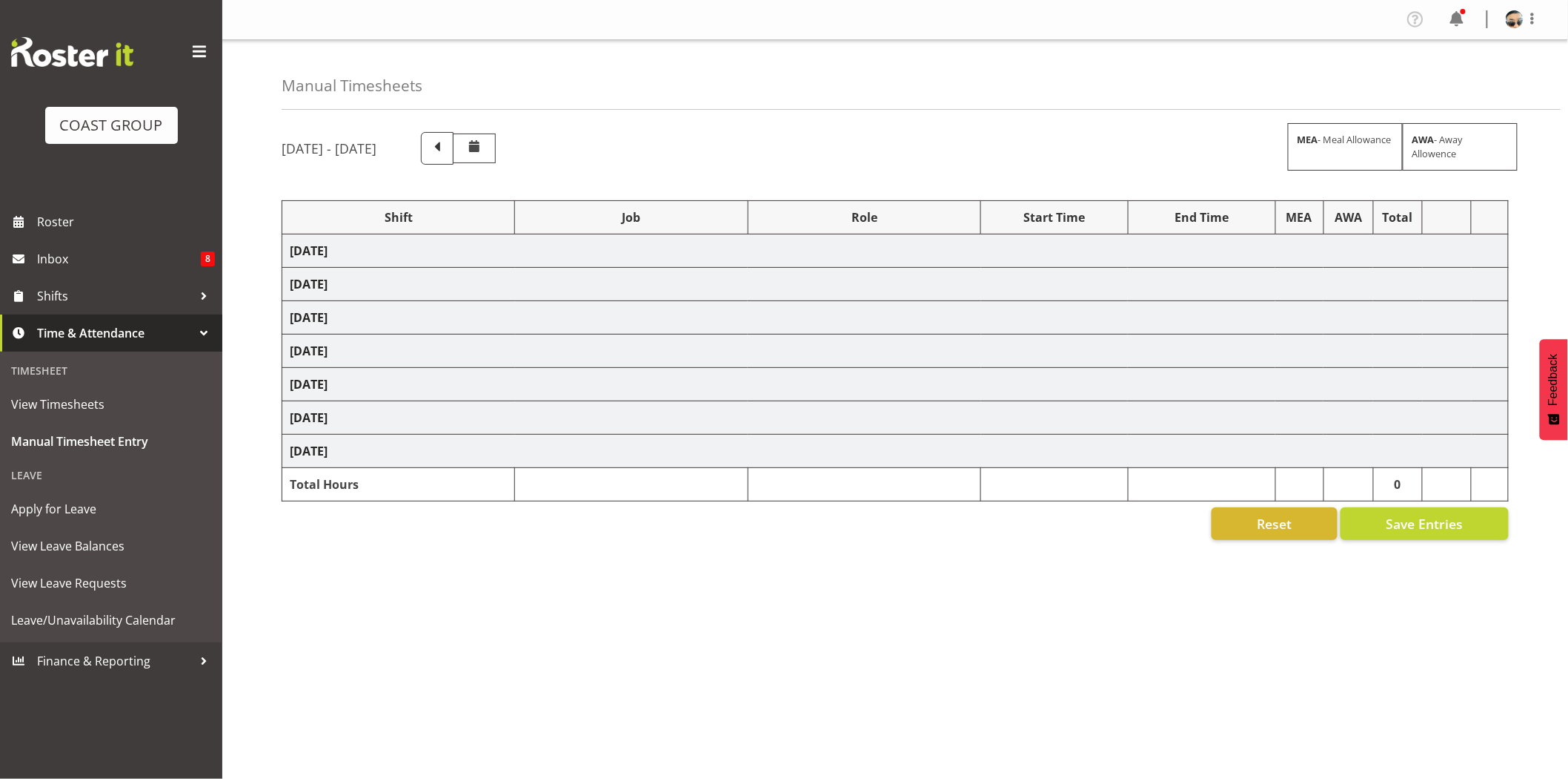
select select "66158"
select select "9150"
select select "66158"
select select "9150"
select select "66158"
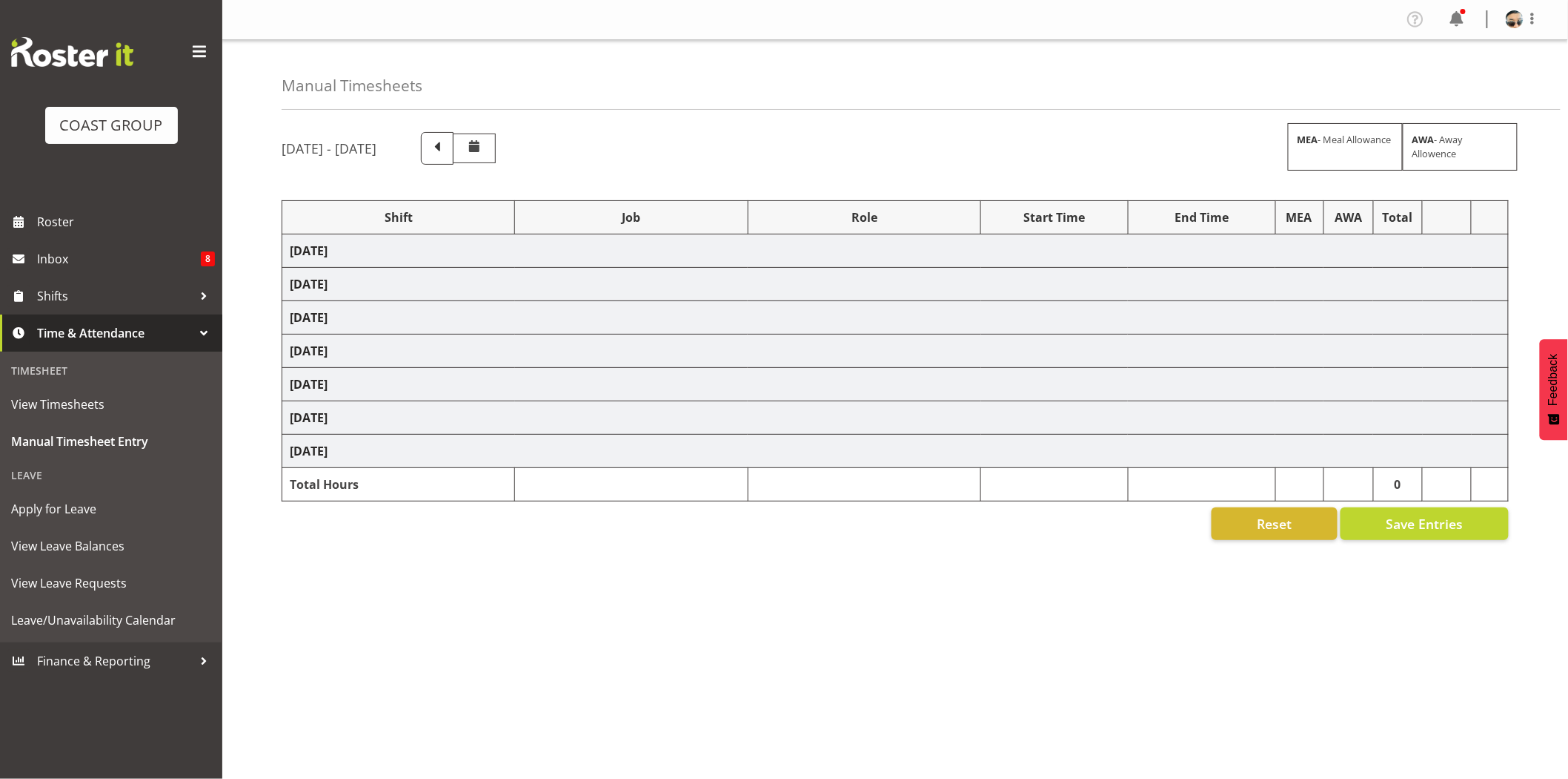
select select "9150"
select select "66158"
select select "9150"
select select "78200"
select select "10259"
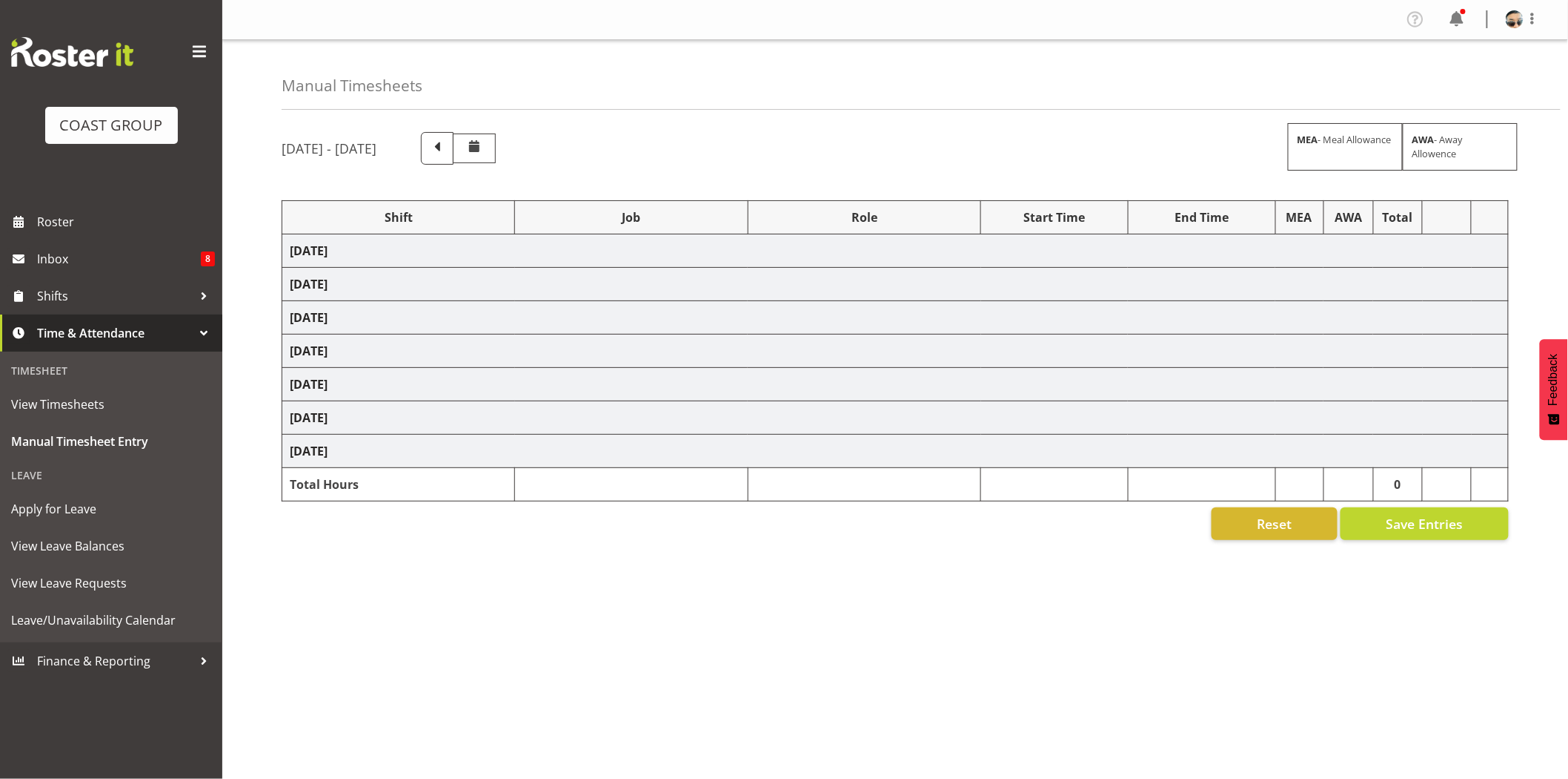
select select "68305"
select select "9353"
select select "66158"
select select "9150"
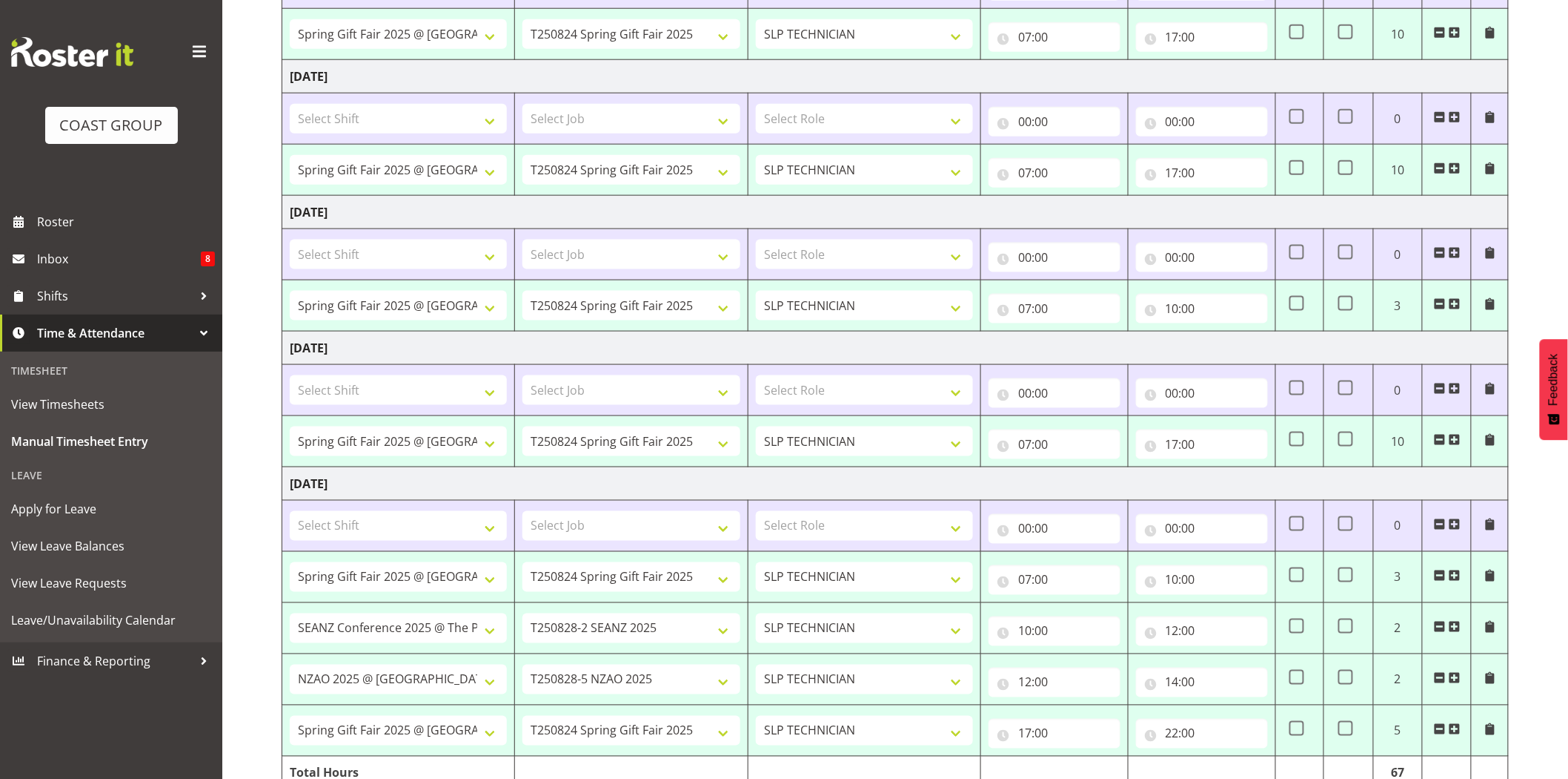
scroll to position [685, 0]
click at [1151, 353] on td "[DATE]" at bounding box center [895, 347] width 1226 height 34
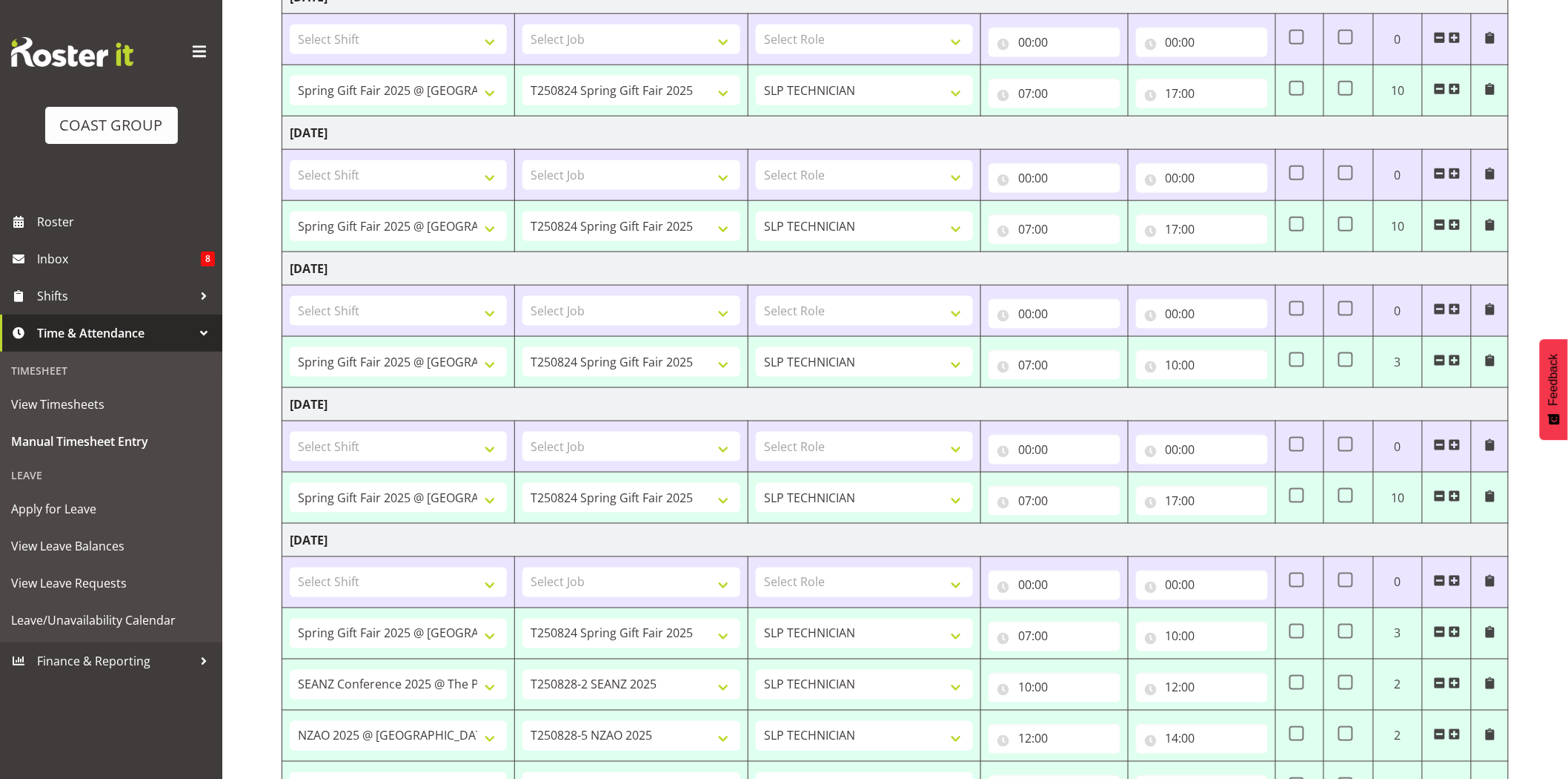
scroll to position [660, 0]
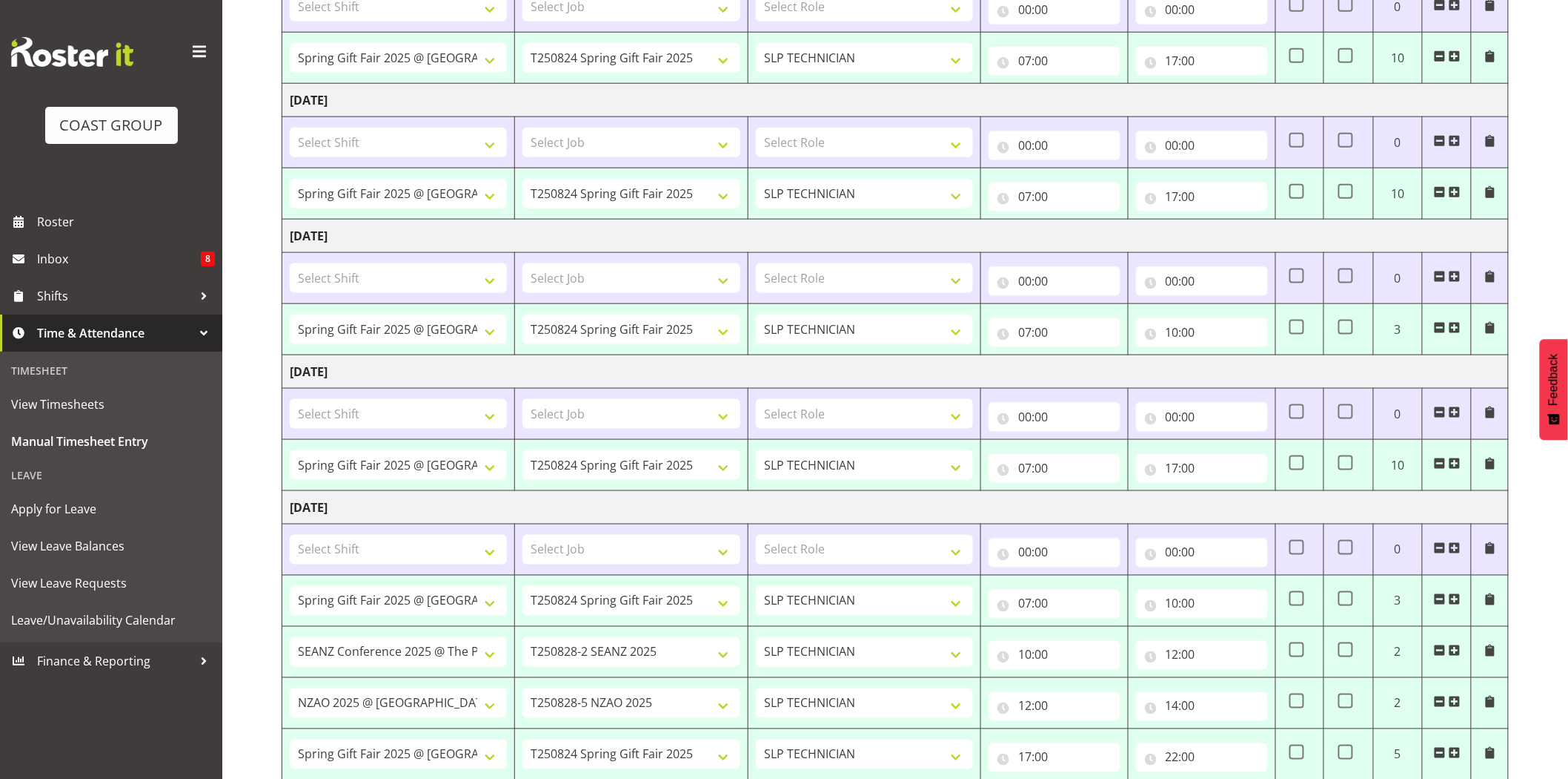
click at [699, 243] on td "[DATE]" at bounding box center [895, 236] width 1226 height 34
click at [1031, 107] on td "[DATE]" at bounding box center [895, 100] width 1226 height 34
drag, startPoint x: 295, startPoint y: 232, endPoint x: 426, endPoint y: 232, distance: 131.0
click at [426, 232] on td "[DATE]" at bounding box center [895, 236] width 1226 height 34
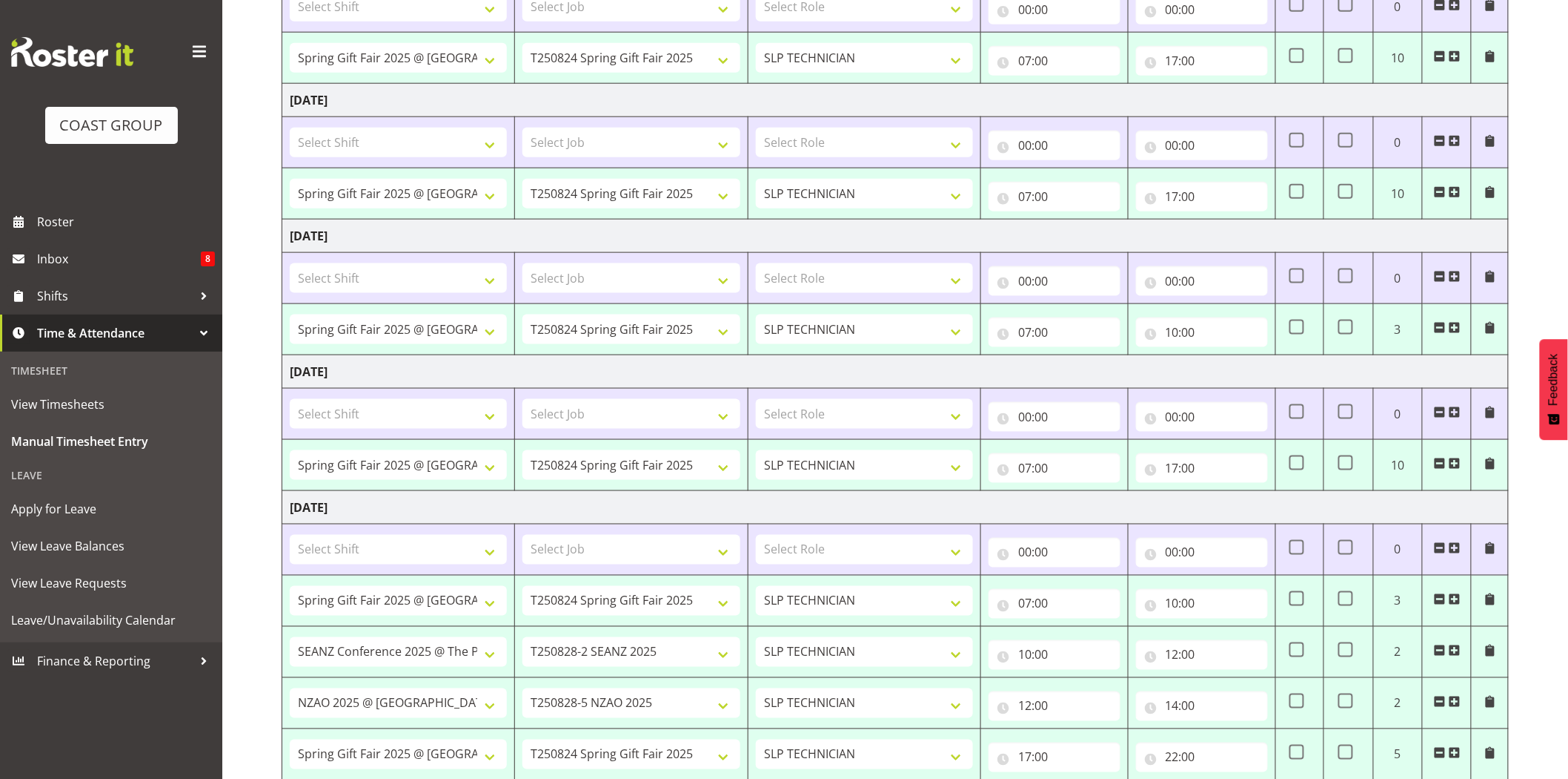
drag, startPoint x: 290, startPoint y: 235, endPoint x: 447, endPoint y: 238, distance: 157.0
click at [446, 236] on td "[DATE]" at bounding box center [895, 236] width 1226 height 34
click at [447, 238] on td "[DATE]" at bounding box center [895, 236] width 1226 height 34
drag, startPoint x: 299, startPoint y: 381, endPoint x: 482, endPoint y: 368, distance: 183.5
click at [482, 368] on td "[DATE]" at bounding box center [895, 371] width 1226 height 34
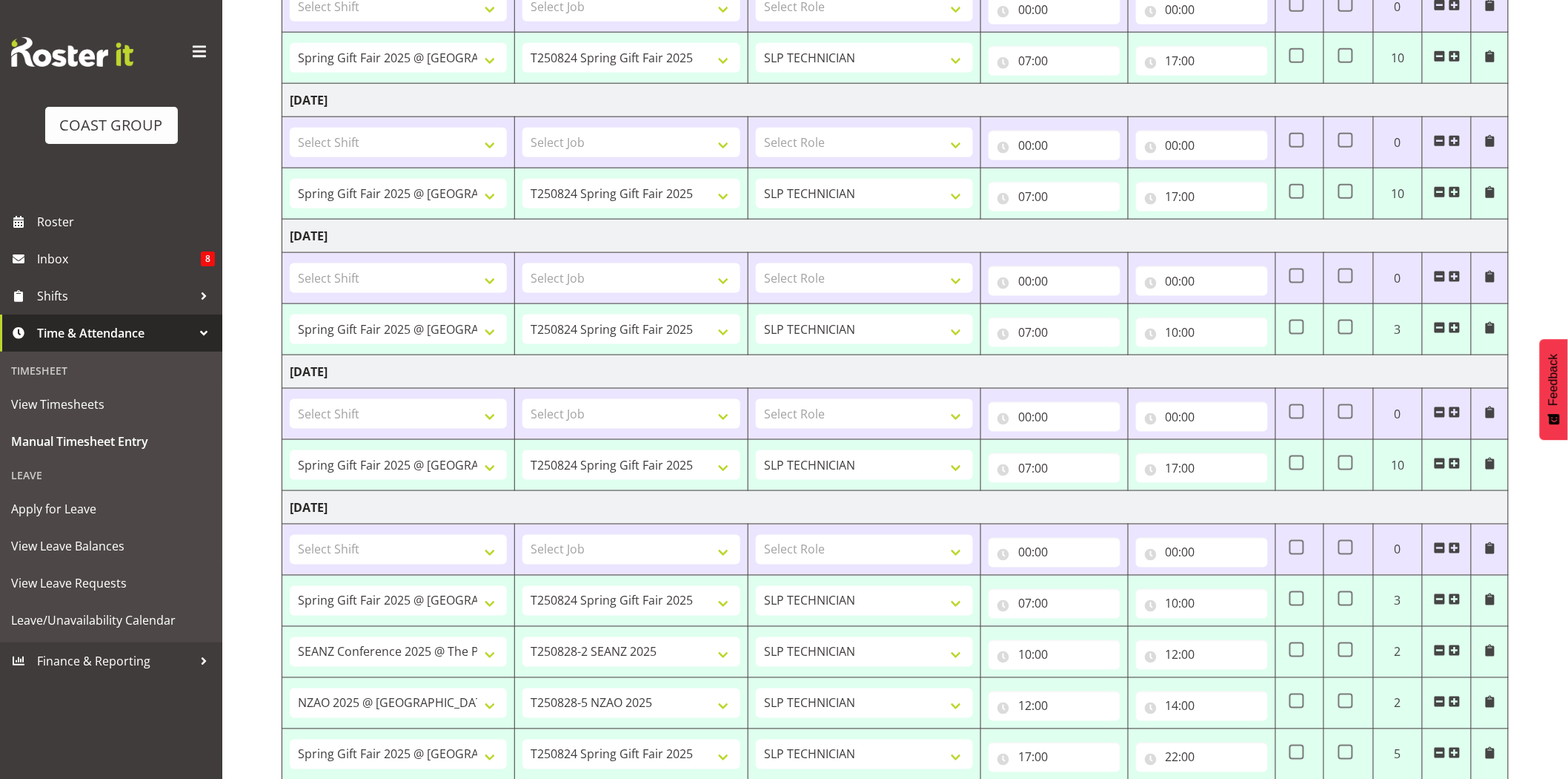
click at [484, 369] on td "[DATE]" at bounding box center [895, 371] width 1226 height 34
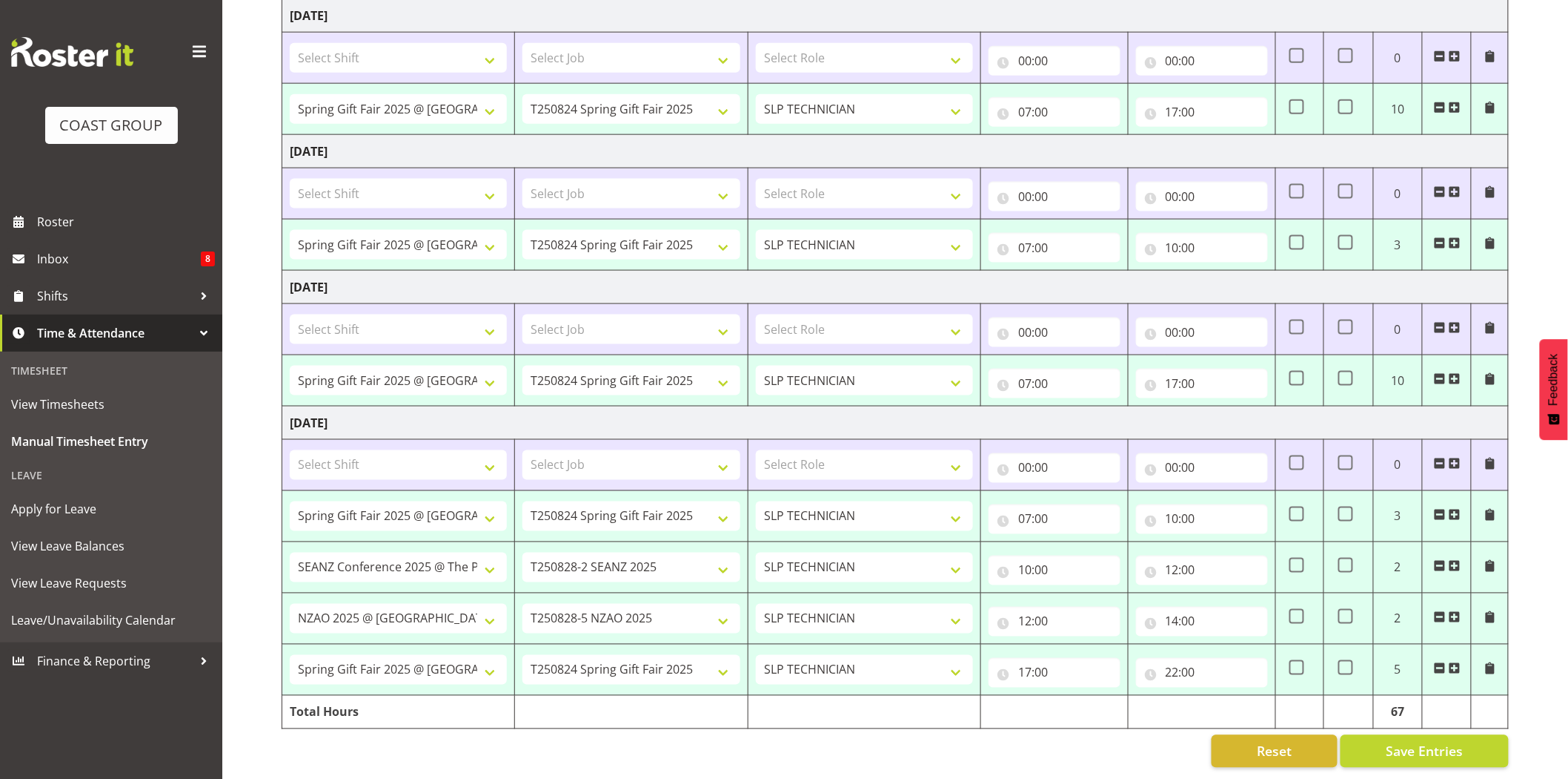
scroll to position [759, 0]
click at [59, 227] on span "Roster" at bounding box center [126, 221] width 178 height 22
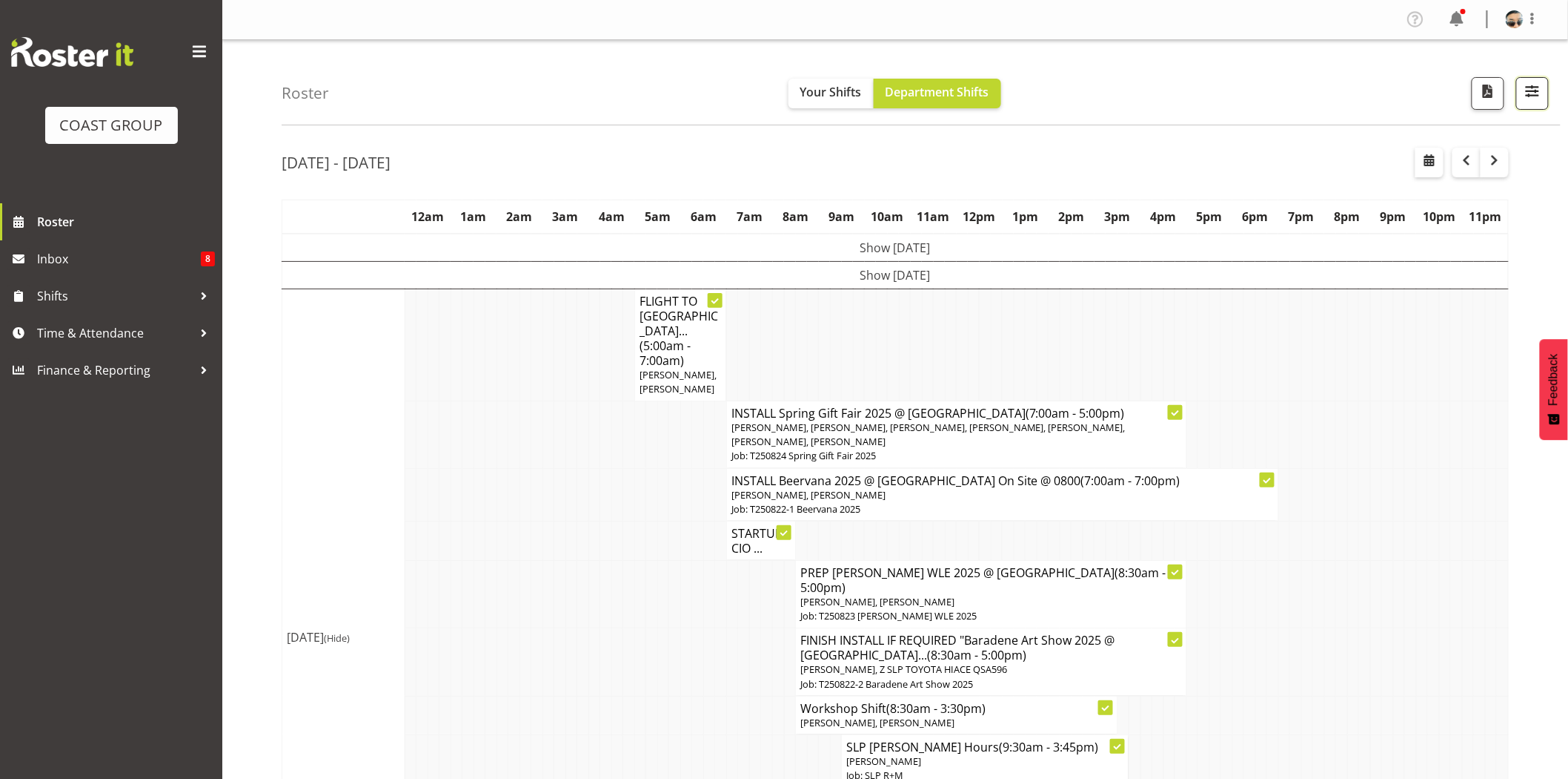
click at [1543, 106] on button "button" at bounding box center [1533, 94] width 33 height 33
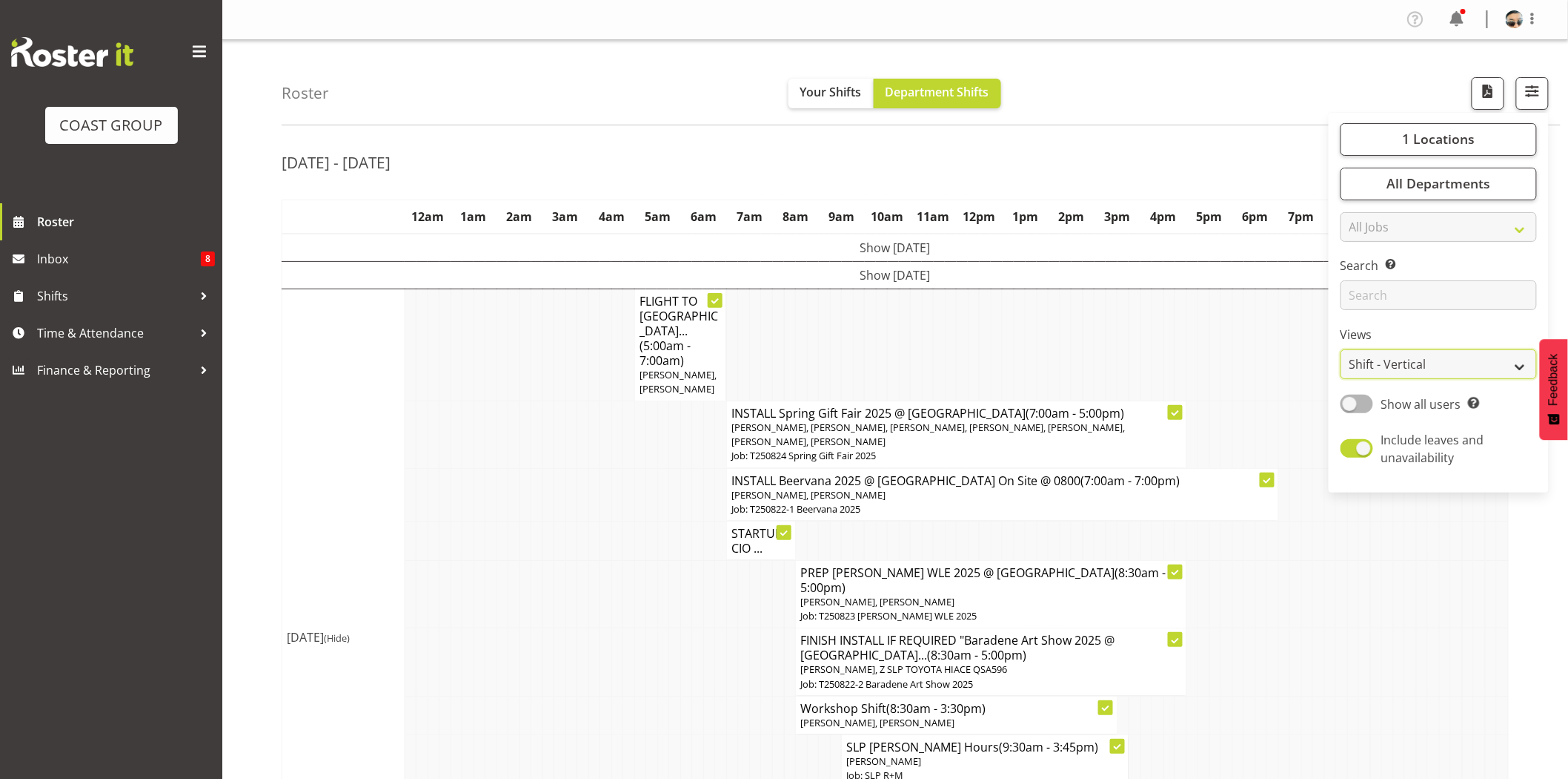
click at [1434, 359] on select "Staff Role Shift - Horizontal Shift - Vertical Staff - Location" at bounding box center [1439, 364] width 196 height 30
select select "staff"
click at [1342, 349] on select "Staff Role Shift - Horizontal Shift - Vertical Staff - Location" at bounding box center [1439, 364] width 196 height 30
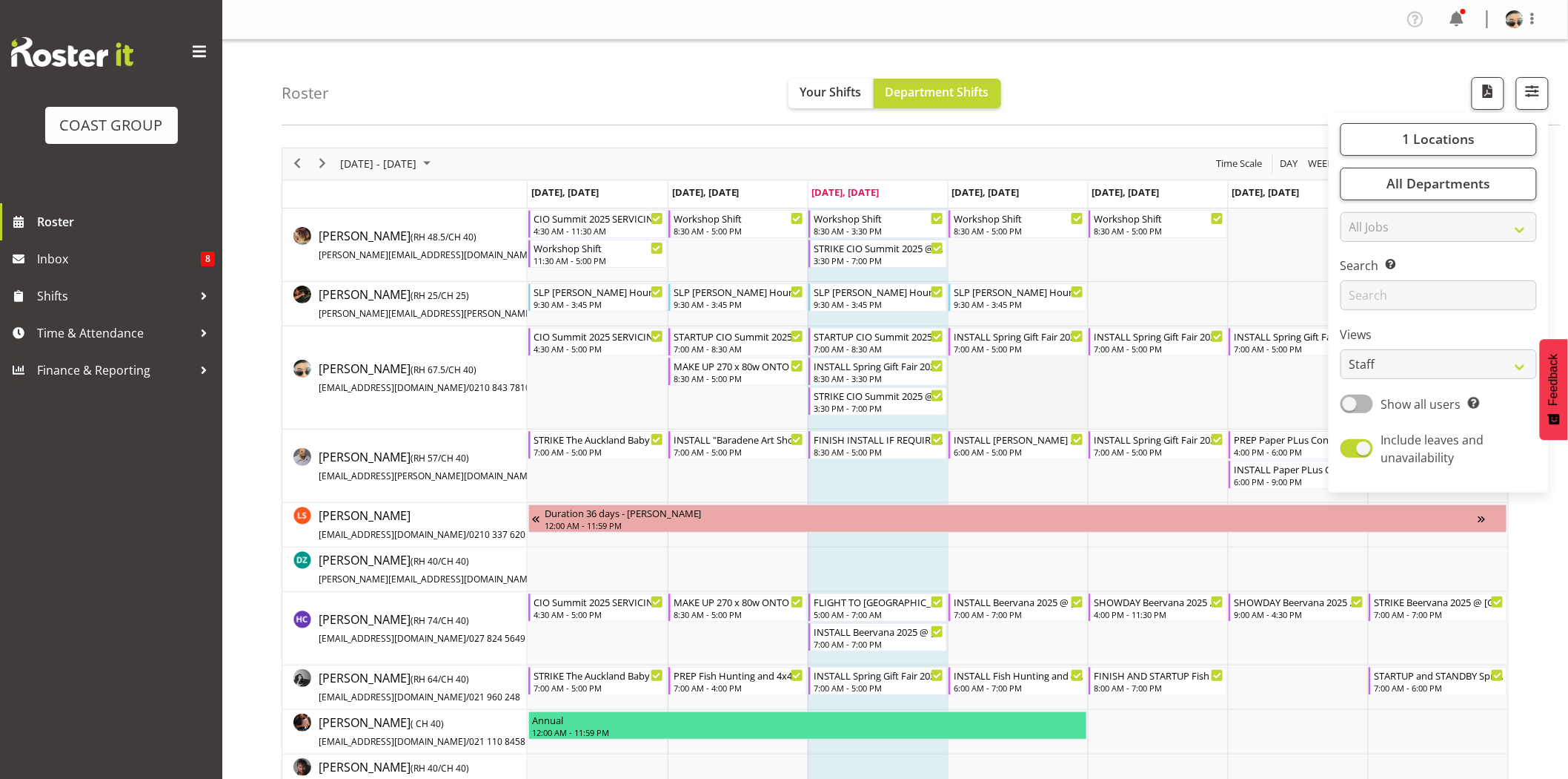
click at [1086, 390] on td "Timeline Week of August 20, 2025" at bounding box center [1018, 378] width 140 height 103
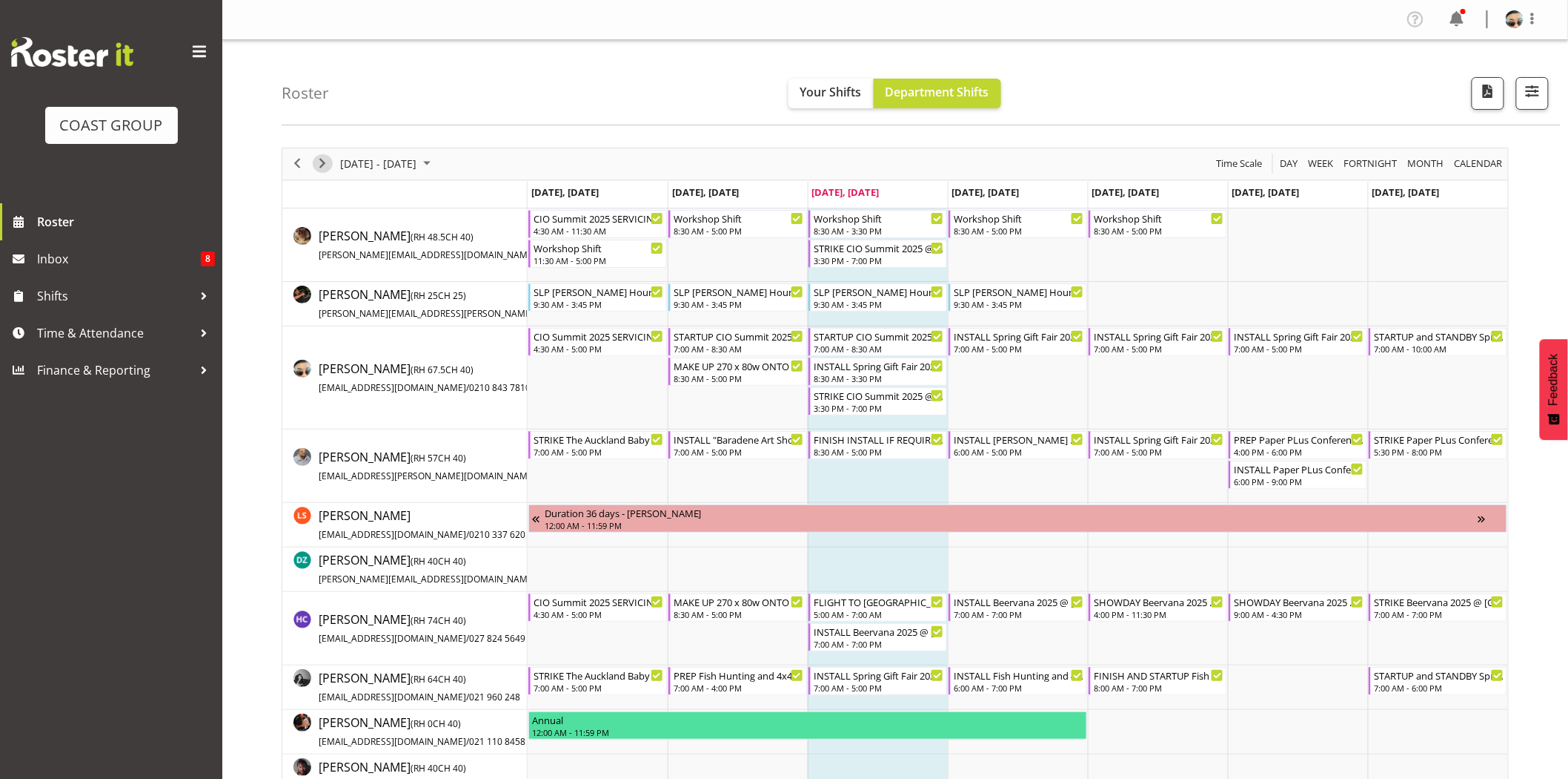
click at [327, 166] on span "Next" at bounding box center [323, 163] width 18 height 18
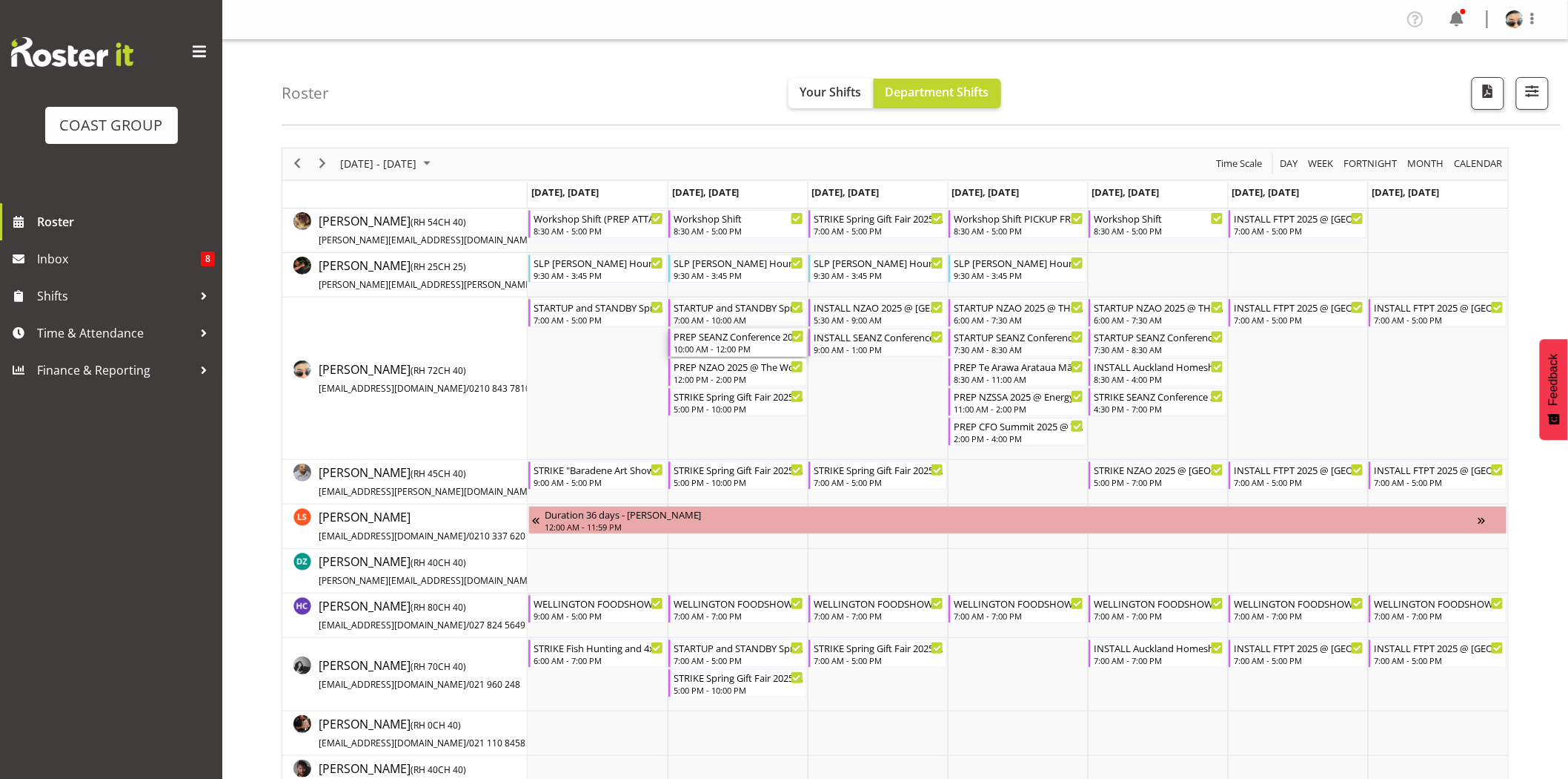
click at [729, 347] on div "10:00 AM - 12:00 PM" at bounding box center [739, 348] width 130 height 12
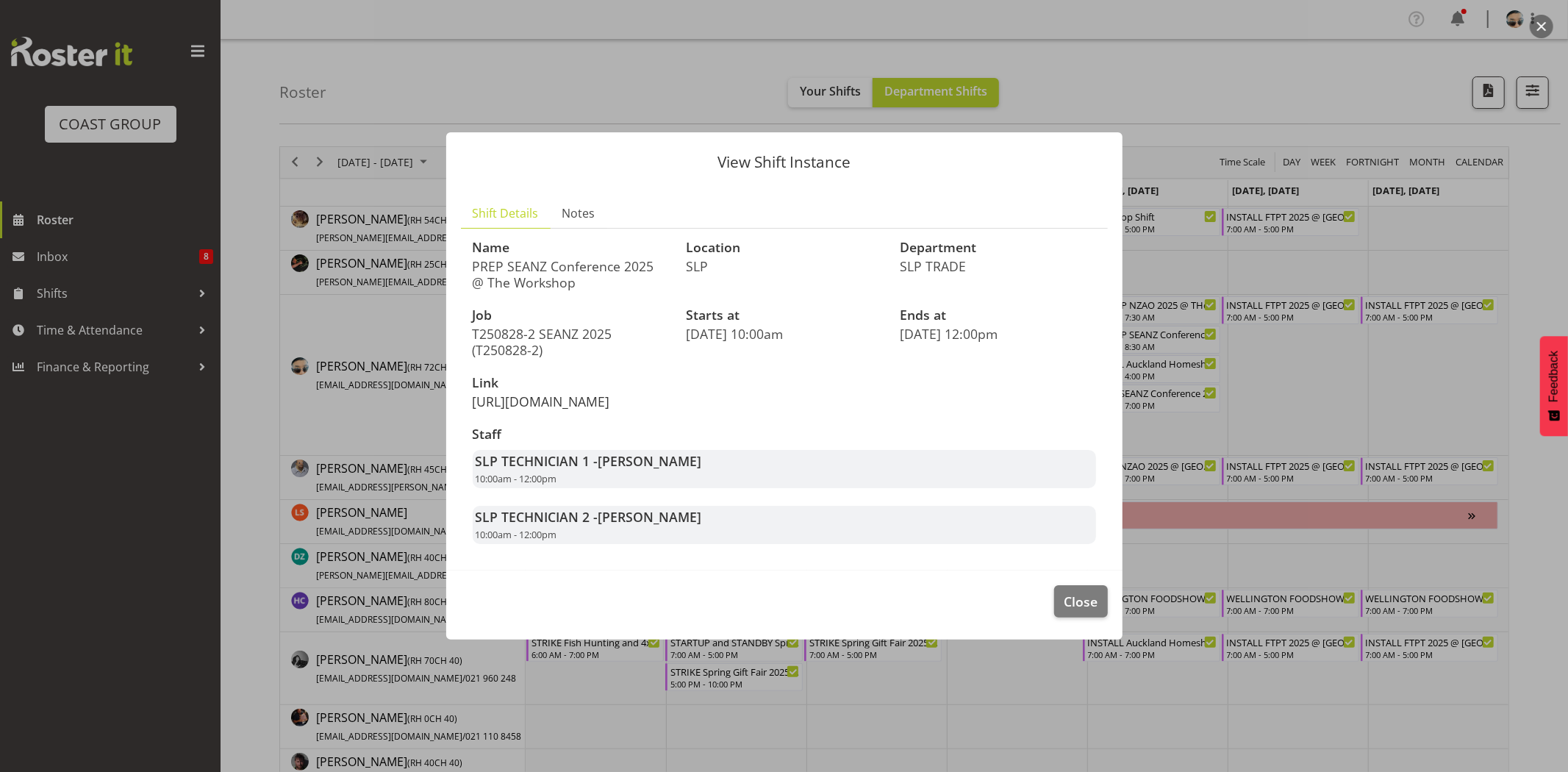
click at [601, 395] on link "https://drive.google.com/drive/folders/1kRSSn0Qea59C9klnFDCav5j5tQVeQGbY" at bounding box center [541, 401] width 137 height 18
click at [1093, 611] on span "Close" at bounding box center [1080, 601] width 33 height 19
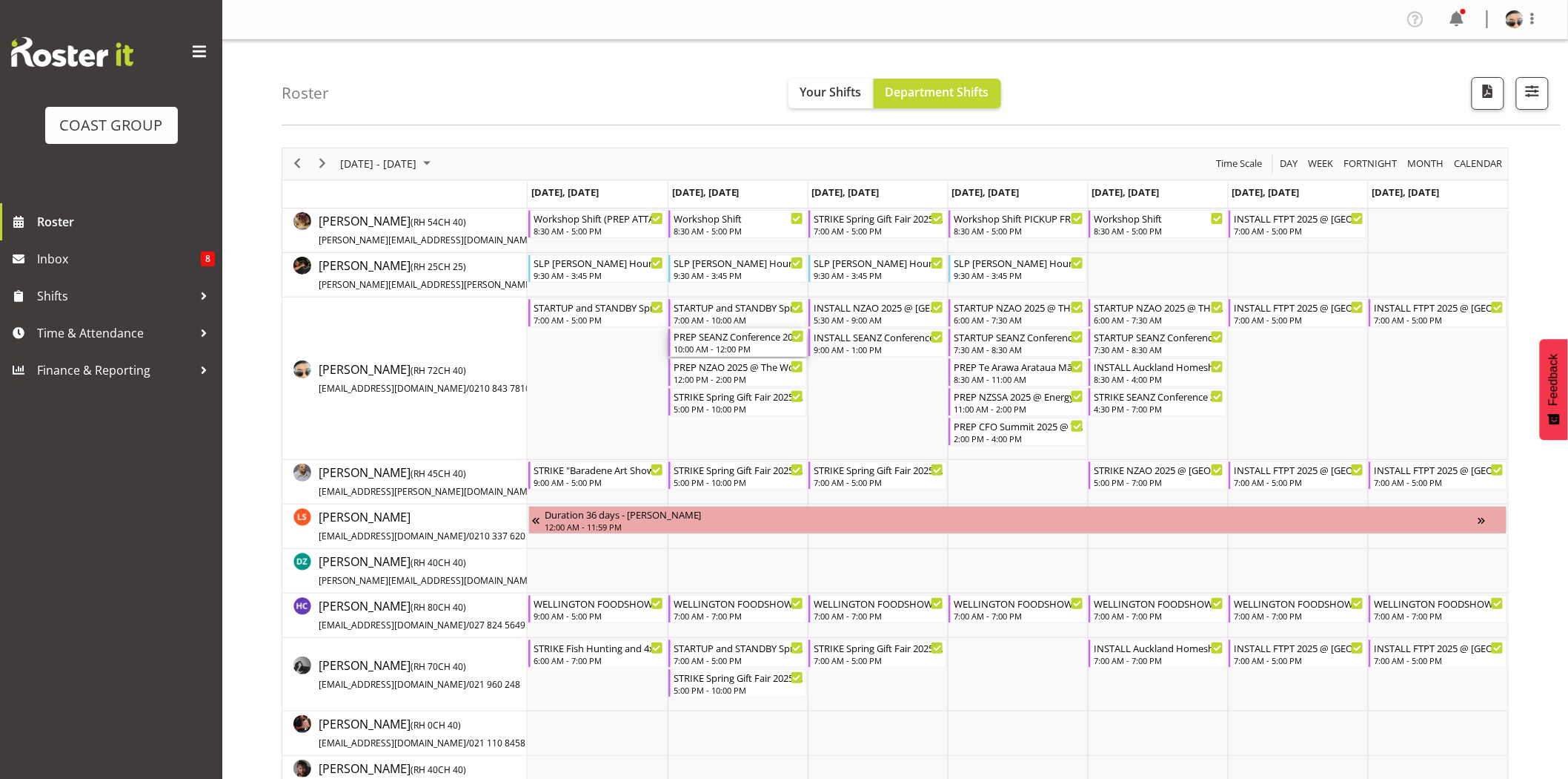
click at [758, 351] on div "10:00 AM - 12:00 PM" at bounding box center [739, 348] width 130 height 12
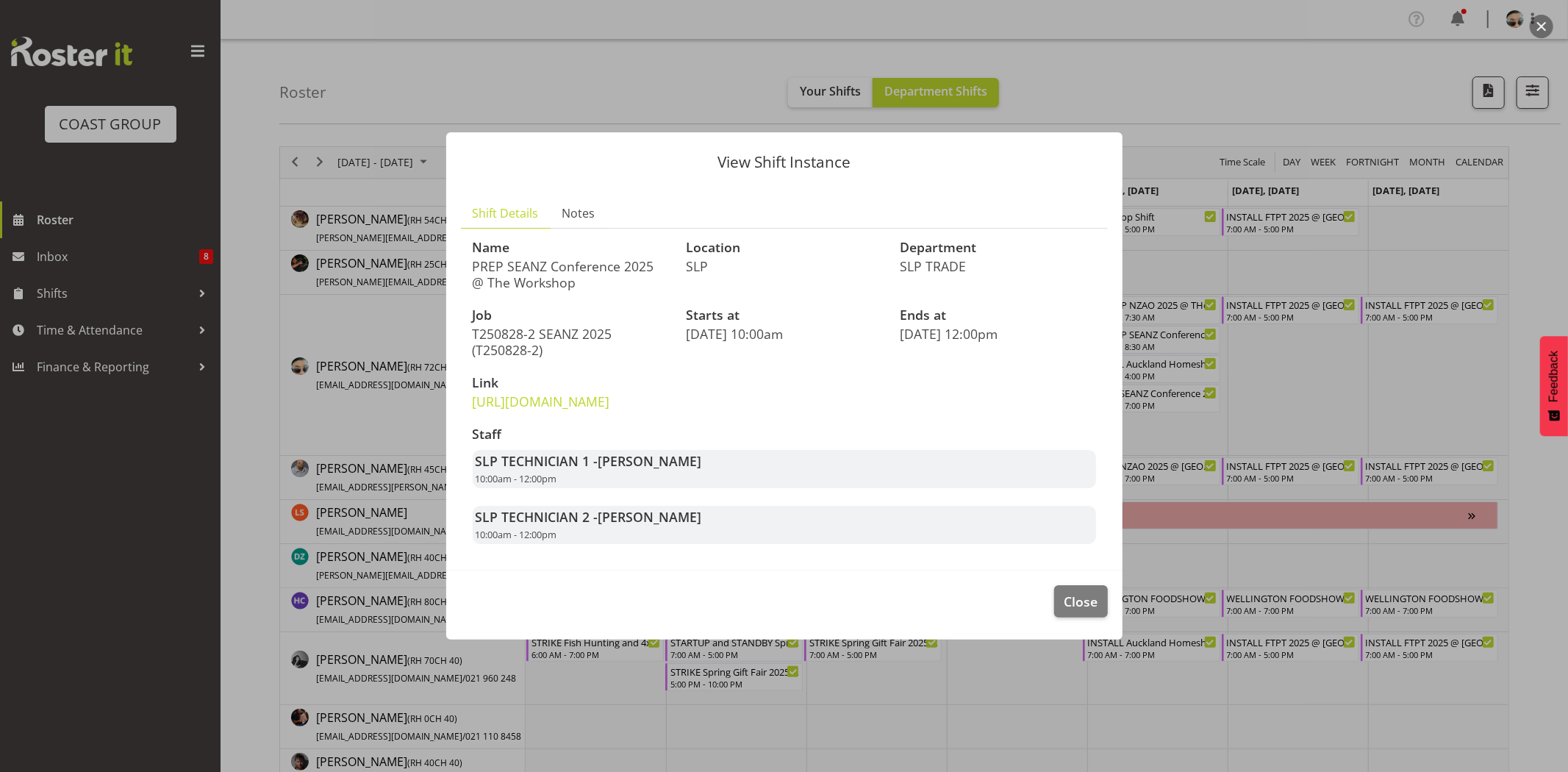
click at [595, 331] on p "T250828-2 SEANZ 2025 (T250828-2)" at bounding box center [571, 342] width 197 height 32
click at [1075, 611] on span "Close" at bounding box center [1080, 601] width 33 height 19
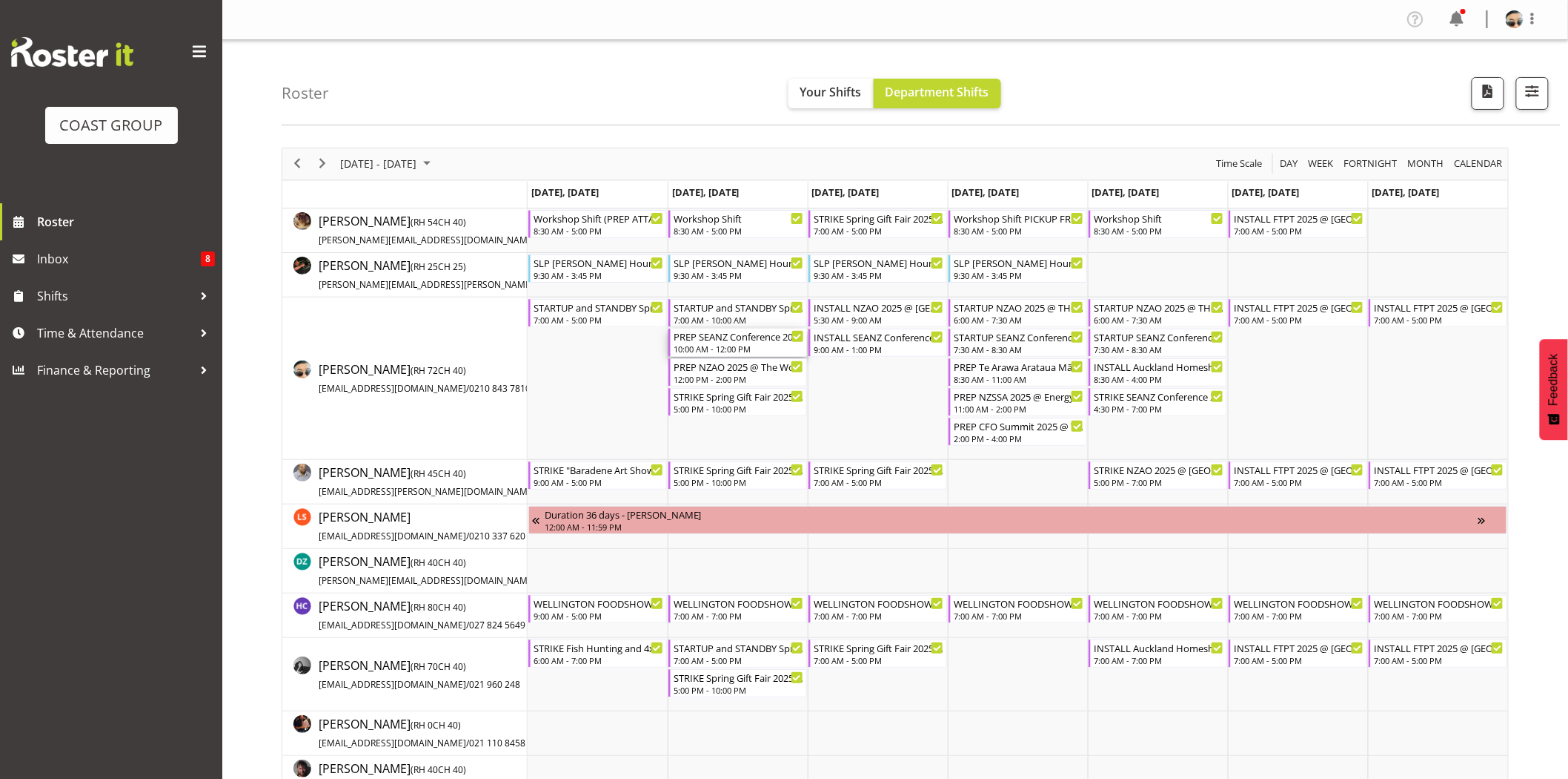
click at [766, 339] on div "PREP SEANZ Conference 2025 @ The Workshop" at bounding box center [739, 336] width 130 height 15
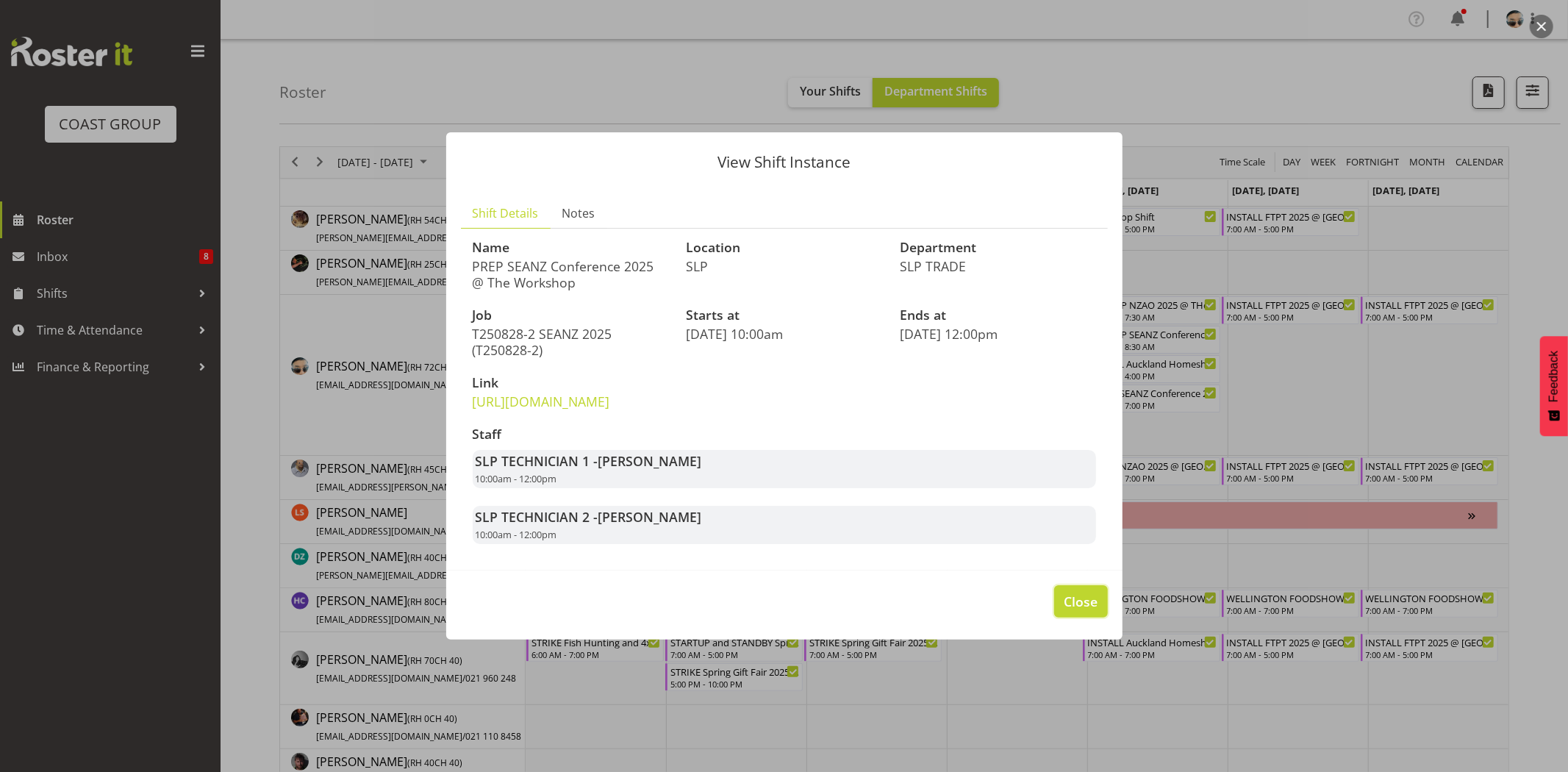
click at [1075, 611] on span "Close" at bounding box center [1080, 601] width 33 height 19
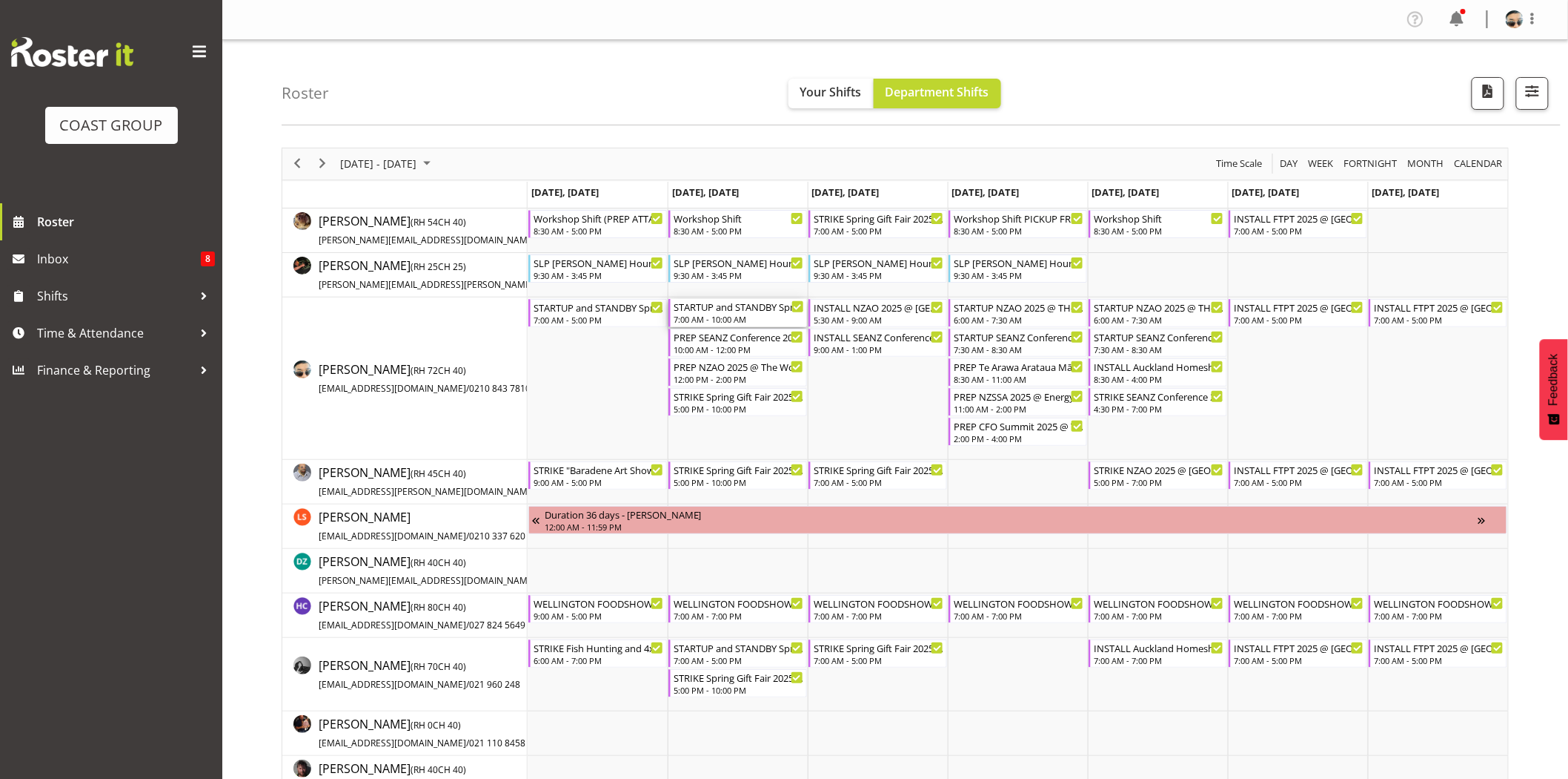
click at [712, 316] on div "7:00 AM - 10:00 AM" at bounding box center [739, 319] width 130 height 12
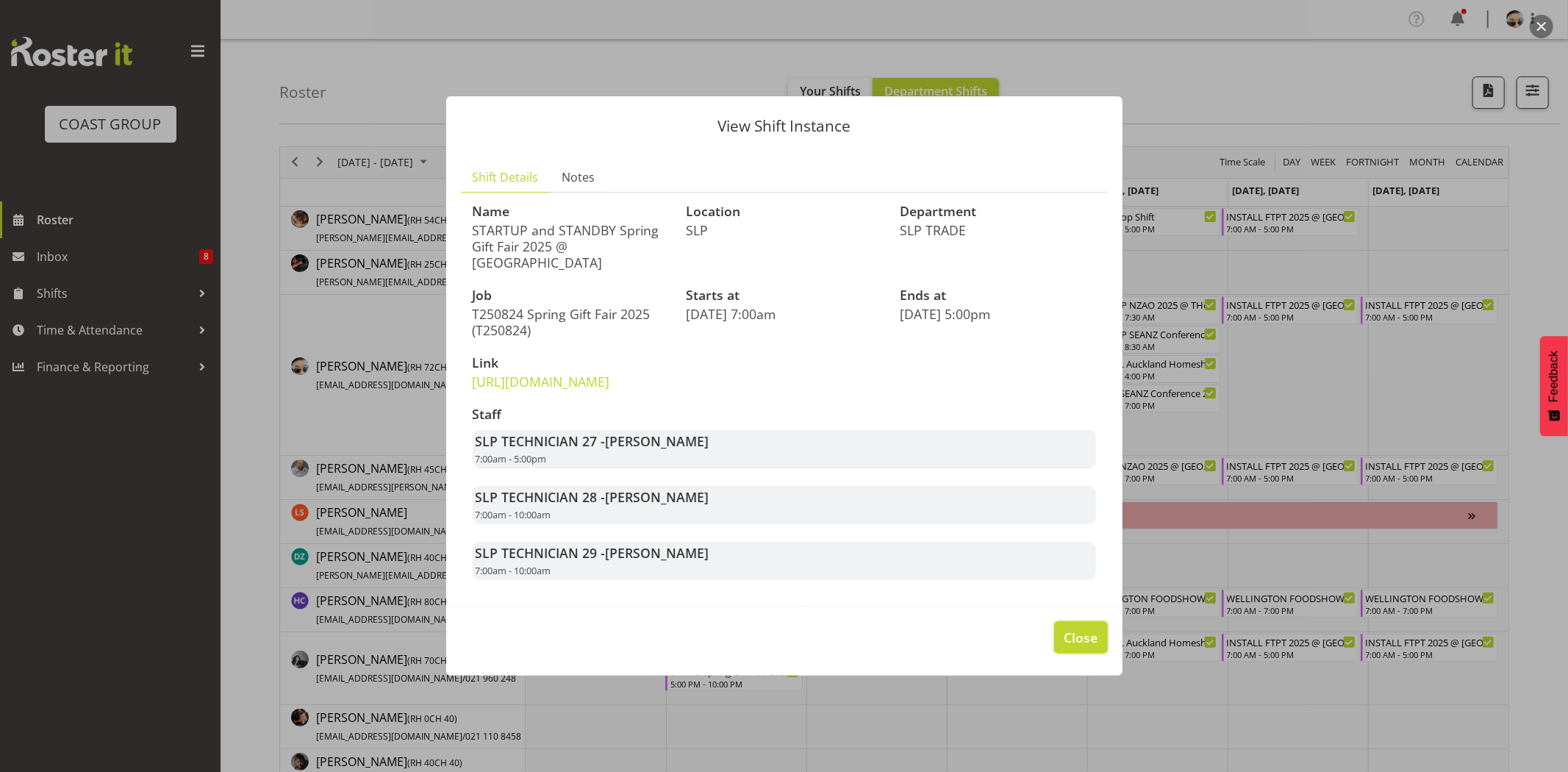
click at [1082, 647] on span "Close" at bounding box center [1080, 637] width 33 height 19
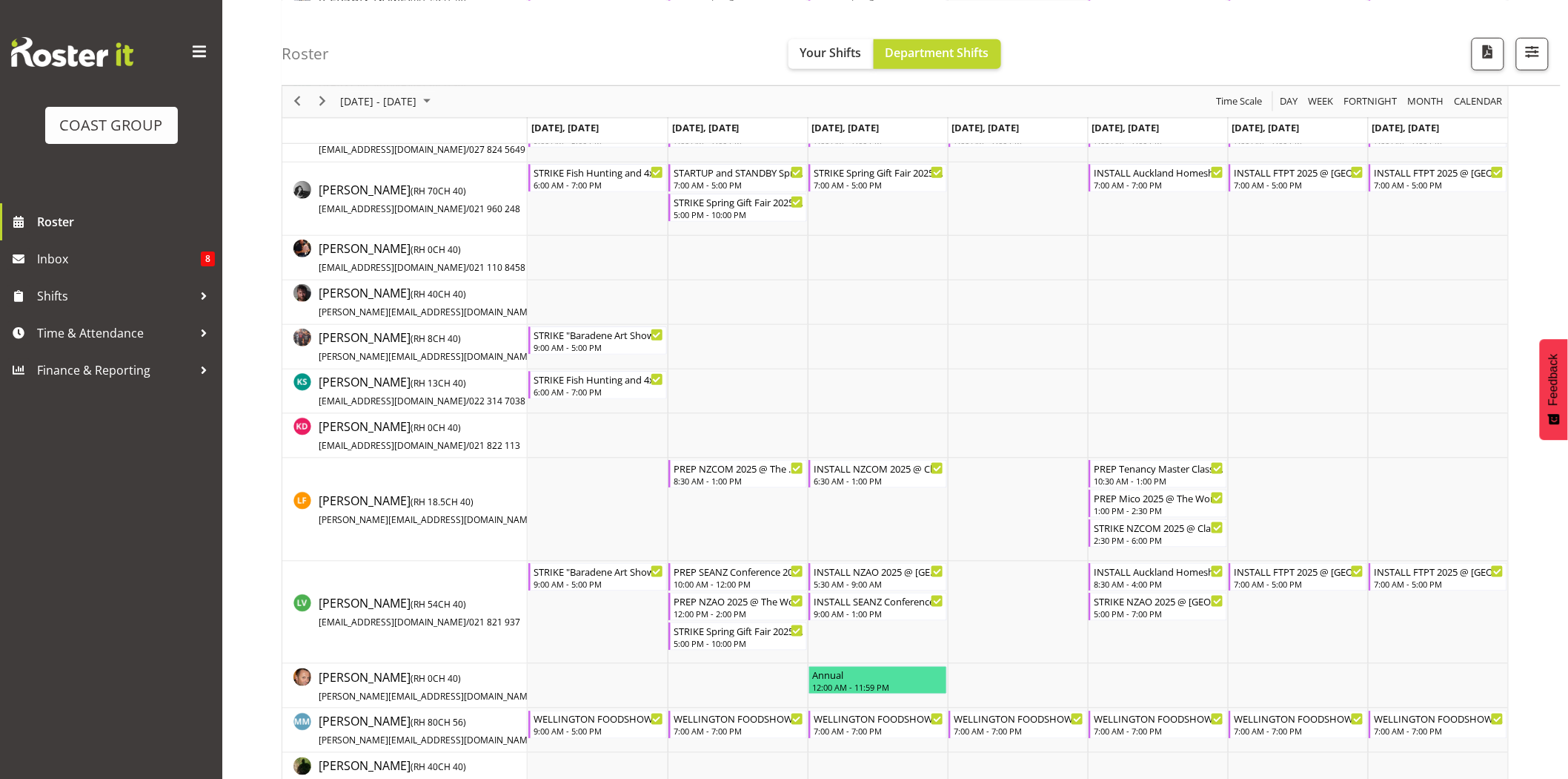
scroll to position [483, 0]
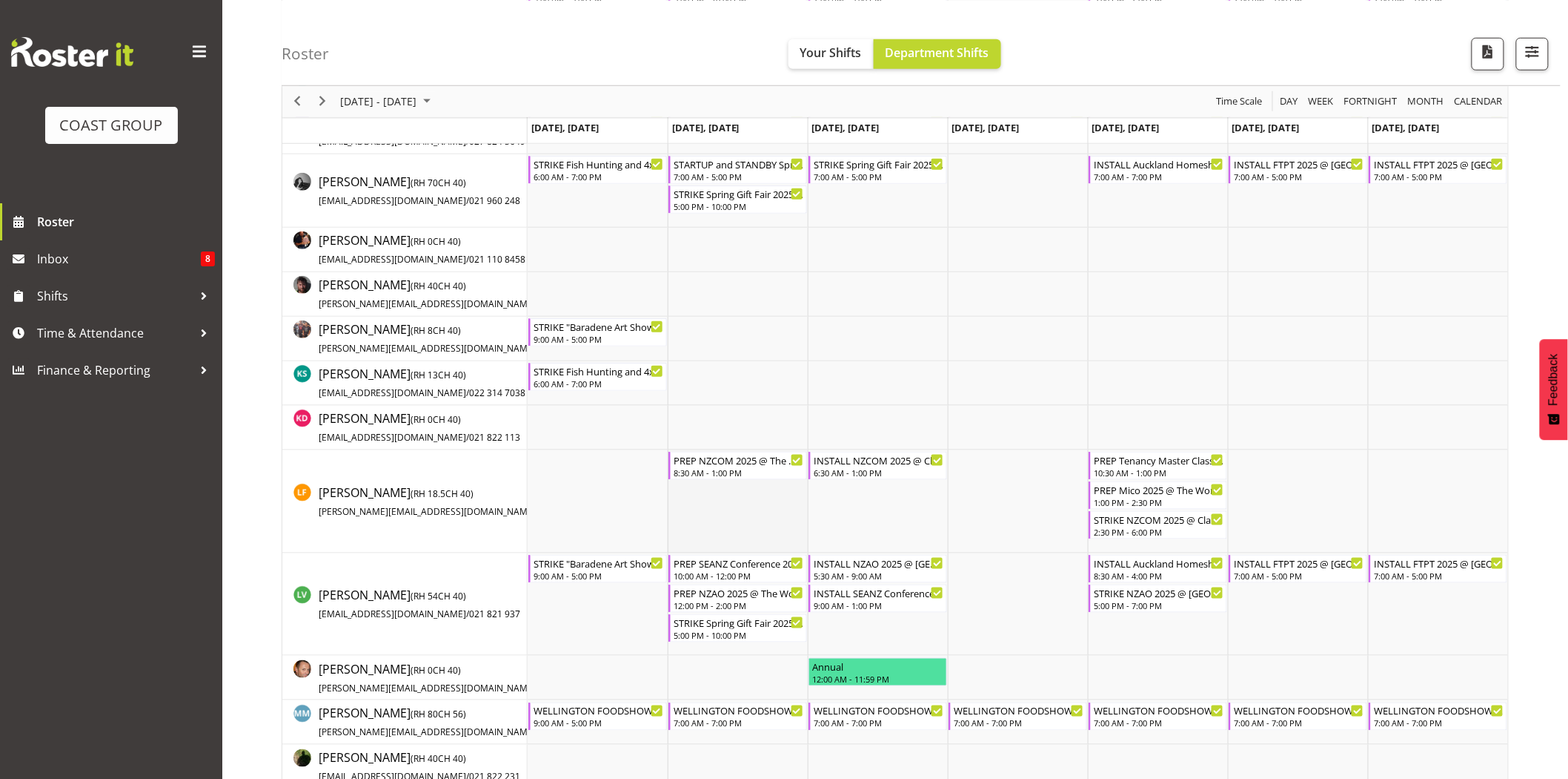
click at [737, 530] on td "Timeline Week of August 27, 2025" at bounding box center [738, 501] width 140 height 103
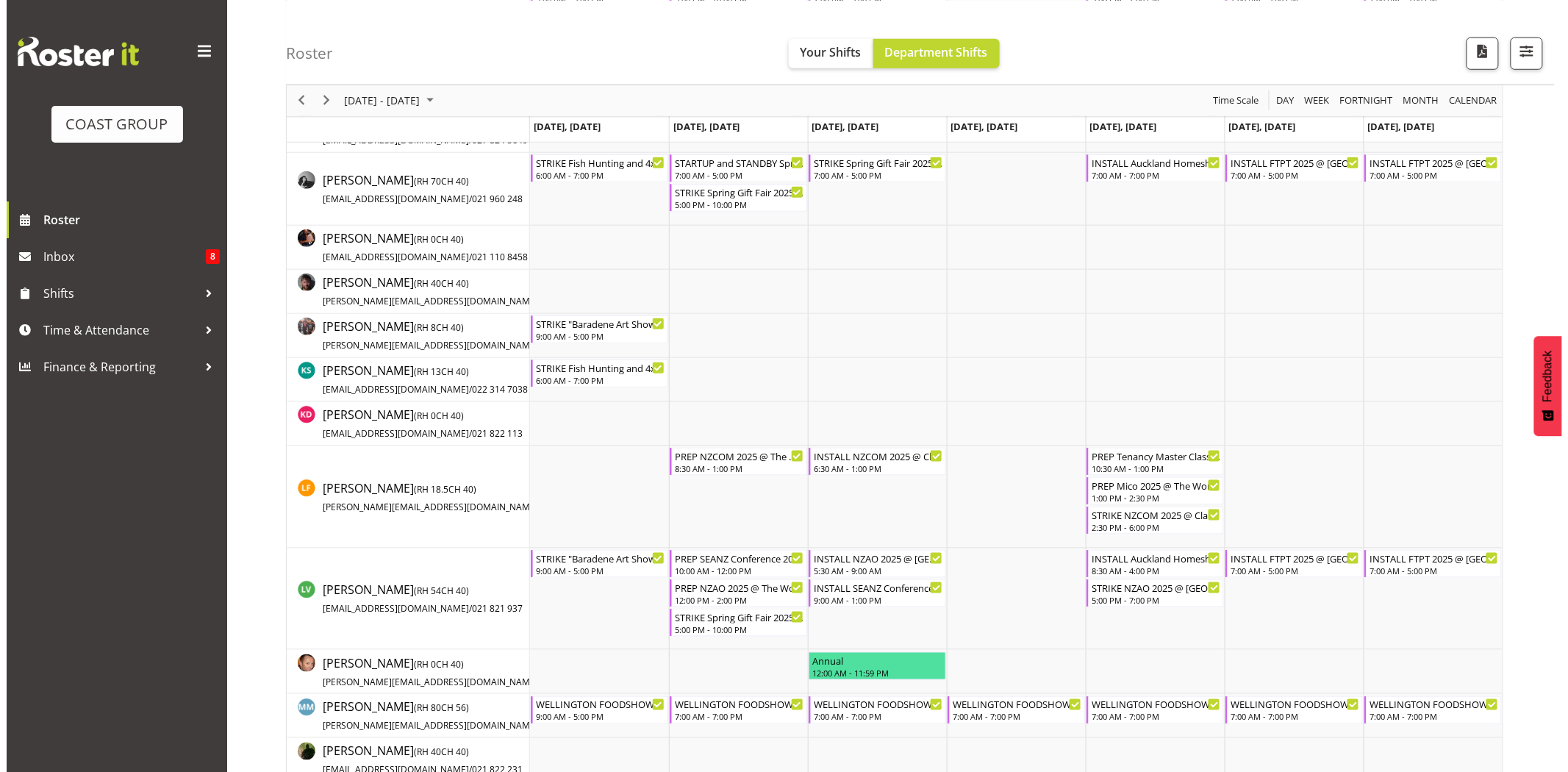
scroll to position [0, 0]
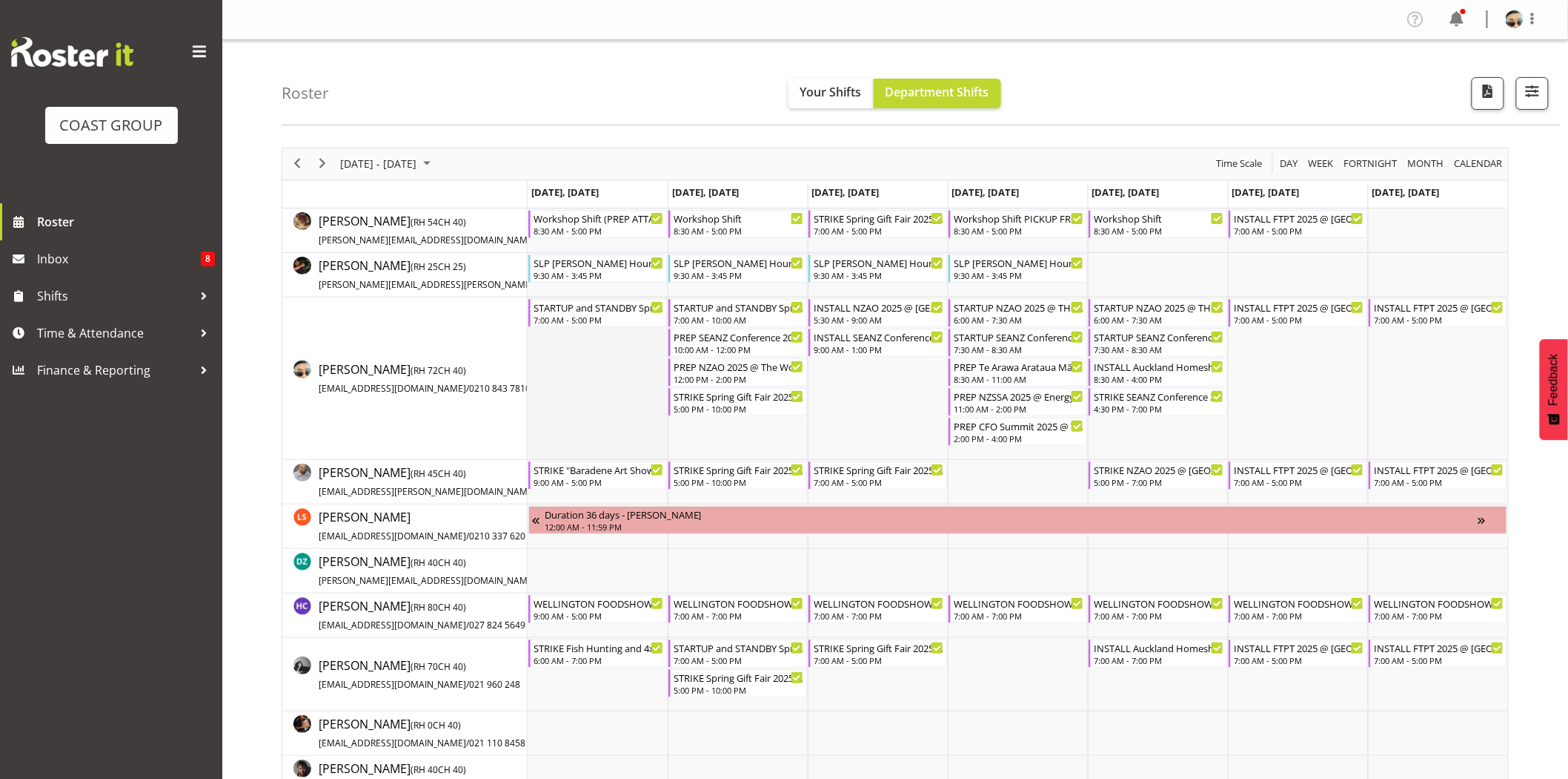
click at [624, 368] on td "Timeline Week of August 27, 2025" at bounding box center [598, 379] width 140 height 162
click at [747, 376] on div "12:00 PM - 2:00 PM" at bounding box center [739, 378] width 130 height 12
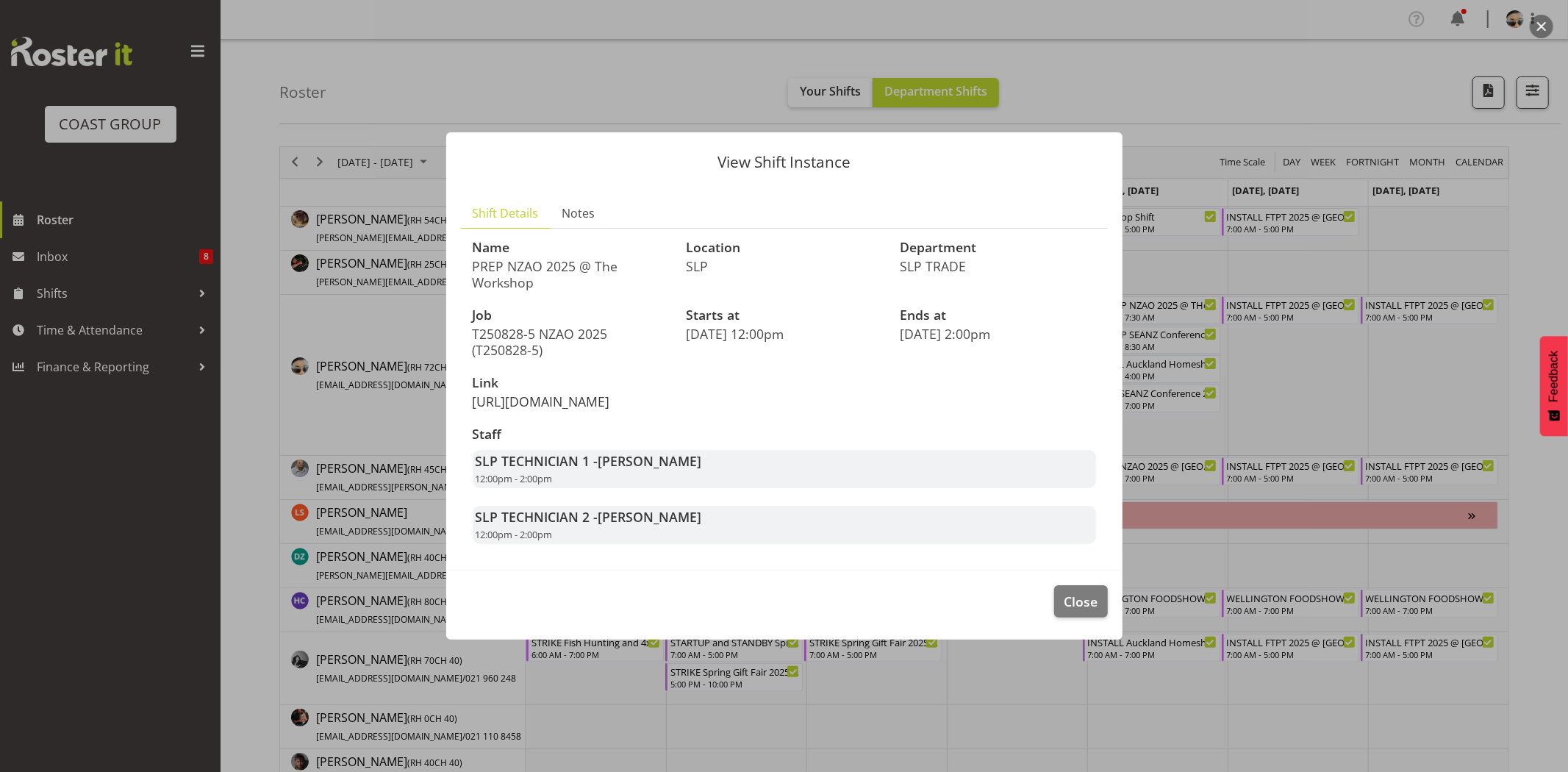
click at [610, 410] on link "https://drive.google.com/drive/folders/1Vz6SwomiYke59WbxBe8yzaSzo_mlXo5B?usp=dr…" at bounding box center [541, 401] width 137 height 18
click at [1092, 611] on span "Close" at bounding box center [1080, 601] width 33 height 19
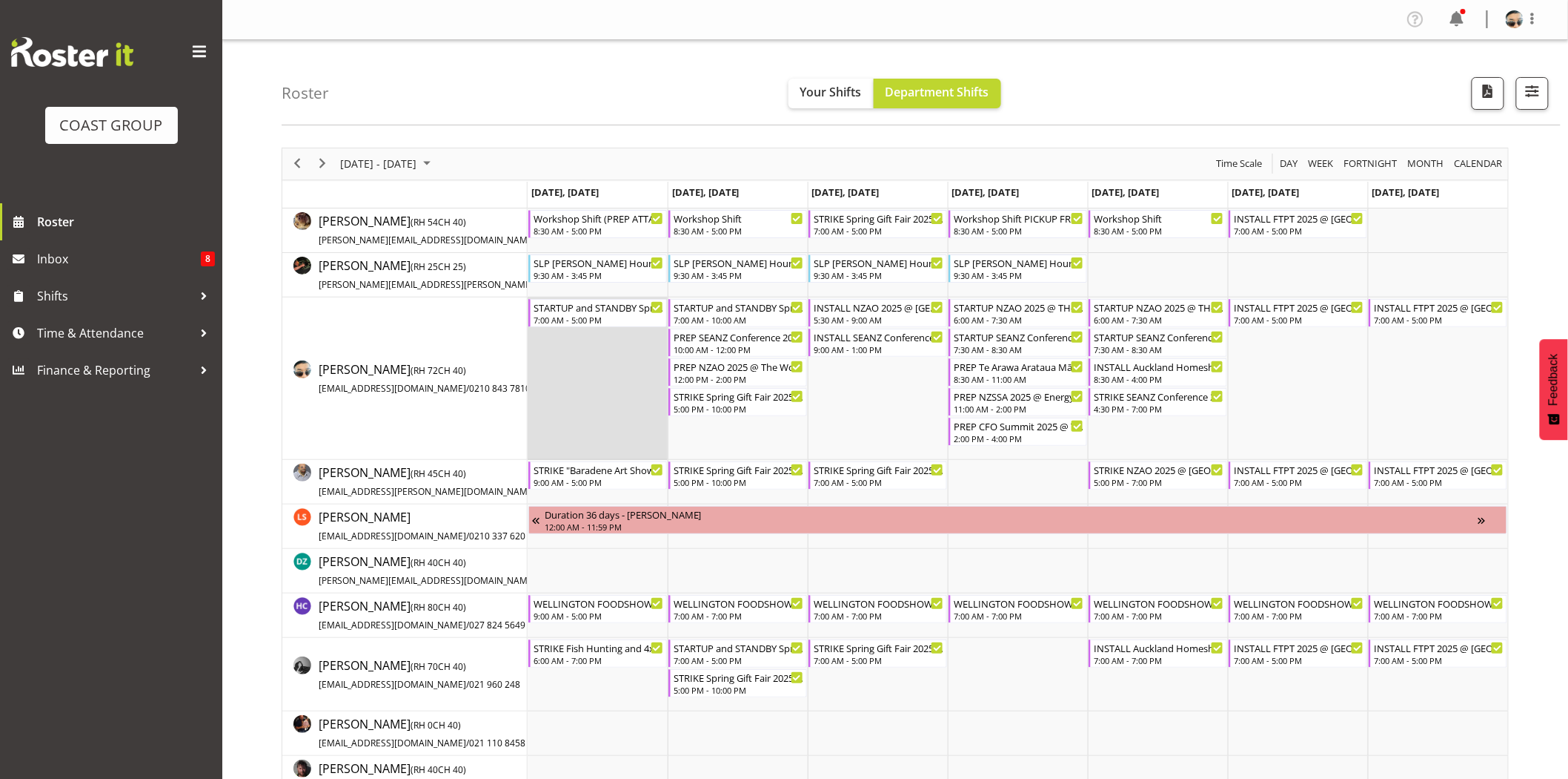
click at [628, 411] on td "Timeline Week of August 27, 2025" at bounding box center [598, 379] width 140 height 162
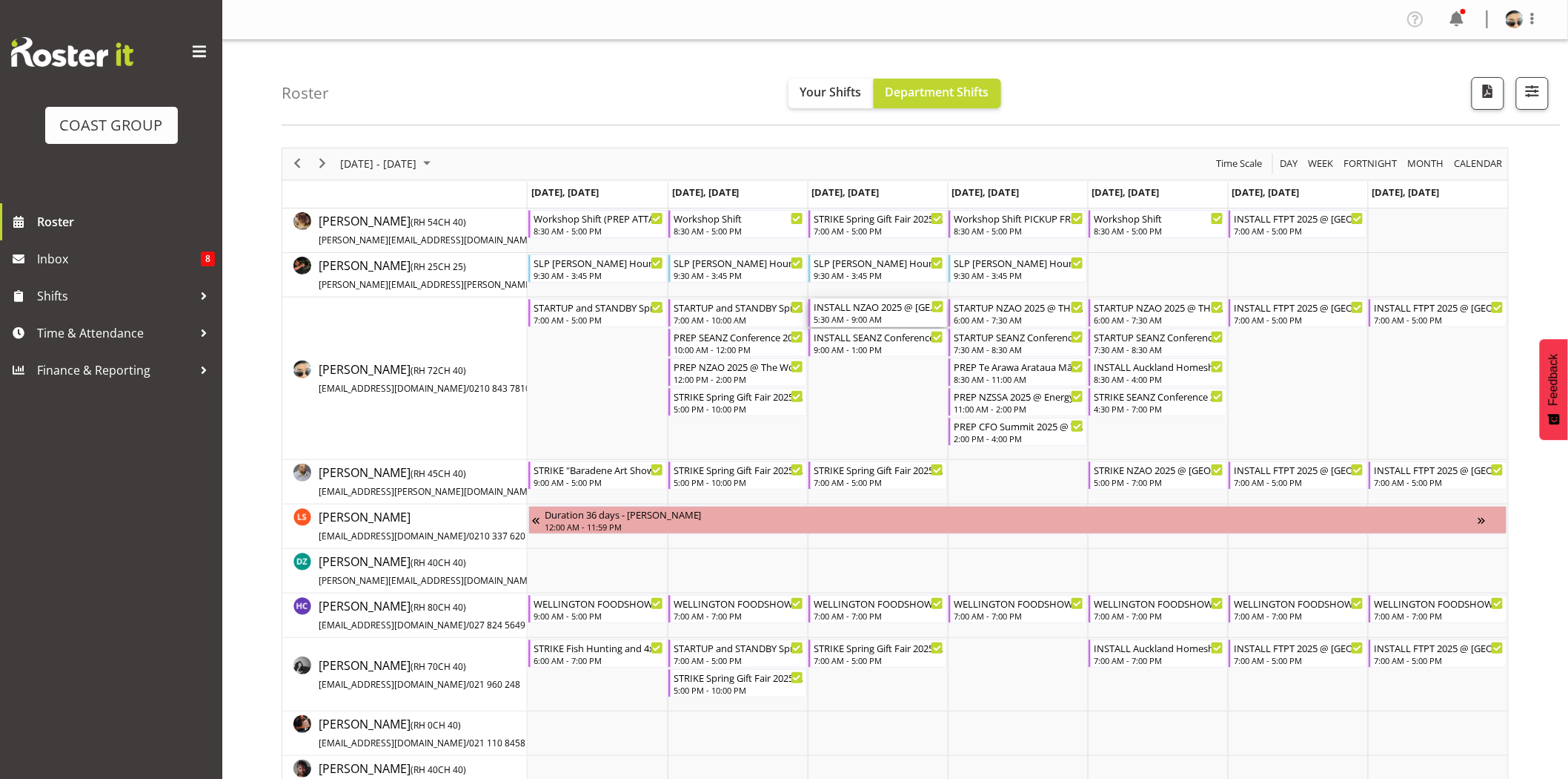
click at [878, 314] on div "5:30 AM - 9:00 AM" at bounding box center [879, 319] width 130 height 12
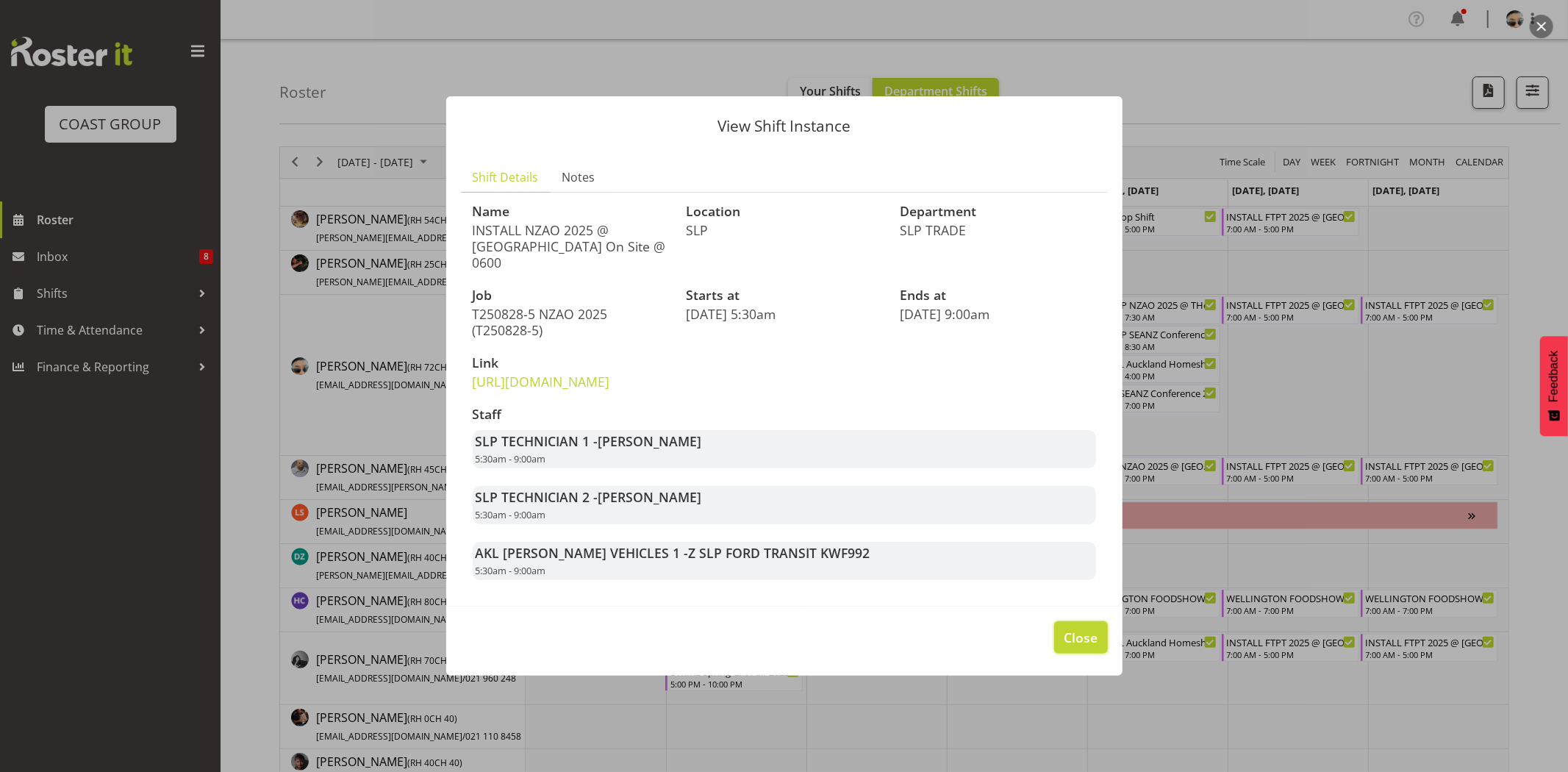
click at [1085, 645] on span "Close" at bounding box center [1080, 637] width 33 height 19
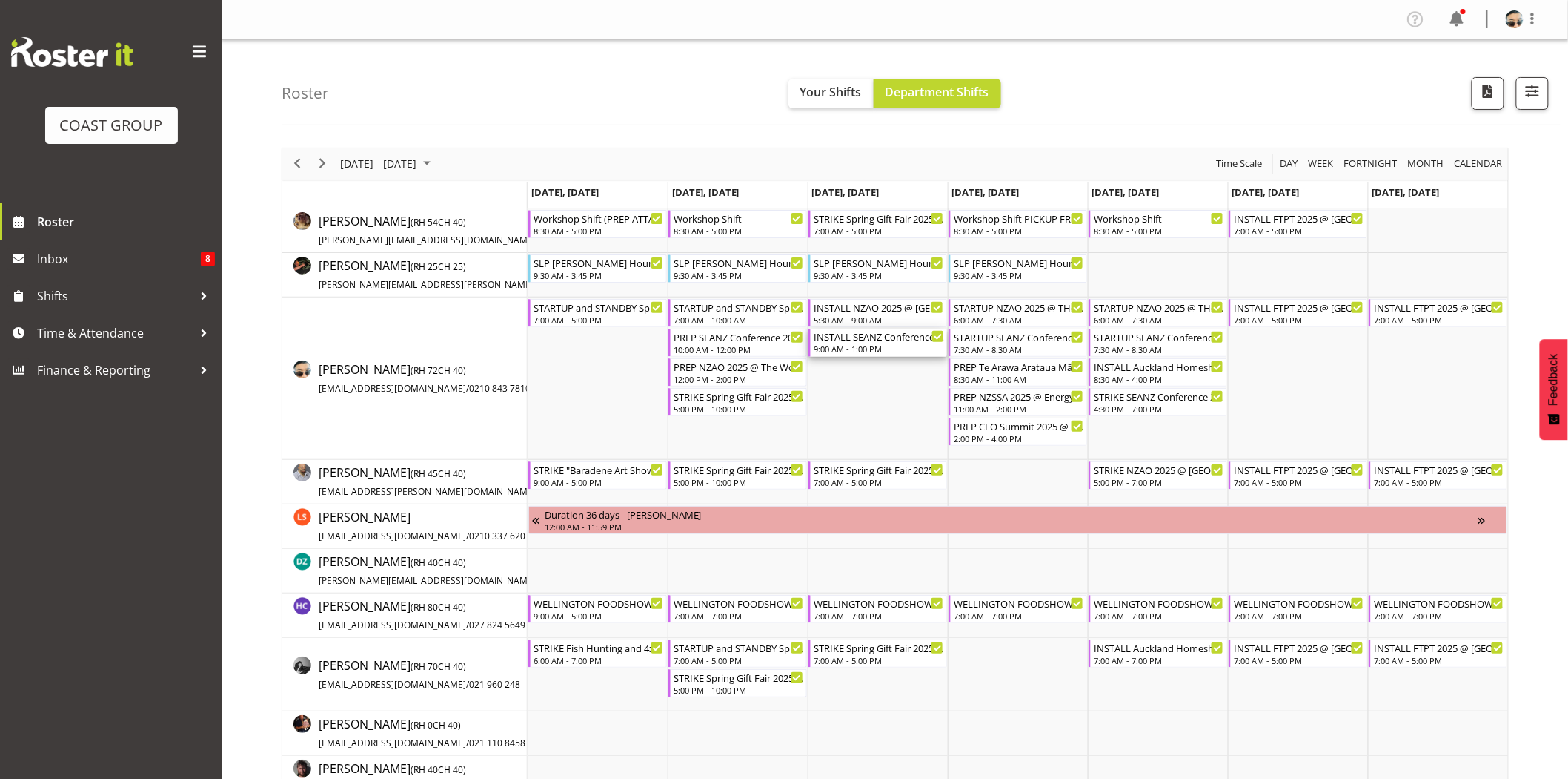
click at [882, 346] on div "9:00 AM - 1:00 PM" at bounding box center [879, 348] width 130 height 12
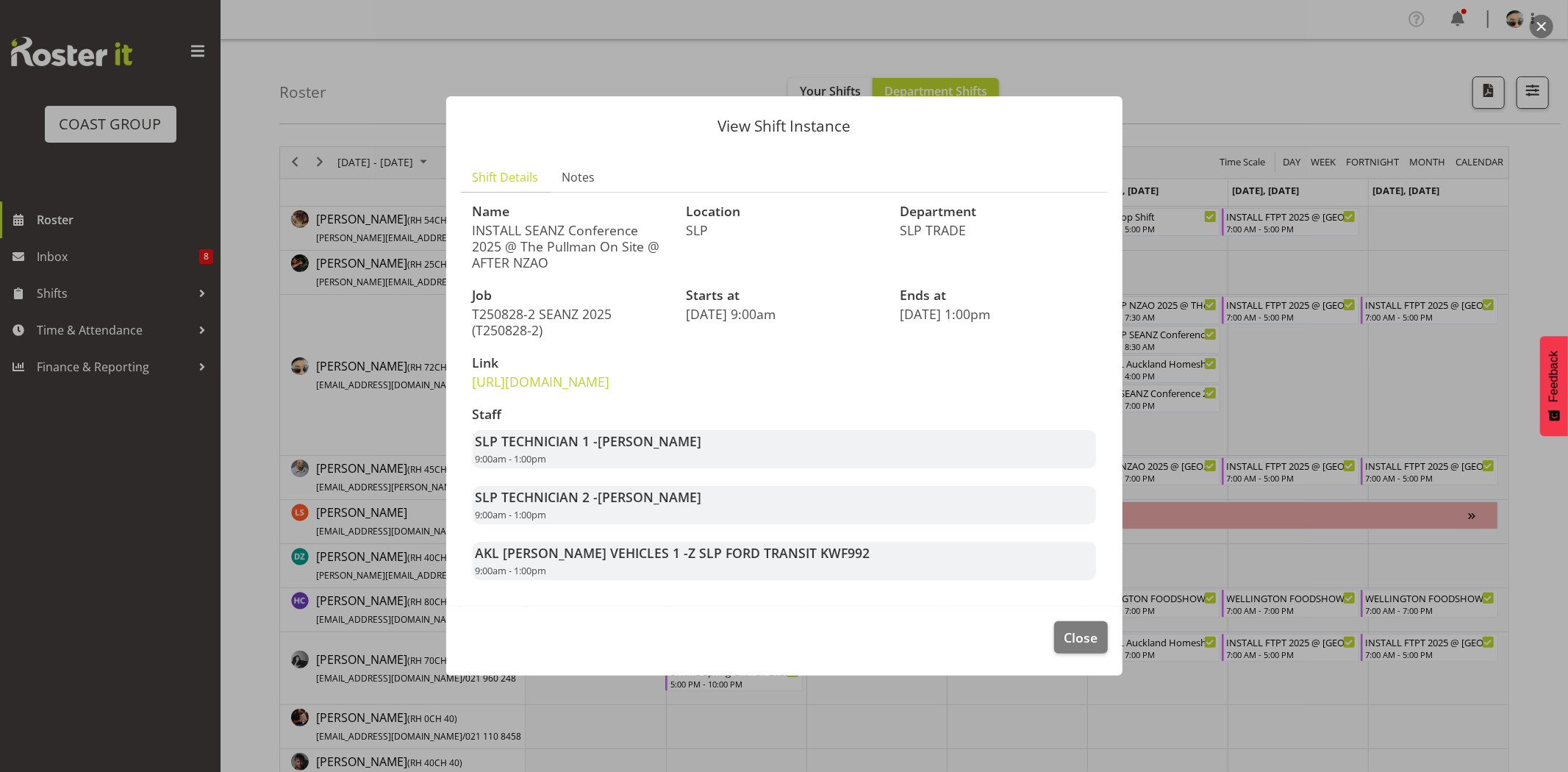
click at [750, 524] on div "SLP TECHNICIAN 2 - Luke Van Eyssen 9:00am - 1:00pm" at bounding box center [784, 505] width 623 height 38
click at [741, 422] on h3 "Staff" at bounding box center [784, 414] width 623 height 14
click at [610, 386] on link "https://drive.google.com/drive/folders/1kRSSn0Qea59C9klnFDCav5j5tQVeQGbY" at bounding box center [541, 381] width 137 height 18
